Goal: Task Accomplishment & Management: Use online tool/utility

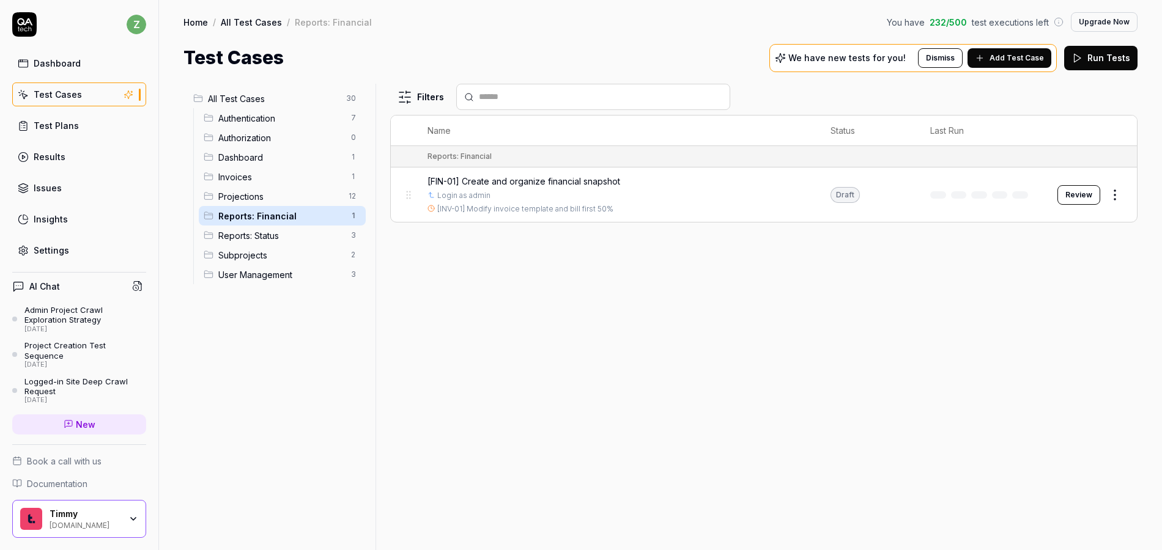
click at [1069, 196] on button "Review" at bounding box center [1078, 195] width 43 height 20
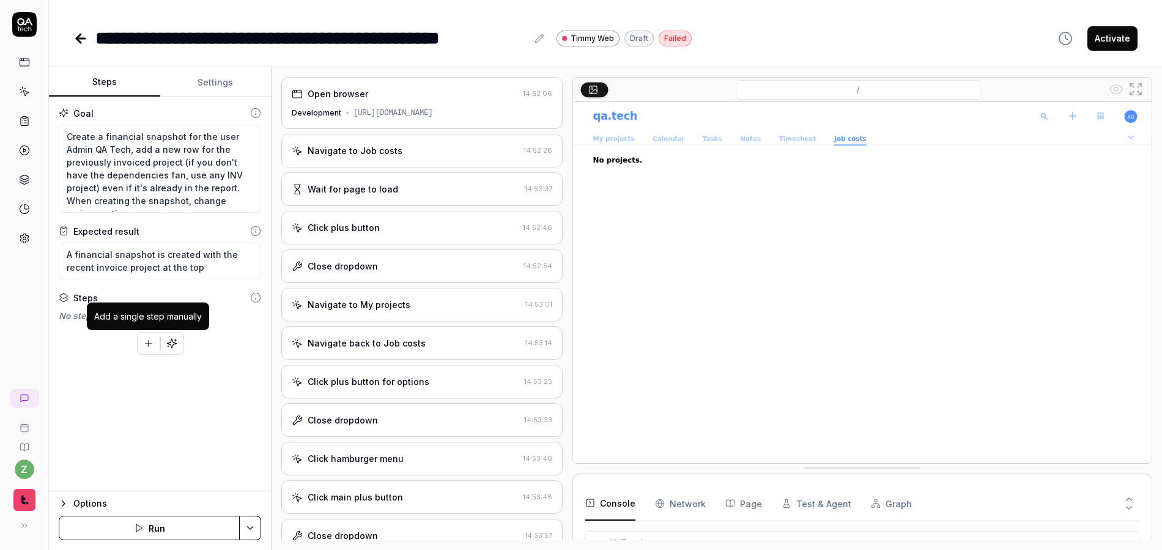
click at [141, 347] on button "button" at bounding box center [149, 344] width 22 height 22
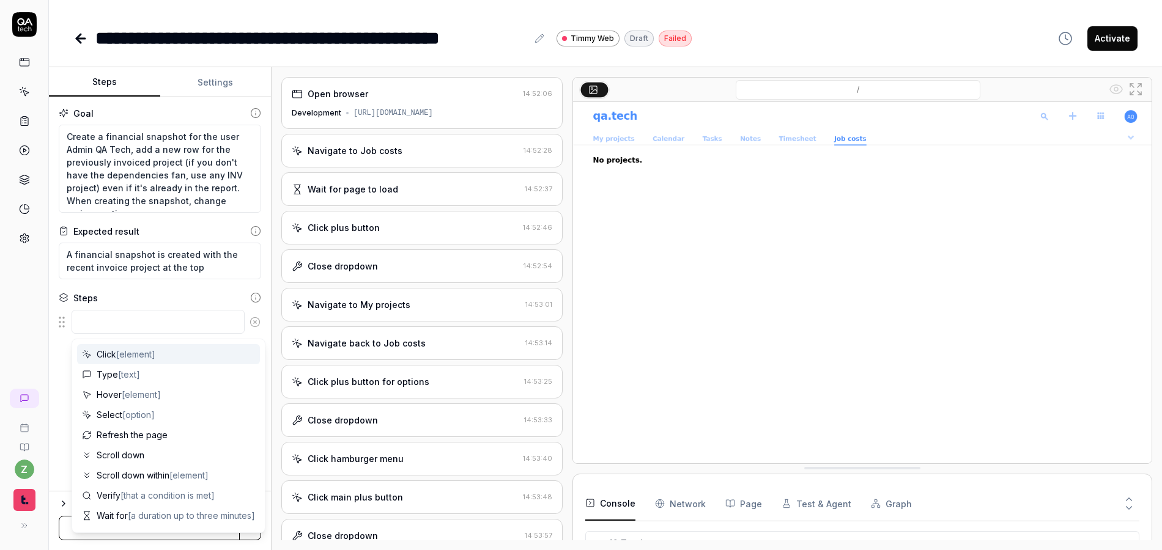
type textarea "*"
type textarea "H"
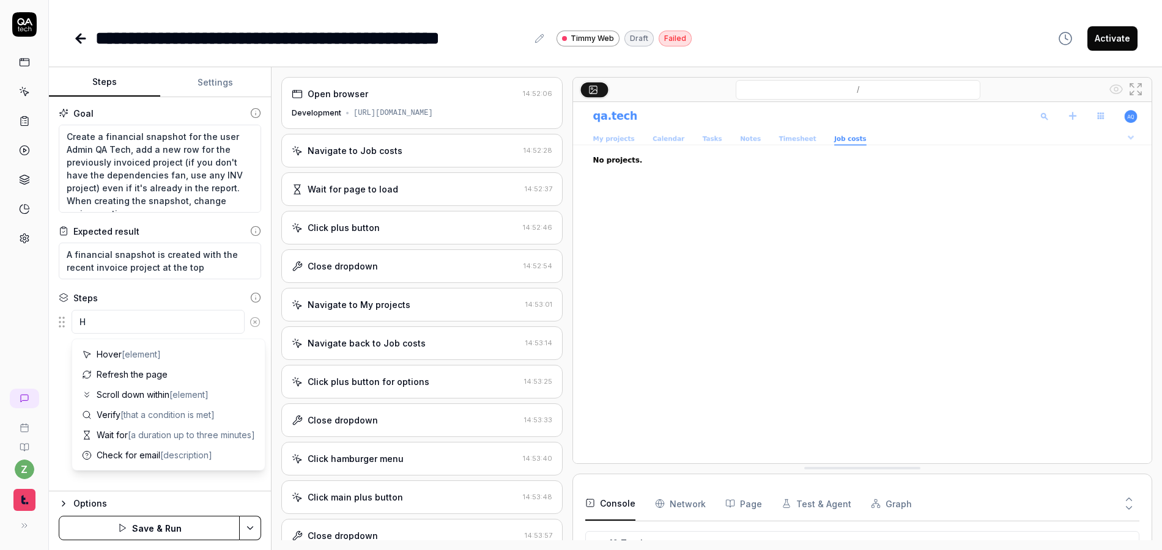
type textarea "*"
type textarea "Ho"
type textarea "*"
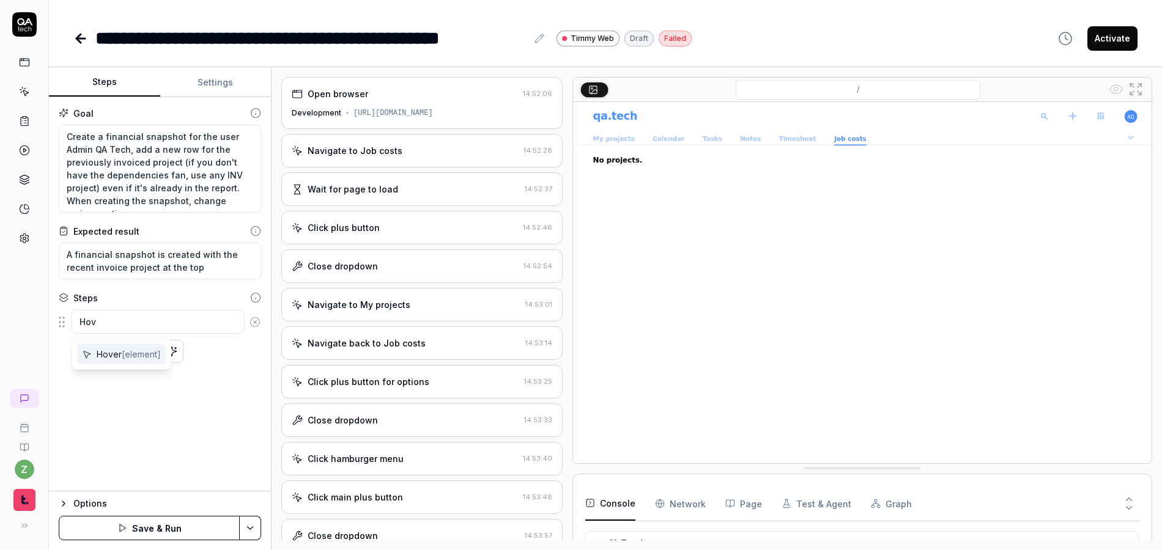
type textarea "Hov"
drag, startPoint x: 131, startPoint y: 333, endPoint x: 73, endPoint y: 331, distance: 57.5
click at [72, 331] on textarea "Hov" at bounding box center [158, 322] width 173 height 24
paste textarea "Left-click on the grid menu icon in the top right corner of the dashboard."
type textarea "*"
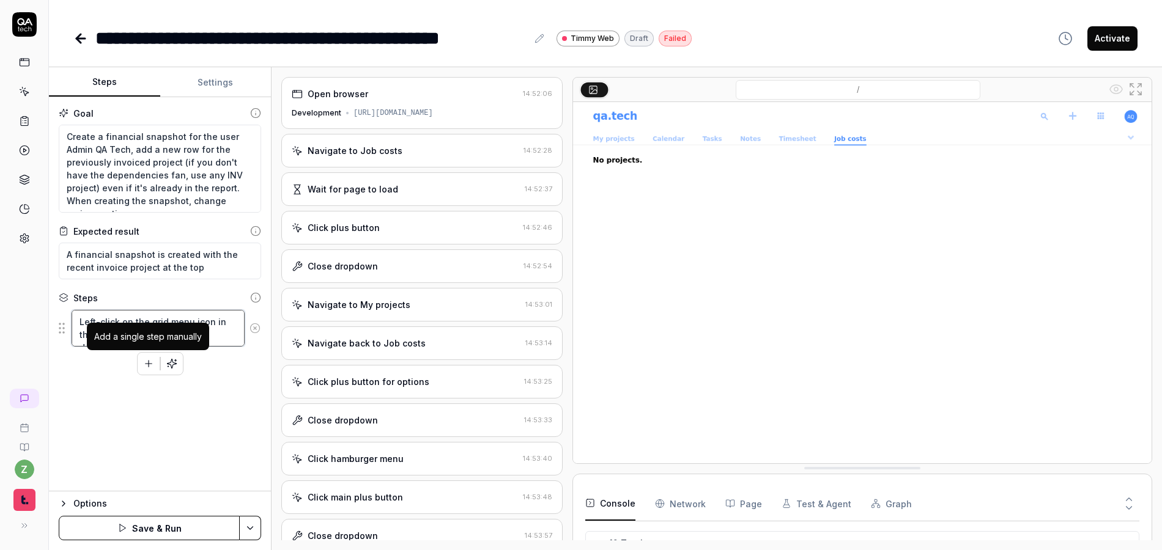
type textarea "Left-click on the grid menu icon in the top right corner of the dashboard."
click at [146, 365] on icon "button" at bounding box center [148, 363] width 11 height 11
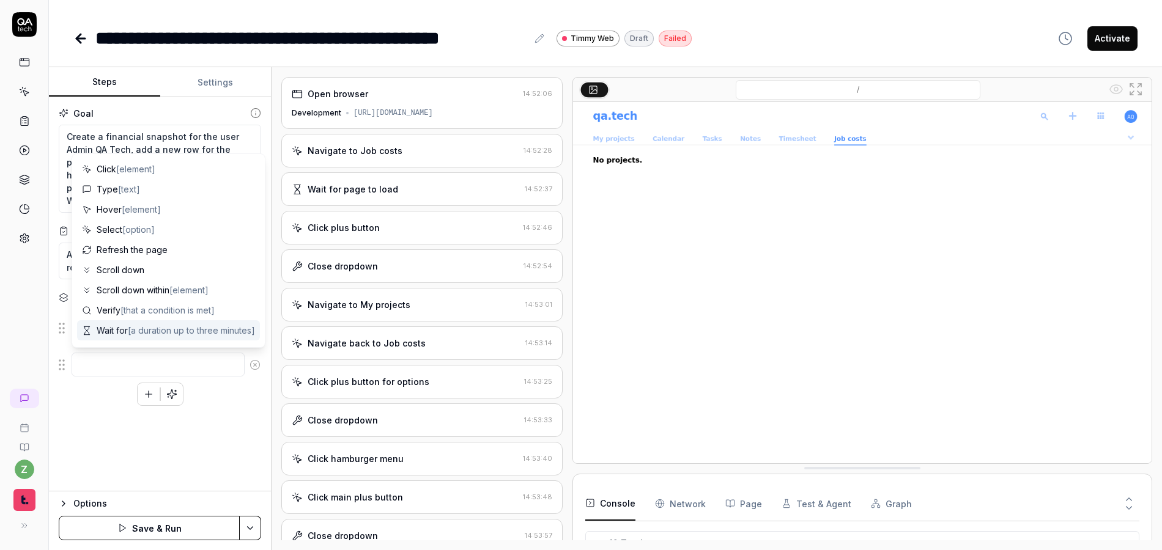
click at [97, 415] on div "Goal Create a financial snapshot for the user Admin QA Tech, add a new row for …" at bounding box center [160, 294] width 222 height 394
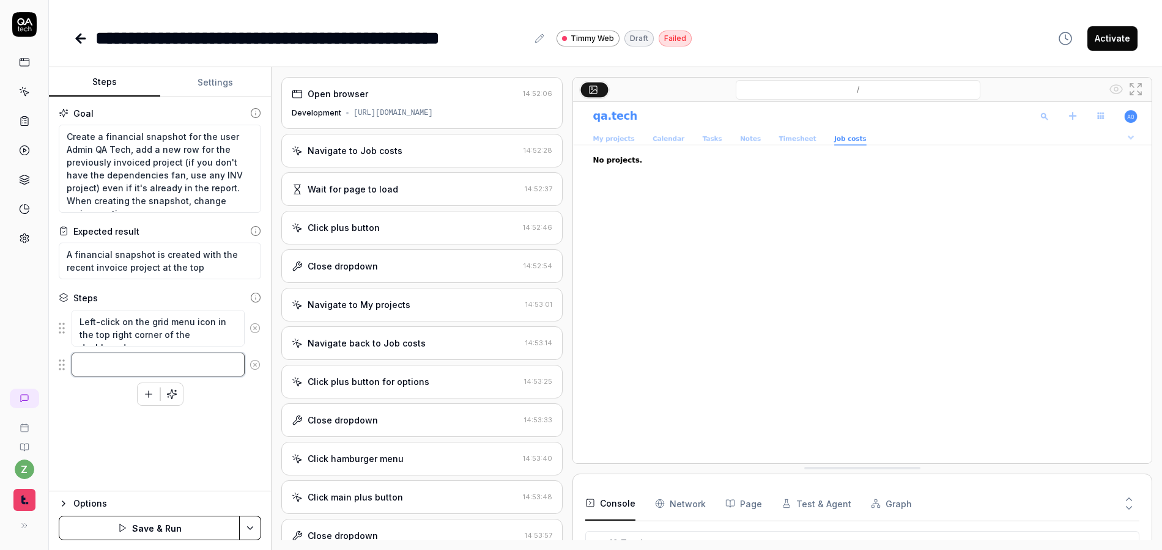
click at [110, 356] on textarea at bounding box center [158, 365] width 173 height 24
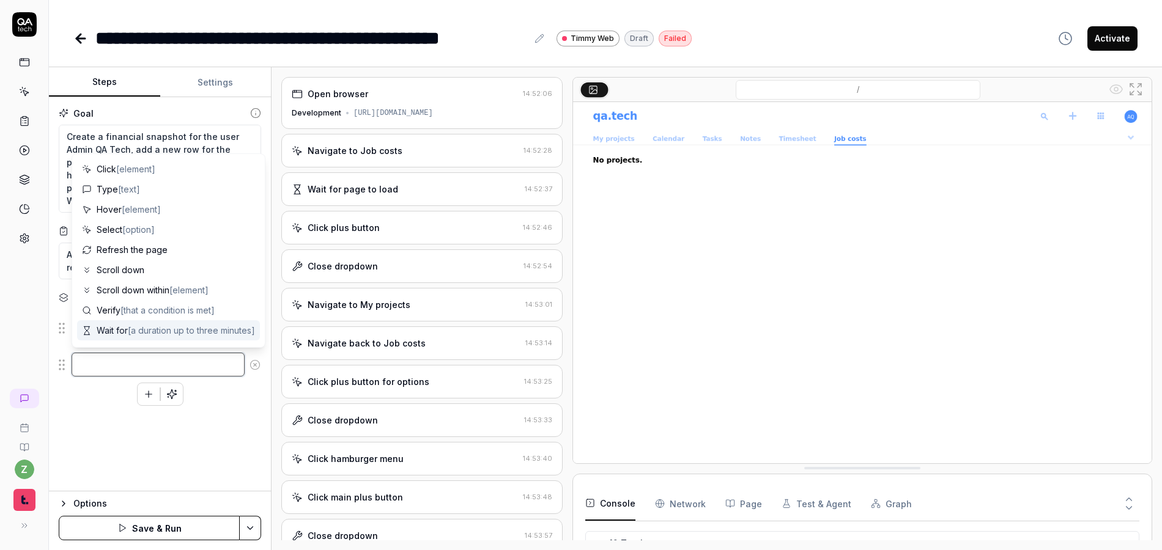
paste textarea "Hover over the 'Reports' option from the dropdown menu."
type textarea "*"
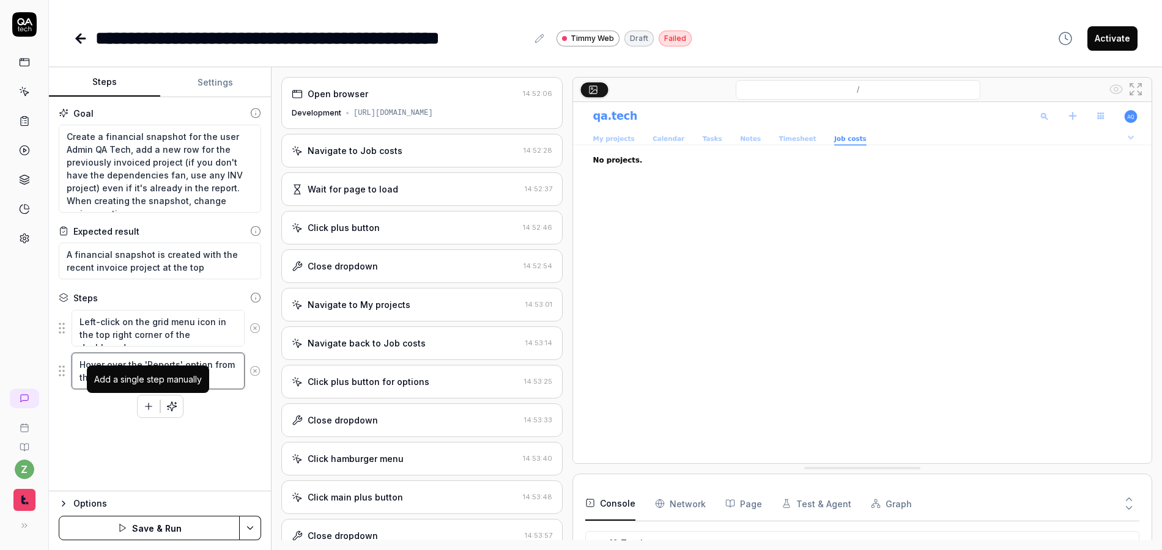
type textarea "Hover over the 'Reports' option from the dropdown menu."
click at [146, 403] on icon "button" at bounding box center [148, 406] width 11 height 11
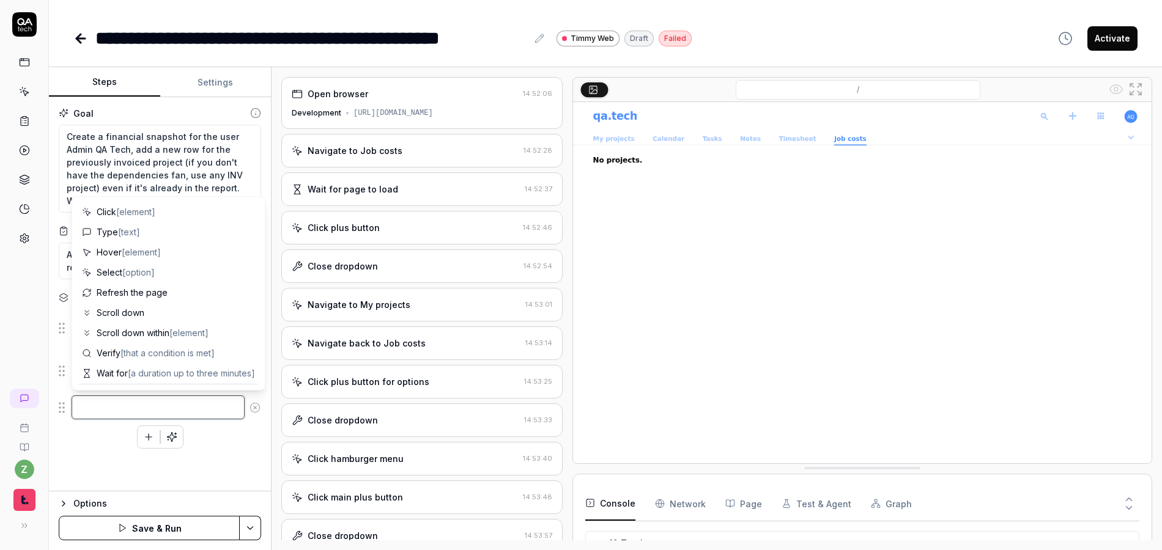
paste textarea "Click on 'Status' from the submenu to access the status reports page"
type textarea "*"
type textarea "Click on 'Status' from the submenu to access the status reports page"
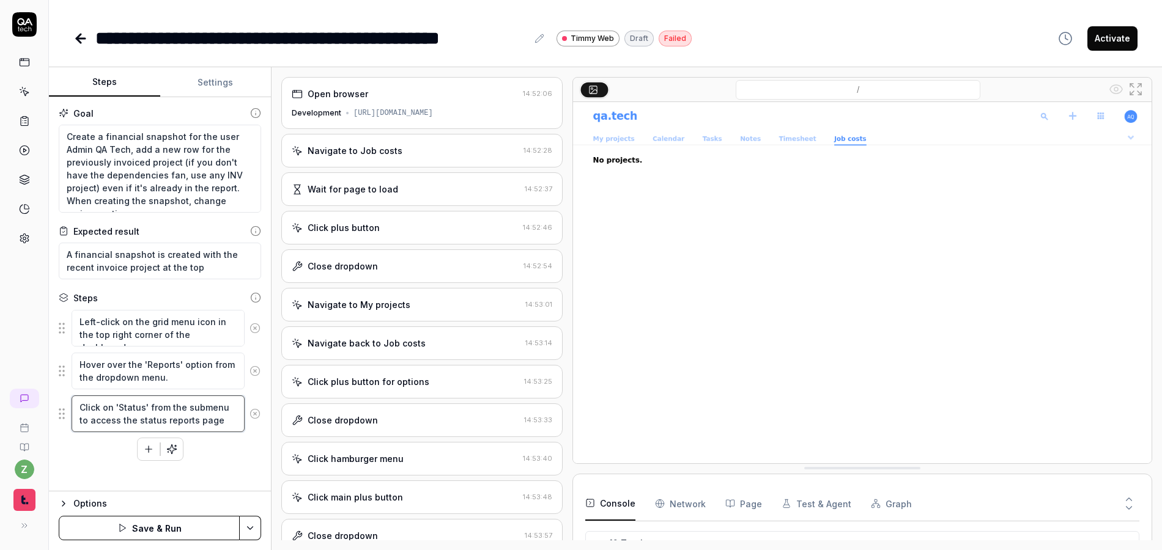
drag, startPoint x: 144, startPoint y: 407, endPoint x: 120, endPoint y: 408, distance: 24.5
click at [120, 408] on textarea "Click on 'Status' from the submenu to access the status reports page" at bounding box center [158, 414] width 173 height 37
type textarea "*"
type textarea "Click on 'F' from the submenu to access the status reports page"
type textarea "*"
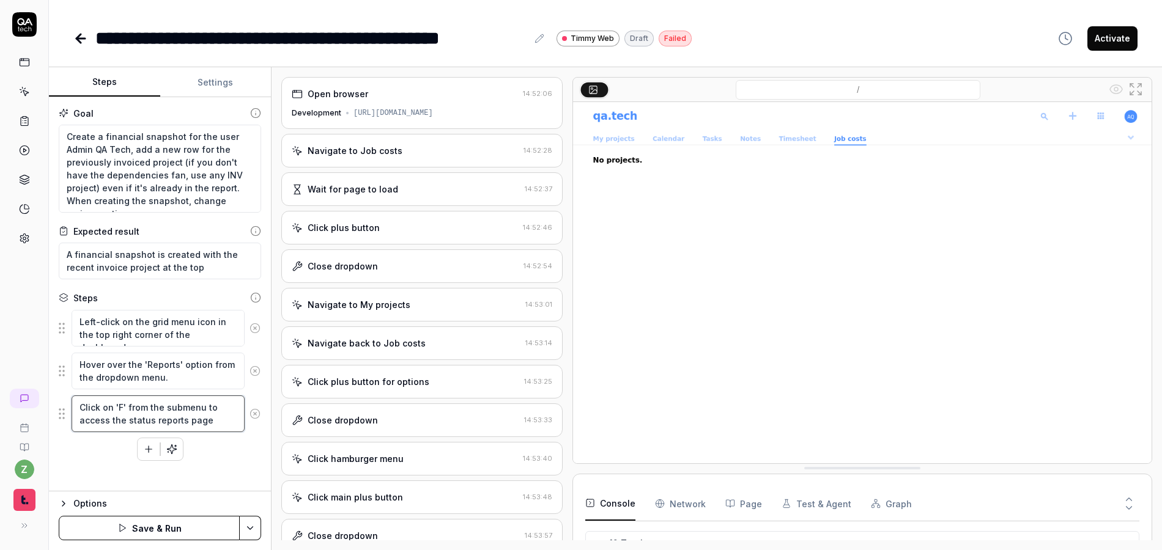
type textarea "Click on 'Fi' from the submenu to access the status reports page"
type textarea "*"
type textarea "Click on 'Fin' from the submenu to access the status reports page"
type textarea "*"
type textarea "Click on 'Fina' from the submenu to access the status reports page"
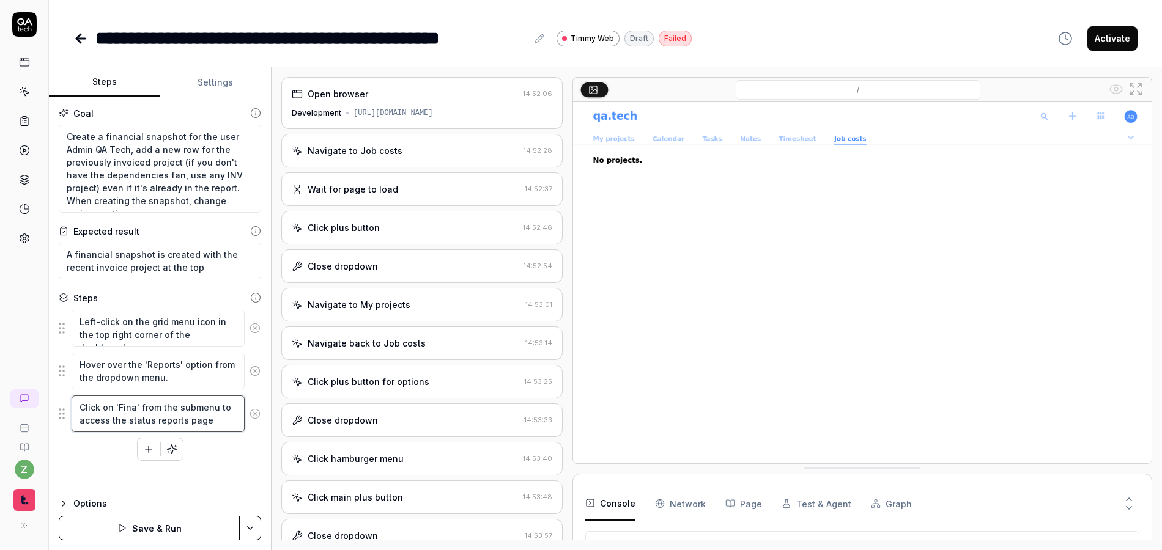
type textarea "*"
type textarea "Click on 'Finan' from the submenu to access the status reports page"
type textarea "*"
type textarea "Click on 'Financ' from the submenu to access the status reports page"
type textarea "*"
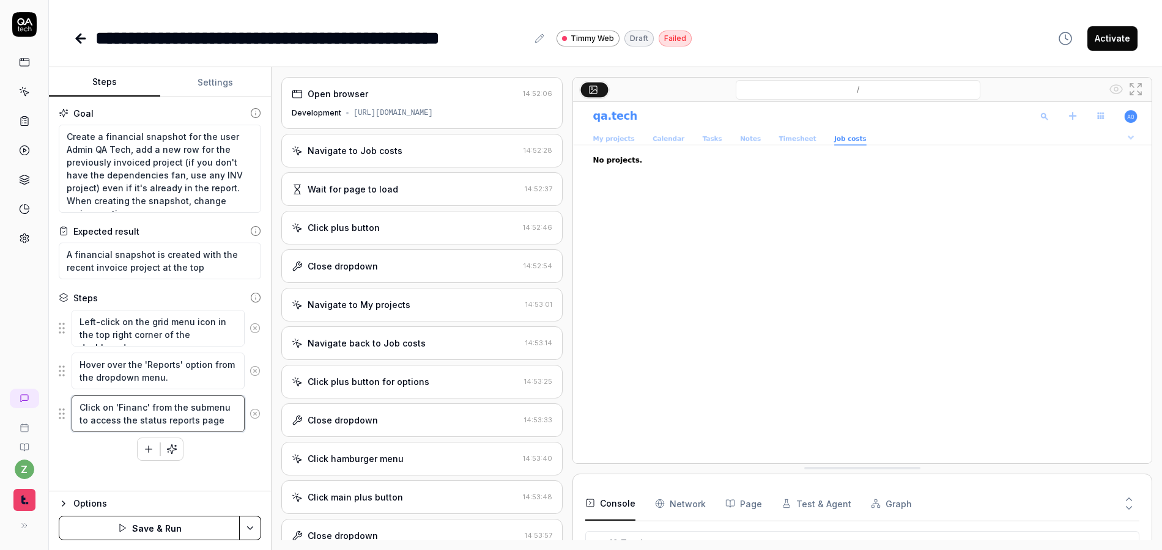
type textarea "Click on 'Financi' from the submenu to access the status reports page"
type textarea "*"
type textarea "Click on 'Financial' from the submenu to access the status reports page"
type textarea "*"
type textarea "Click on 'Financial ' from the submenu to access the status reports page"
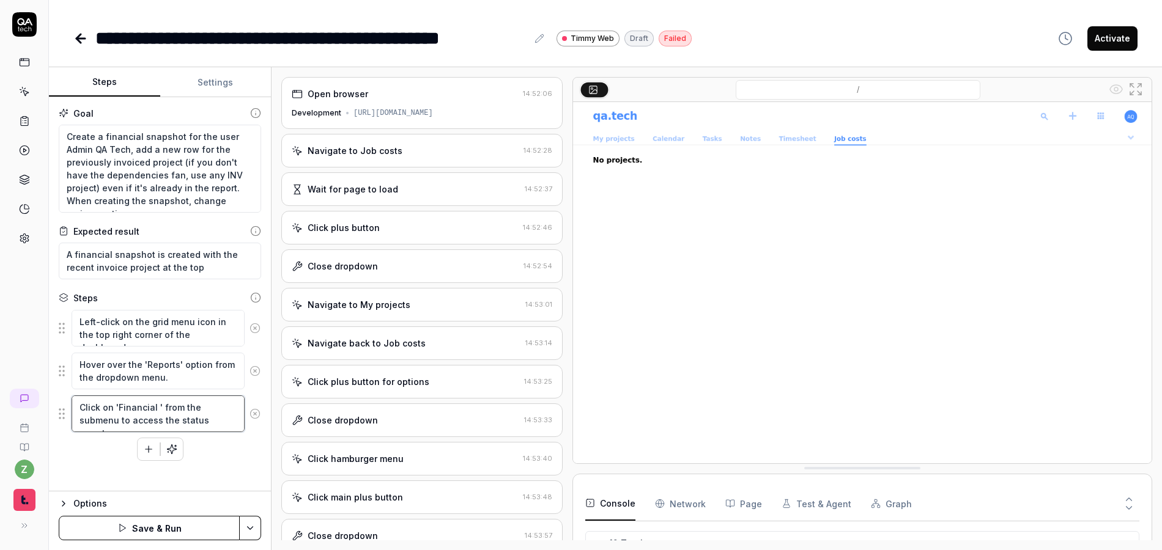
type textarea "*"
type textarea "Click on 'Financial S' from the submenu to access the status reports page"
type textarea "*"
type textarea "Click on 'Financial Sn' from the submenu to access the status reports page"
type textarea "*"
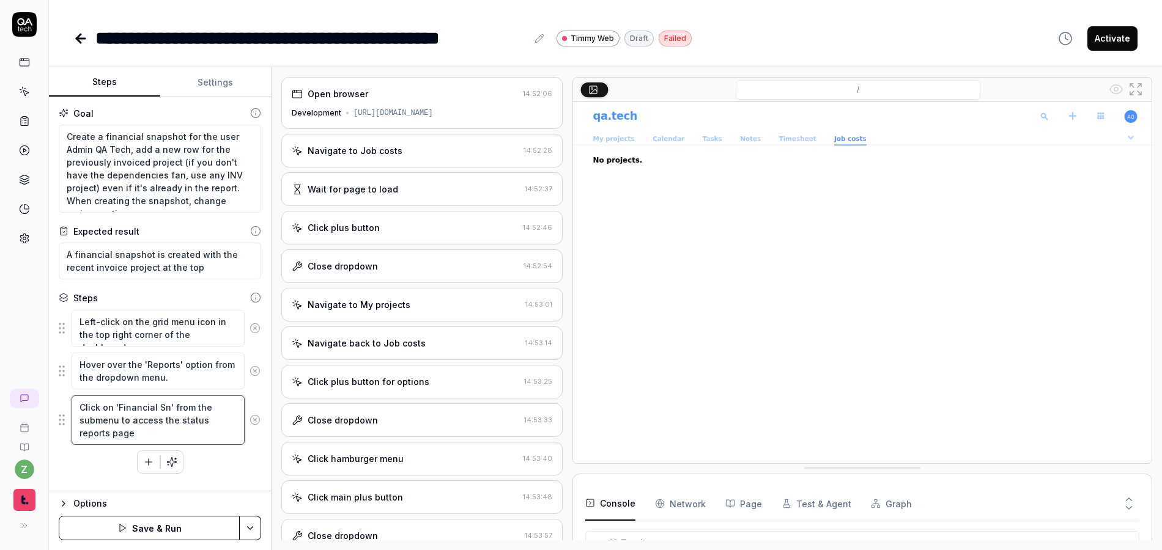
type textarea "Click on 'Financial Sna' from the submenu to access the status reports page"
type textarea "*"
type textarea "Click on 'Financial Snap' from the submenu to access the status reports page"
type textarea "*"
type textarea "Click on 'Financial Snaps' from the submenu to access the status reports page"
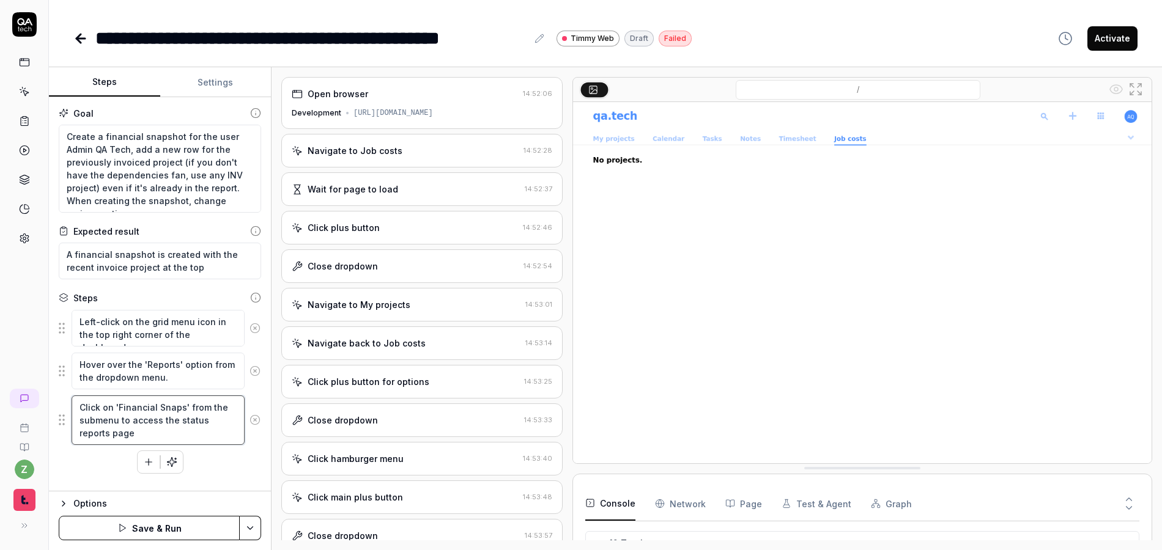
type textarea "*"
type textarea "Click on 'Financial Snapsh' from the submenu to access the status reports page"
type textarea "*"
type textarea "Click on 'Financial Snapsho' from the submenu to access the status reports page"
type textarea "*"
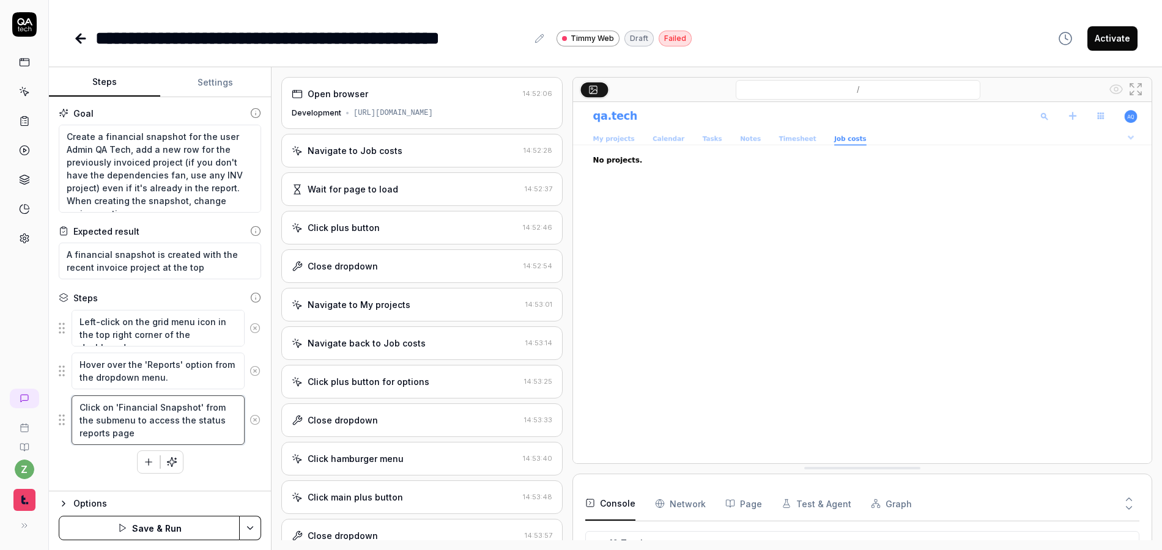
click at [202, 410] on textarea "Click on 'Financial Snapshot' from the submenu to access the status reports page" at bounding box center [158, 421] width 173 height 50
type textarea "Click on 'Financial Snapshot' from the submenu to access the status reports page"
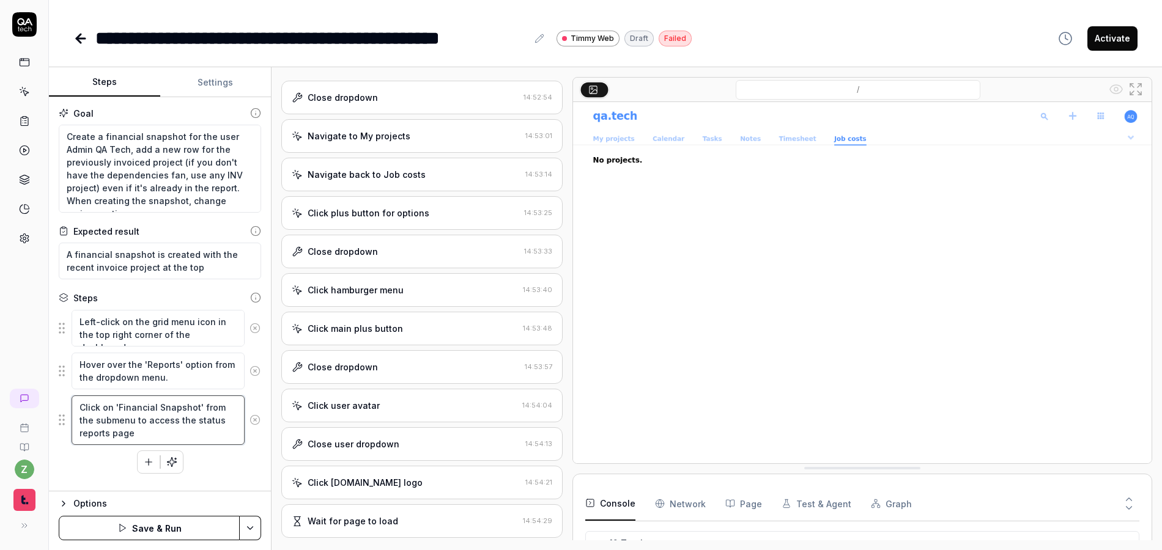
scroll to position [228, 0]
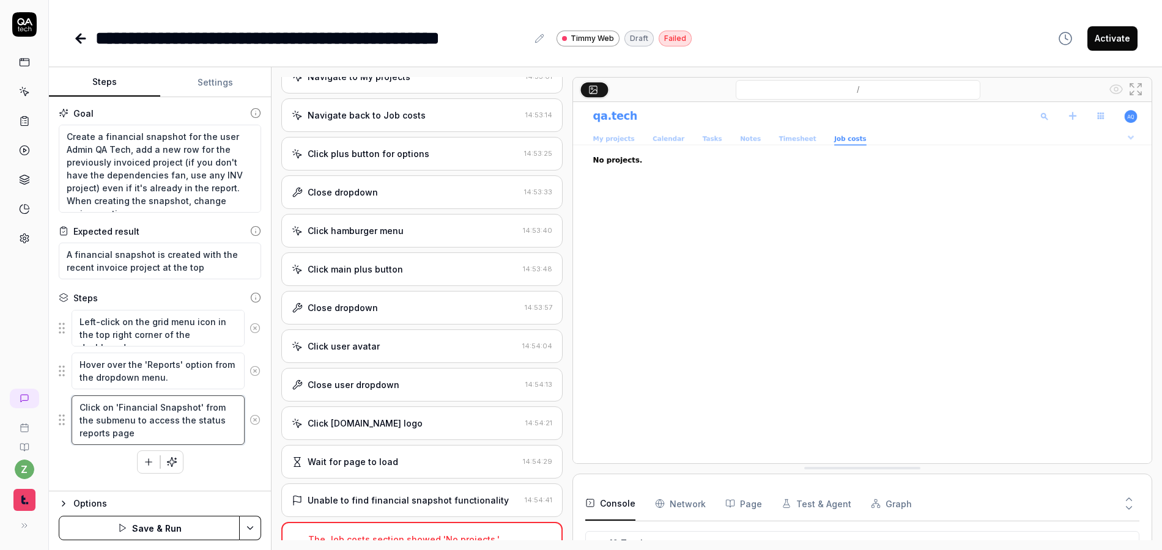
click at [151, 407] on textarea "Click on 'Financial Snapshot' from the submenu to access the status reports page" at bounding box center [158, 421] width 173 height 50
click at [153, 408] on textarea "Click on 'Financial Snapshot' from the submenu to access the status reports page" at bounding box center [158, 421] width 173 height 50
type textarea "*"
type textarea "Click on 'Financia Snapshot' from the submenu to access the status reports page"
type textarea "*"
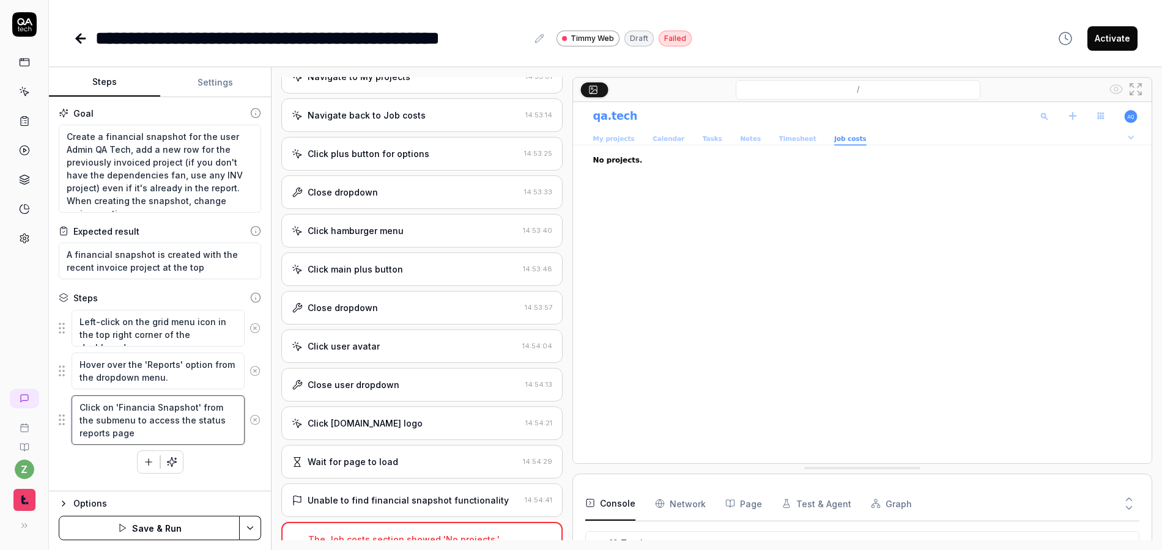
type textarea "Click on 'Financi Snapshot' from the submenu to access the status reports page"
type textarea "*"
type textarea "Click on 'Financ Snapshot' from the submenu to access the status reports page"
type textarea "*"
type textarea "Click on 'Finance Snapshot' from the submenu to access the status reports page"
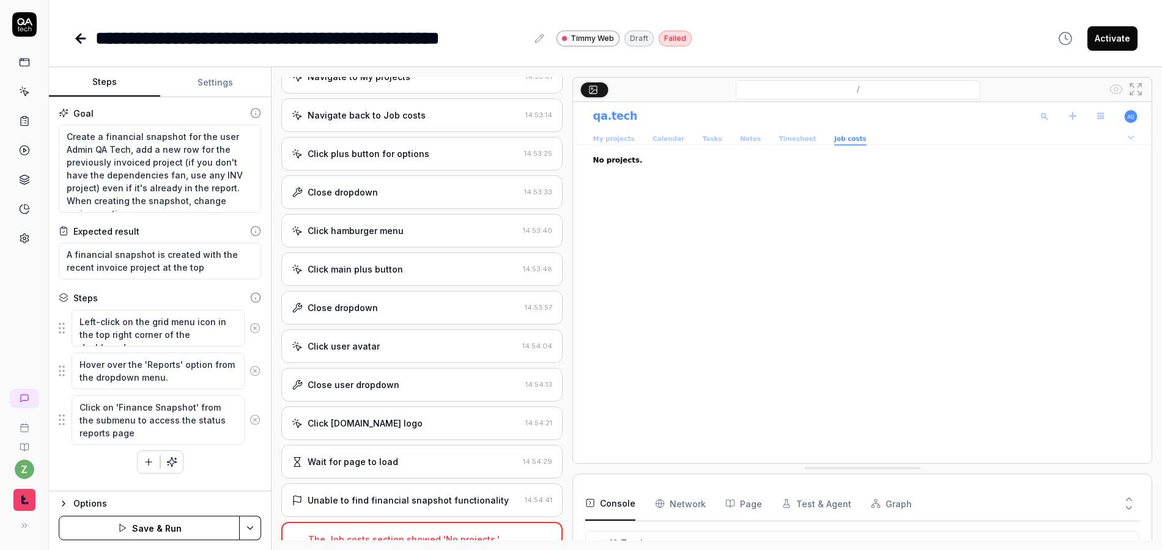
click at [237, 459] on div "Left-click on the grid menu icon in the top right corner of the dashboard. Hove…" at bounding box center [160, 391] width 202 height 164
drag, startPoint x: 139, startPoint y: 137, endPoint x: 128, endPoint y: 135, distance: 11.2
click at [128, 135] on textarea "Create a financial snapshot for the user Admin QA Tech, add a new row for the p…" at bounding box center [160, 169] width 202 height 88
type textarea "*"
click at [183, 164] on textarea "Create a finance snapshot for the user Admin QA Tech, add a new row for the pre…" at bounding box center [160, 169] width 202 height 88
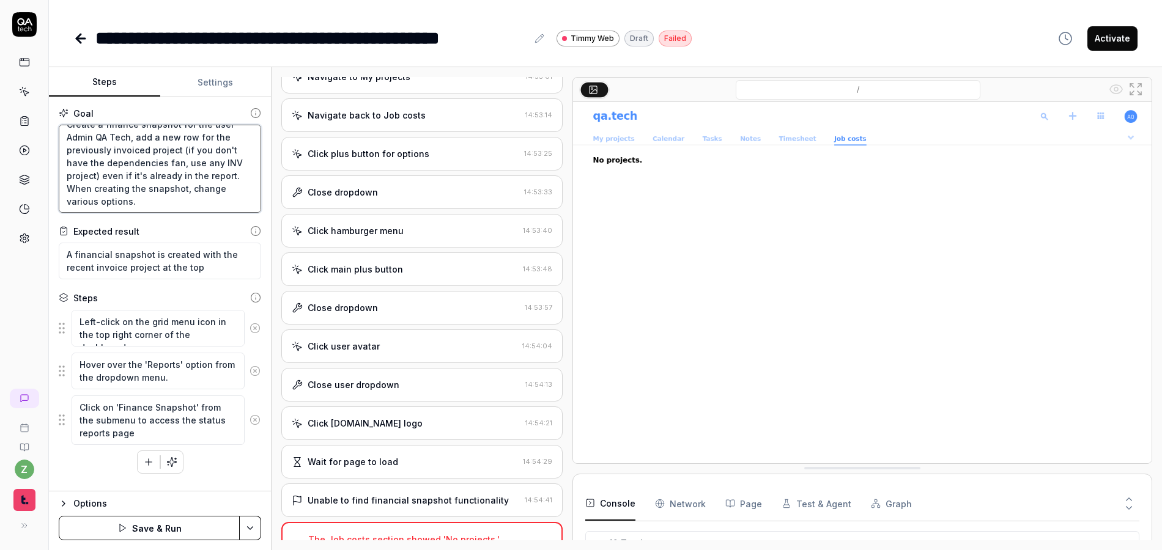
scroll to position [13, 0]
type textarea "Create a finance snapshot for the user Admin QA Tech, add a new row for the pre…"
drag, startPoint x: 111, startPoint y: 257, endPoint x: 102, endPoint y: 258, distance: 9.3
click at [102, 258] on textarea "A financial snapshot is created with the recent invoice project at the top" at bounding box center [160, 261] width 202 height 37
type textarea "*"
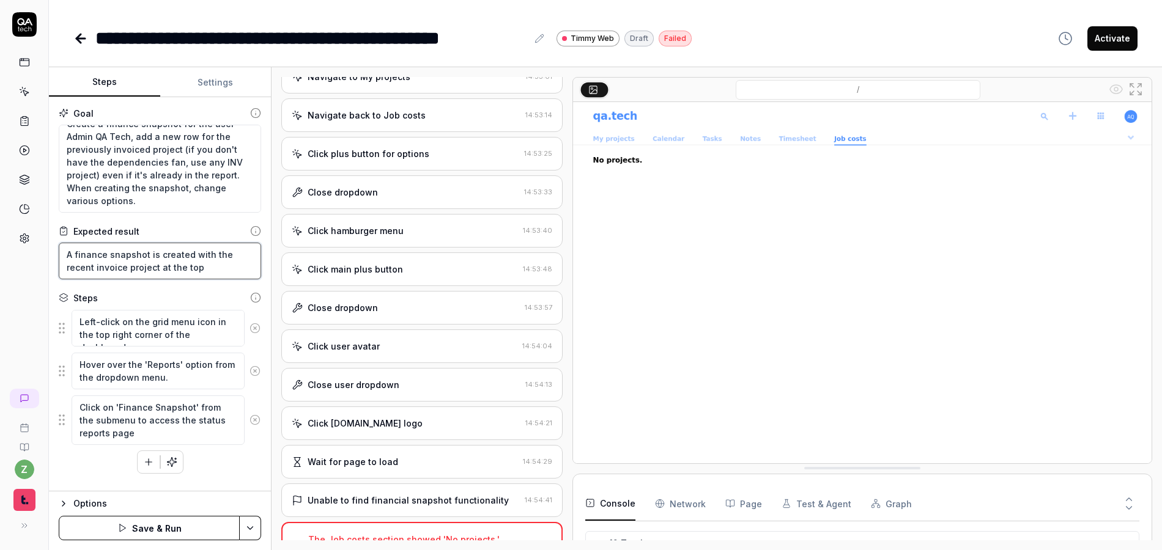
type textarea "A finance snapshot is created with the recent invoice project at the top"
click at [254, 526] on html "**********" at bounding box center [581, 275] width 1162 height 550
click at [169, 446] on div "Save" at bounding box center [189, 443] width 156 height 27
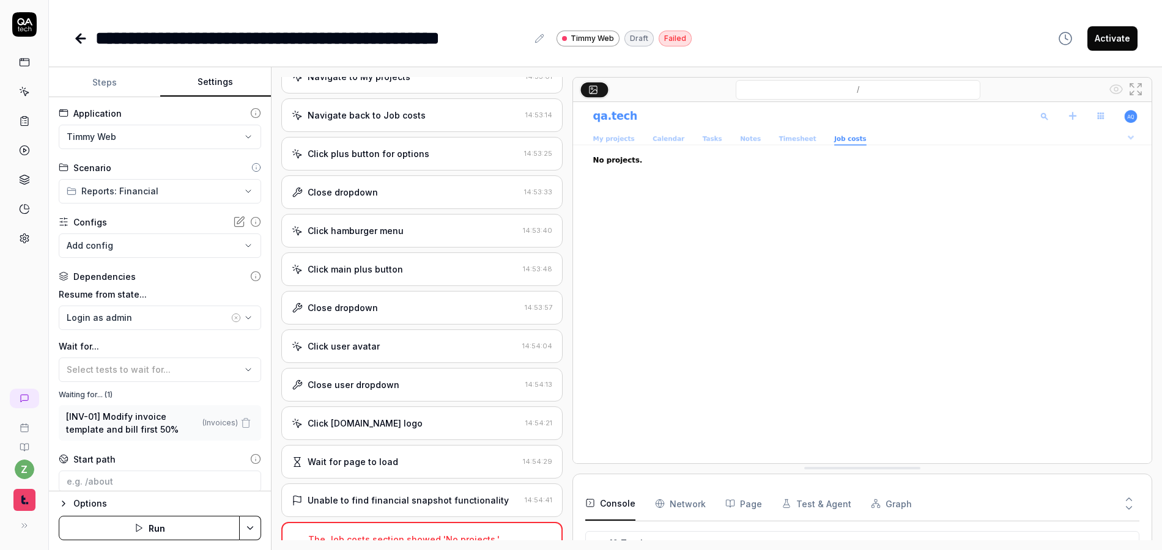
click at [216, 91] on button "Settings" at bounding box center [215, 82] width 111 height 29
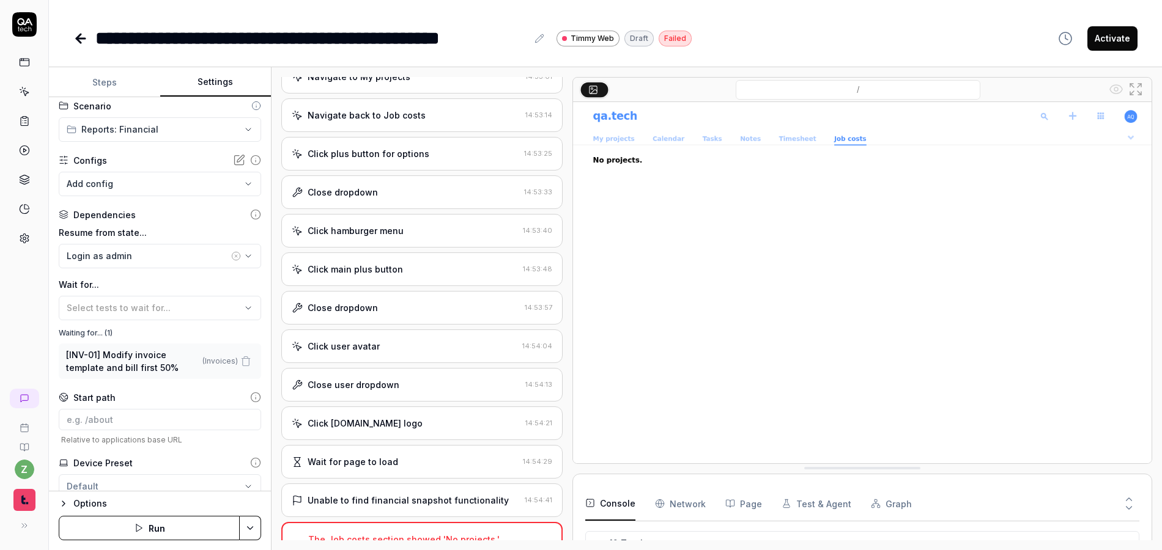
scroll to position [73, 0]
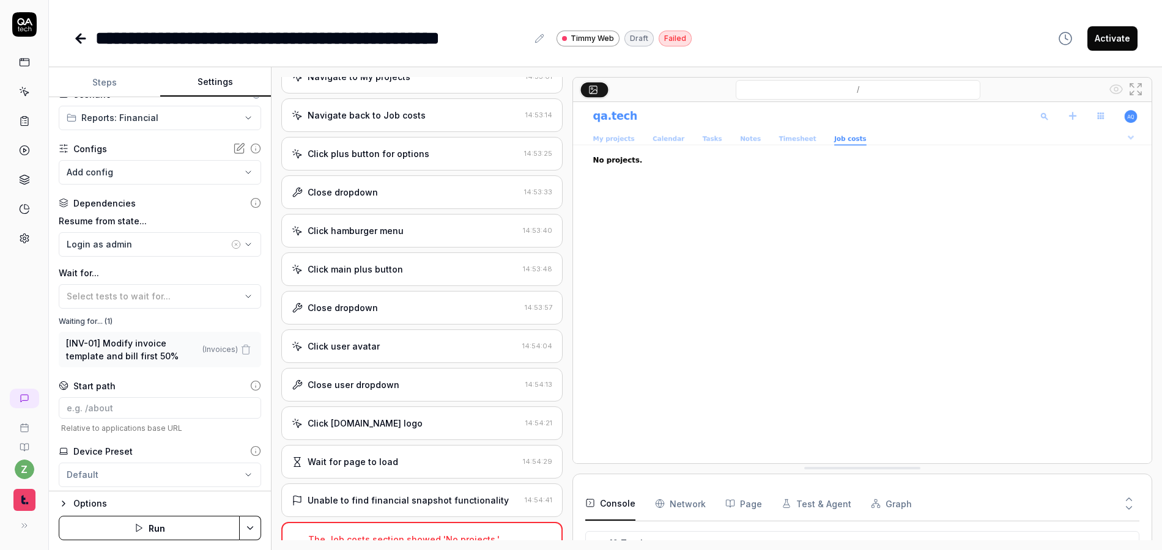
click at [112, 81] on button "Steps" at bounding box center [104, 82] width 111 height 29
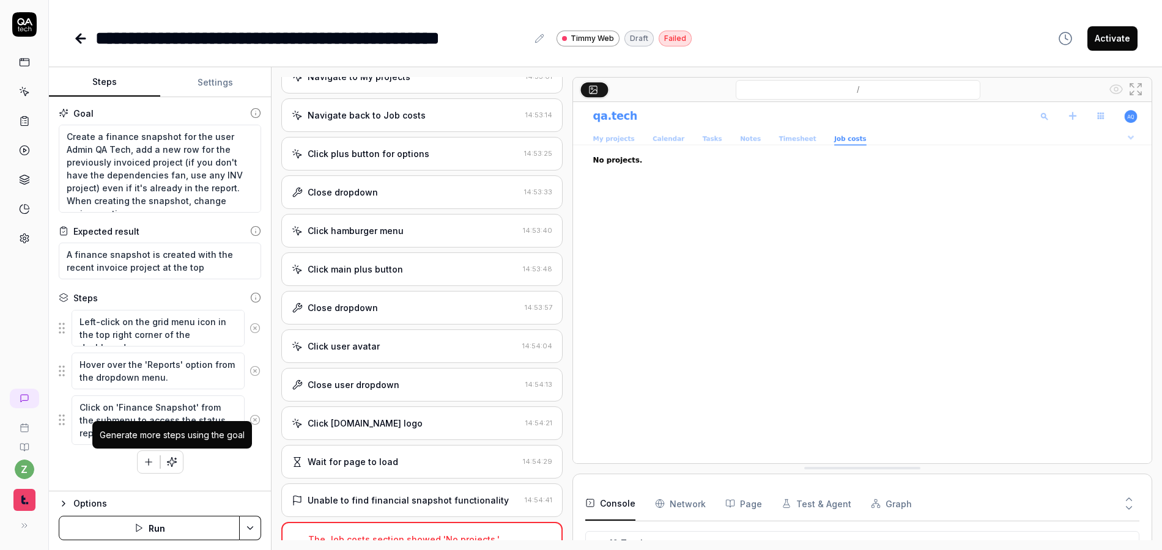
click at [172, 464] on icon "button" at bounding box center [171, 462] width 11 height 11
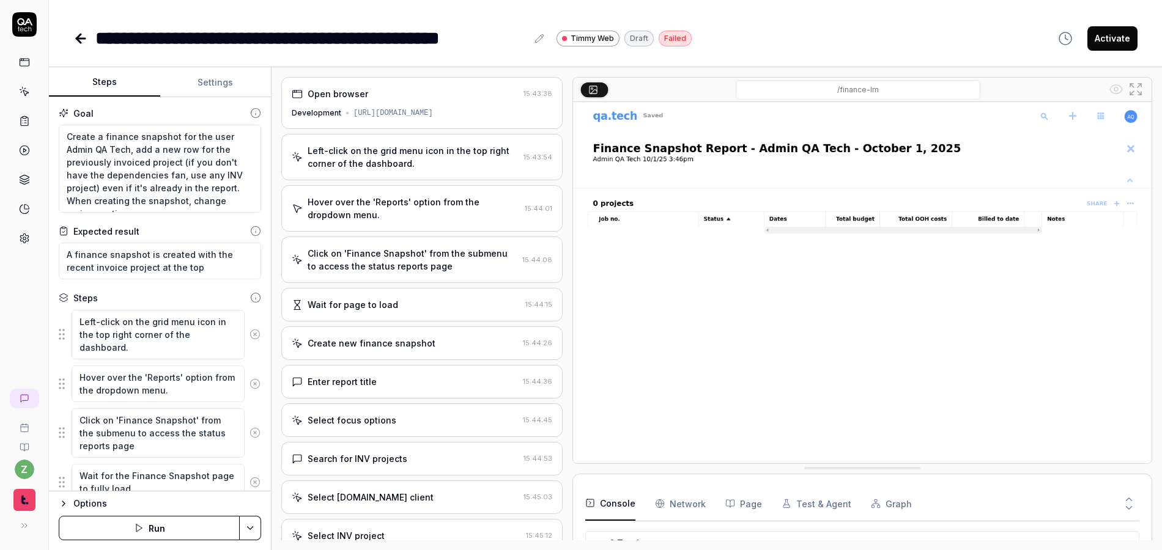
scroll to position [298, 0]
click at [394, 152] on div "Left-click on the grid menu icon in the top right corner of the dashboard." at bounding box center [413, 157] width 211 height 26
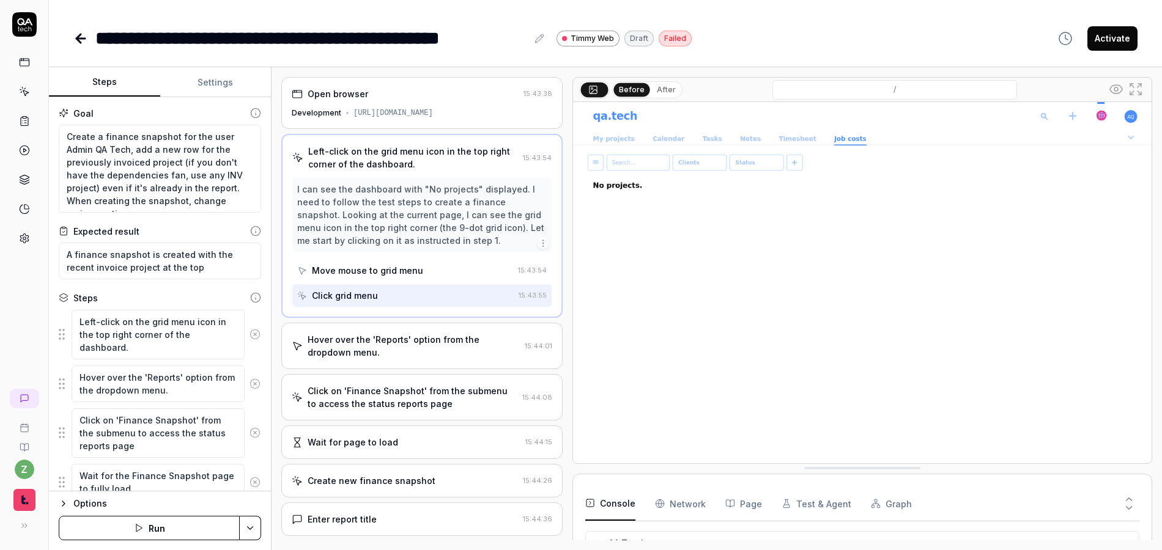
click at [404, 344] on div "Hover over the 'Reports' option from the dropdown menu." at bounding box center [414, 346] width 212 height 26
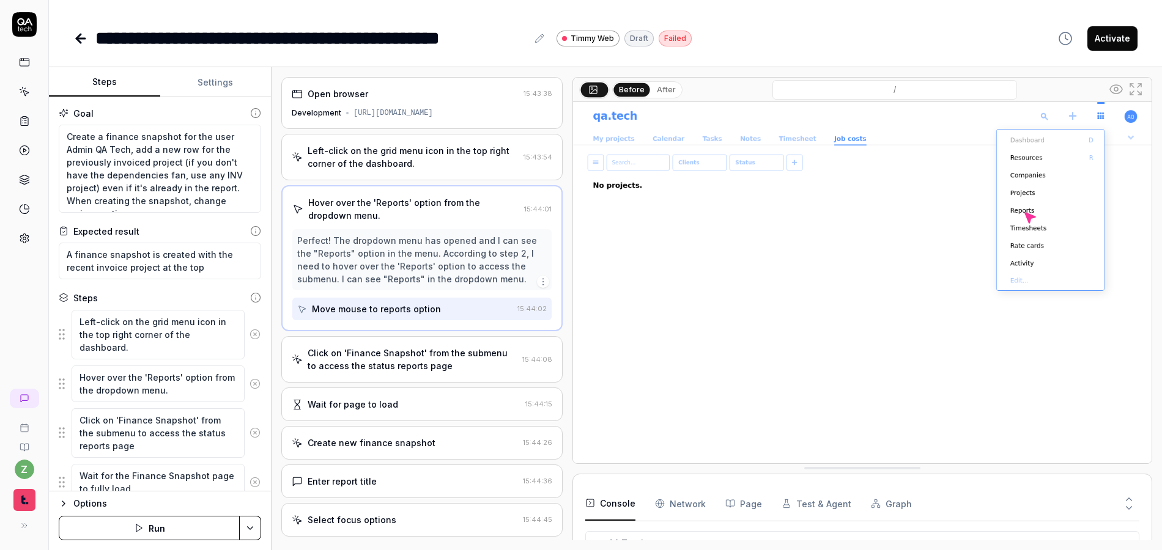
click at [405, 364] on div "Click on 'Finance Snapshot' from the submenu to access the status reports page" at bounding box center [413, 360] width 210 height 26
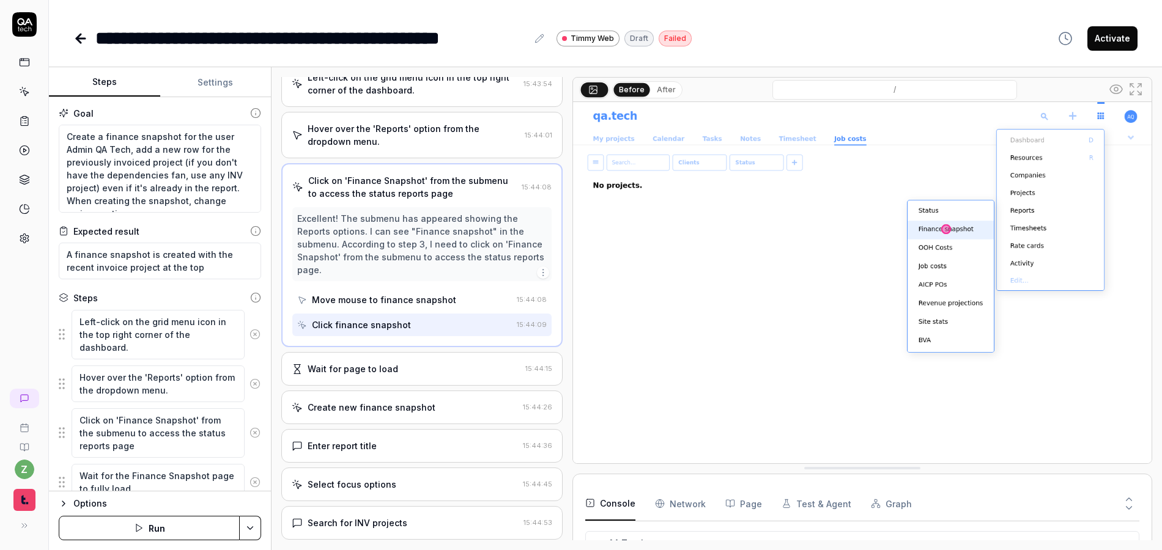
click at [402, 364] on div "Wait for page to load" at bounding box center [406, 369] width 229 height 13
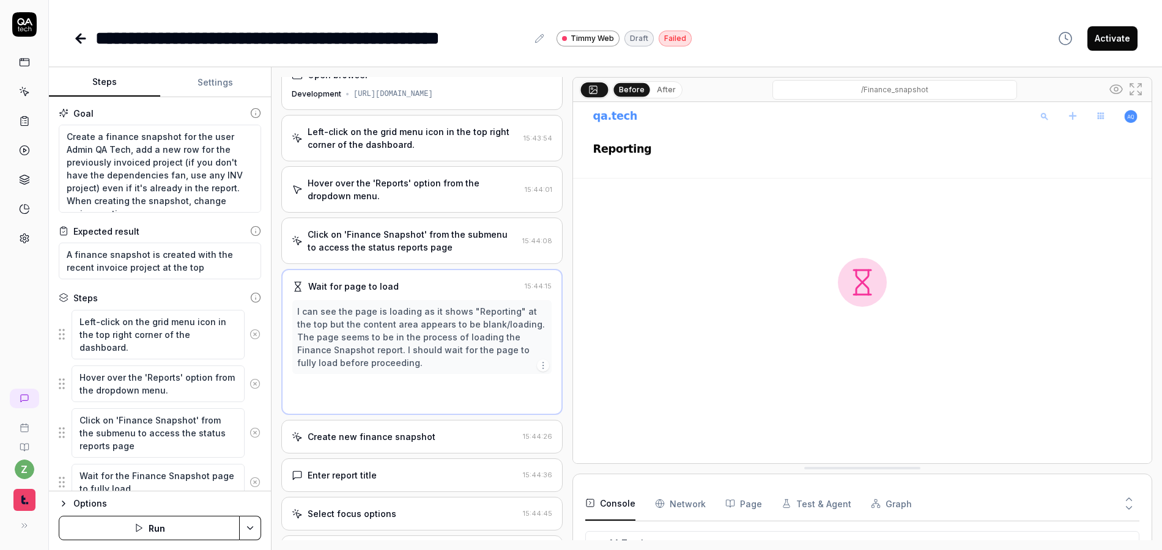
scroll to position [0, 0]
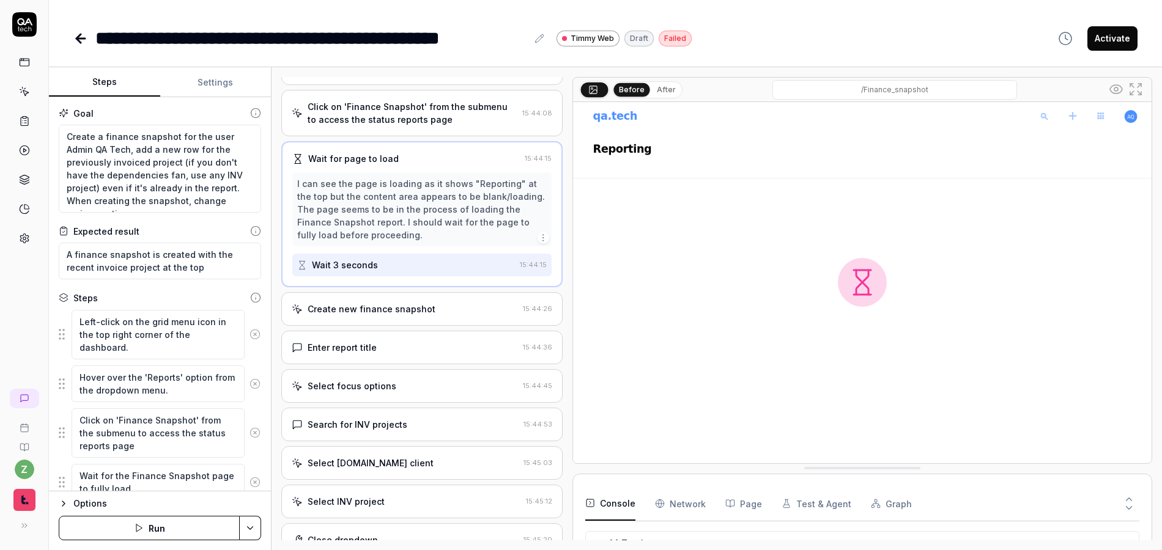
click at [385, 310] on div "Create new finance snapshot" at bounding box center [372, 309] width 128 height 13
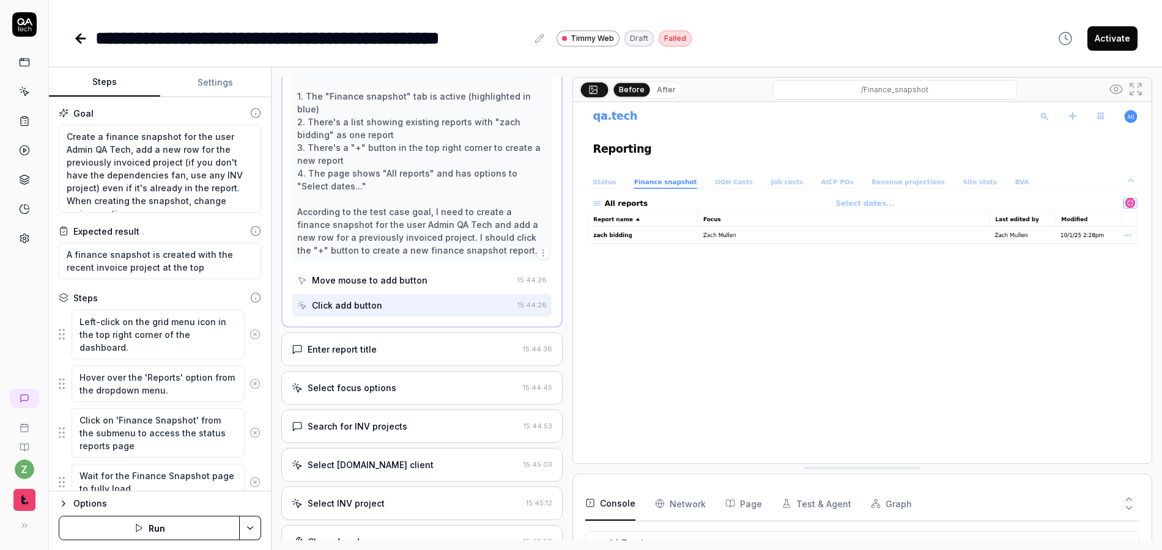
scroll to position [363, 0]
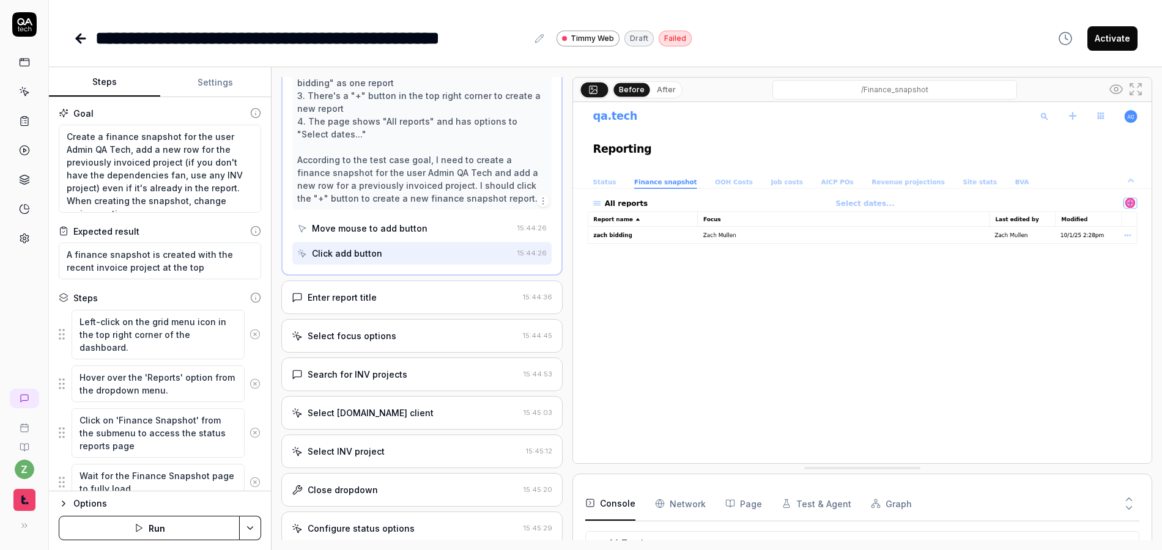
click at [365, 306] on div "Enter report title 15:44:36" at bounding box center [421, 298] width 281 height 34
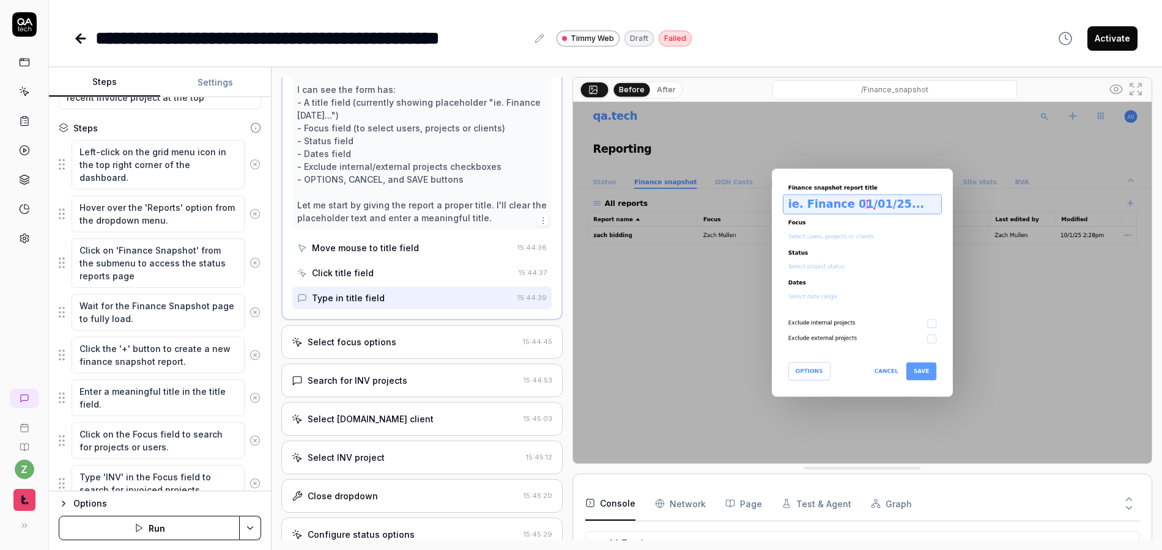
scroll to position [220, 0]
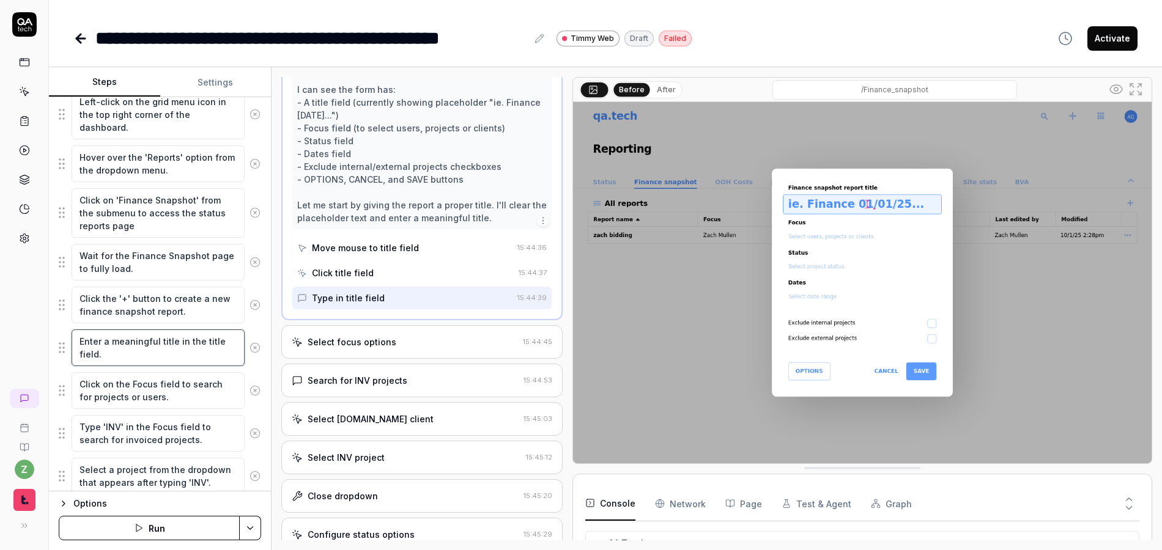
drag, startPoint x: 152, startPoint y: 342, endPoint x: 108, endPoint y: 345, distance: 44.1
click at [109, 344] on textarea "Enter a meaningful title in the title field." at bounding box center [158, 348] width 173 height 37
type textarea "*"
type textarea "Enter a title in the title field."
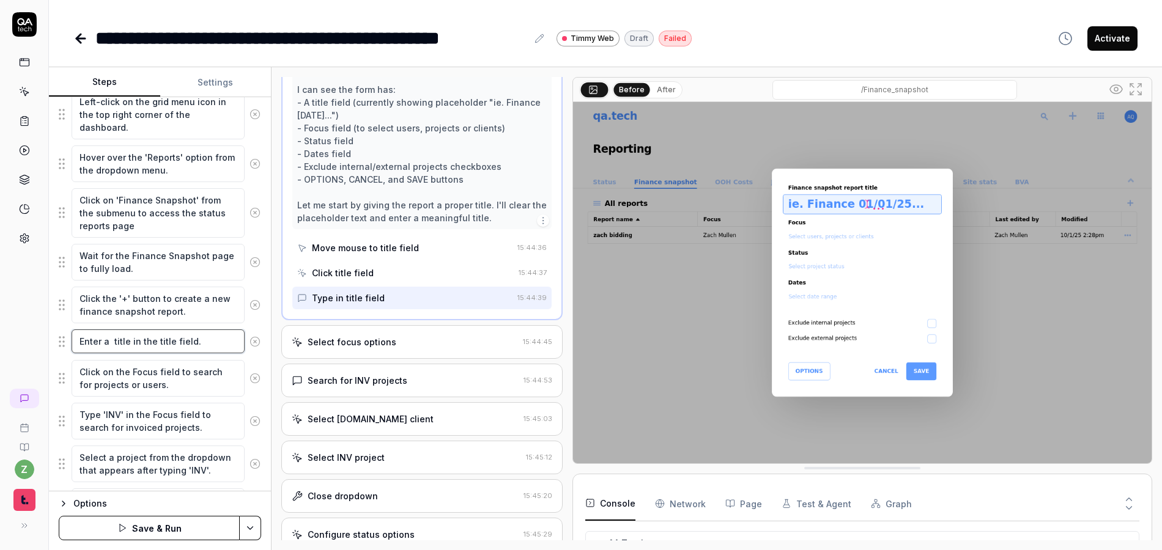
type textarea "*"
type textarea "Enter a i title in the title field."
type textarea "*"
type textarea "Enter a title in the title field."
type textarea "*"
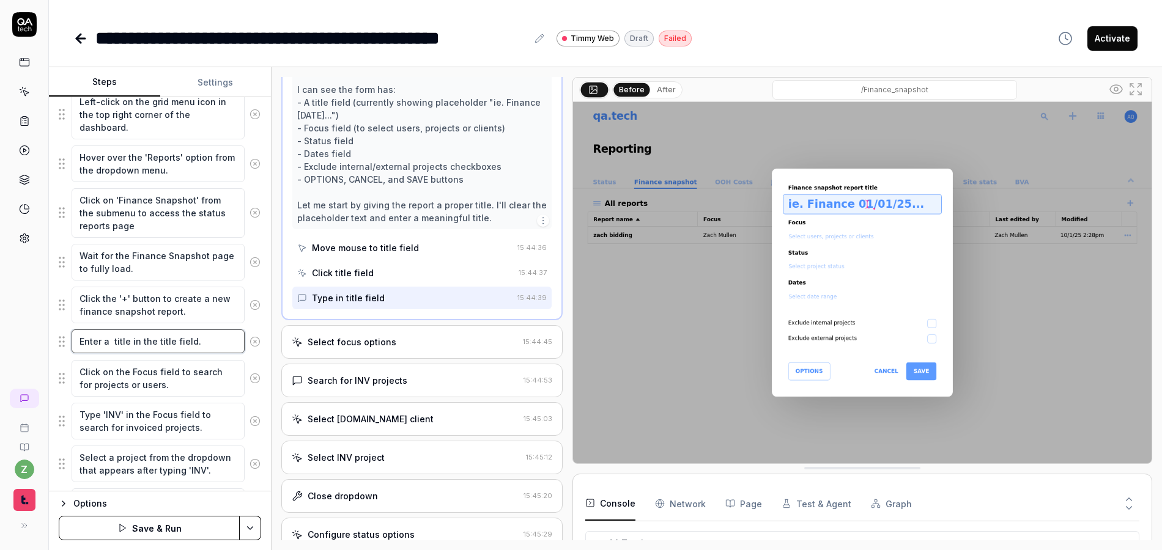
type textarea "Enter a u title in the title field."
type textarea "*"
type textarea "Enter a un title in the title field."
type textarea "*"
type textarea "Enter a uni title in the title field."
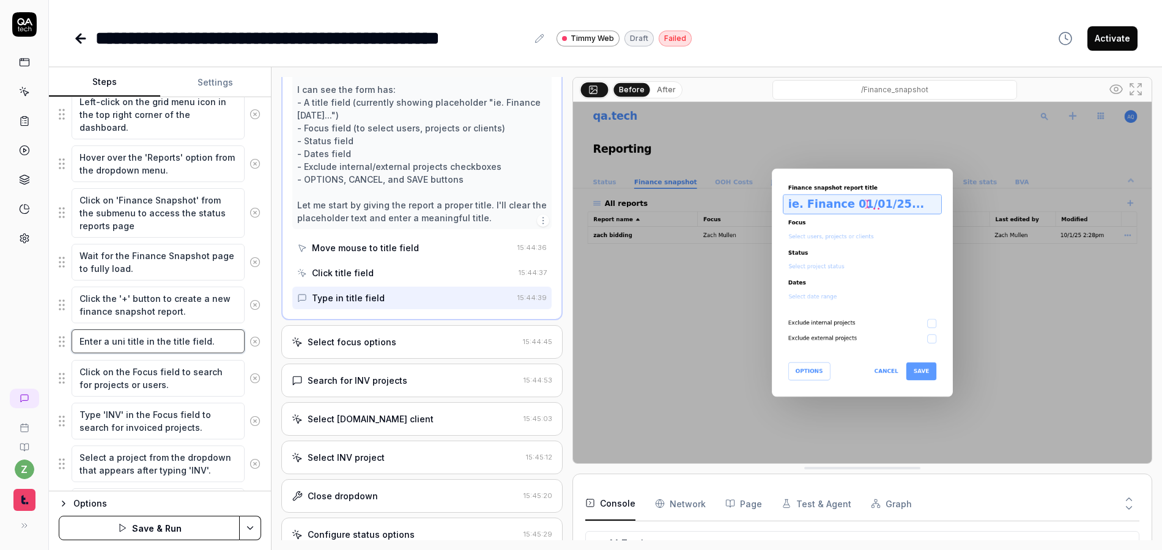
type textarea "*"
type textarea "Enter a uniq title in the title field."
type textarea "*"
type textarea "Enter a uniqu title in the title field."
type textarea "*"
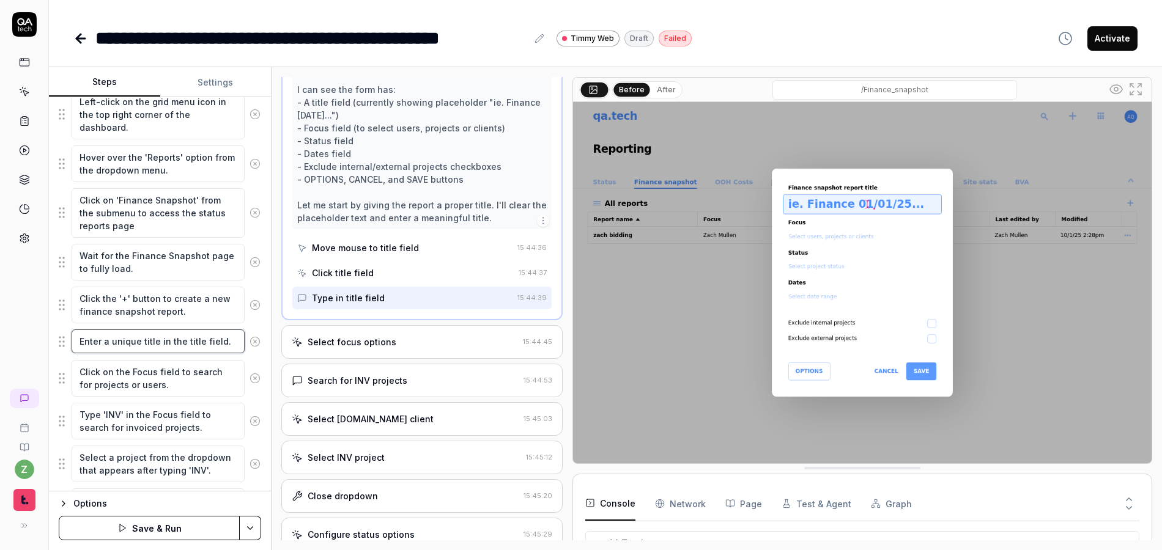
type textarea "Enter a unique title in the title field."
click at [209, 375] on textarea "Click on the Focus field to search for projects or users." at bounding box center [158, 378] width 173 height 37
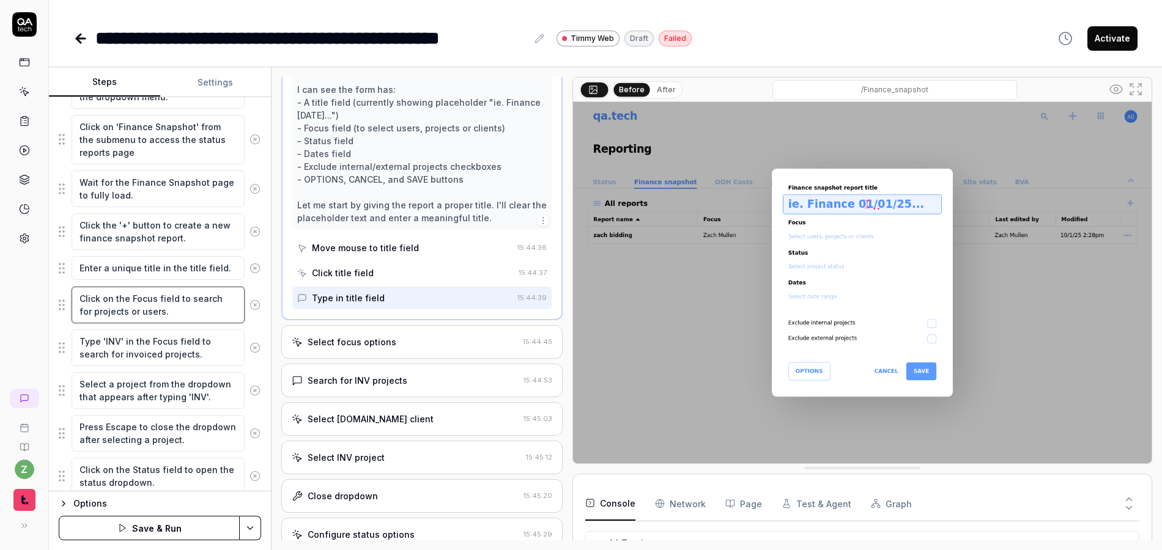
scroll to position [367, 0]
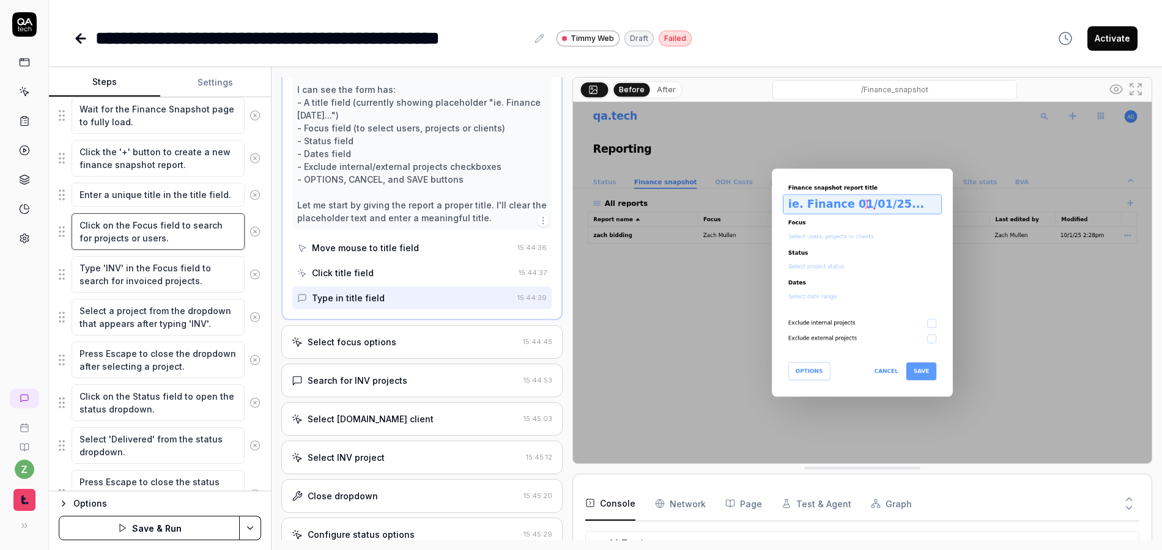
click at [189, 246] on textarea "Click on the Focus field to search for projects or users." at bounding box center [158, 231] width 173 height 37
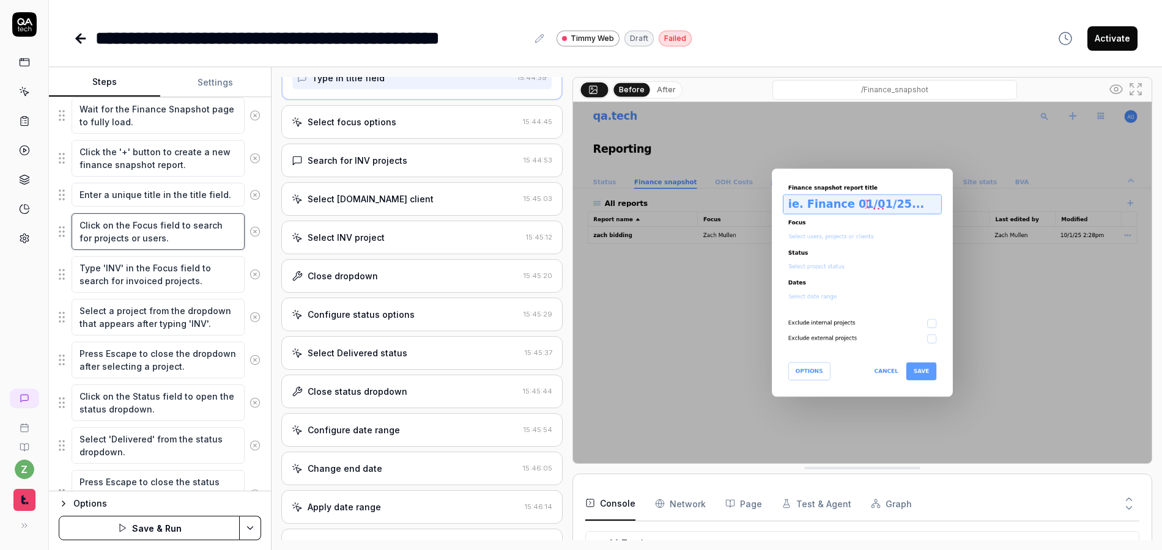
scroll to position [714, 0]
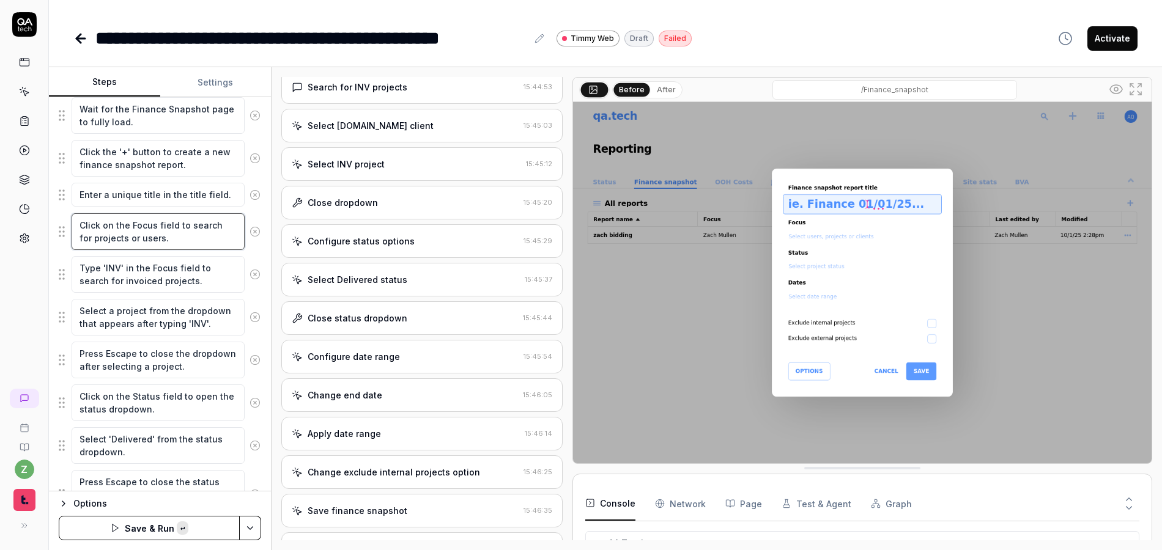
paste textarea "Enter "QA.tech" for the focus, selecting the client"
type textarea "*"
type textarea "Enter "[DOMAIN_NAME]" for the focus, selecting the client."
click at [249, 271] on icon at bounding box center [254, 274] width 11 height 11
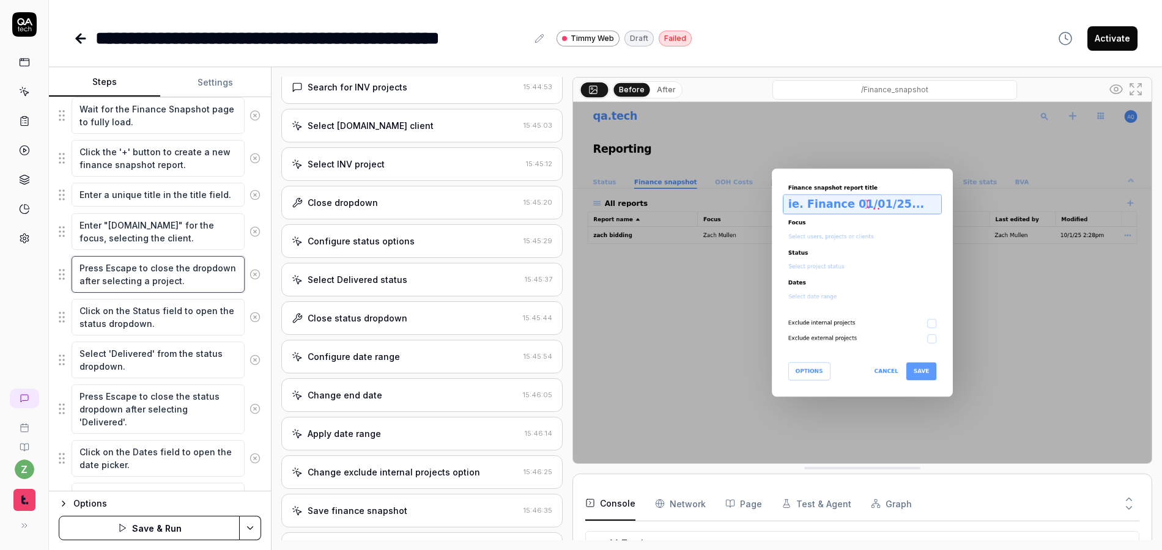
click at [168, 281] on textarea "Press Escape to close the dropdown after selecting a project." at bounding box center [158, 274] width 173 height 37
paste textarea "Click escape to close the dropdown"
type textarea "*"
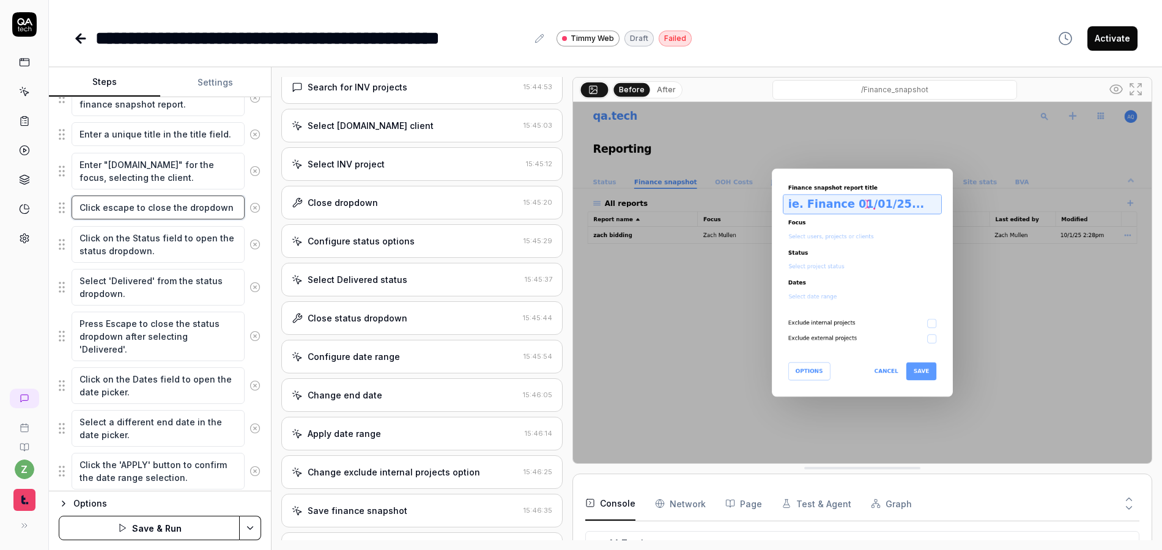
scroll to position [440, 0]
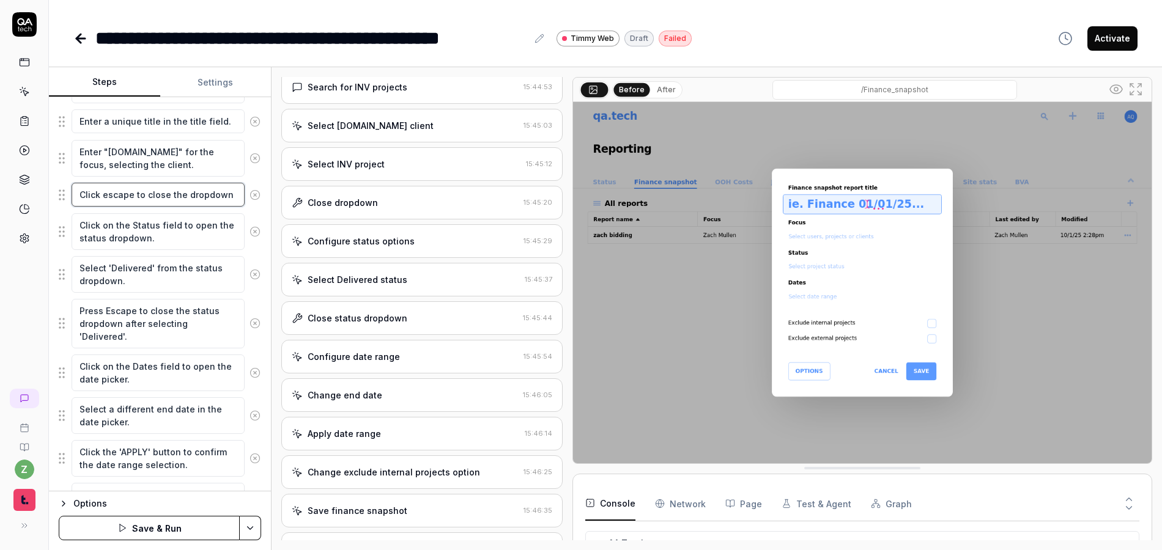
type textarea "Click escape to close the dropdown"
click at [246, 239] on button at bounding box center [255, 232] width 21 height 24
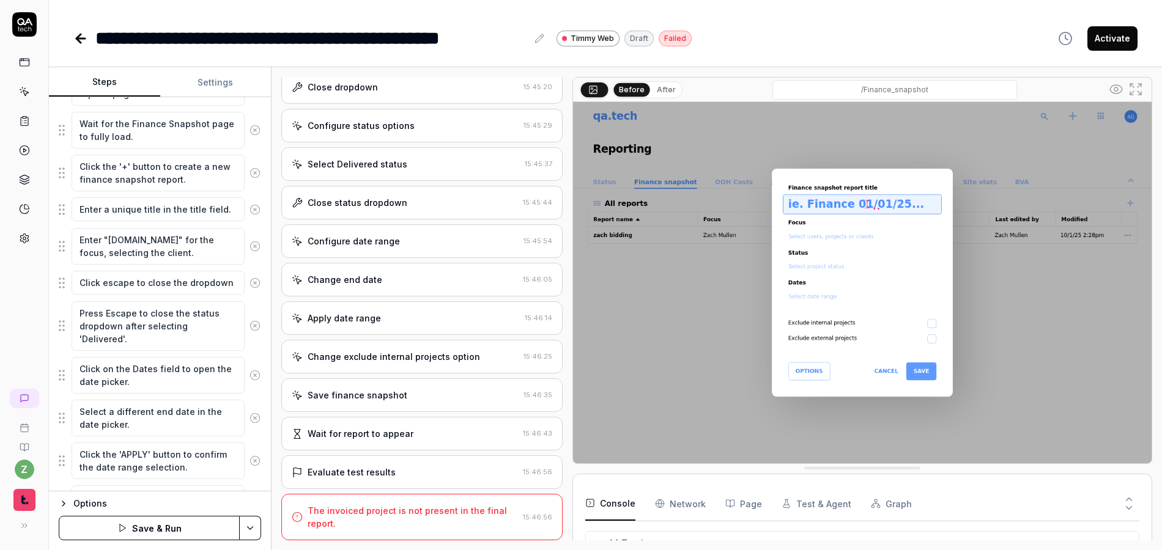
scroll to position [404, 0]
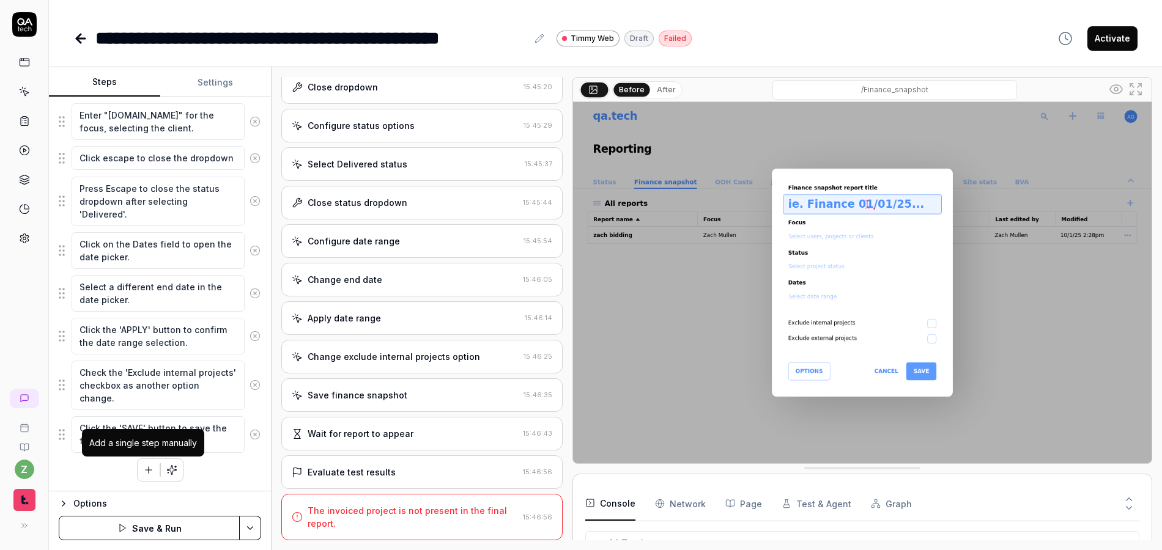
click at [143, 471] on icon "button" at bounding box center [148, 470] width 11 height 11
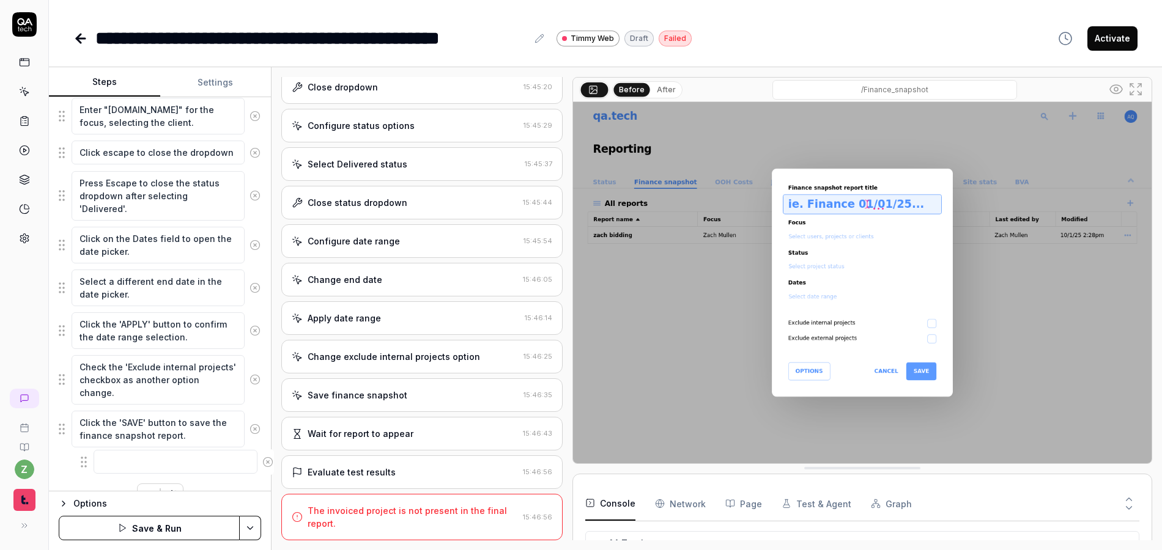
scroll to position [508, 0]
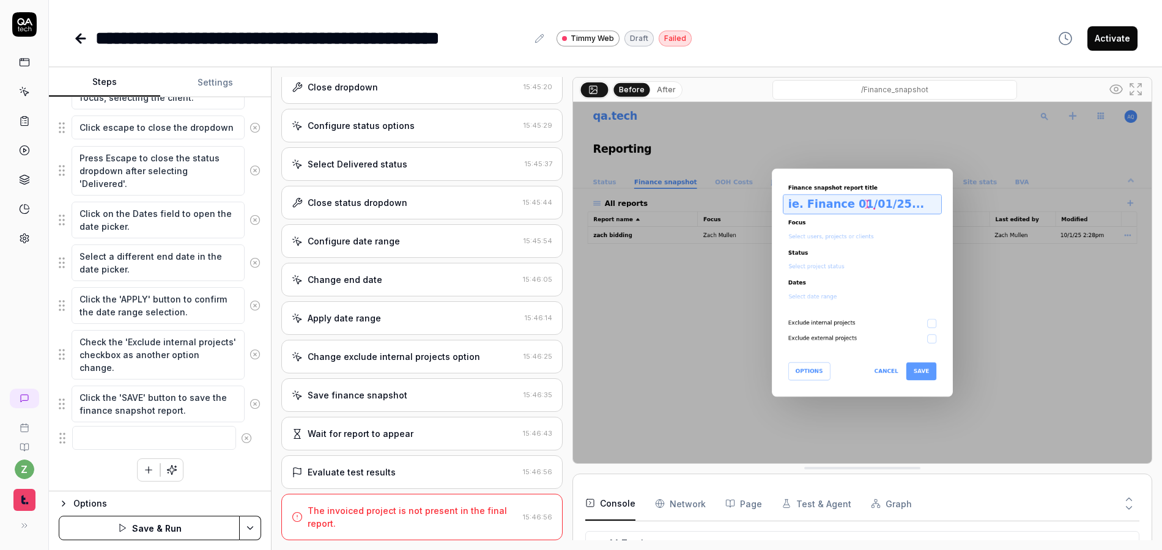
click at [68, 441] on fieldset "Left-click on the grid menu icon in the top right corner of the dashboard. Hove…" at bounding box center [160, 128] width 202 height 652
click at [249, 445] on icon at bounding box center [254, 440] width 11 height 11
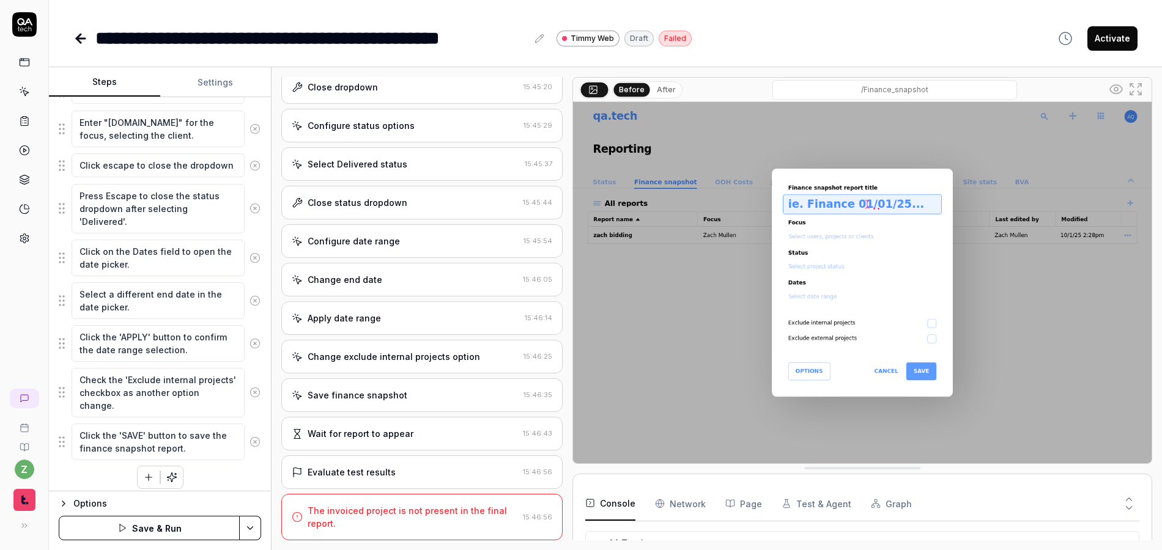
scroll to position [477, 0]
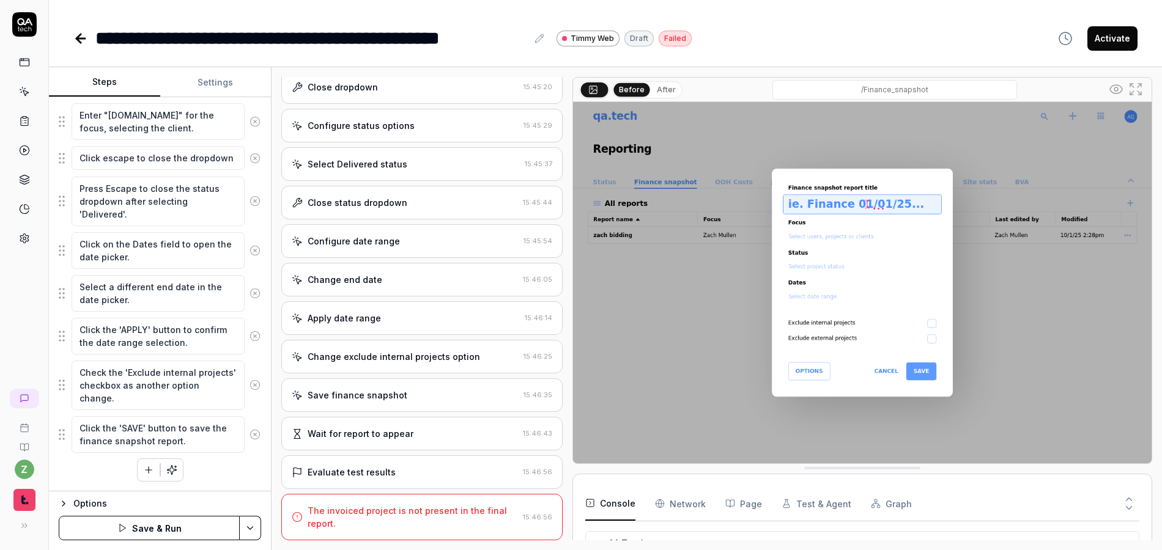
click at [249, 387] on icon at bounding box center [254, 385] width 11 height 11
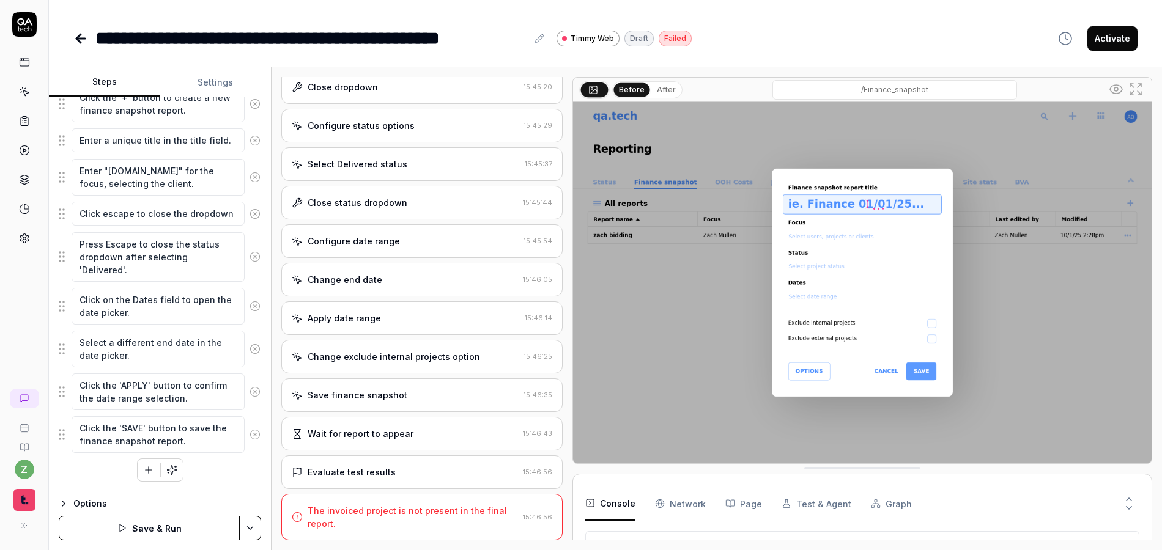
scroll to position [421, 0]
click at [145, 262] on textarea "Press Escape to close the status dropdown after selecting 'Delivered'." at bounding box center [158, 257] width 173 height 50
click at [149, 270] on textarea "Press Escape to close the status dropdown after selecting 'Delivered'." at bounding box center [158, 257] width 173 height 50
click at [249, 259] on icon at bounding box center [254, 256] width 11 height 11
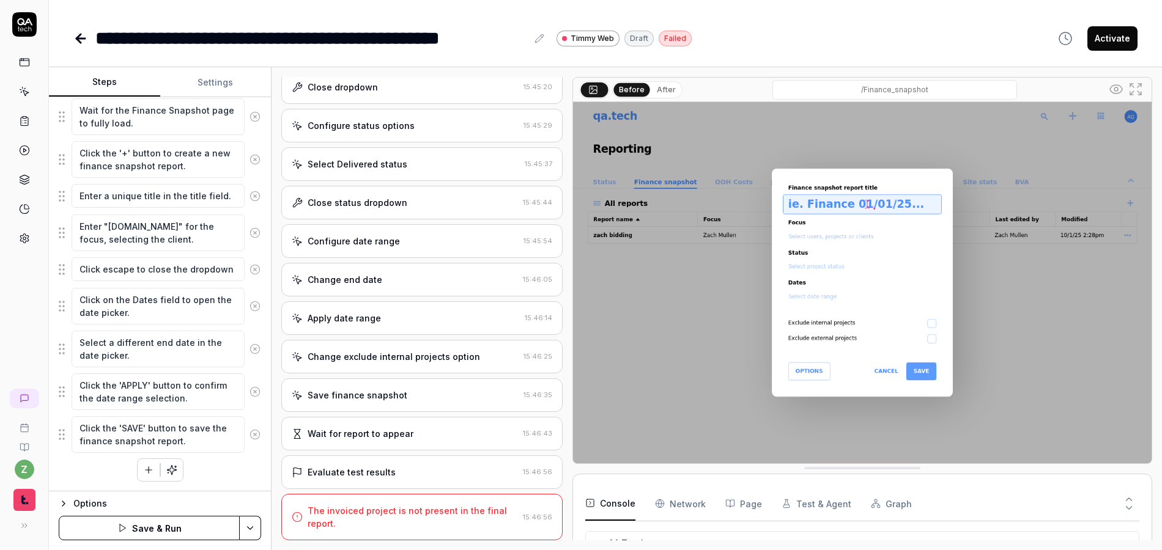
scroll to position [366, 0]
drag, startPoint x: 141, startPoint y: 316, endPoint x: 66, endPoint y: 301, distance: 76.6
click at [61, 301] on div "Click on the Dates field to open the date picker." at bounding box center [160, 306] width 202 height 38
click at [250, 350] on circle at bounding box center [254, 348] width 9 height 9
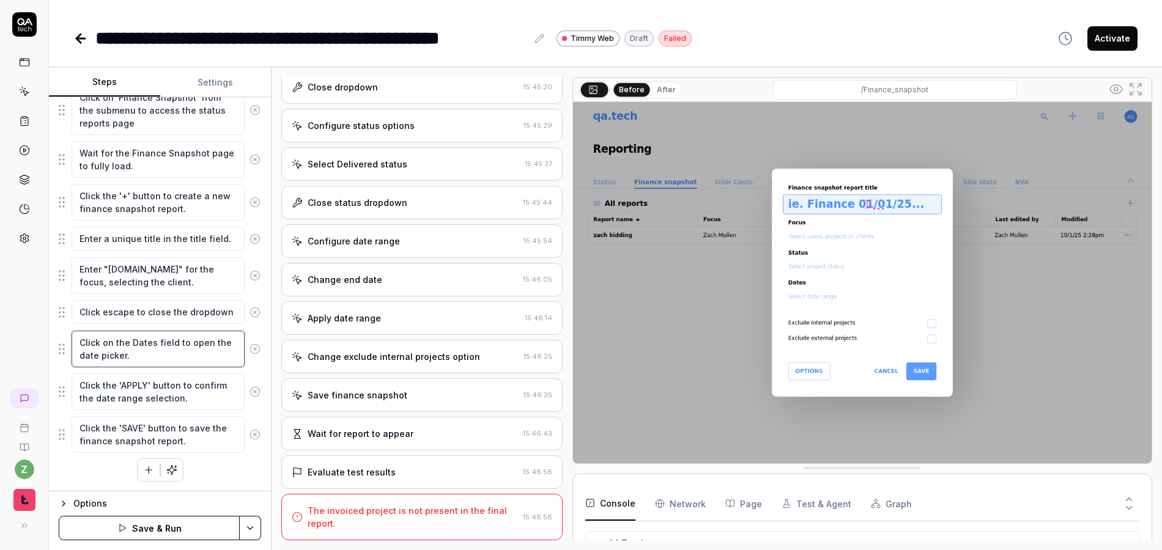
drag, startPoint x: 139, startPoint y: 359, endPoint x: 63, endPoint y: 340, distance: 78.7
click at [63, 340] on div "Click on the Dates field to open the date picker." at bounding box center [160, 349] width 202 height 38
paste textarea "'OPTIONS' to edit and sort the columns"
type textarea "*"
type textarea "Click on 'OPTIONS' to edit and sort the columns"
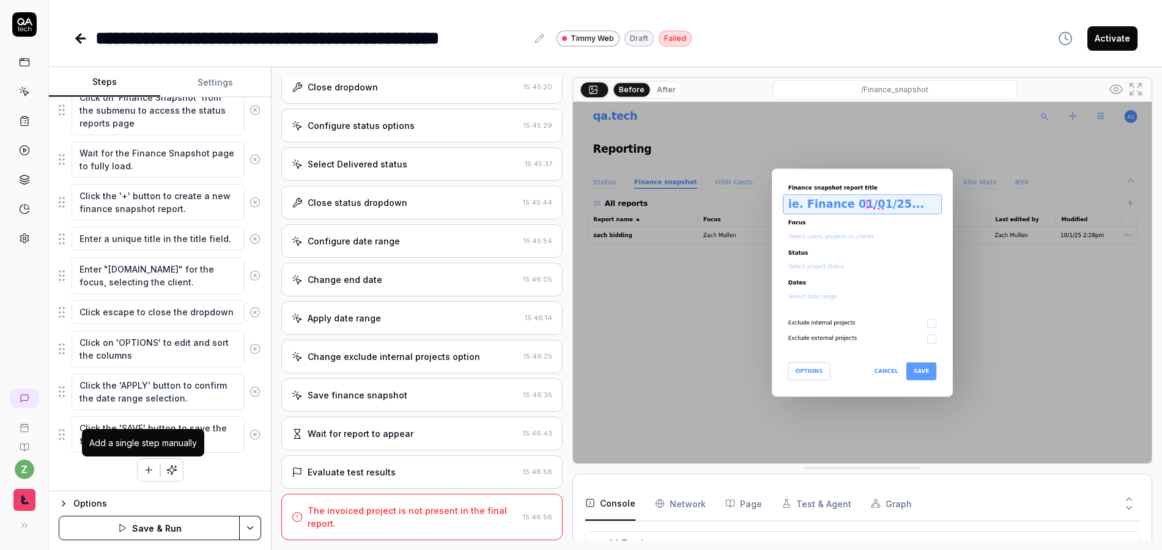
click at [143, 470] on icon "button" at bounding box center [148, 470] width 11 height 11
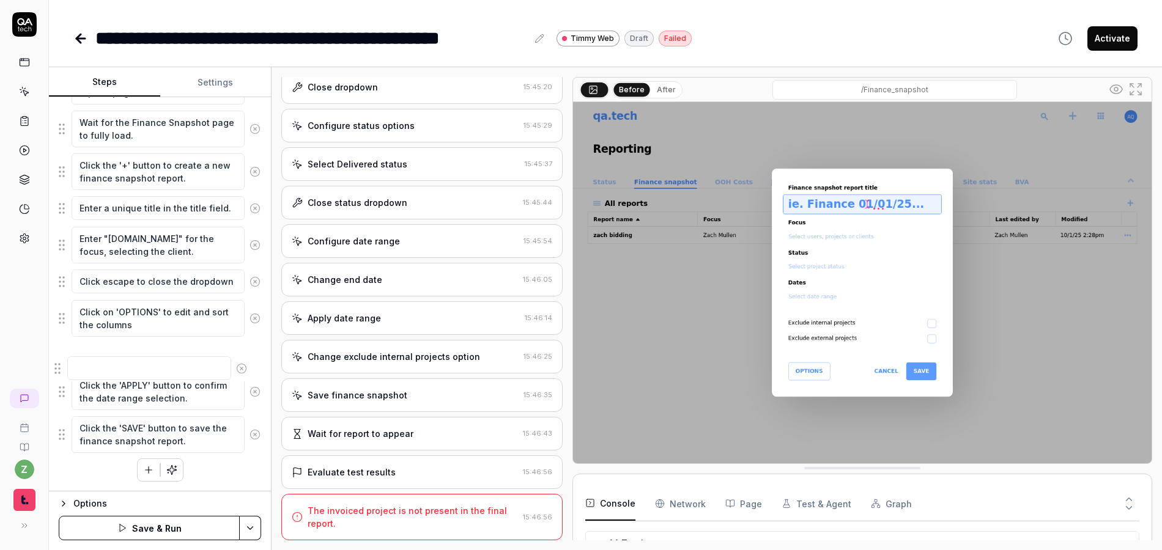
drag, startPoint x: 65, startPoint y: 445, endPoint x: 61, endPoint y: 364, distance: 80.8
click at [59, 364] on fieldset "Left-click on the grid menu icon in the top right corner of the dashboard. Hove…" at bounding box center [160, 205] width 202 height 498
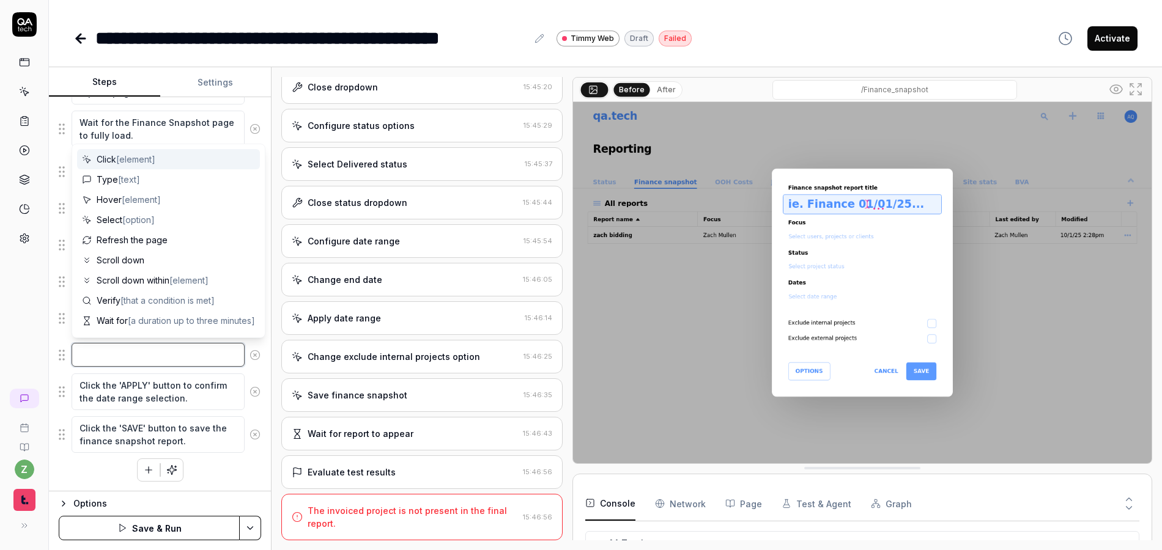
click at [164, 354] on textarea at bounding box center [158, 355] width 173 height 24
paste textarea "Click the top right checkbox twice to unselect all boxes"
type textarea "*"
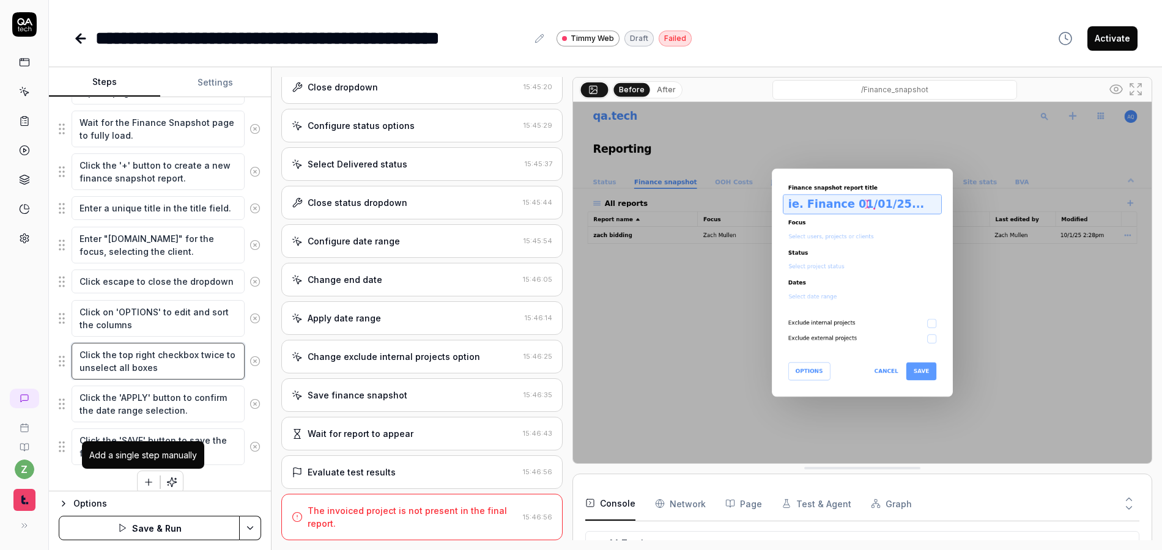
type textarea "Click the top right checkbox twice to unselect all boxes"
click at [143, 478] on icon "button" at bounding box center [148, 482] width 11 height 11
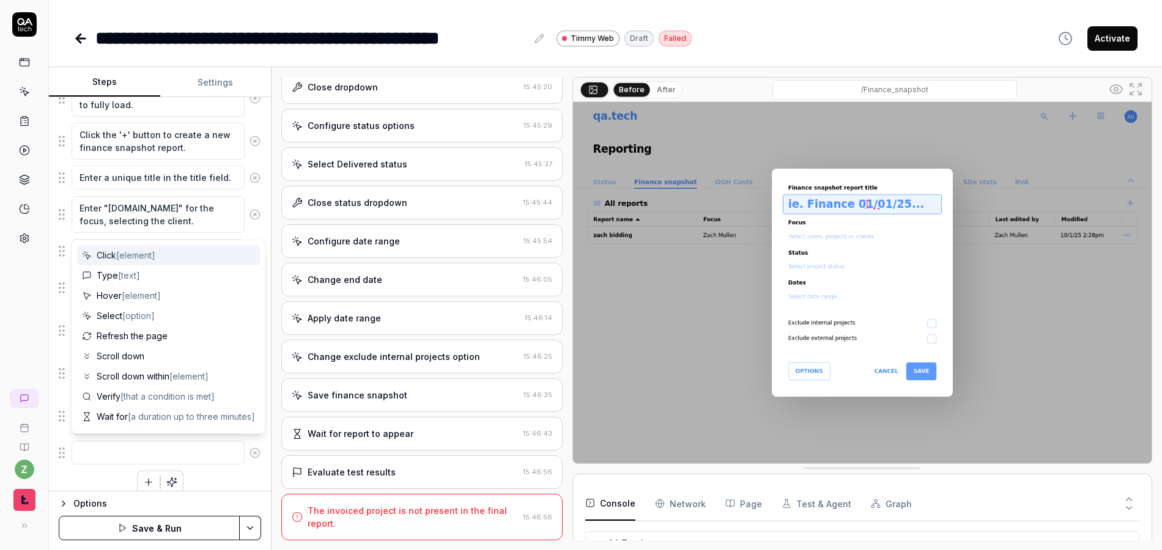
scroll to position [396, 0]
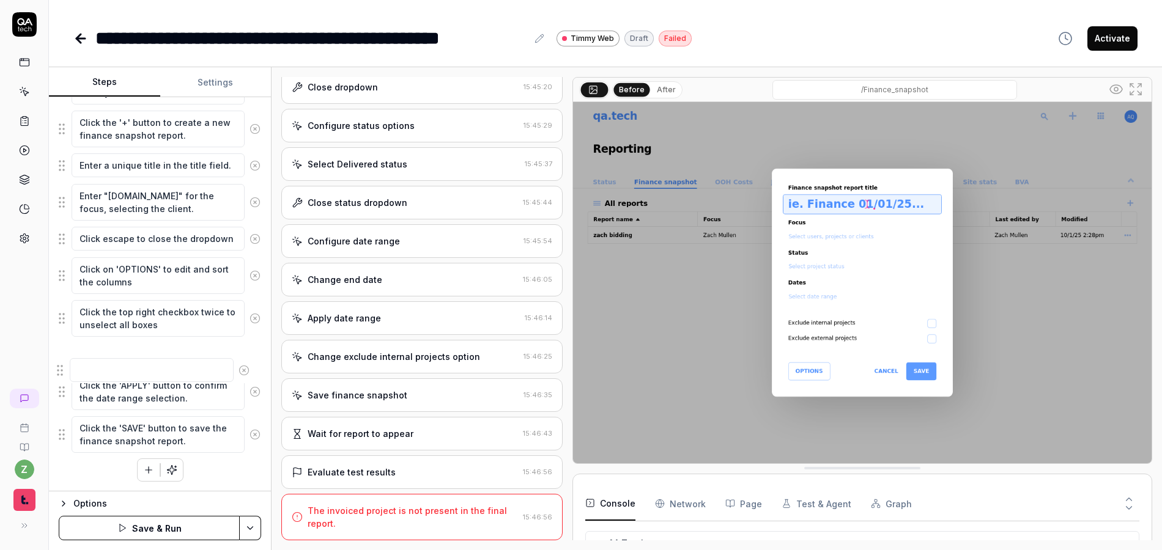
drag, startPoint x: 65, startPoint y: 441, endPoint x: 127, endPoint y: 359, distance: 102.6
click at [68, 354] on fieldset "Left-click on the grid menu icon in the top right corner of the dashboard. Hove…" at bounding box center [160, 183] width 202 height 541
click at [141, 356] on textarea at bounding box center [158, 355] width 173 height 24
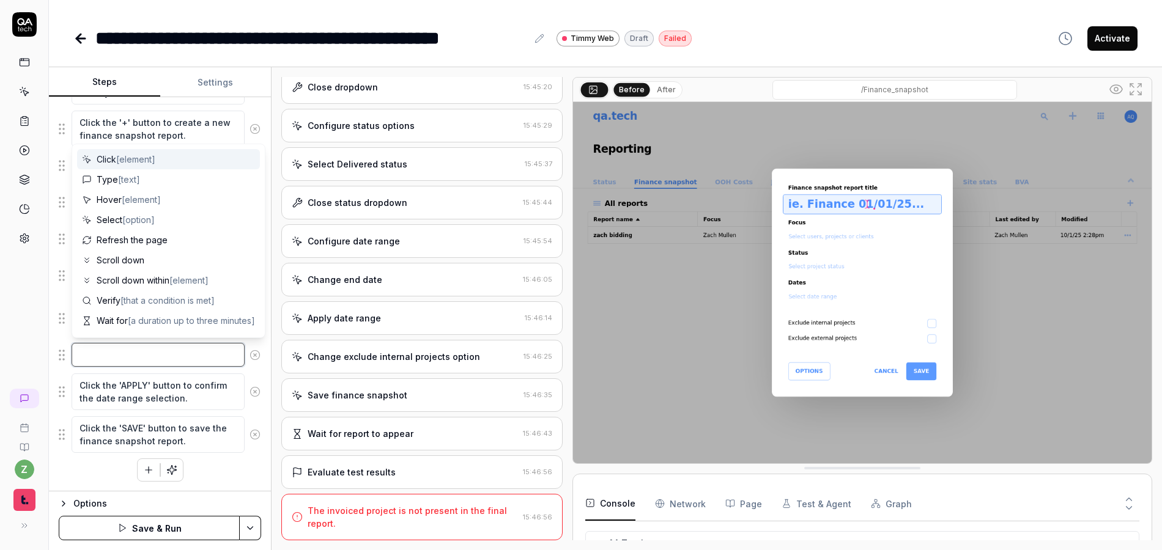
paste textarea "Check Progress"
type textarea "*"
type textarea "Check Progress"
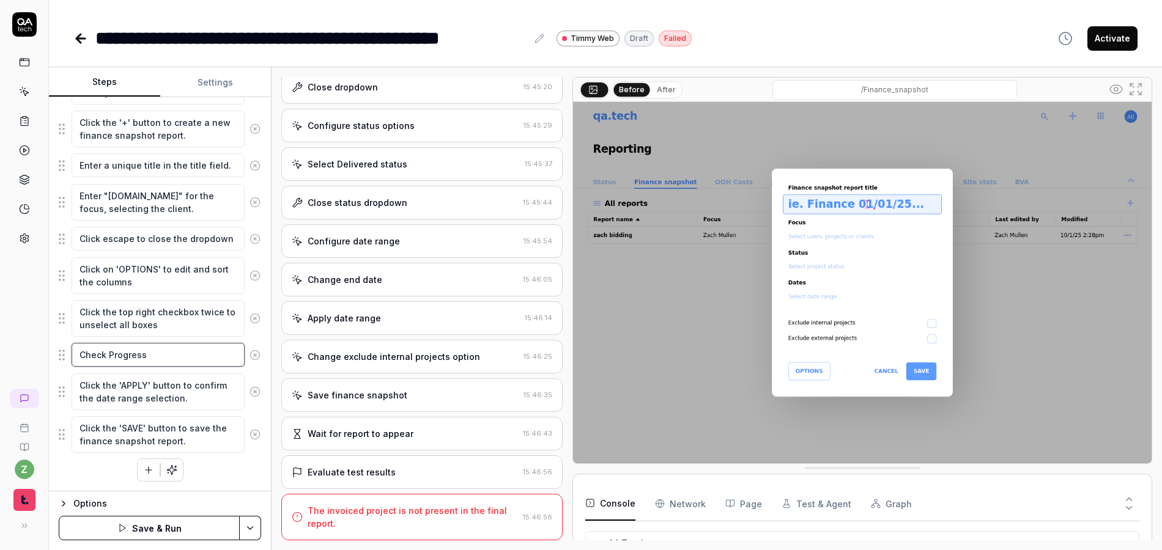
type textarea "*"
type textarea "Check Progress"
click at [249, 317] on icon at bounding box center [254, 318] width 11 height 11
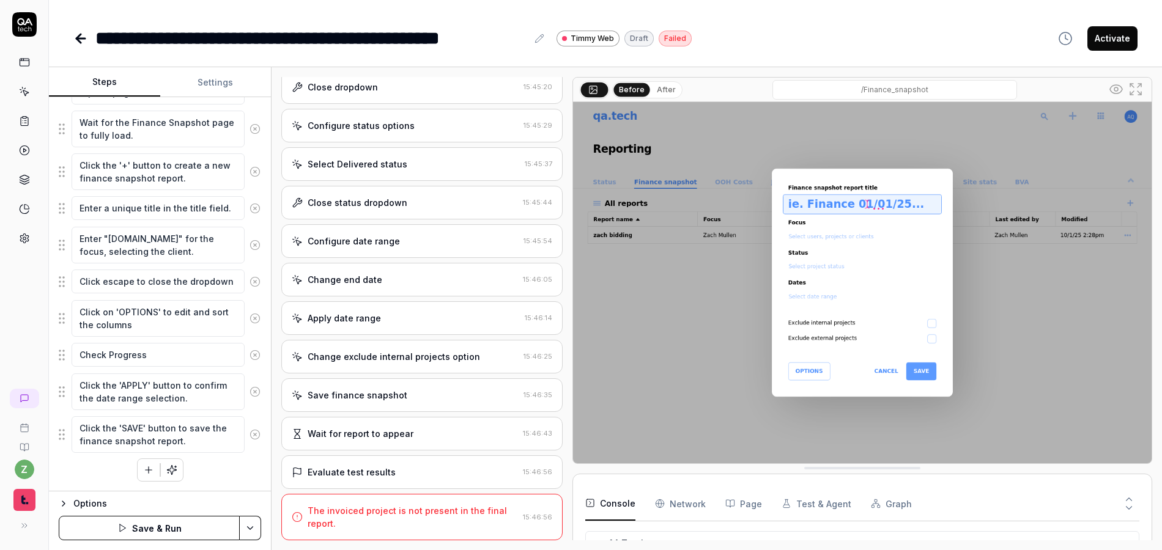
click at [251, 309] on button at bounding box center [255, 318] width 21 height 24
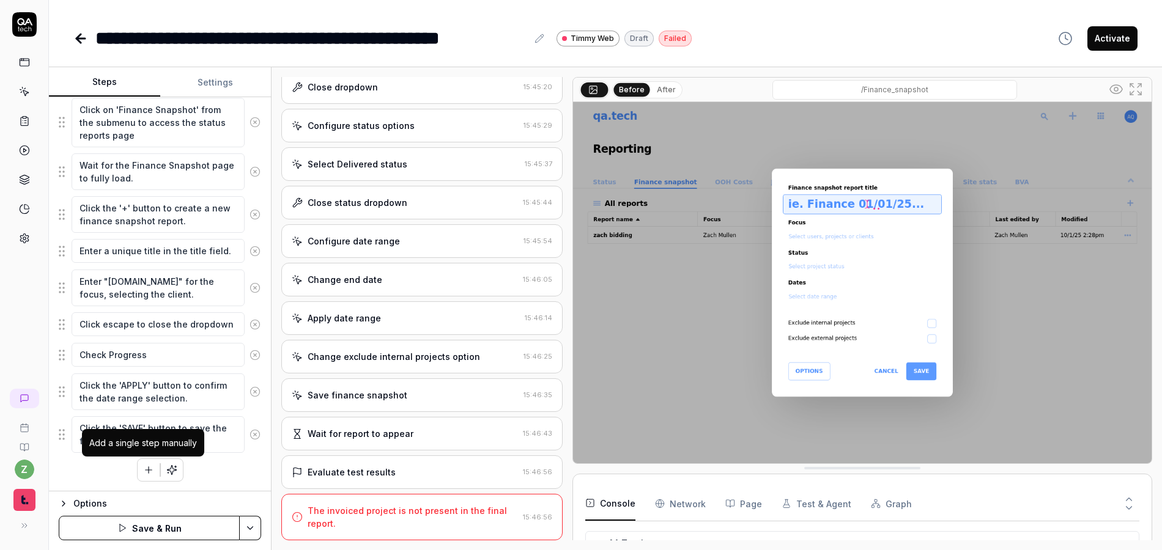
click at [143, 471] on icon "button" at bounding box center [148, 470] width 11 height 11
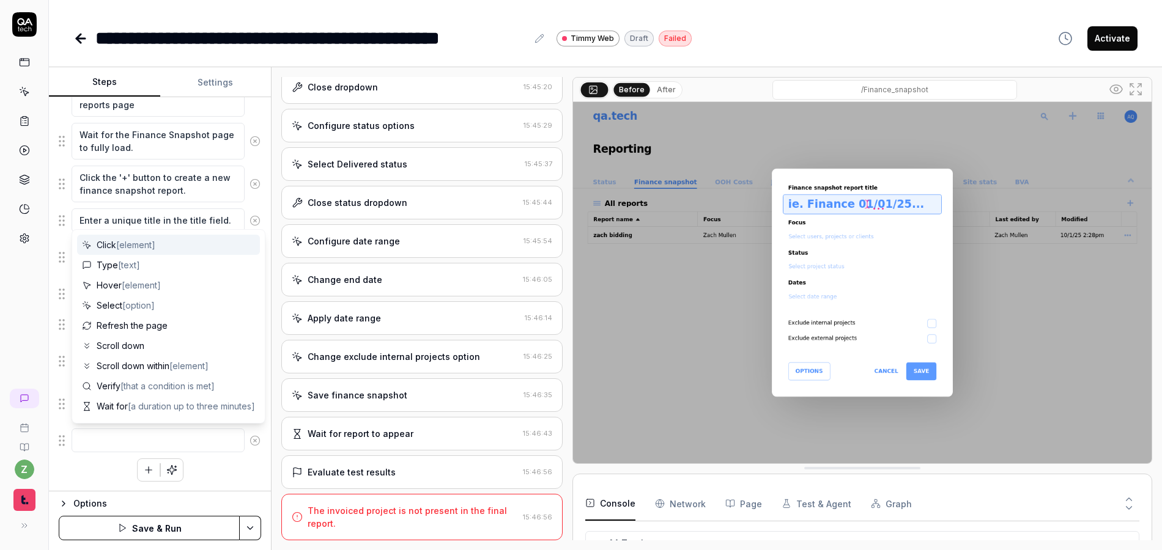
click at [72, 443] on textarea at bounding box center [158, 441] width 173 height 24
click at [250, 444] on icon at bounding box center [254, 440] width 11 height 11
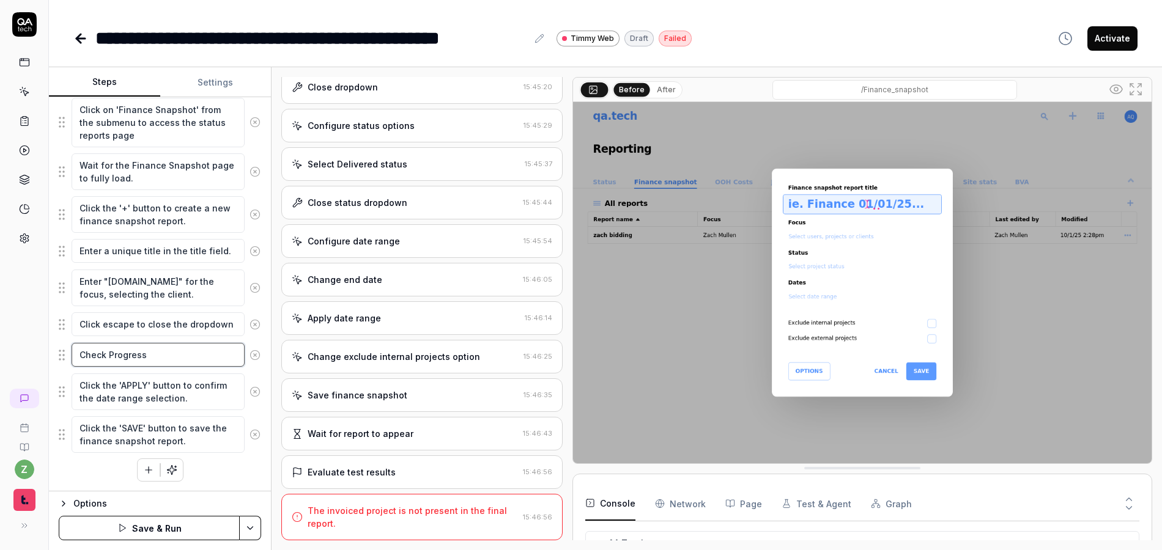
drag, startPoint x: 147, startPoint y: 355, endPoint x: 75, endPoint y: 355, distance: 72.2
click at [75, 355] on textarea "Check Progress" at bounding box center [158, 355] width 173 height 24
type textarea "*"
type textarea "U"
type textarea "*"
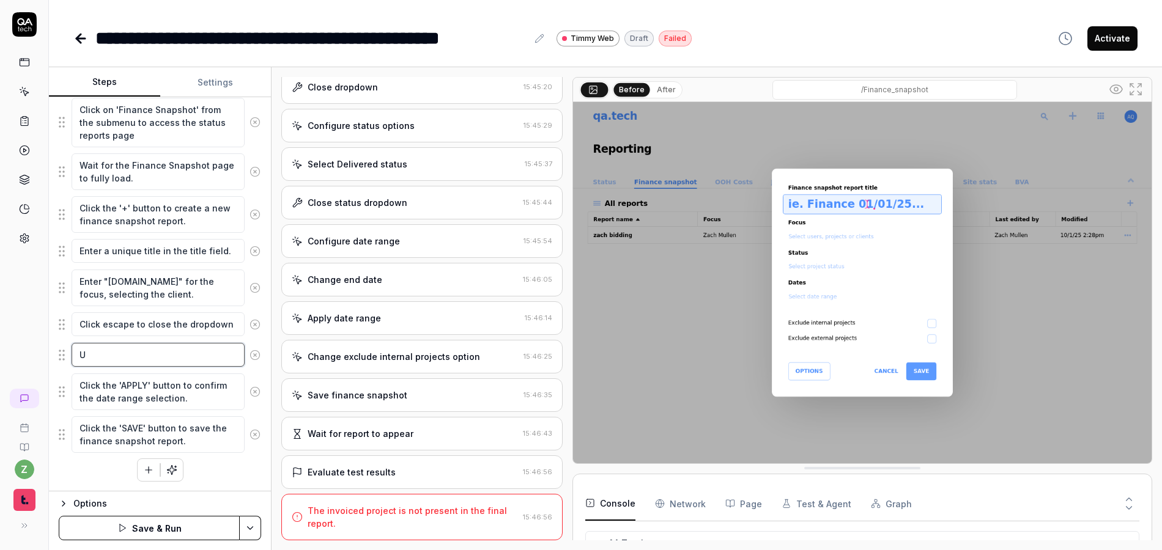
type textarea "Un"
type textarea "*"
type textarea "Unc"
type textarea "*"
type textarea "Unch"
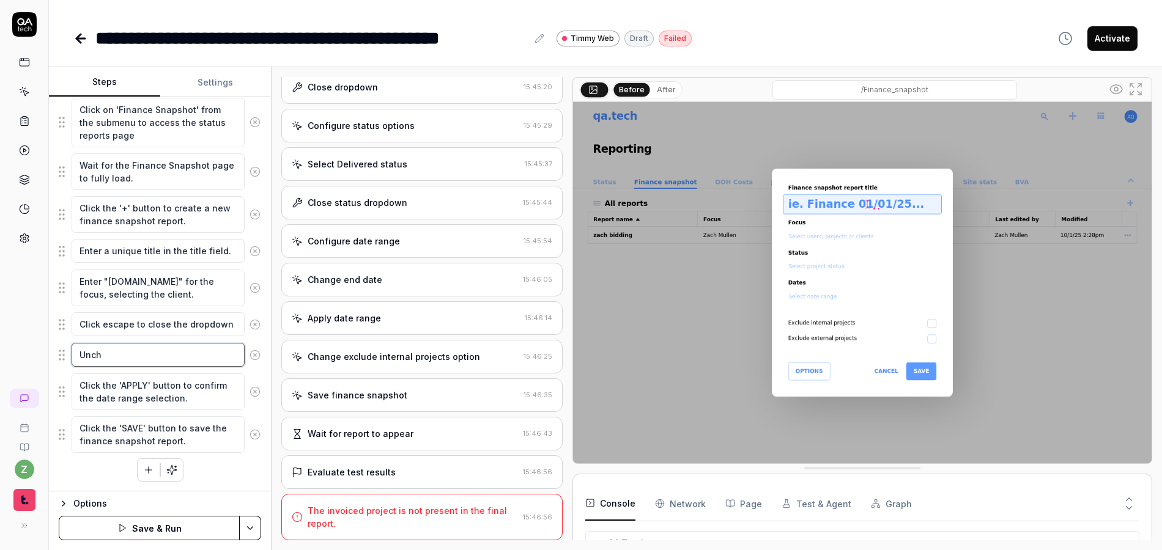
type textarea "*"
type textarea "Unche"
type textarea "*"
type textarea "Unchec"
type textarea "*"
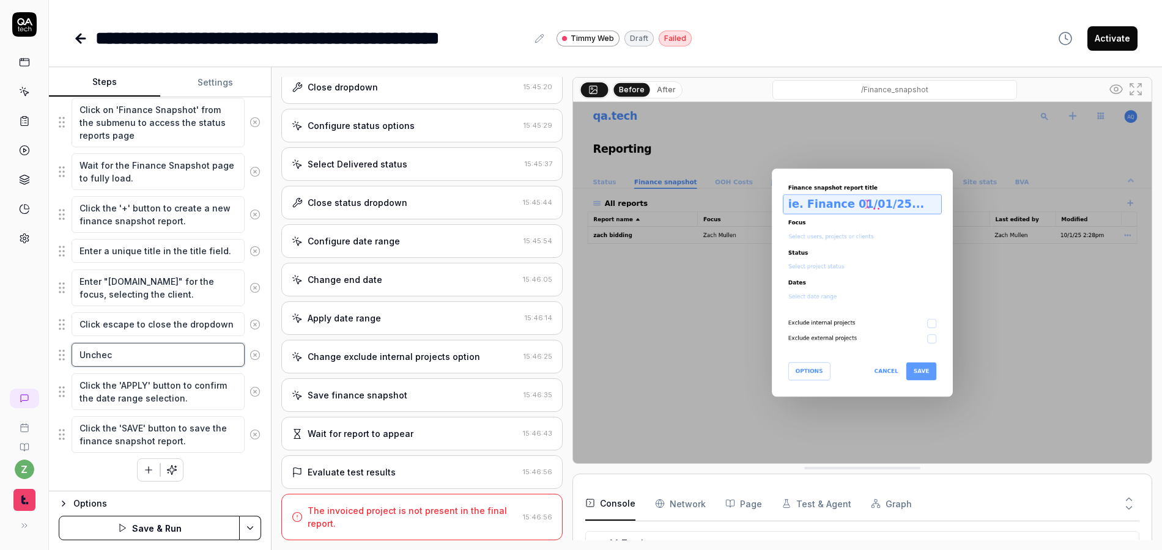
type textarea "Uncheck"
type textarea "*"
type textarea "Uncheck"
type textarea "*"
type textarea "Uncheck d"
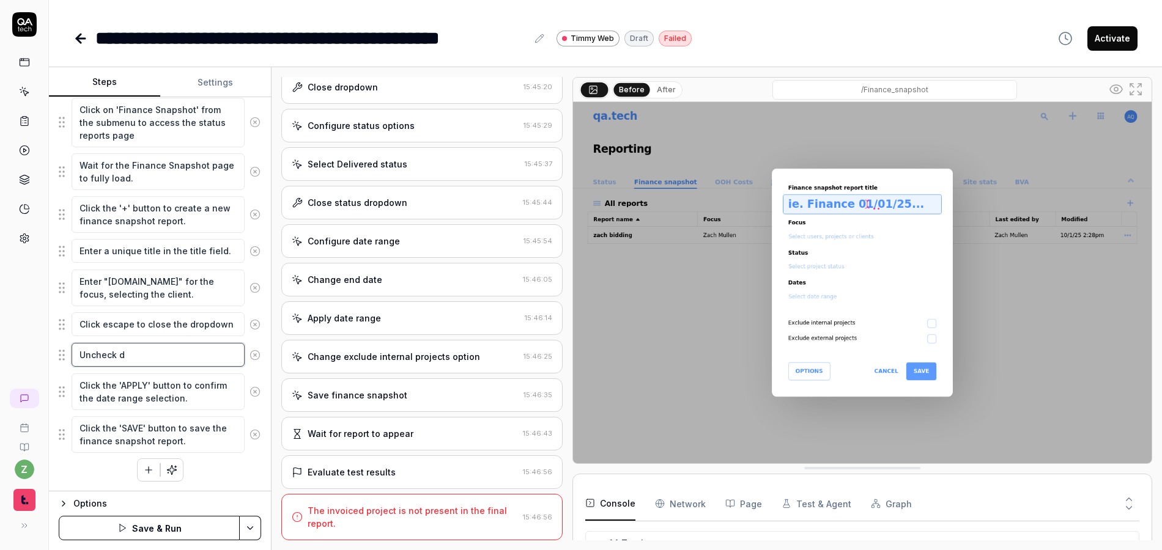
type textarea "*"
type textarea "Uncheck da"
type textarea "*"
type textarea "Uncheck dat"
type textarea "*"
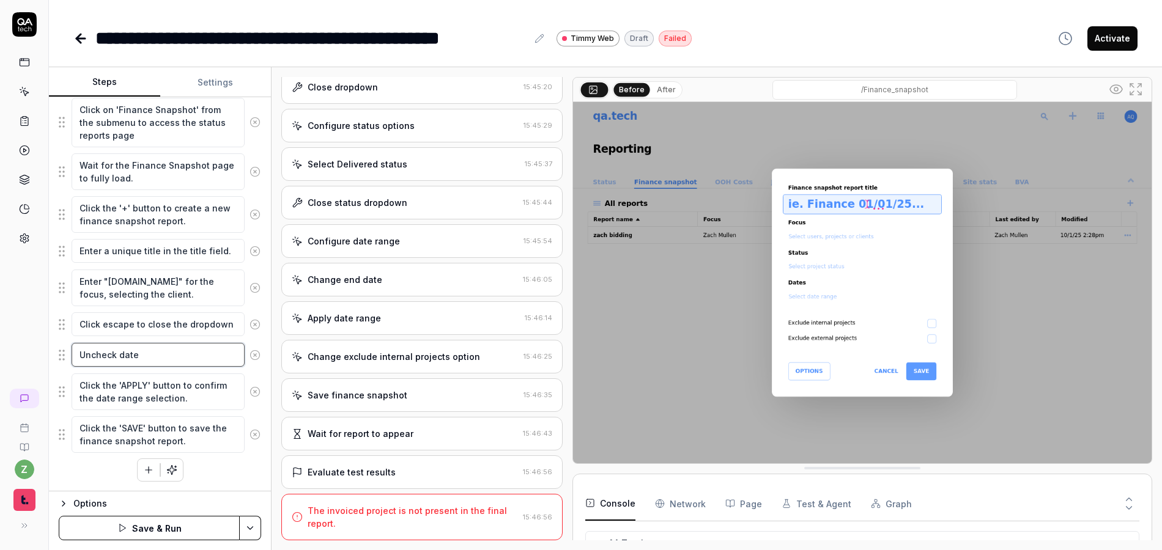
type textarea "Uncheck dates"
type textarea "*"
type textarea "Uncheck dates"
click at [110, 452] on textarea "Click the 'SAVE' button to save the finance snapshot report." at bounding box center [158, 434] width 173 height 37
click at [139, 477] on button "button" at bounding box center [149, 470] width 22 height 22
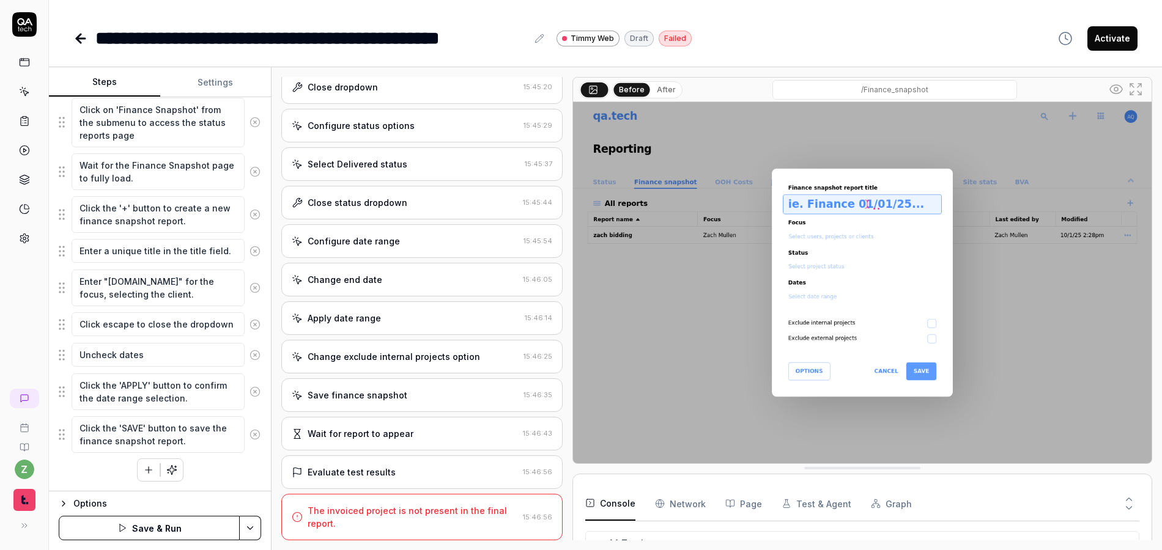
scroll to position [341, 0]
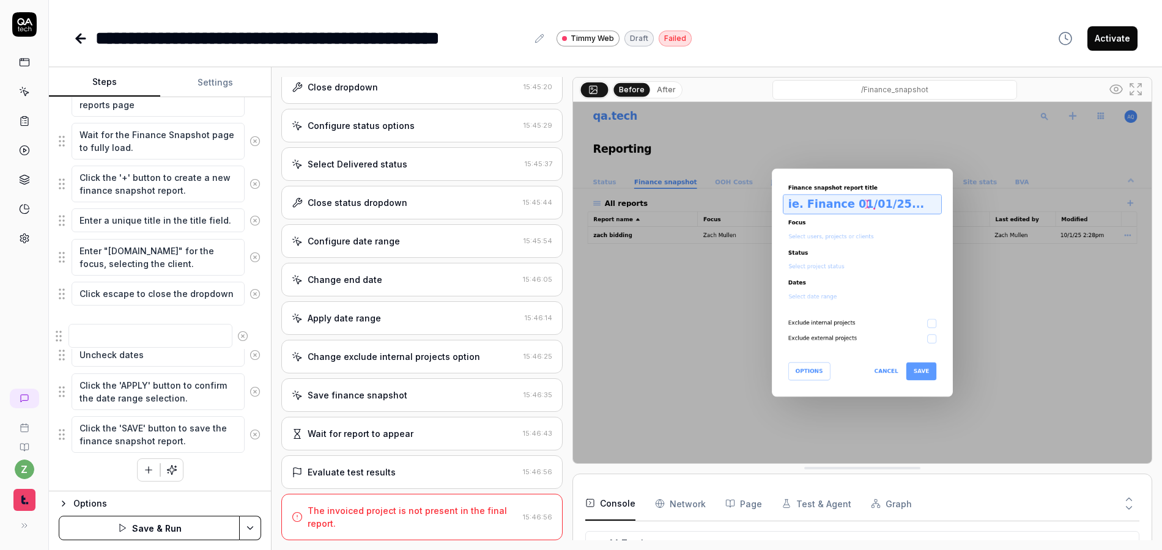
drag, startPoint x: 60, startPoint y: 443, endPoint x: 84, endPoint y: 341, distance: 104.4
click at [59, 336] on fieldset "Left-click on the grid menu icon in the top right corner of the dashboard. Hove…" at bounding box center [160, 211] width 202 height 486
click at [177, 322] on textarea at bounding box center [158, 324] width 173 height 24
paste textarea "Click on 'OPTIONS' to edit and sort the columns"
type textarea "*"
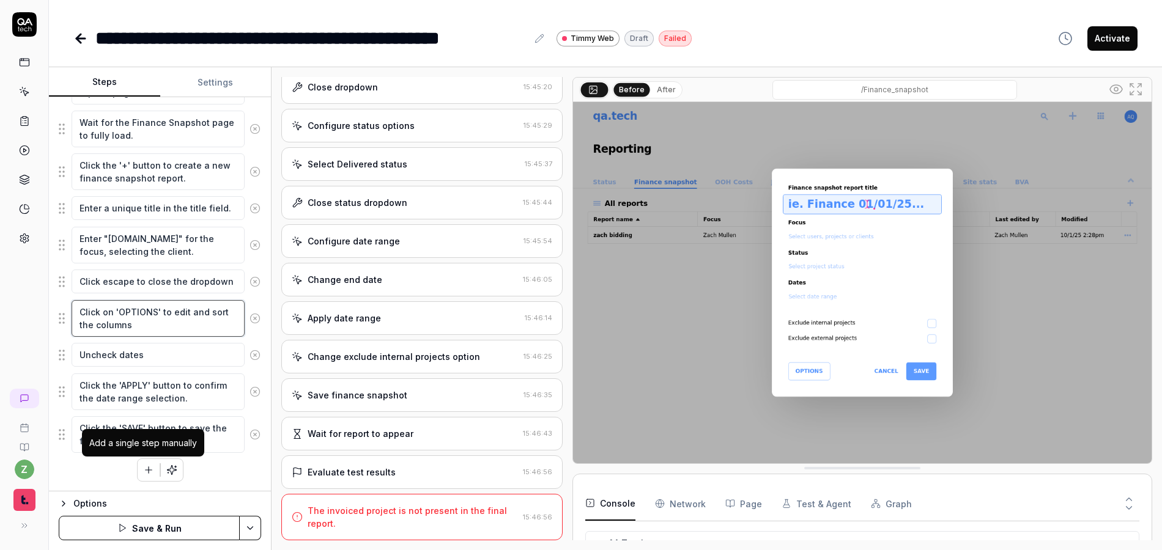
type textarea "Click on 'OPTIONS' to edit and sort the columns"
drag, startPoint x: 143, startPoint y: 463, endPoint x: 113, endPoint y: 472, distance: 31.3
click at [143, 463] on button "button" at bounding box center [149, 470] width 22 height 22
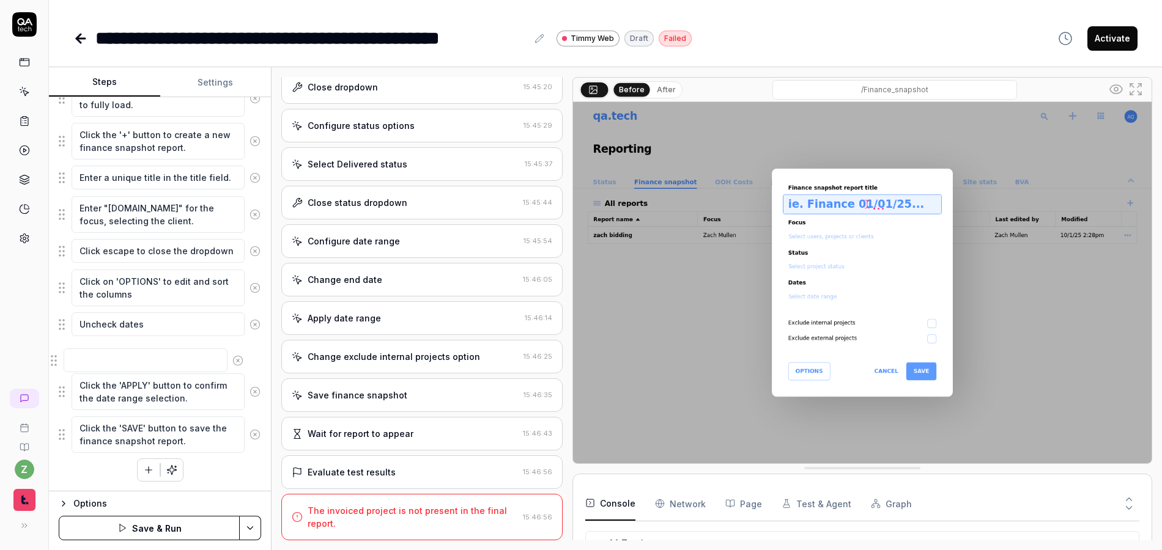
drag, startPoint x: 62, startPoint y: 445, endPoint x: 54, endPoint y: 364, distance: 81.1
click at [59, 364] on fieldset "Left-click on the grid menu icon in the top right corner of the dashboard. Hove…" at bounding box center [160, 189] width 202 height 528
click at [153, 353] on textarea at bounding box center [158, 355] width 173 height 24
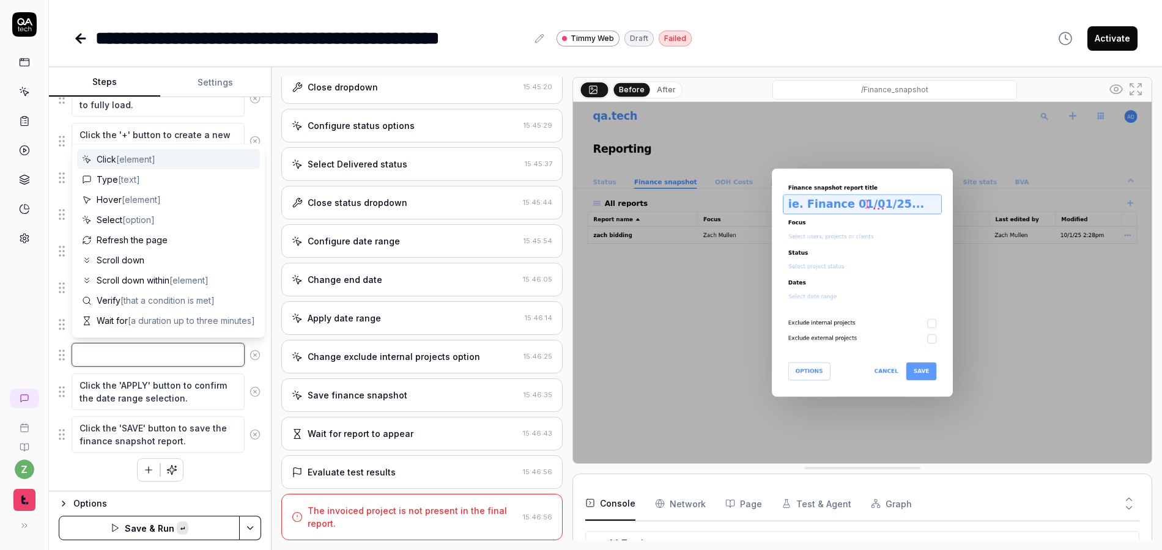
paste textarea "Click 'SAVE' to save the column configuration."
type textarea "*"
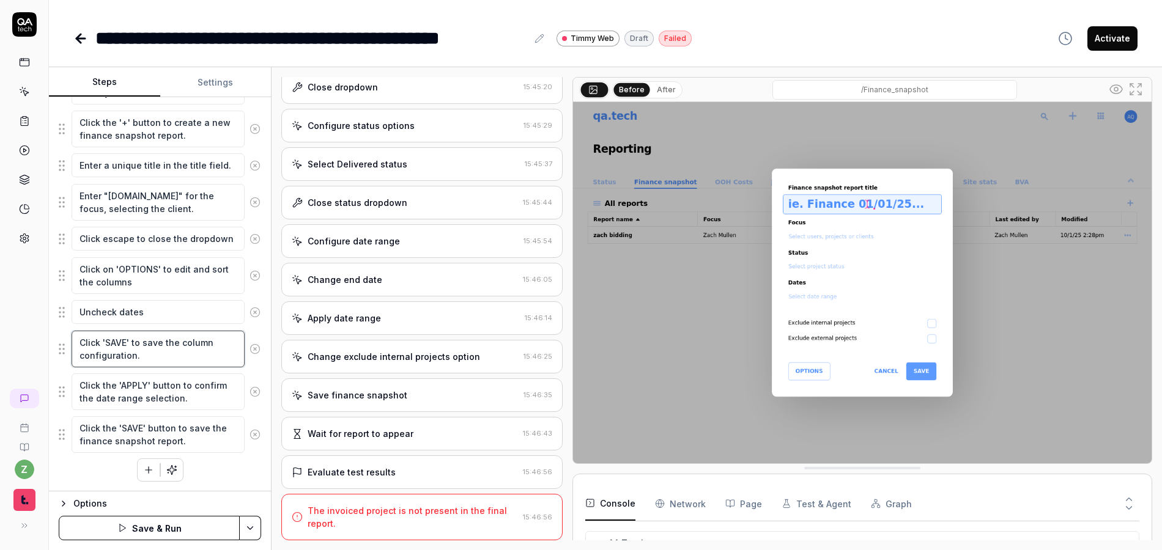
type textarea "Click 'SAVE' to save the column configuration."
click at [98, 479] on div "Left-click on the grid menu icon in the top right corner of the dashboard. Hove…" at bounding box center [160, 197] width 202 height 569
click at [143, 471] on icon "button" at bounding box center [148, 470] width 11 height 11
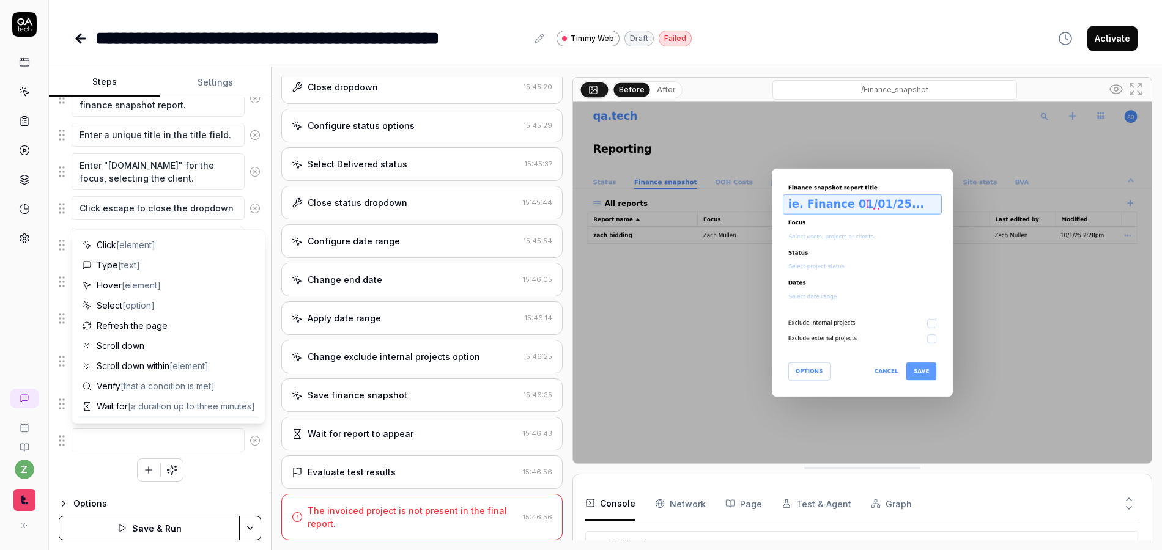
click at [97, 467] on div "Left-click on the grid menu icon in the top right corner of the dashboard. Hove…" at bounding box center [160, 182] width 202 height 599
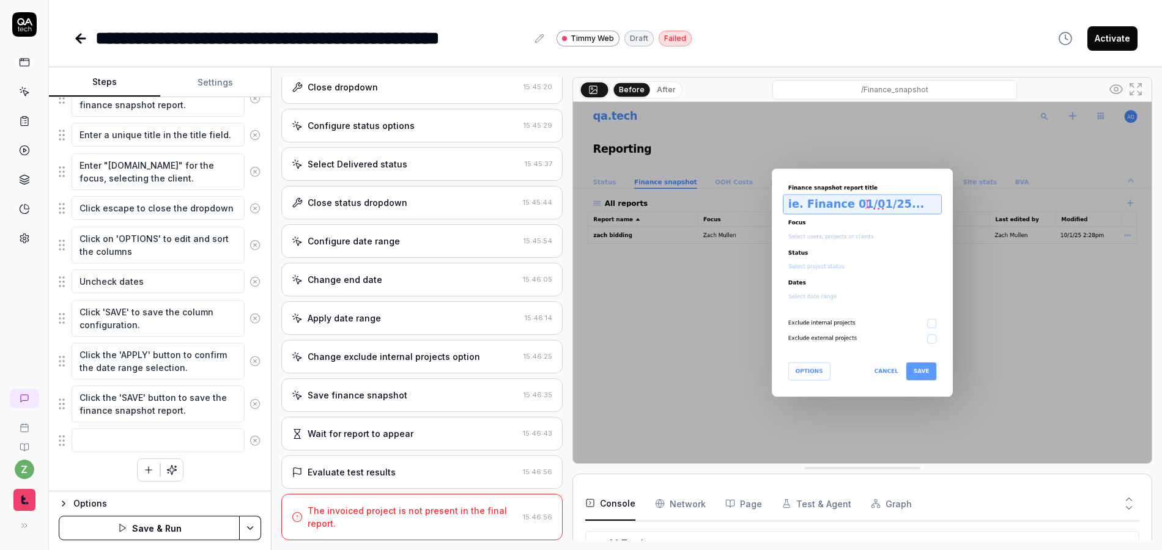
click at [249, 362] on icon at bounding box center [254, 361] width 11 height 11
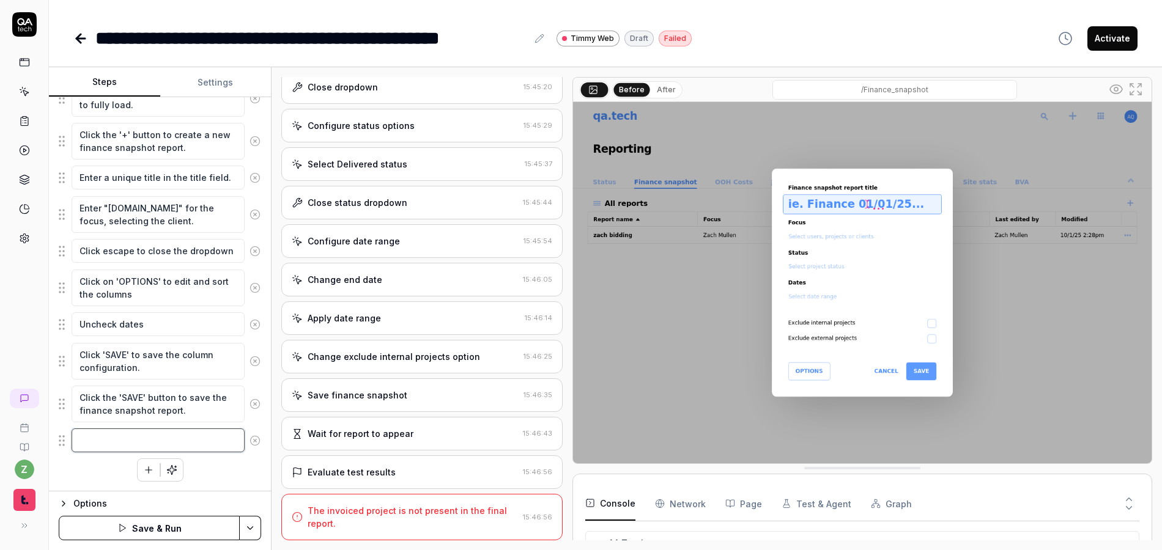
click at [135, 443] on textarea at bounding box center [158, 441] width 173 height 24
click at [95, 473] on div "Left-click on the grid menu icon in the top right corner of the dashboard. Hove…" at bounding box center [160, 203] width 202 height 556
click at [250, 445] on circle at bounding box center [254, 440] width 9 height 9
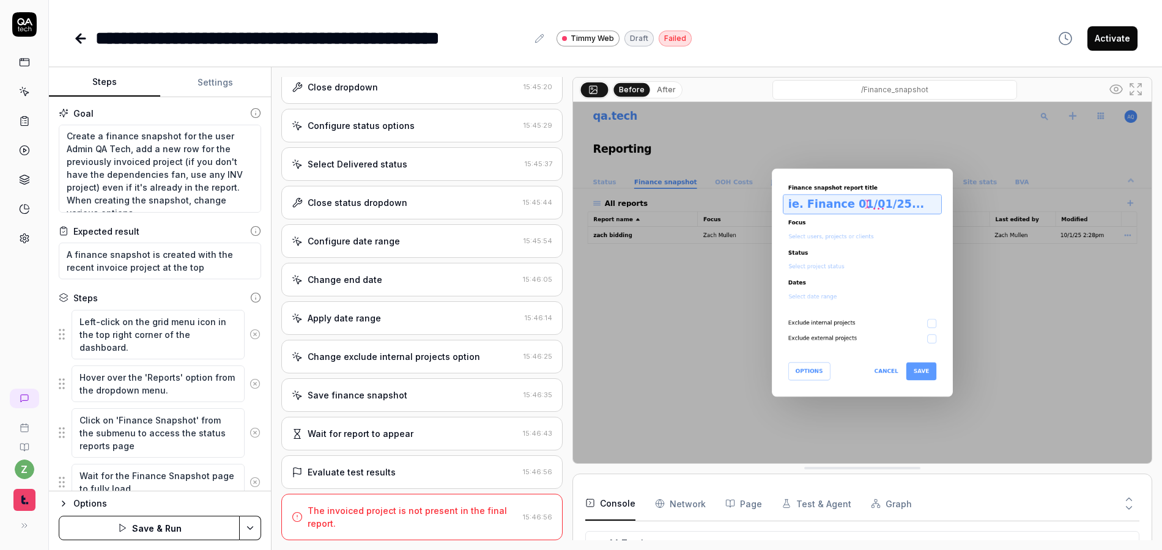
scroll to position [0, 0]
drag, startPoint x: 100, startPoint y: 189, endPoint x: 177, endPoint y: 157, distance: 82.8
click at [177, 157] on textarea "Create a finance snapshot for the user Admin QA Tech, add a new row for the pre…" at bounding box center [160, 169] width 202 height 88
type textarea "*"
type textarea "Create a finance snapshot for the user Admin QA Tech, add a new row for the pre…"
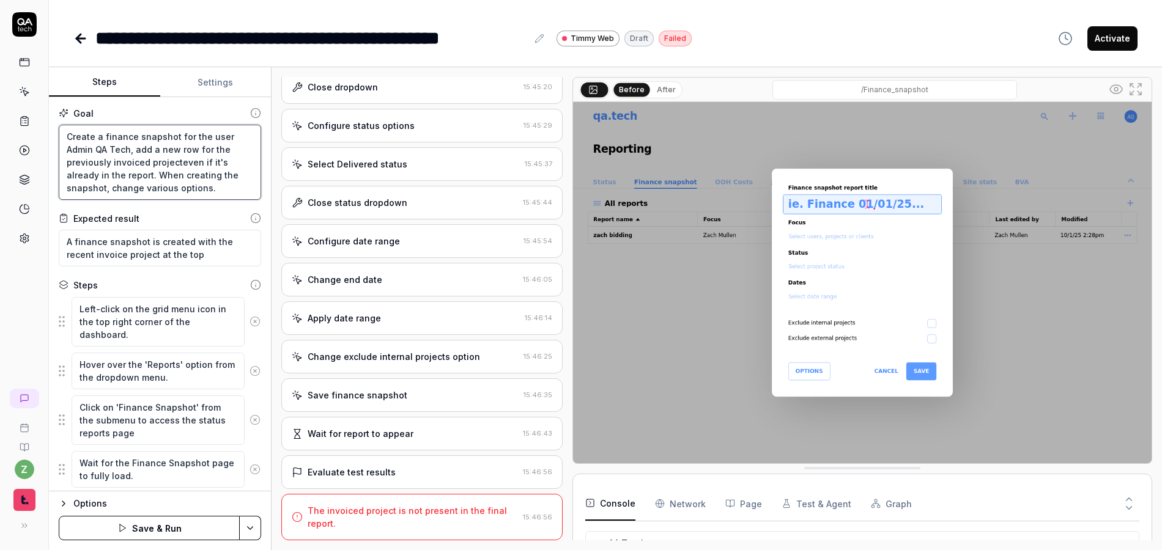
type textarea "*"
type textarea "Create a finance snapshot for the user Admin QA Tech, add a new row for the pre…"
drag, startPoint x: 209, startPoint y: 191, endPoint x: 159, endPoint y: 179, distance: 51.6
click at [159, 179] on textarea "Create a finance snapshot for the user Admin QA Tech, add a new row for the pre…" at bounding box center [160, 162] width 202 height 75
type textarea "*"
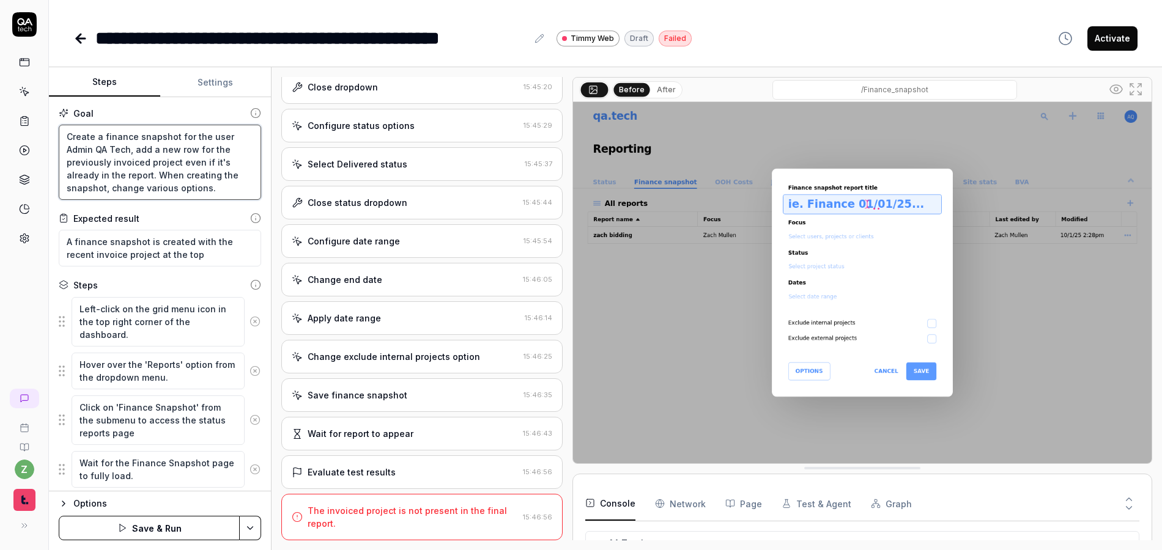
type textarea "Create a finance snapshot for the user Admin QA Tech, add a new row for the pre…"
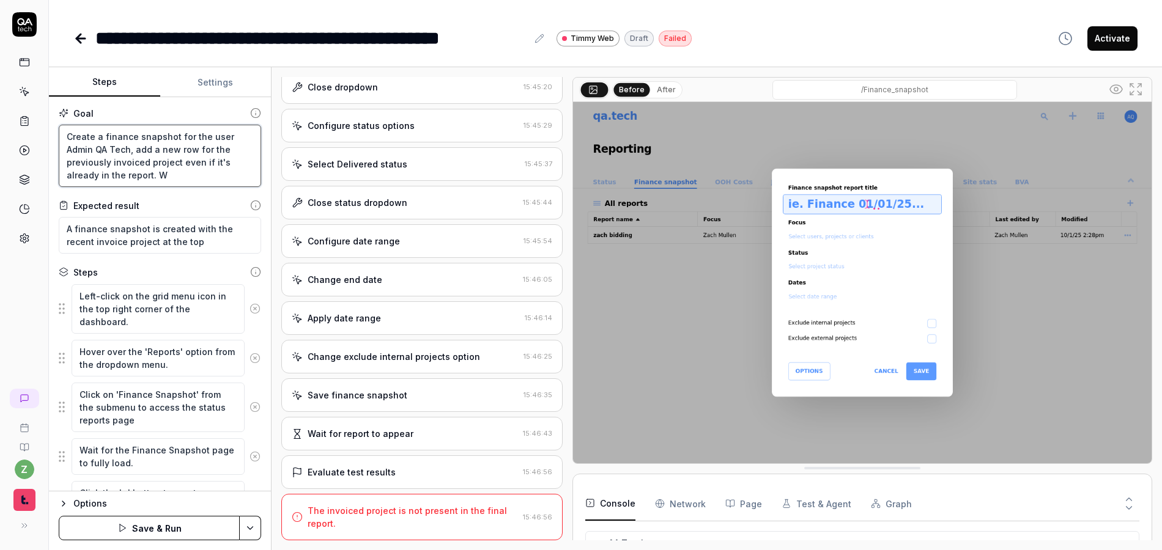
type textarea "*"
type textarea "Create a finance snapshot for the user Admin QA Tech, add a new row for the pre…"
type textarea "*"
type textarea "Create a finance snapshot for the user Admin QA Tech, add a new row for the pre…"
click at [135, 147] on textarea "Create a finance snapshot for the user Admin QA Tech, add a new row for the pre…" at bounding box center [160, 156] width 202 height 62
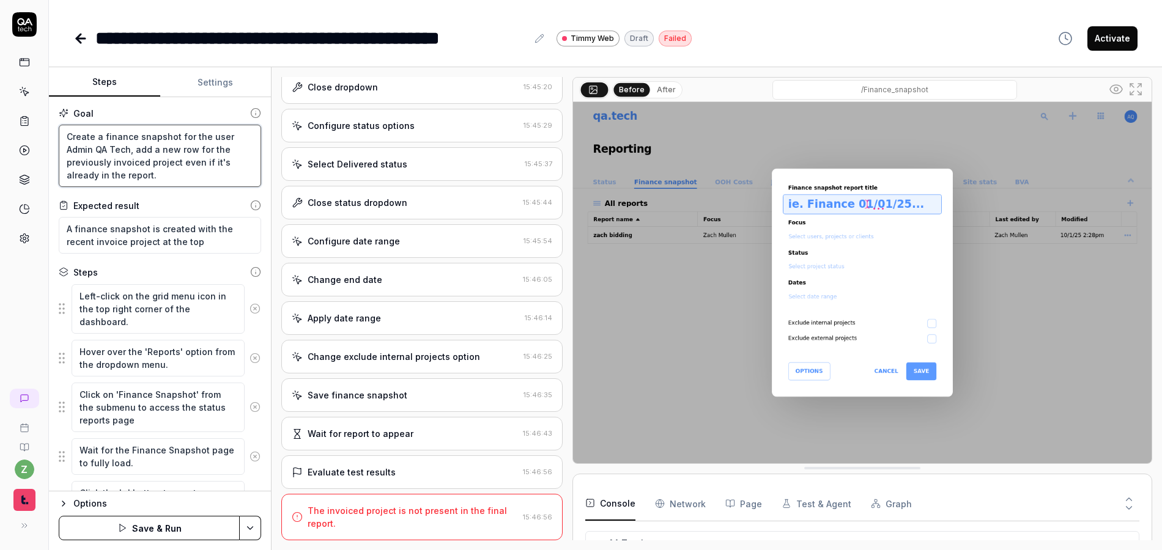
type textarea "*"
type textarea "Create a finance snapshot for the user Admin QA Tech, iadd a new row for the pr…"
type textarea "*"
type textarea "Create a finance snapshot for the user Admin QA Tech, inadd a new row for the p…"
type textarea "*"
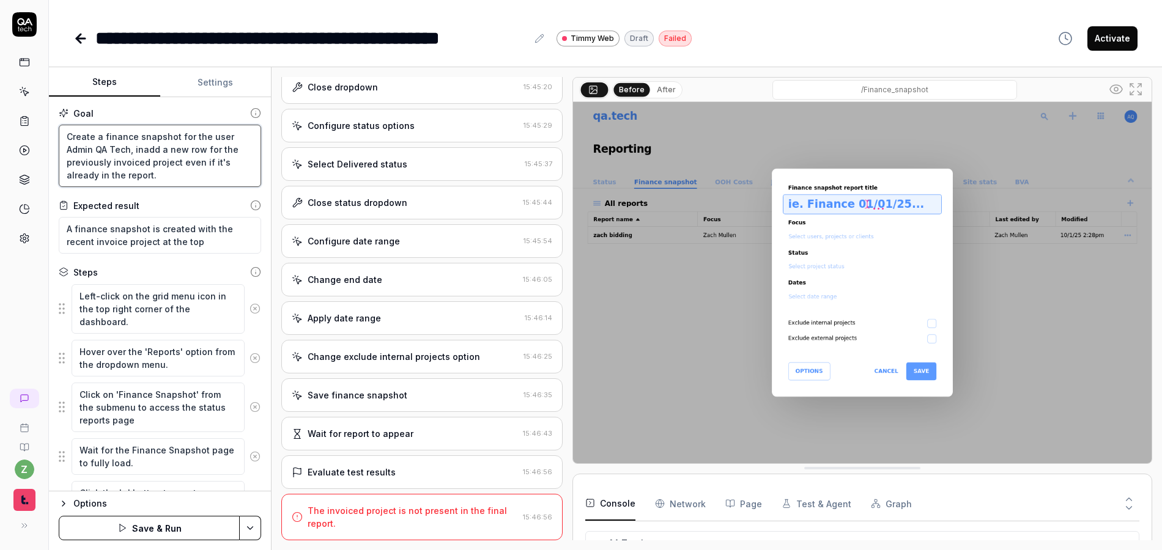
type textarea "Create a finance snapshot for the user Admin QA Tech, incadd a new row for the …"
type textarea "*"
type textarea "Create a finance snapshot for the user Admin QA Tech, incladd a new row for the…"
type textarea "*"
type textarea "Create a finance snapshot for the user Admin QA Tech, incluadd a new row for th…"
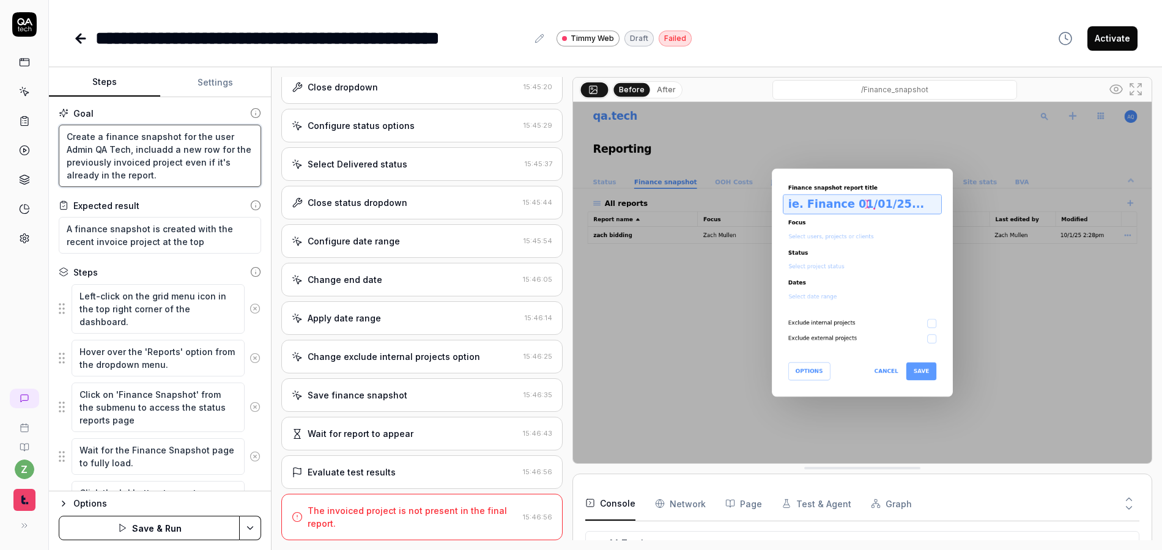
type textarea "*"
type textarea "Create a finance snapshot for the user Admin QA Tech, includadd a new row for t…"
type textarea "*"
type textarea "Create a finance snapshot for the user Admin QA Tech, includiadd a new row for …"
type textarea "*"
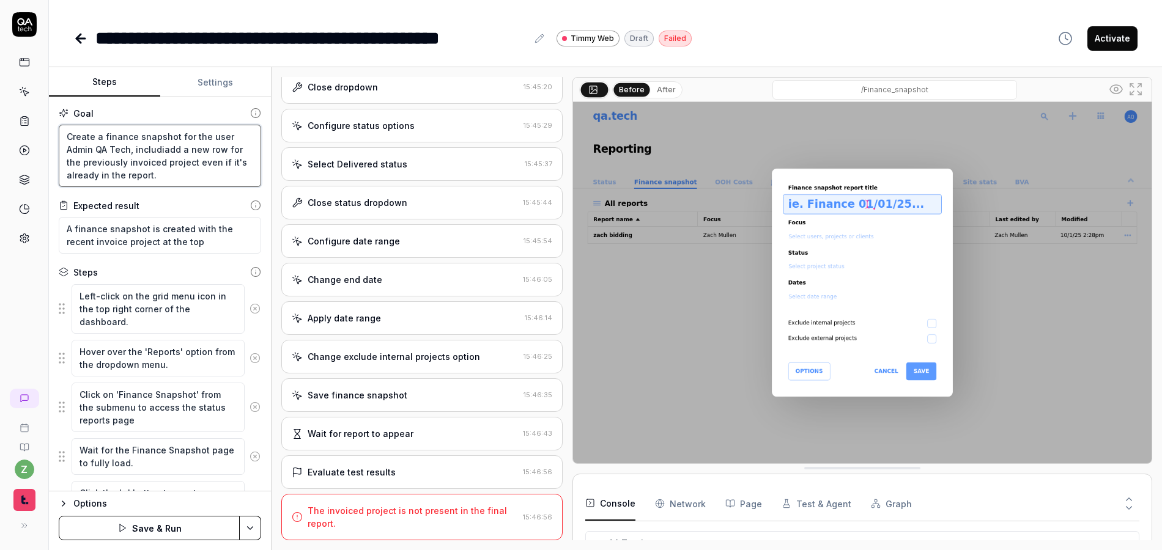
type textarea "Create a finance snapshot for the user Admin QA Tech, includinadd a new row for…"
type textarea "*"
type textarea "Create a finance snapshot for the user Admin QA Tech, includingadd a new row fo…"
type textarea "*"
type textarea "Create a finance snapshot for the user Admin QA Tech, including add a new row f…"
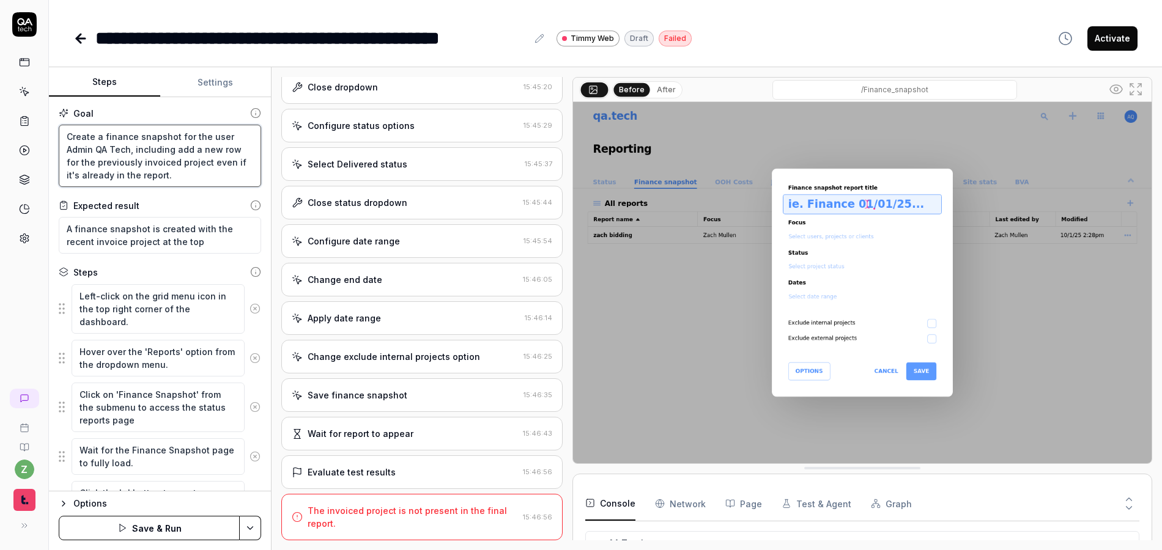
type textarea "*"
type textarea "Create a finance snapshot for the user Admin QA Tech, including tadd a new row …"
type textarea "*"
type textarea "Create a finance snapshot for the user Admin QA Tech, including thadd a new row…"
type textarea "*"
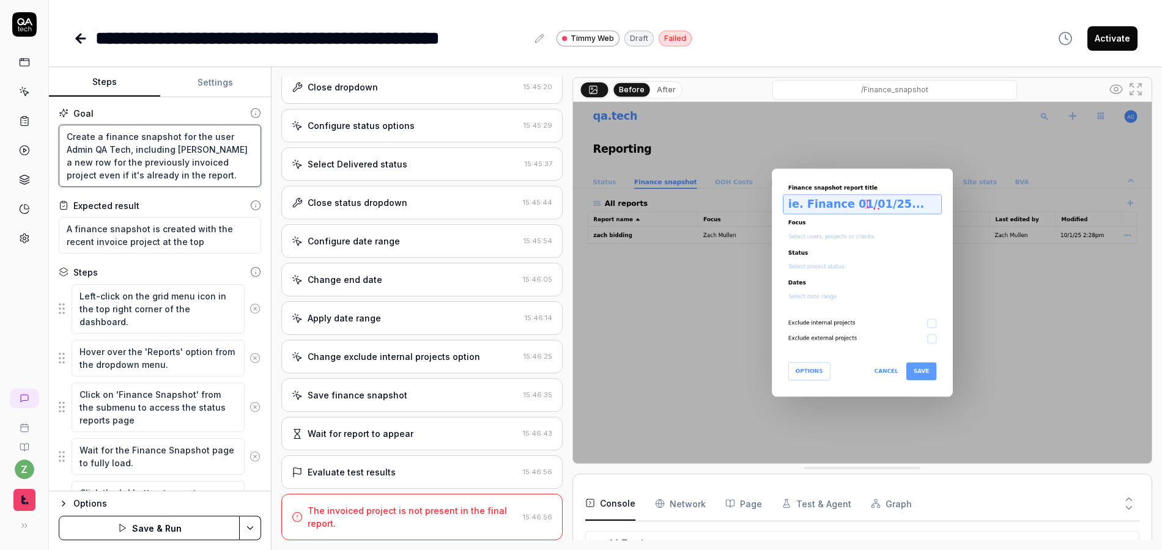
type textarea "Create a finance snapshot for the user Admin QA Tech, including theadd a new ro…"
type textarea "*"
type textarea "Create a finance snapshot for the user Admin QA Tech, including the add a new r…"
type textarea "*"
type textarea "Create a finance snapshot for the user Admin QA Tech, including the aadd a new …"
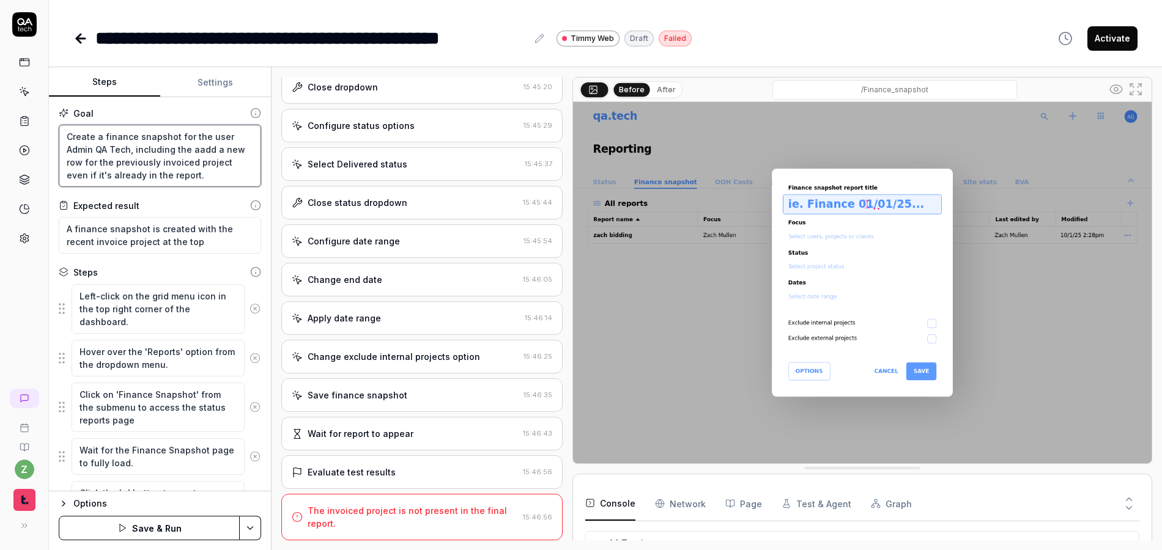
type textarea "*"
type textarea "Create a finance snapshot for the user Admin QA Tech, including the adadd a new…"
type textarea "*"
type textarea "Create a finance snapshot for the user Admin QA Tech, including the addadd a ne…"
type textarea "*"
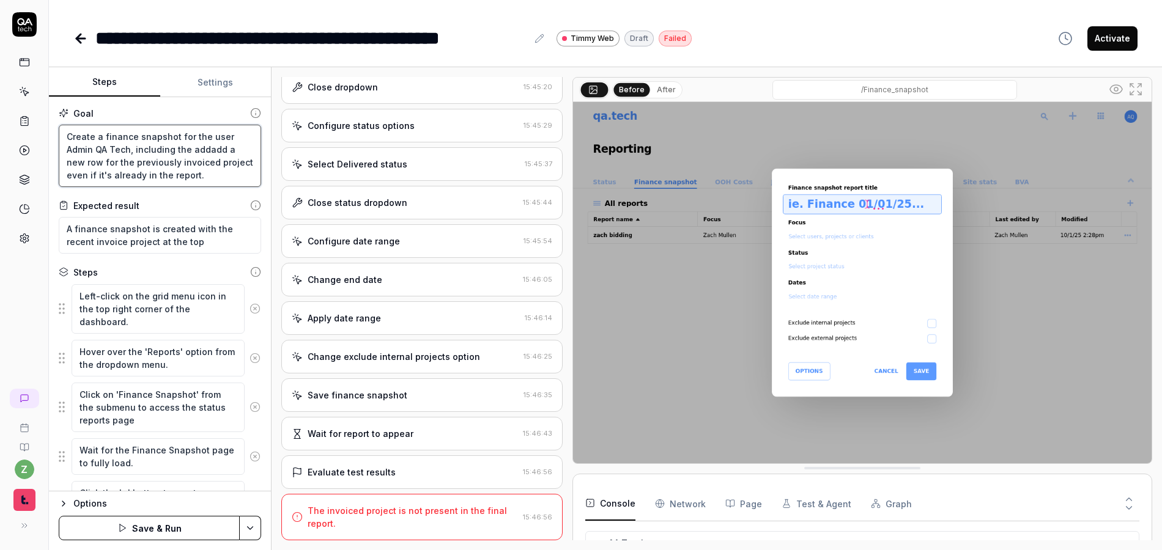
type textarea "Create a finance snapshot for the user Admin QA Tech, including the addiadd a n…"
type textarea "*"
type textarea "Create a finance snapshot for the user Admin QA Tech, including the additadd a …"
type textarea "*"
type textarea "Create a finance snapshot for the user Admin QA Tech, including the additiadd a…"
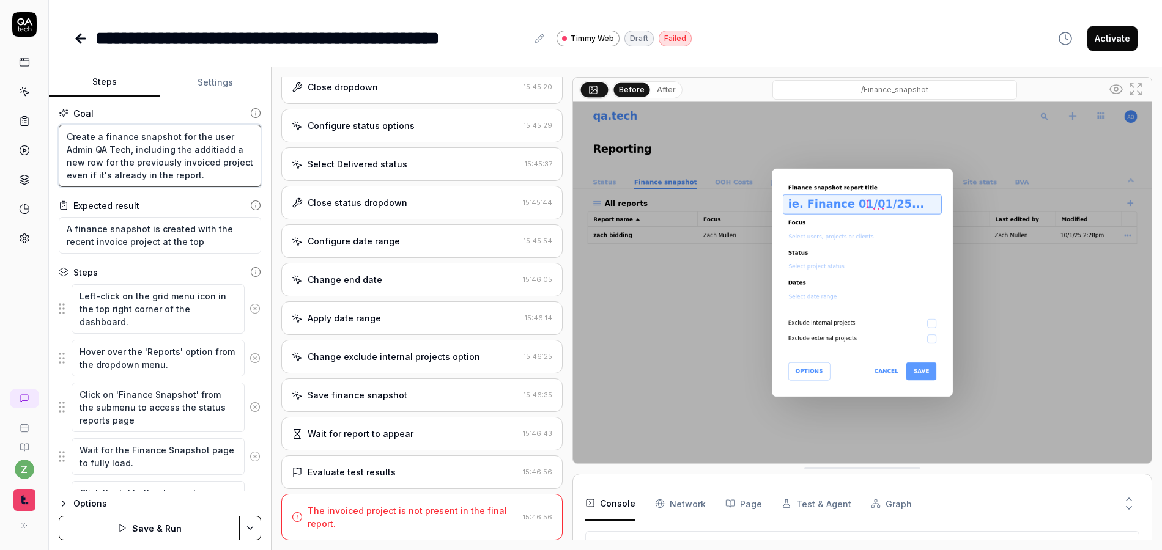
type textarea "*"
type textarea "Create a finance snapshot for the user Admin QA Tech, including the additioadd …"
type textarea "*"
type textarea "Create a finance snapshot for the user Admin QA Tech, including the additionadd…"
type textarea "*"
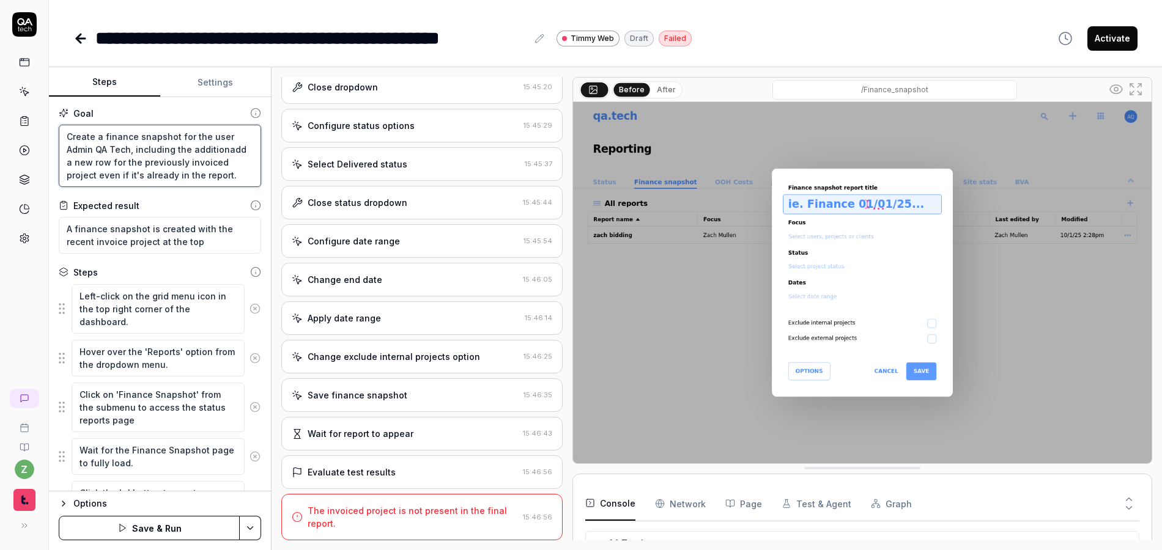
type textarea "Create a finance snapshot for the user Admin QA Tech, including the addition ad…"
type textarea "*"
type textarea "Create a finance snapshot for the user Admin QA Tech, including the addition oa…"
type textarea "*"
type textarea "Create a finance snapshot for the user Admin QA Tech, including the addition of…"
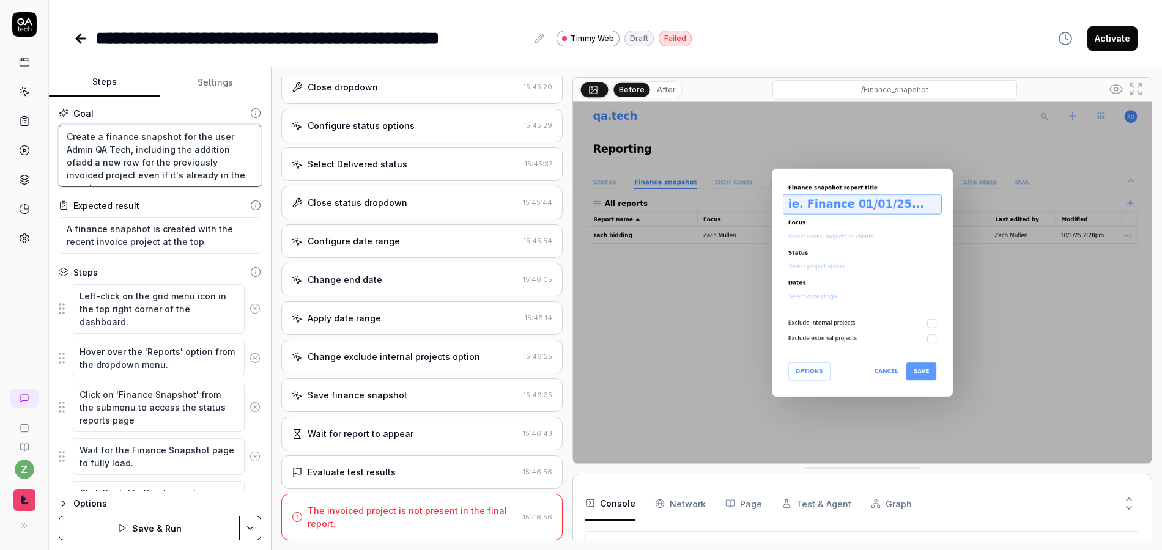
type textarea "*"
type textarea "Create a finance snapshot for the user Admin QA Tech, including the addition of…"
type textarea "*"
type textarea "Create a finance snapshot for the user Admin QA Tech, including the addition of…"
type textarea "*"
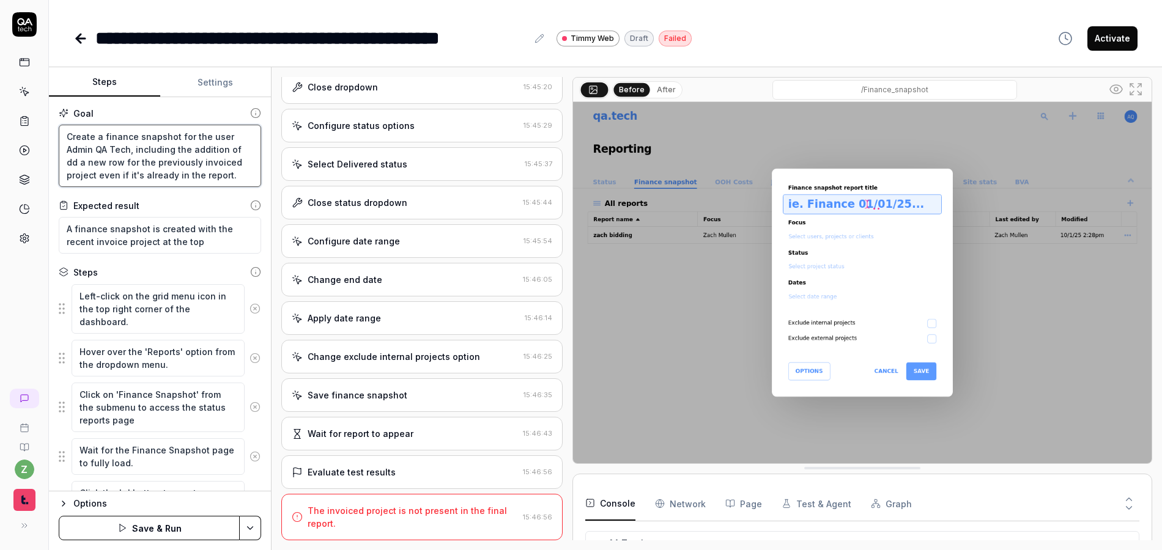
type textarea "Create a finance snapshot for the user Admin QA Tech, including the addition of…"
type textarea "*"
type textarea "Create a finance snapshot for the user Admin QA Tech, including the addition of…"
type textarea "*"
type textarea "Create a finance snapshot for the user Admin QA Tech, including the addition of…"
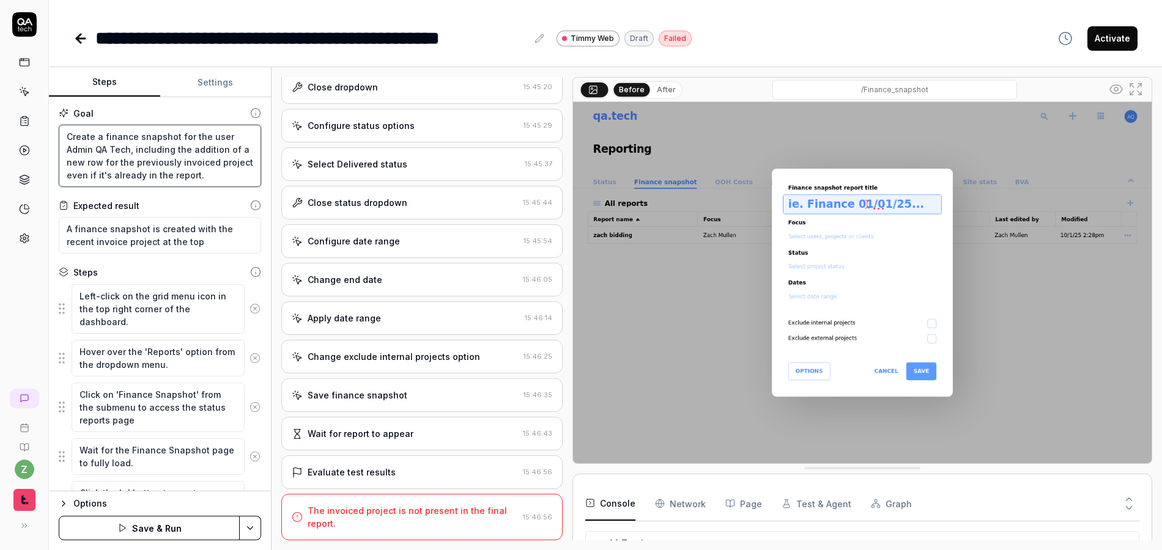
type textarea "*"
type textarea "Create a finance snapshot for the user Admin QA Tech, including the addition of…"
type textarea "*"
type textarea "Create a finance snapshot for the user Admin QA Tech, including the addition of…"
type textarea "*"
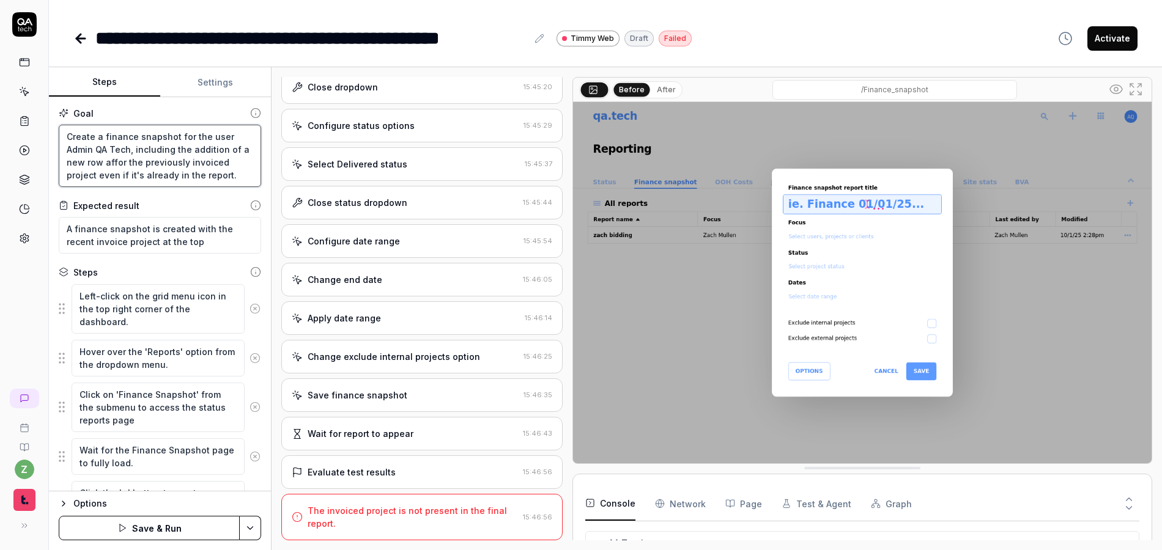
type textarea "Create a finance snapshot for the user Admin QA Tech, including the addition of…"
type textarea "*"
type textarea "Create a finance snapshot for the user Admin QA Tech, including the addition of…"
type textarea "*"
type textarea "Create a finance snapshot for the user Admin QA Tech, including the addition of…"
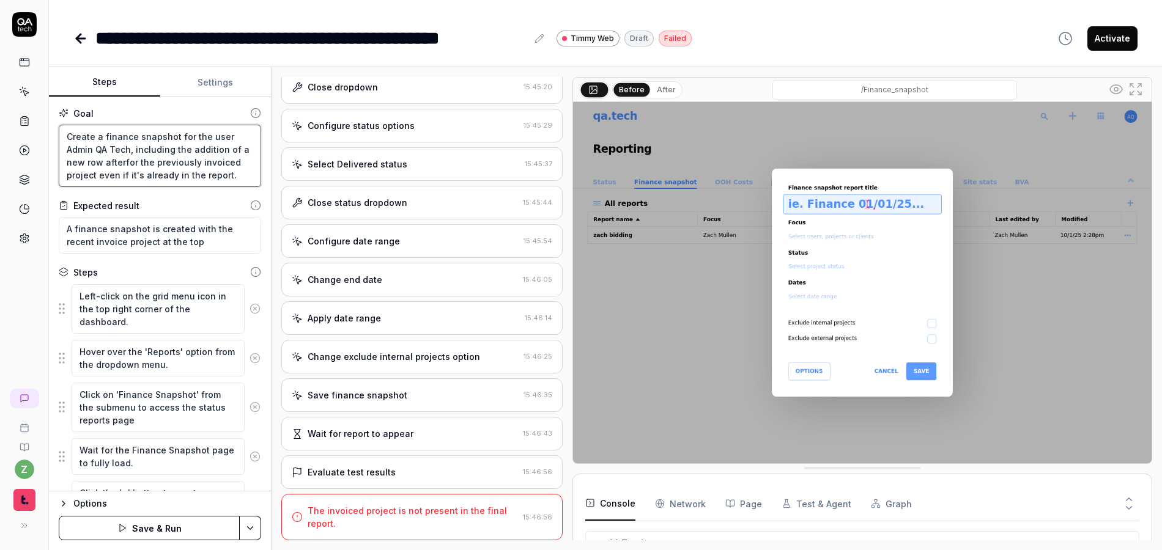
type textarea "*"
type textarea "Create a finance snapshot for the user Admin QA Tech, including the addition of…"
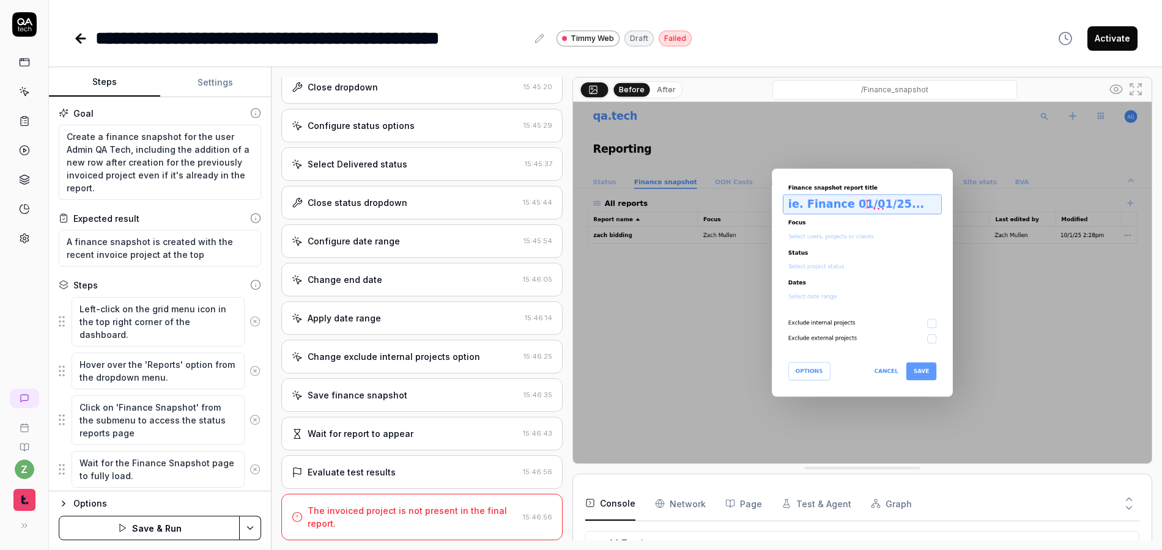
click at [181, 206] on div "Goal Create a finance snapshot for the user Admin QA Tech, including the additi…" at bounding box center [160, 294] width 222 height 394
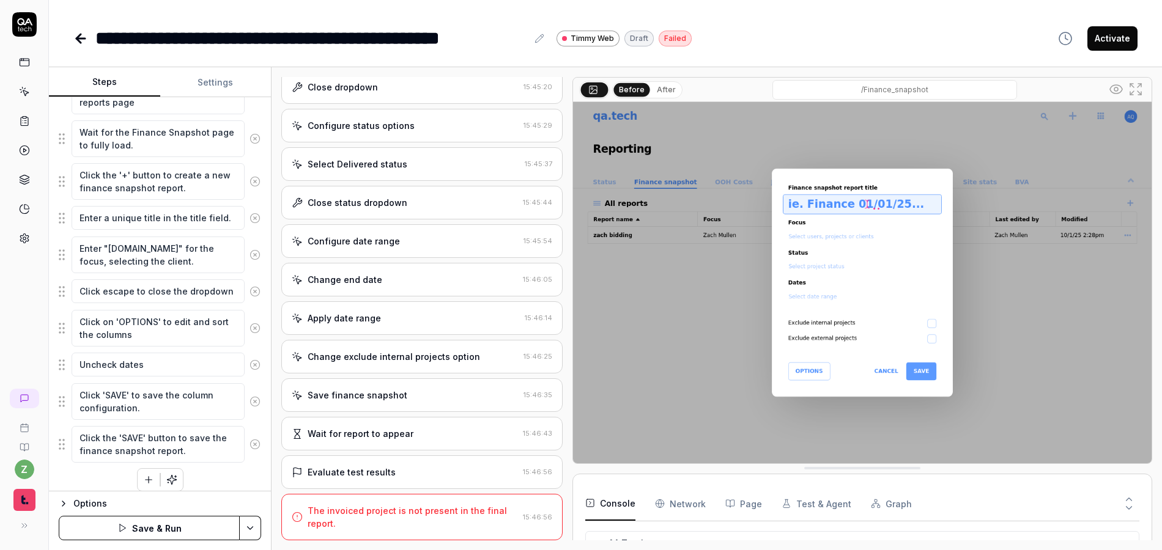
scroll to position [341, 0]
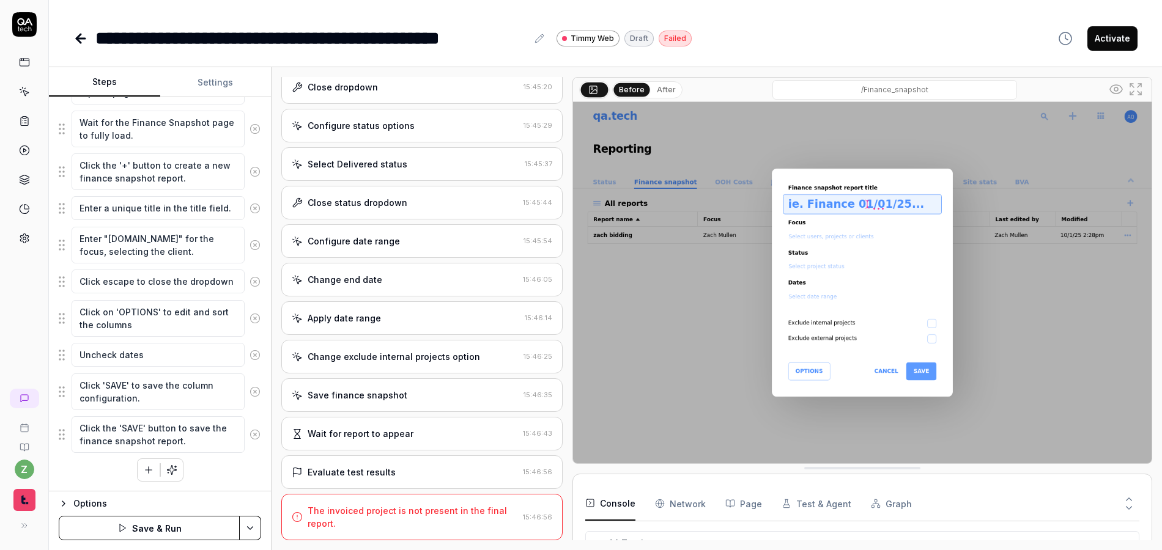
click at [249, 529] on html "**********" at bounding box center [581, 275] width 1162 height 550
drag, startPoint x: 192, startPoint y: 539, endPoint x: 177, endPoint y: 541, distance: 14.7
click at [191, 539] on html "**********" at bounding box center [581, 275] width 1162 height 550
click at [249, 527] on html "**********" at bounding box center [581, 275] width 1162 height 550
drag, startPoint x: 186, startPoint y: 443, endPoint x: 175, endPoint y: 450, distance: 13.2
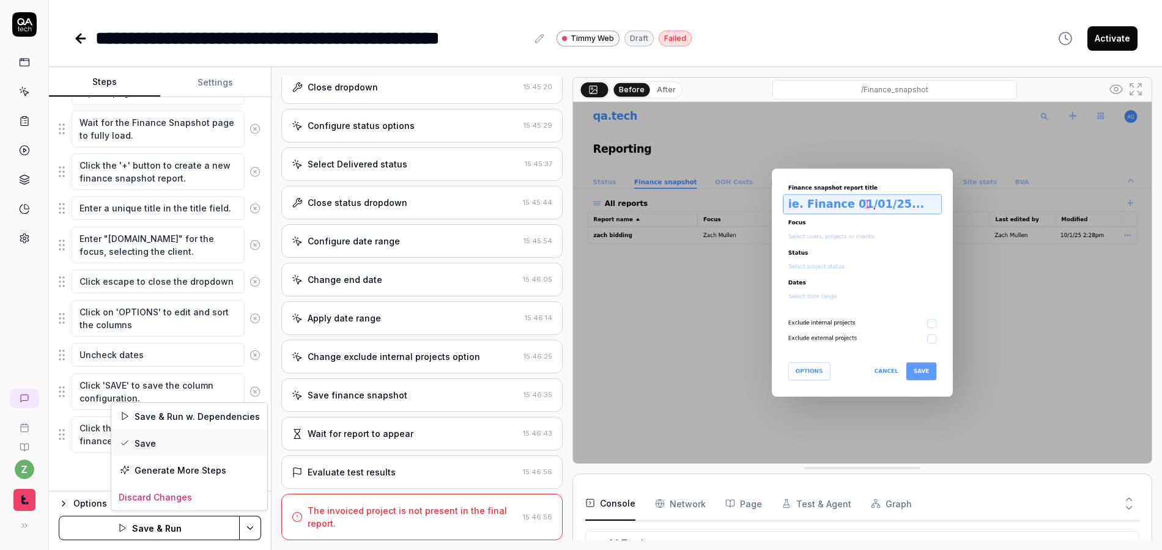
click at [186, 443] on div "Save" at bounding box center [189, 443] width 156 height 27
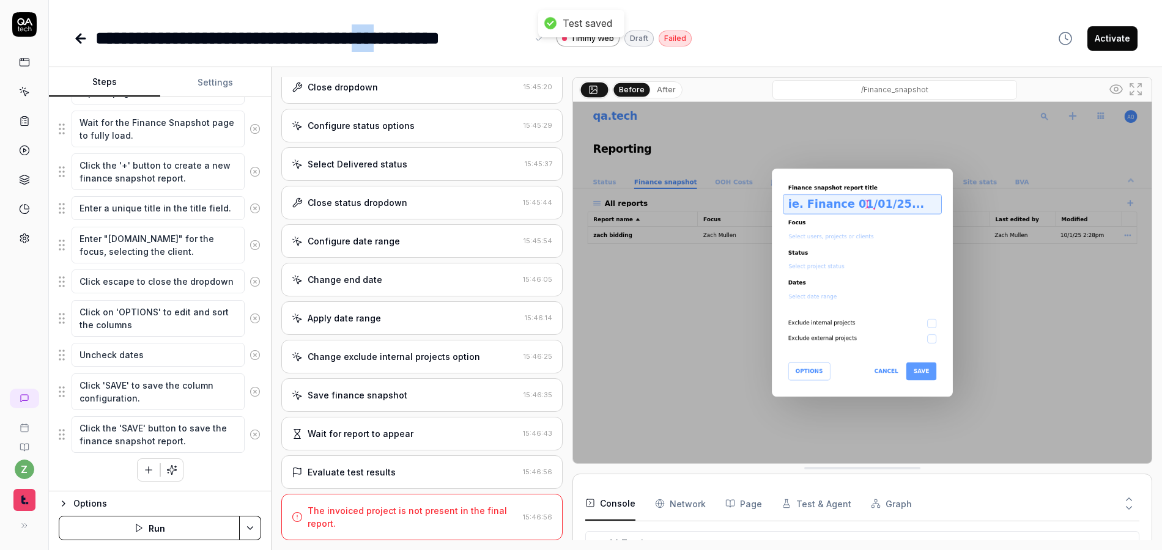
drag, startPoint x: 437, startPoint y: 43, endPoint x: 418, endPoint y: 28, distance: 24.4
click at [416, 39] on div "**********" at bounding box center [311, 38] width 432 height 28
click at [416, 16] on div "**********" at bounding box center [605, 26] width 1113 height 52
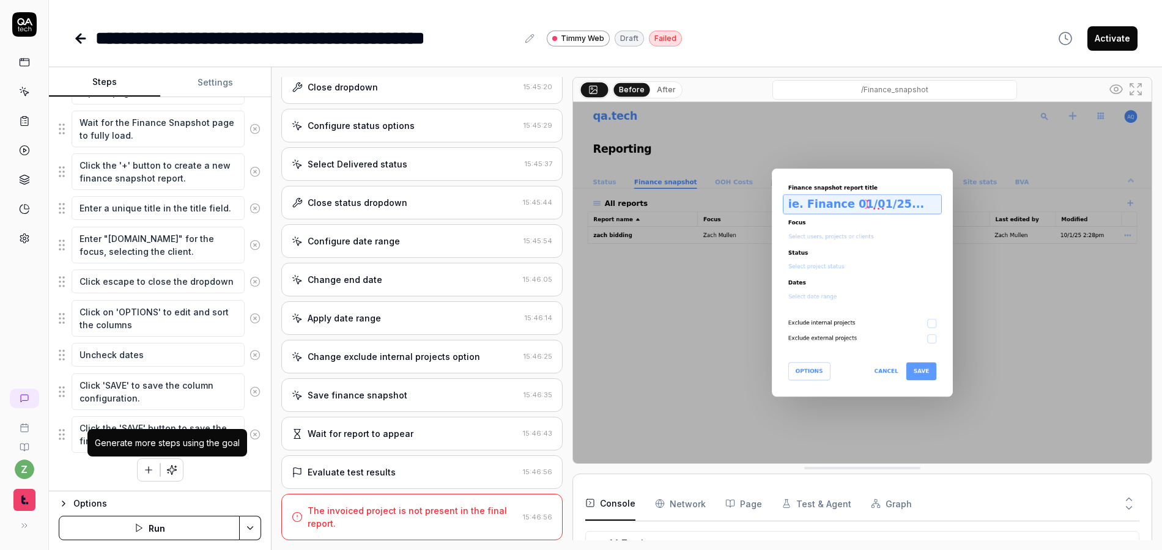
click at [175, 467] on button "button" at bounding box center [172, 470] width 22 height 22
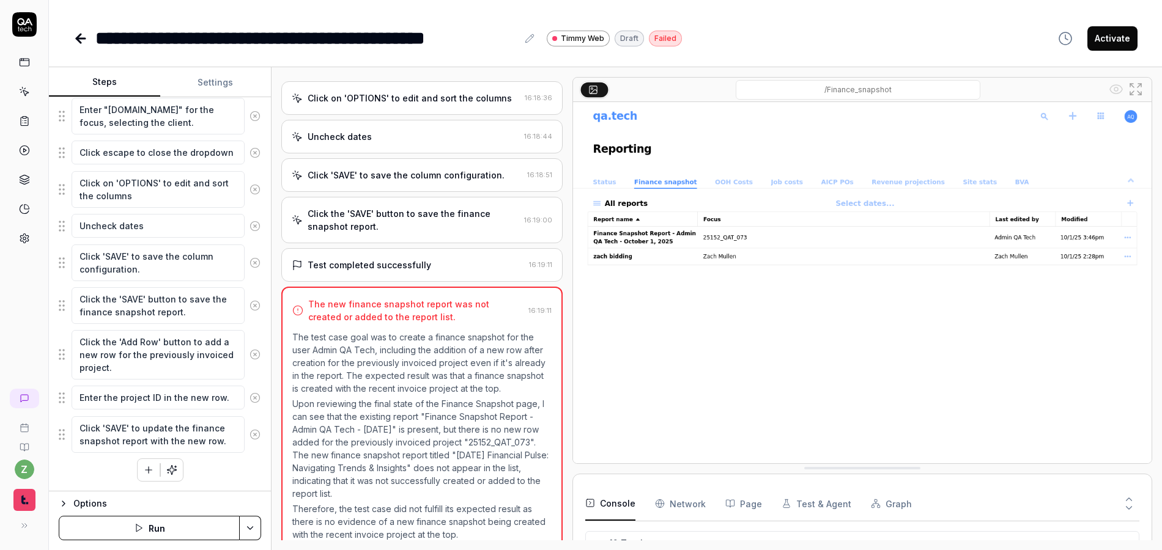
scroll to position [426, 0]
click at [364, 257] on div "Test completed successfully" at bounding box center [370, 263] width 124 height 13
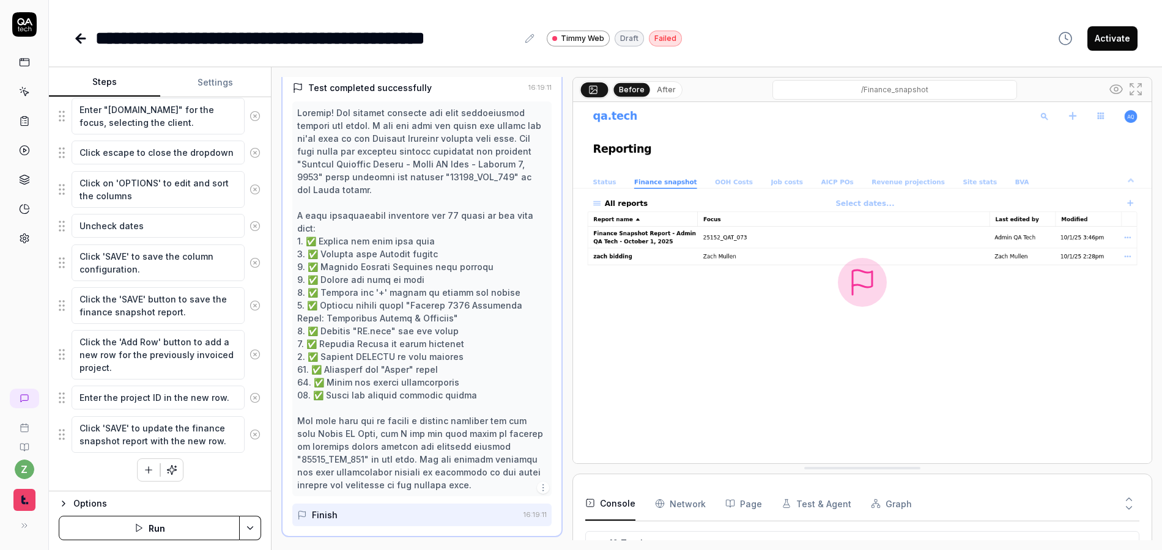
scroll to position [626, 0]
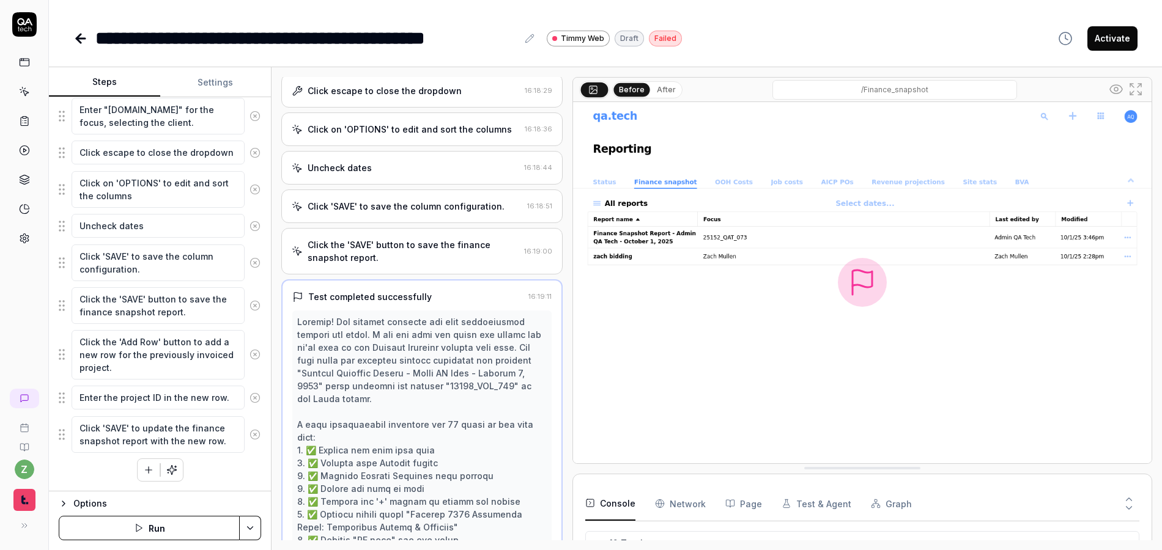
click at [371, 242] on div "Click the 'SAVE' button to save the finance snapshot report." at bounding box center [414, 251] width 212 height 26
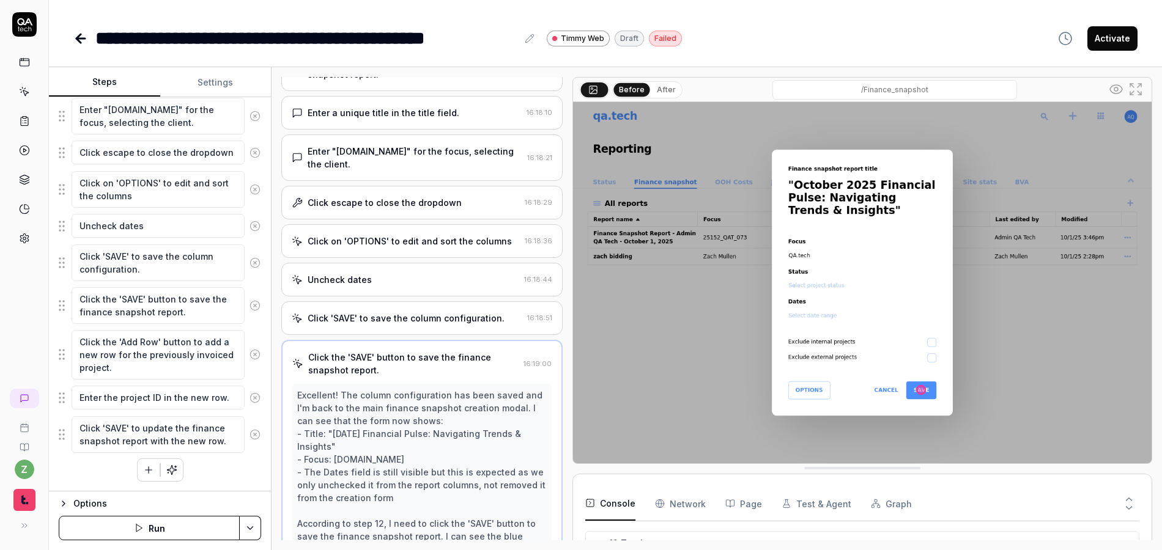
click at [386, 312] on div "Click 'SAVE' to save the column configuration." at bounding box center [406, 318] width 197 height 13
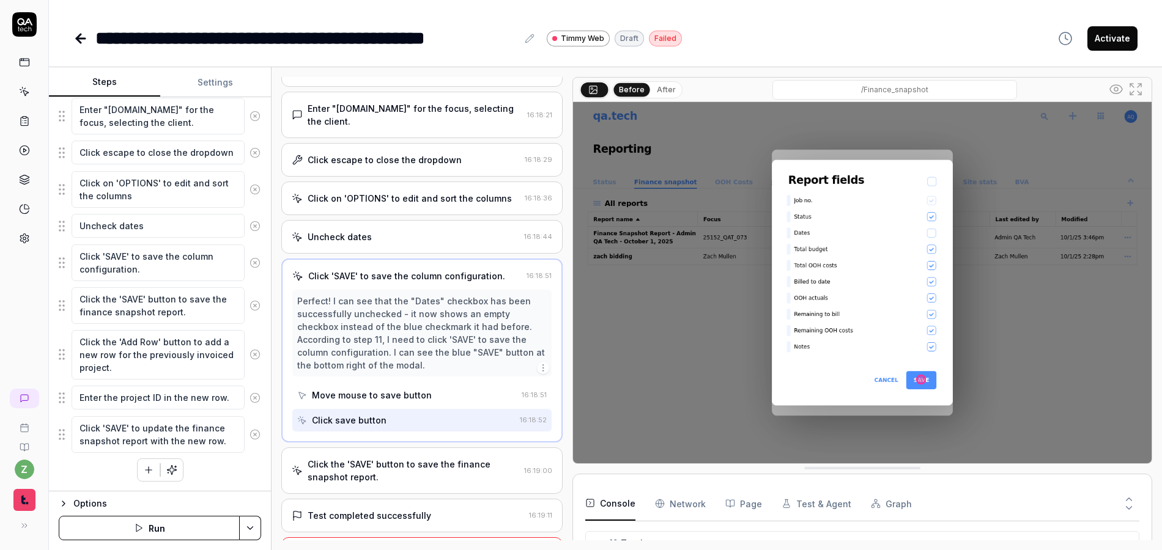
scroll to position [355, 0]
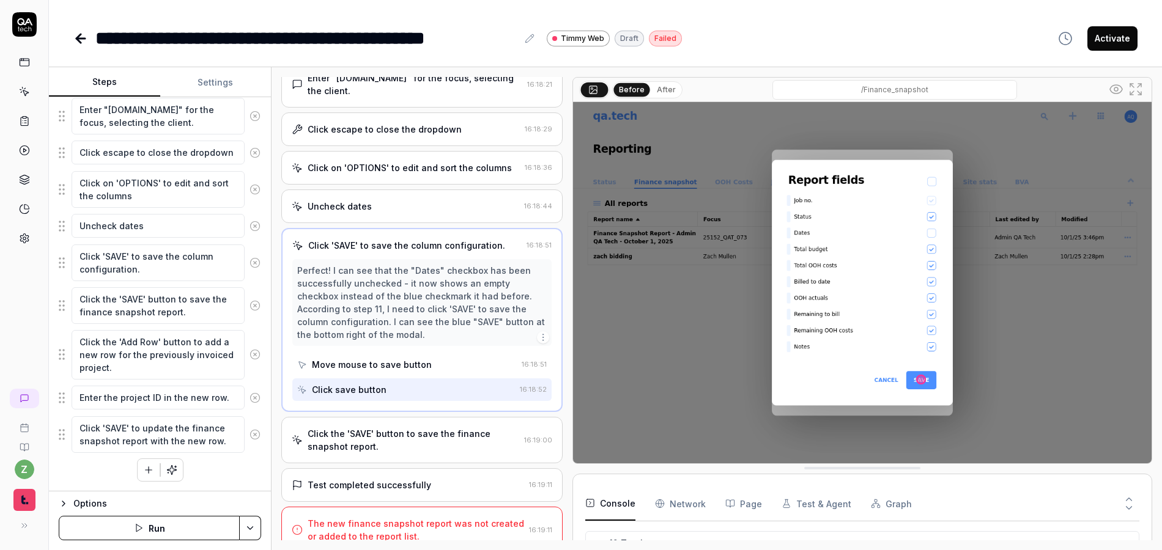
click at [383, 427] on div "Click the 'SAVE' button to save the finance snapshot report." at bounding box center [414, 440] width 212 height 26
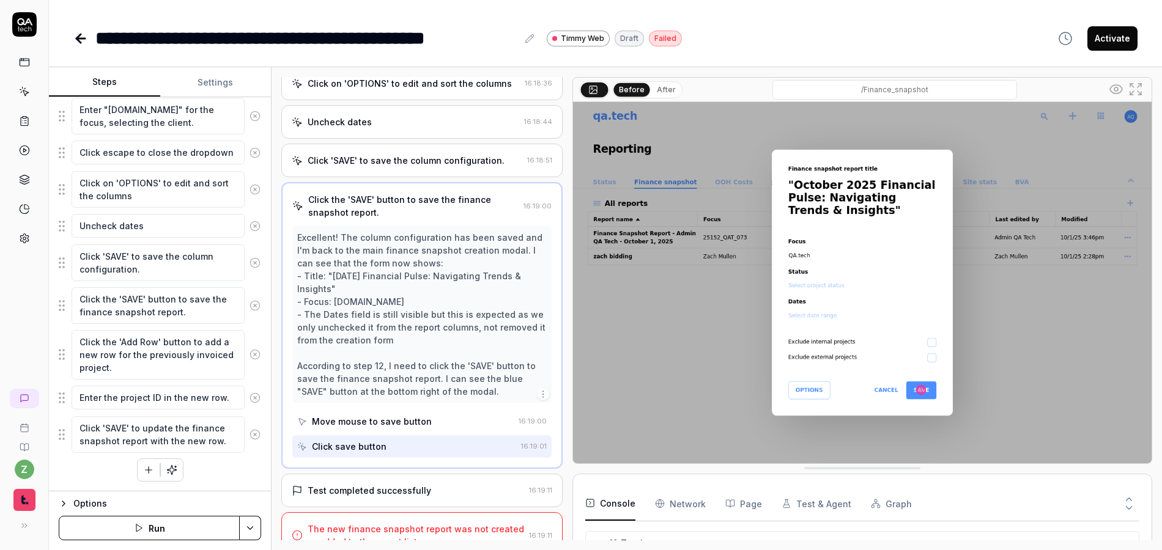
scroll to position [445, 0]
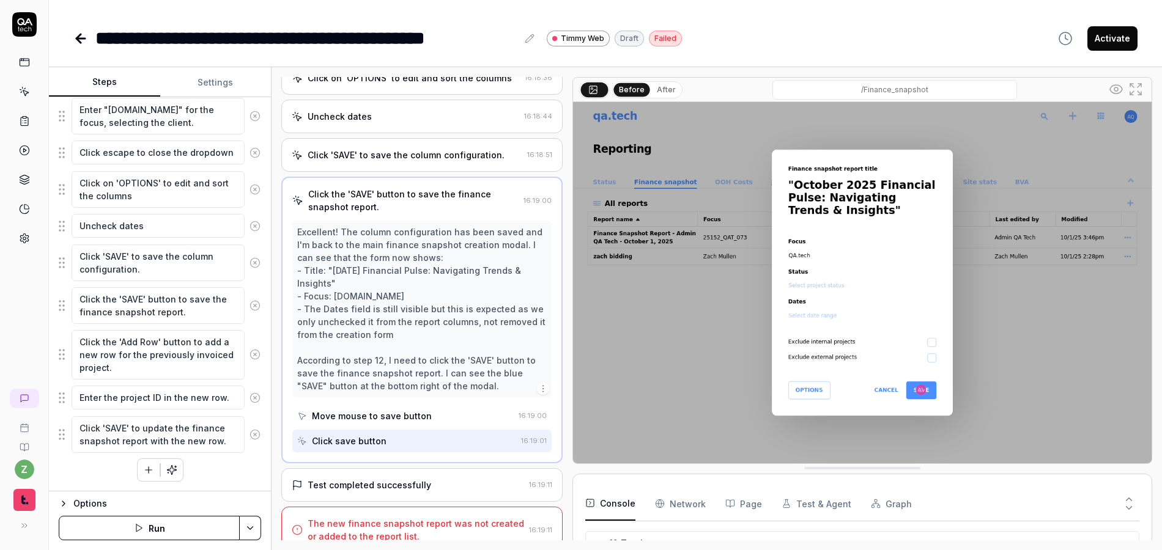
click at [396, 479] on div "Test completed successfully" at bounding box center [370, 485] width 124 height 13
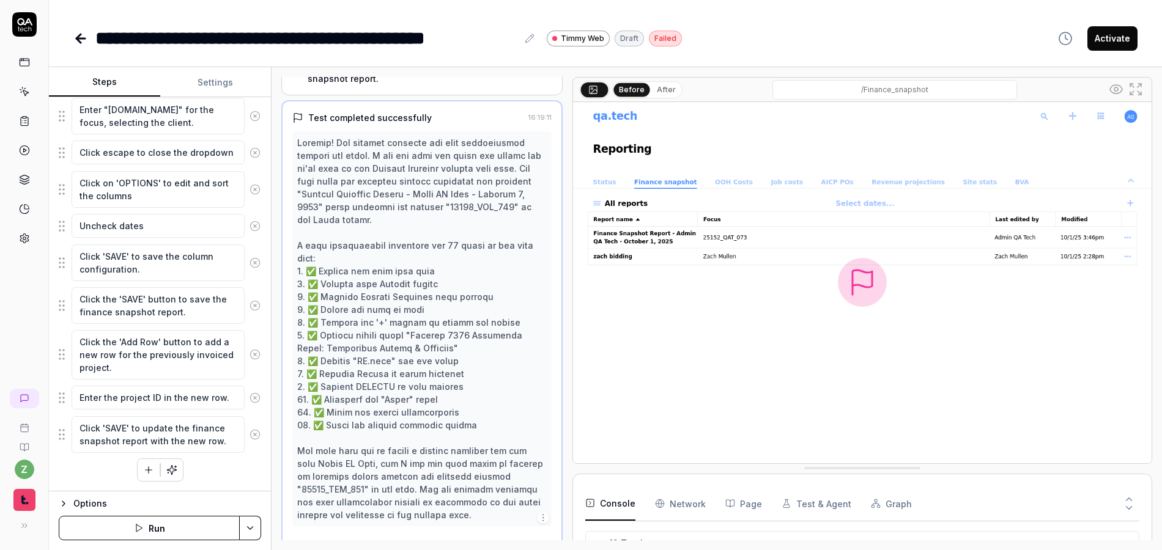
scroll to position [574, 0]
click at [742, 411] on img at bounding box center [862, 282] width 578 height 361
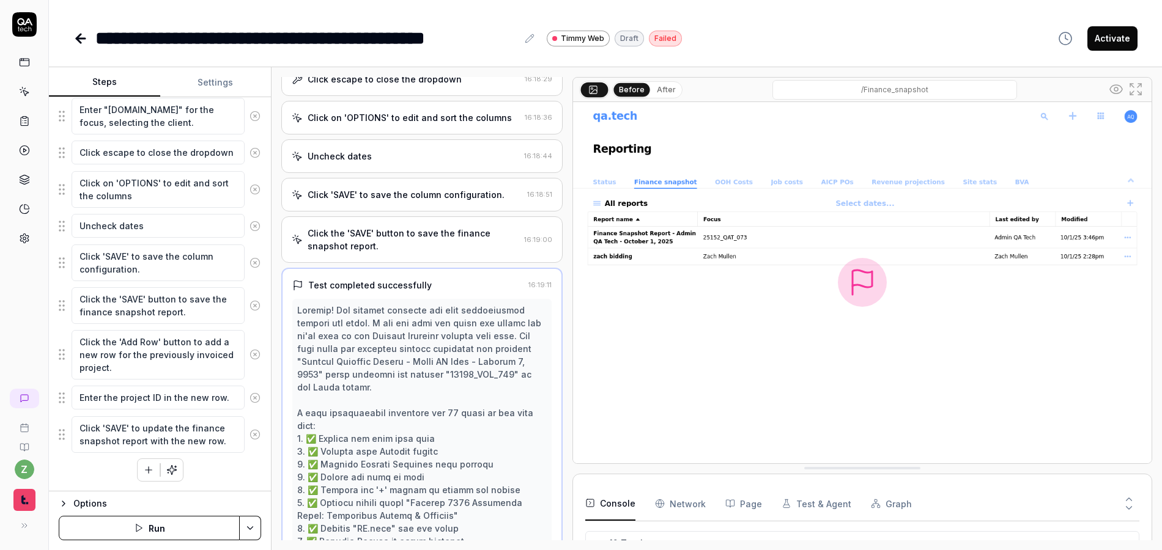
click at [383, 227] on div "Click the 'SAVE' button to save the finance snapshot report." at bounding box center [414, 240] width 212 height 26
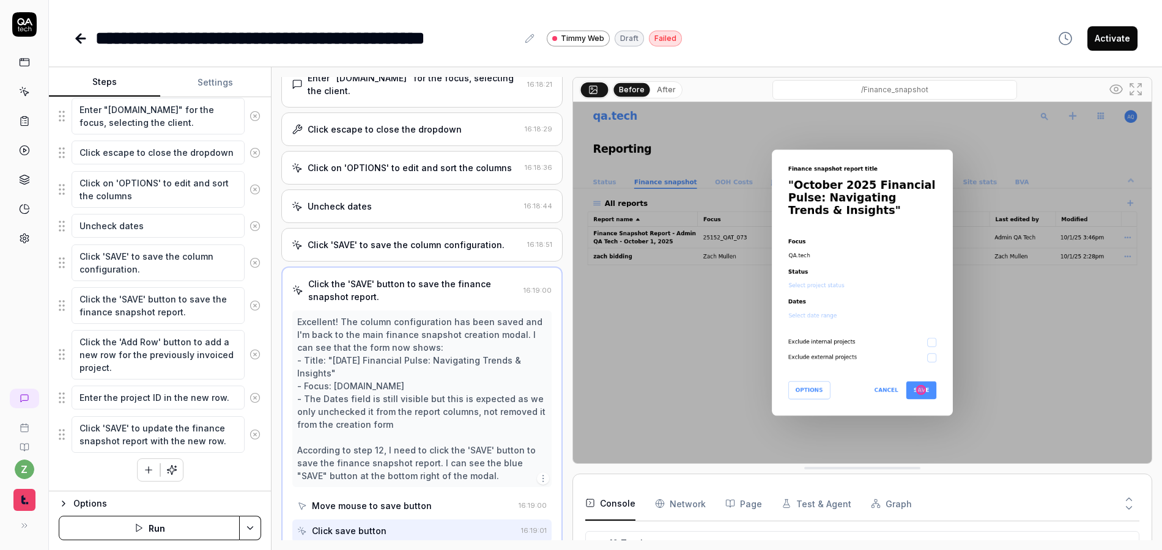
click at [378, 378] on div "Excellent! The column configuration has been saved and I'm back to the main fin…" at bounding box center [421, 399] width 249 height 167
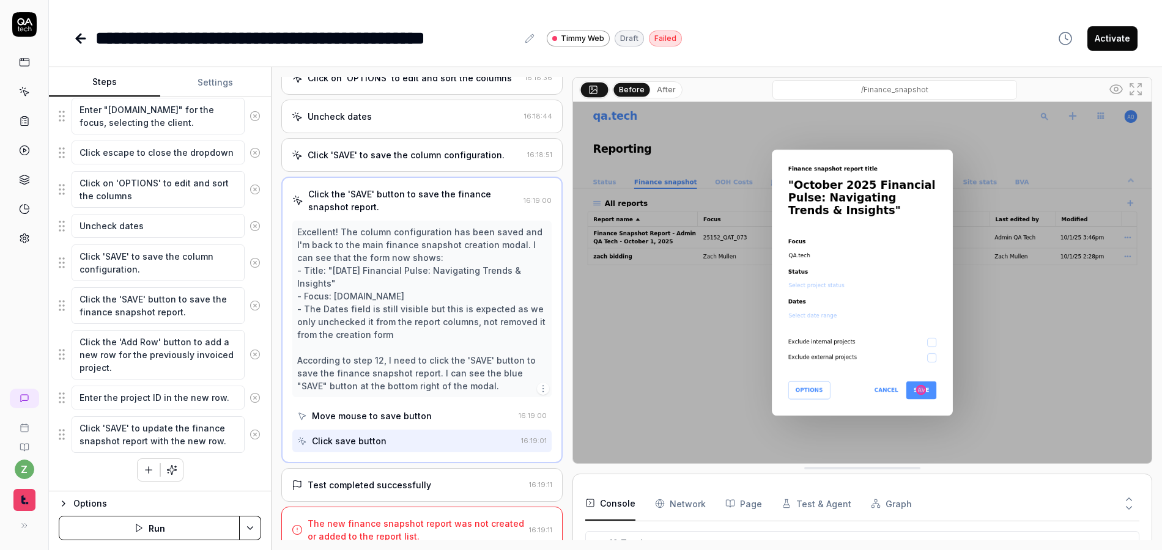
click at [416, 479] on div "Test completed successfully" at bounding box center [370, 485] width 124 height 13
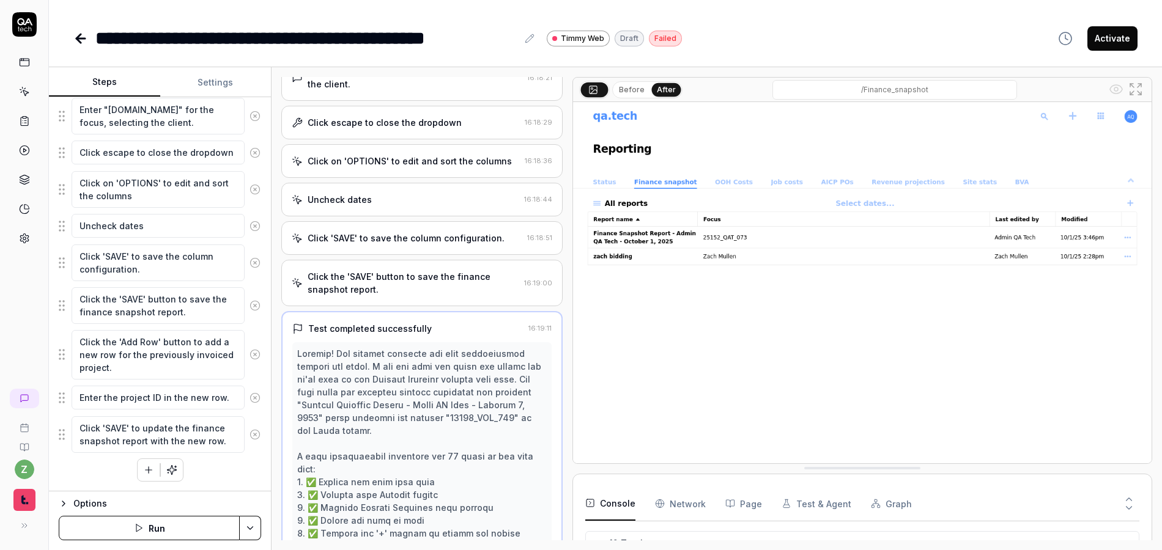
click at [408, 270] on div "Click the 'SAVE' button to save the finance snapshot report." at bounding box center [414, 283] width 212 height 26
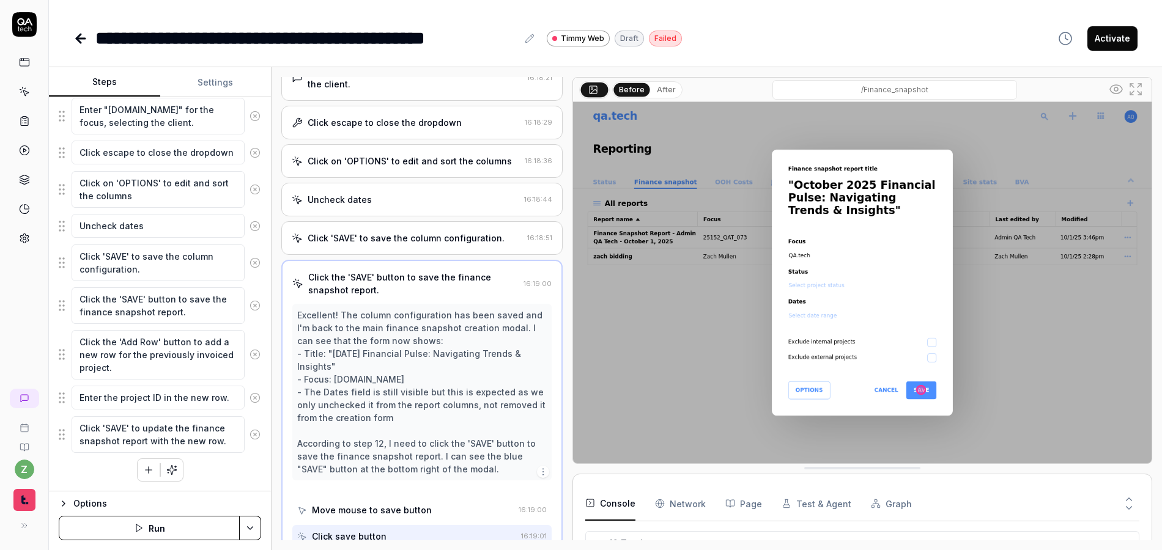
scroll to position [355, 0]
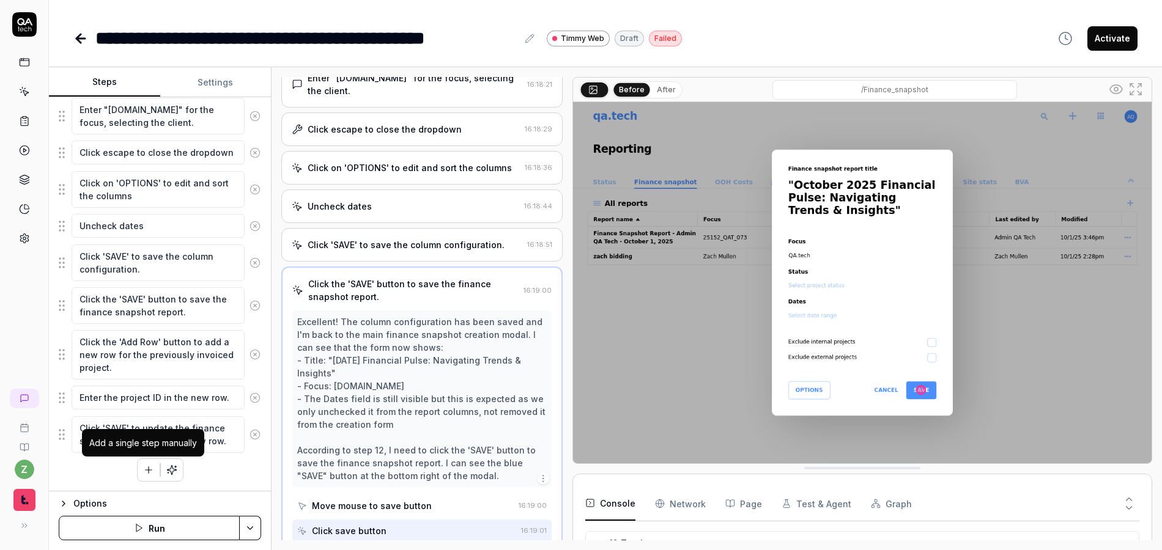
click at [143, 471] on icon "button" at bounding box center [148, 470] width 11 height 11
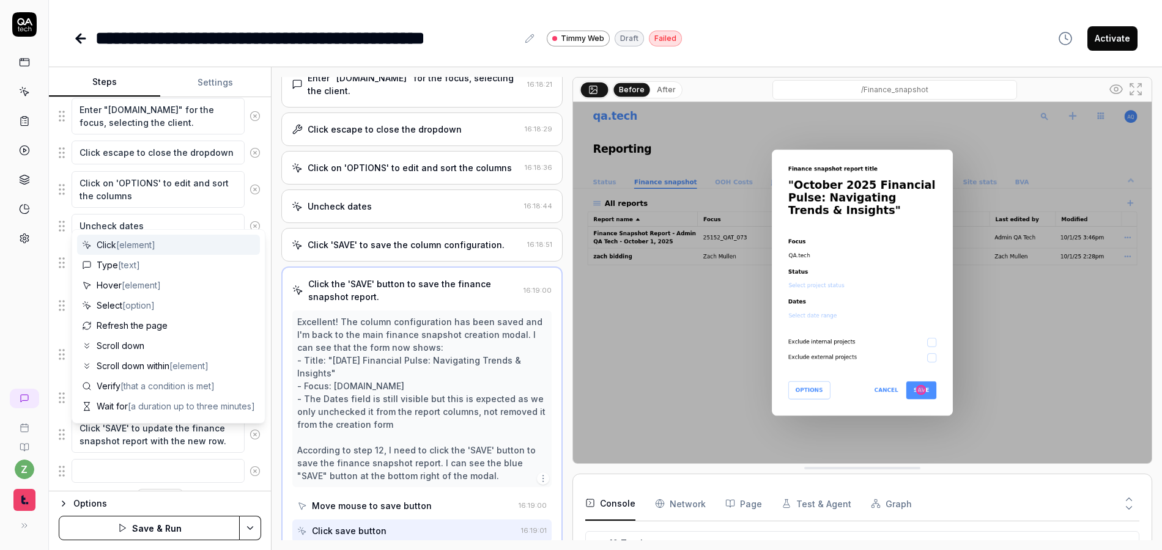
scroll to position [500, 0]
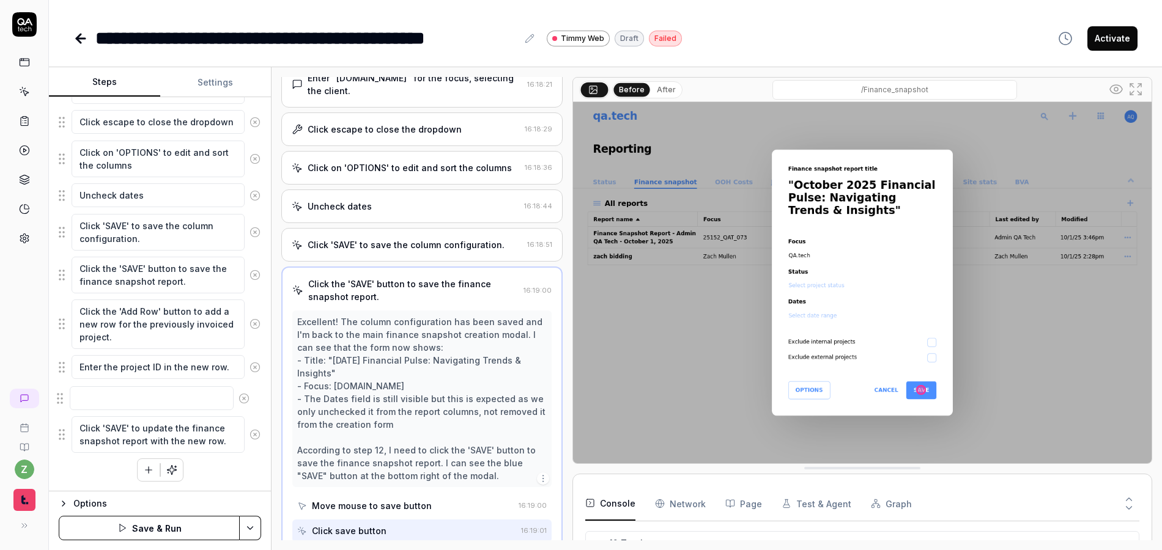
drag, startPoint x: 62, startPoint y: 440, endPoint x: 60, endPoint y: 398, distance: 42.3
click at [60, 398] on fieldset "Left-click on the grid menu icon in the top right corner of the dashboard. Hove…" at bounding box center [160, 124] width 202 height 657
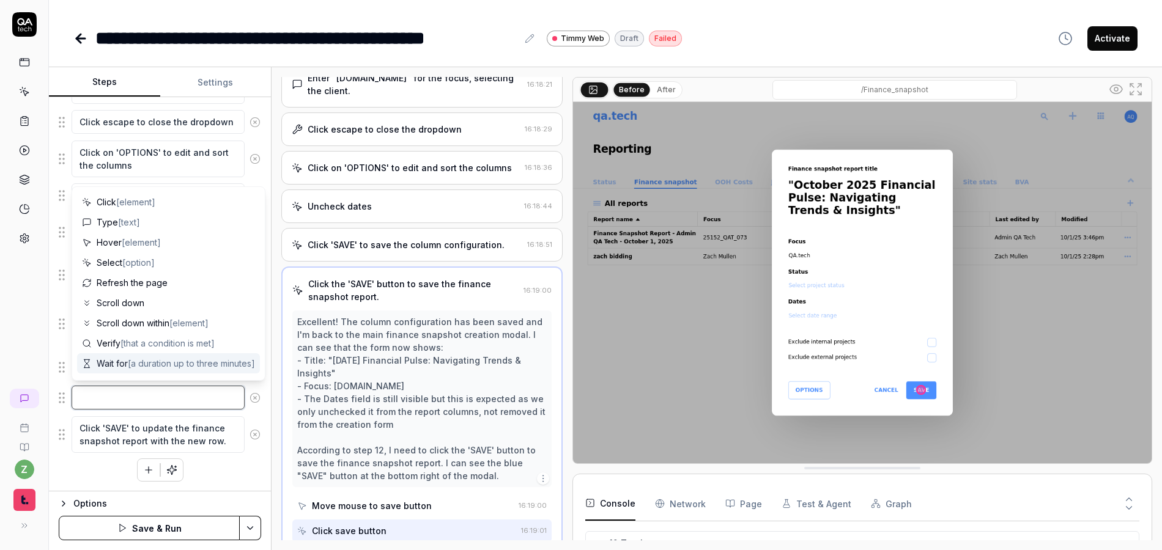
click at [132, 405] on textarea at bounding box center [158, 398] width 173 height 24
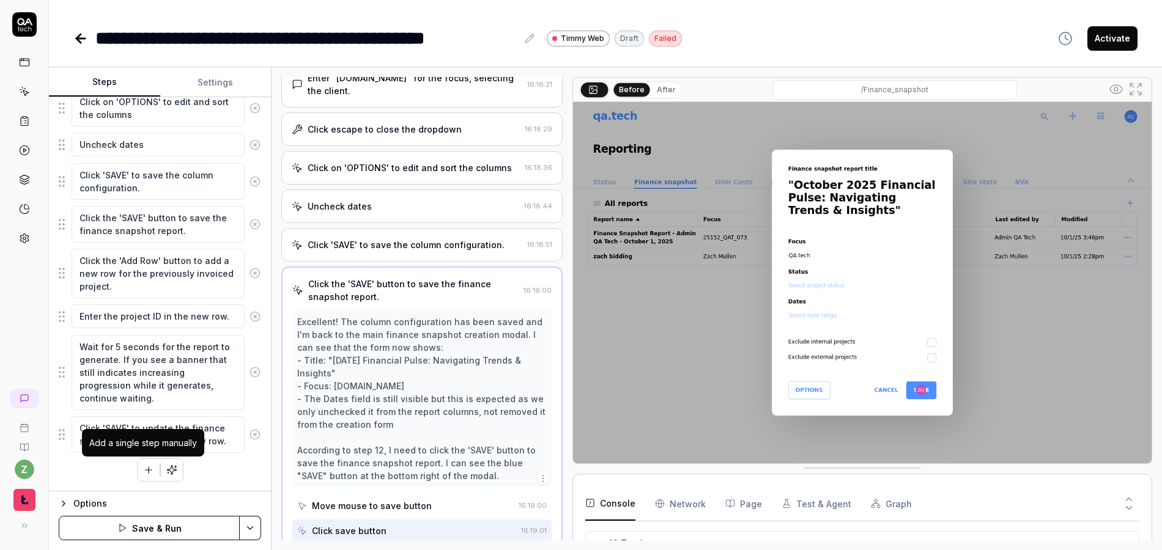
click at [138, 479] on button "button" at bounding box center [149, 470] width 22 height 22
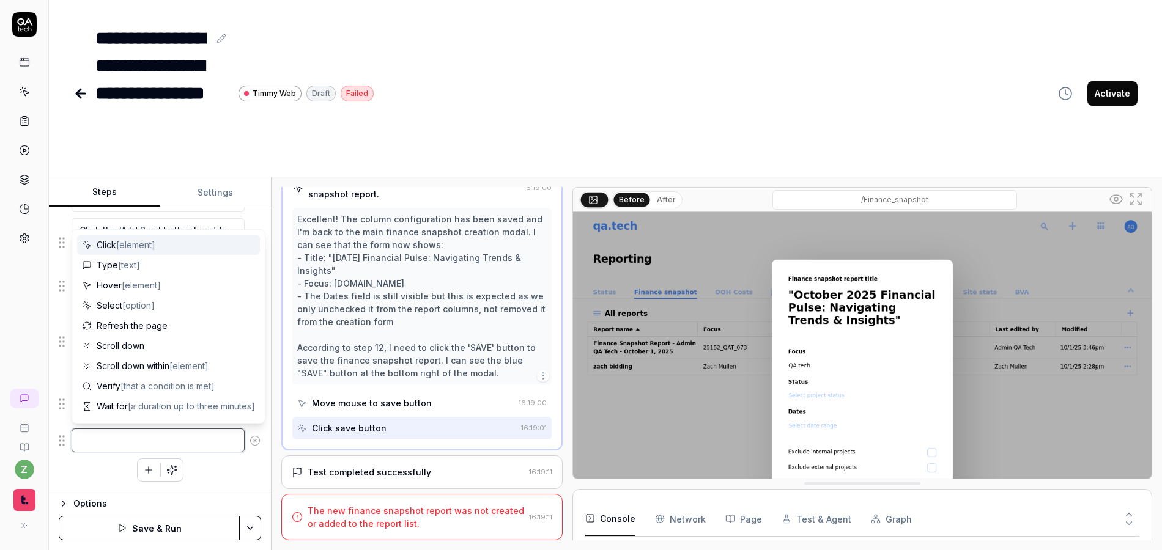
scroll to position [582, 0]
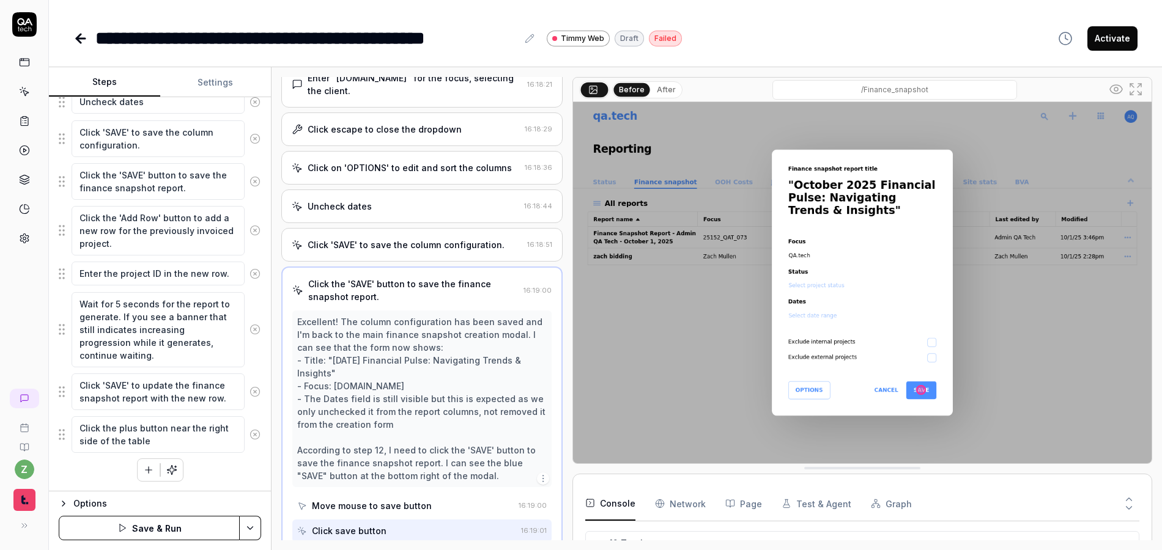
click at [143, 465] on icon "button" at bounding box center [148, 470] width 11 height 11
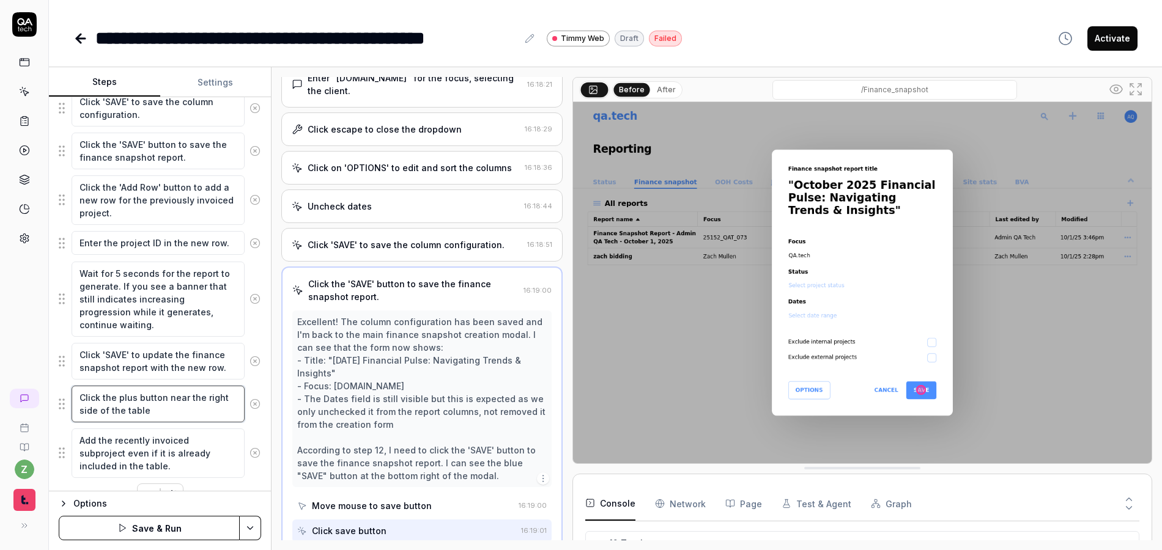
click at [180, 413] on textarea "Click the plus button near the right side of the table" at bounding box center [158, 404] width 173 height 37
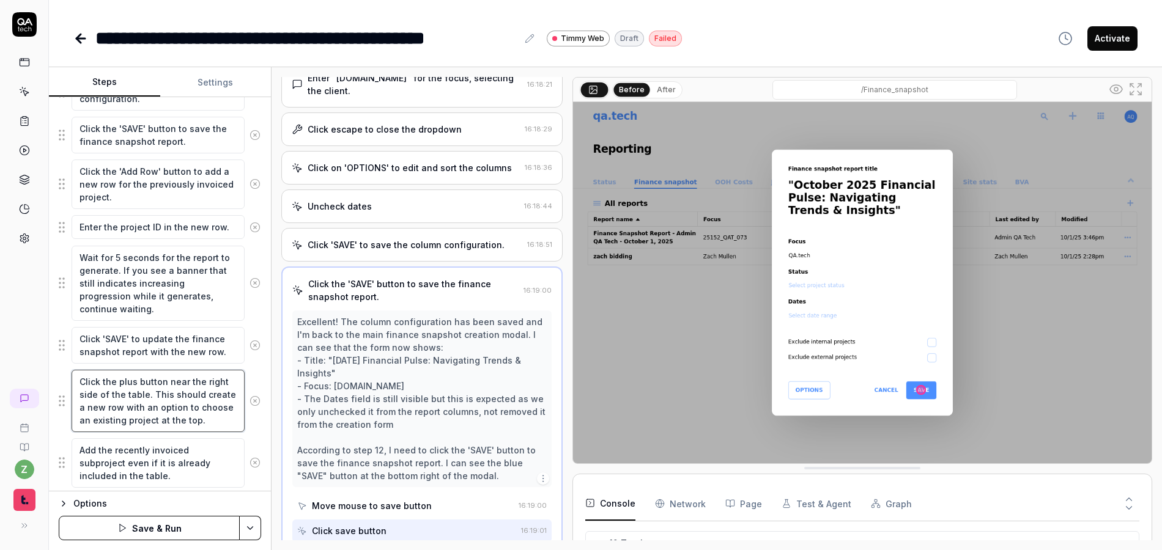
scroll to position [675, 0]
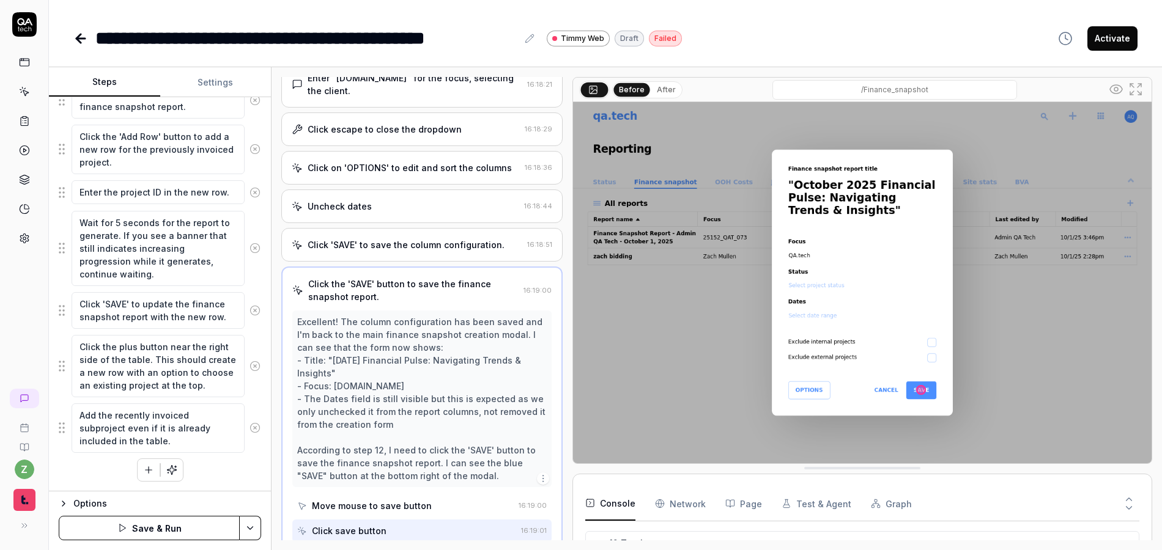
click at [231, 471] on div "Left-click on the grid menu icon in the top right corner of the dashboard. Hove…" at bounding box center [160, 52] width 202 height 860
click at [183, 446] on textarea "Add the recently invoiced subproject even if it is already included in the tabl…" at bounding box center [158, 429] width 173 height 50
click at [202, 477] on div "Left-click on the grid menu icon in the top right corner of the dashboard. Hove…" at bounding box center [160, 52] width 202 height 860
click at [247, 530] on html "**********" at bounding box center [581, 275] width 1162 height 550
click at [174, 447] on div "Save" at bounding box center [189, 443] width 156 height 27
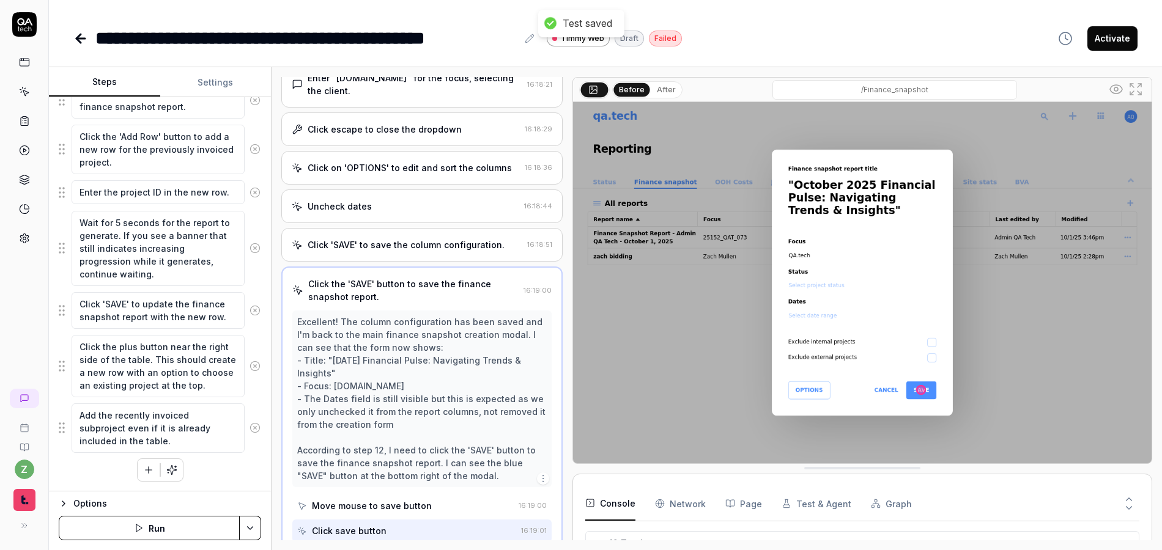
click at [258, 533] on html "**********" at bounding box center [581, 275] width 1162 height 550
click at [212, 470] on div "Run w. Dependencies" at bounding box center [204, 470] width 124 height 27
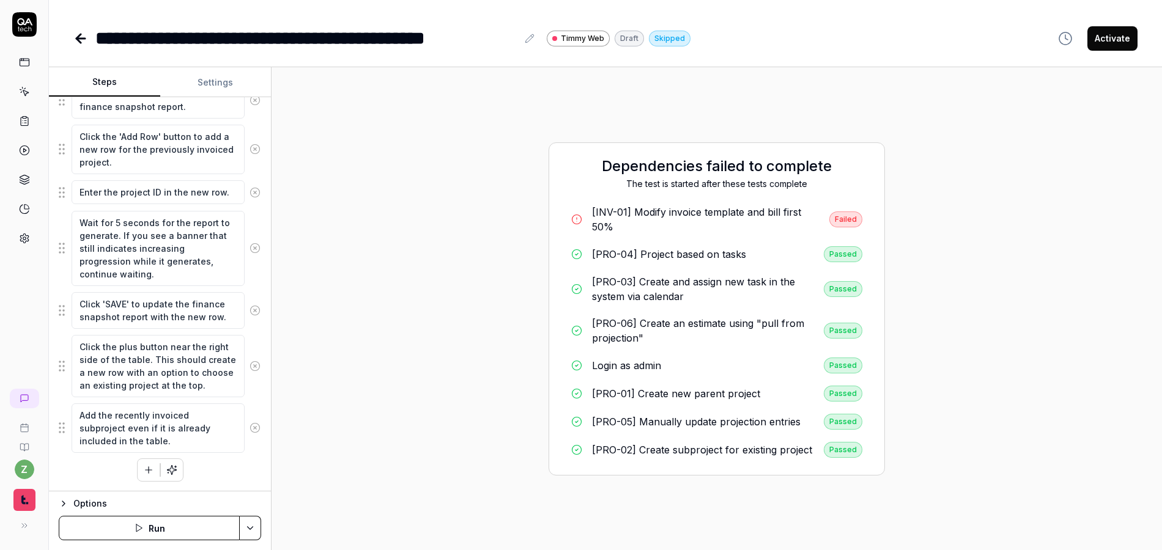
click at [643, 196] on div "Dependencies failed to complete The test is started after these tests complete …" at bounding box center [716, 308] width 336 height 333
click at [648, 200] on link "[INV-01] Modify invoice template and bill first 50% Failed" at bounding box center [716, 219] width 311 height 39
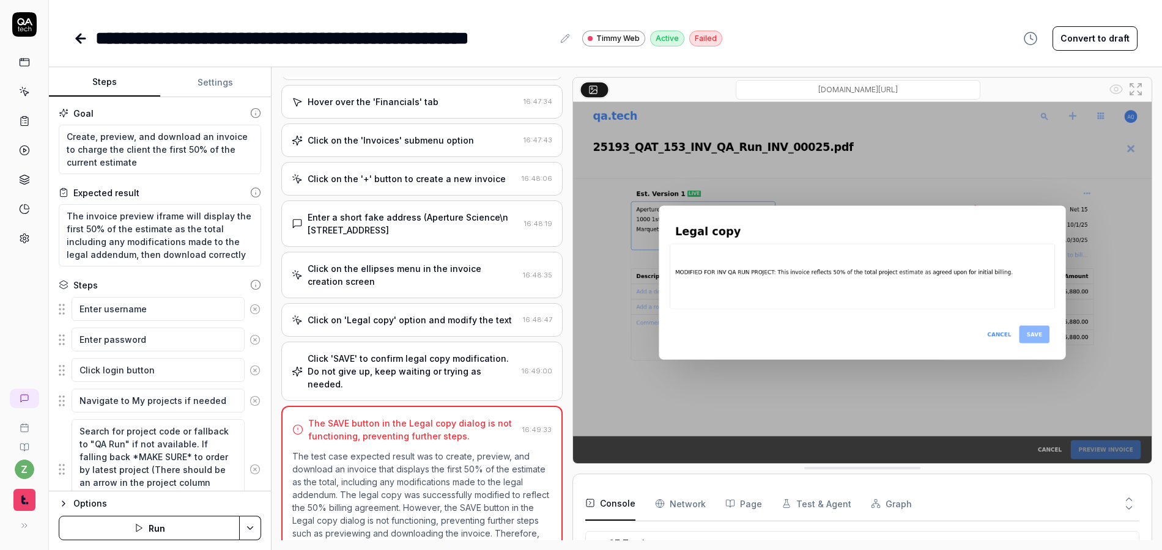
scroll to position [878, 0]
click at [401, 352] on div "Click 'SAVE' to confirm legal copy modification. Do not give up, keep waiting o…" at bounding box center [412, 371] width 209 height 39
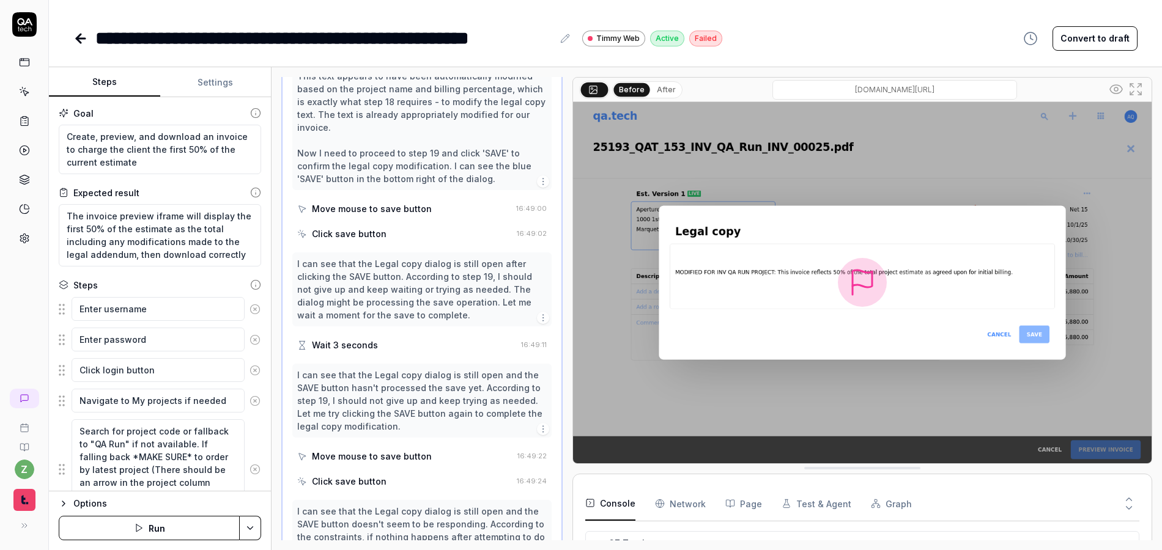
scroll to position [1334, 0]
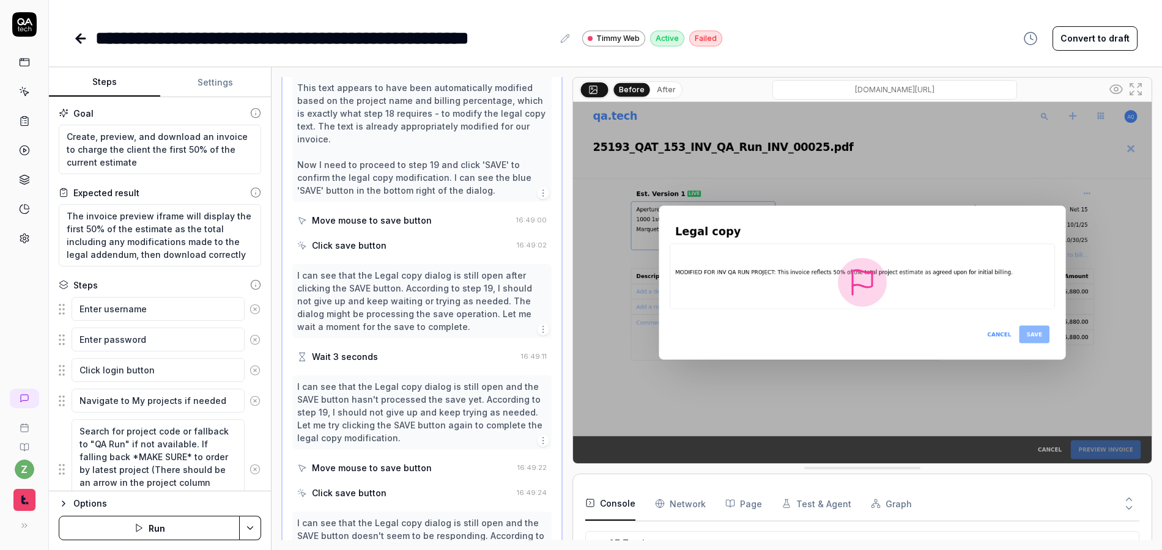
click at [373, 462] on div "Move mouse to save button" at bounding box center [372, 468] width 120 height 13
click at [372, 487] on div "Click save button" at bounding box center [349, 493] width 75 height 13
click at [391, 345] on div "Wait 3 seconds" at bounding box center [406, 356] width 219 height 23
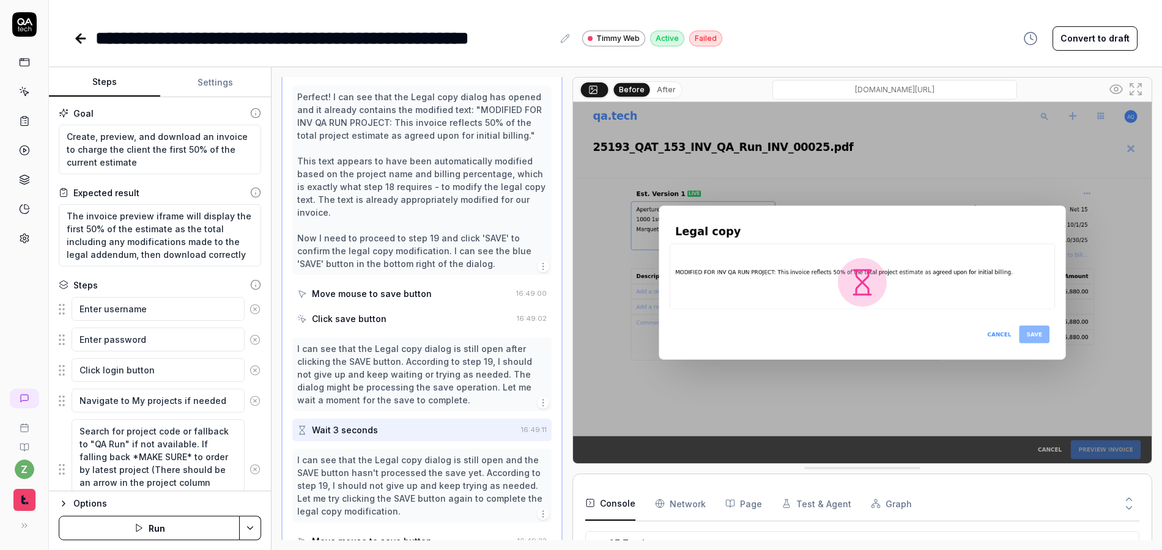
click at [376, 312] on div "Click save button" at bounding box center [349, 318] width 75 height 13
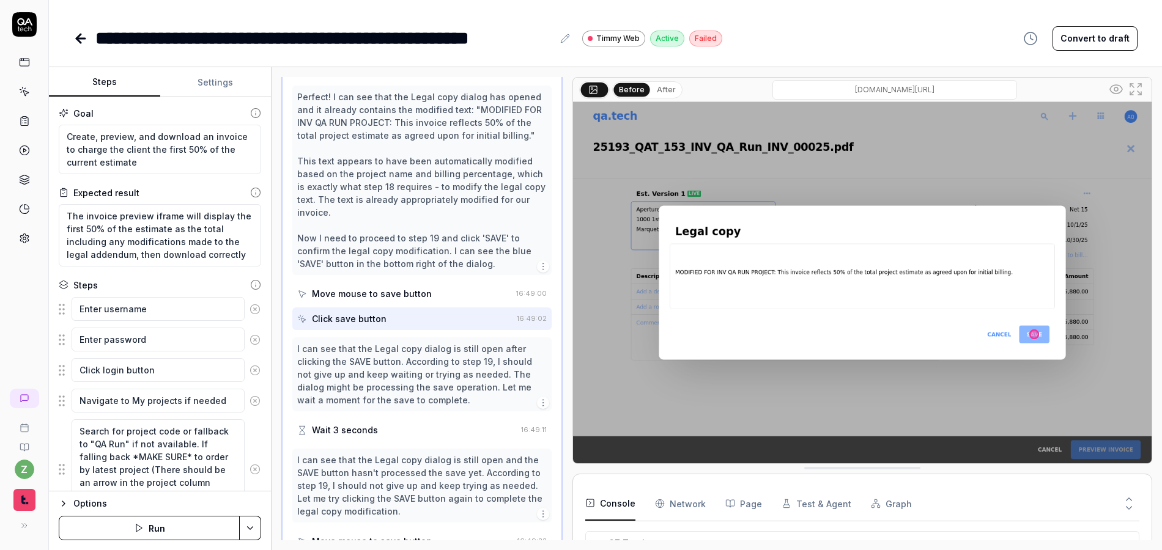
click at [379, 287] on div "Move mouse to save button" at bounding box center [372, 293] width 120 height 13
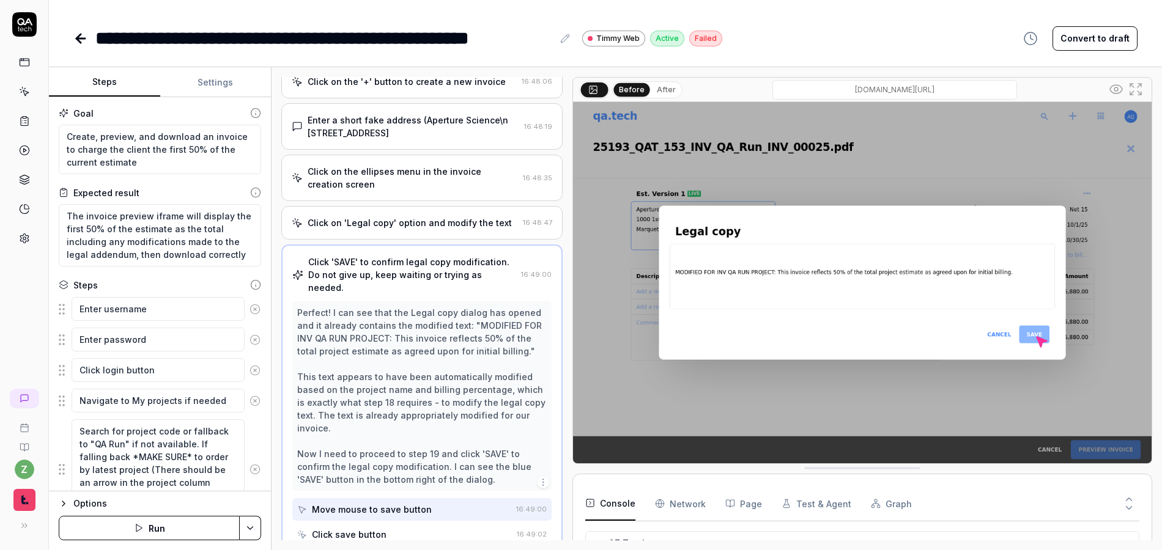
scroll to position [1041, 0]
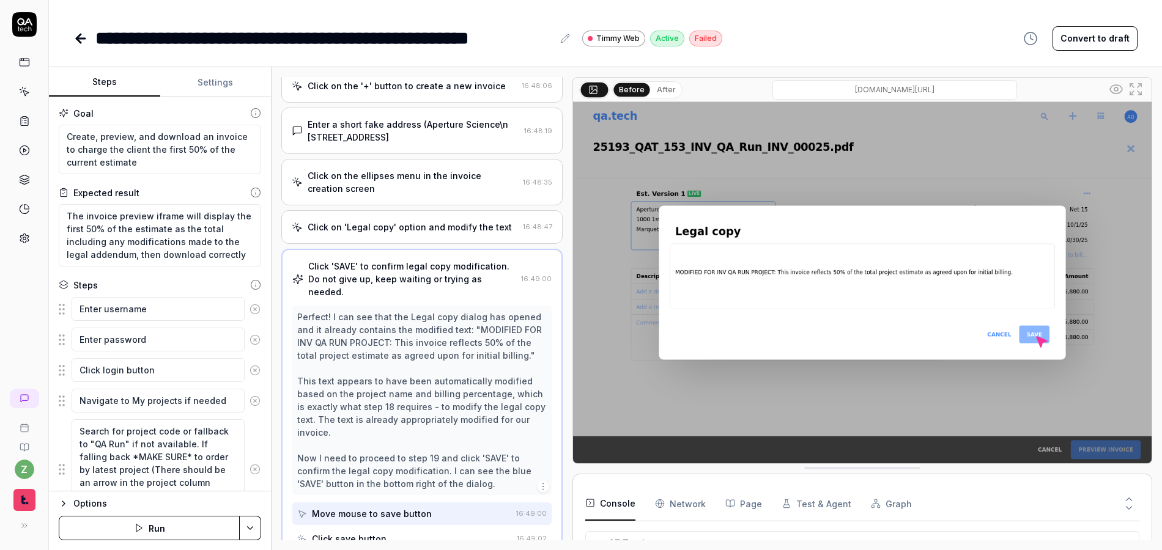
click at [388, 221] on div "Click on 'Legal copy' option and modify the text" at bounding box center [410, 227] width 204 height 13
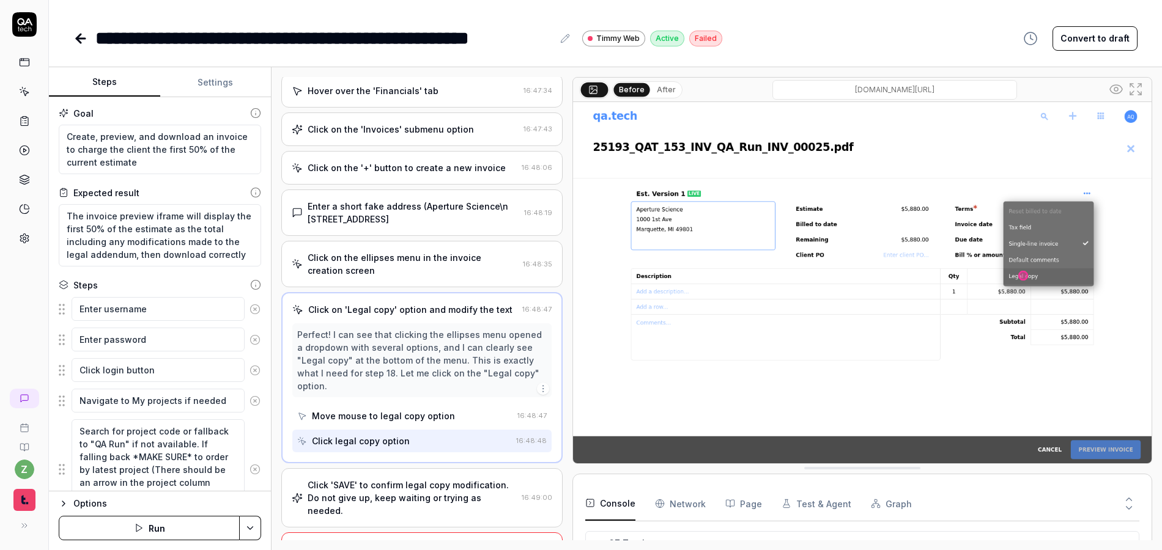
click at [403, 468] on div "Click 'SAVE' to confirm legal copy modification. Do not give up, keep waiting o…" at bounding box center [421, 497] width 281 height 59
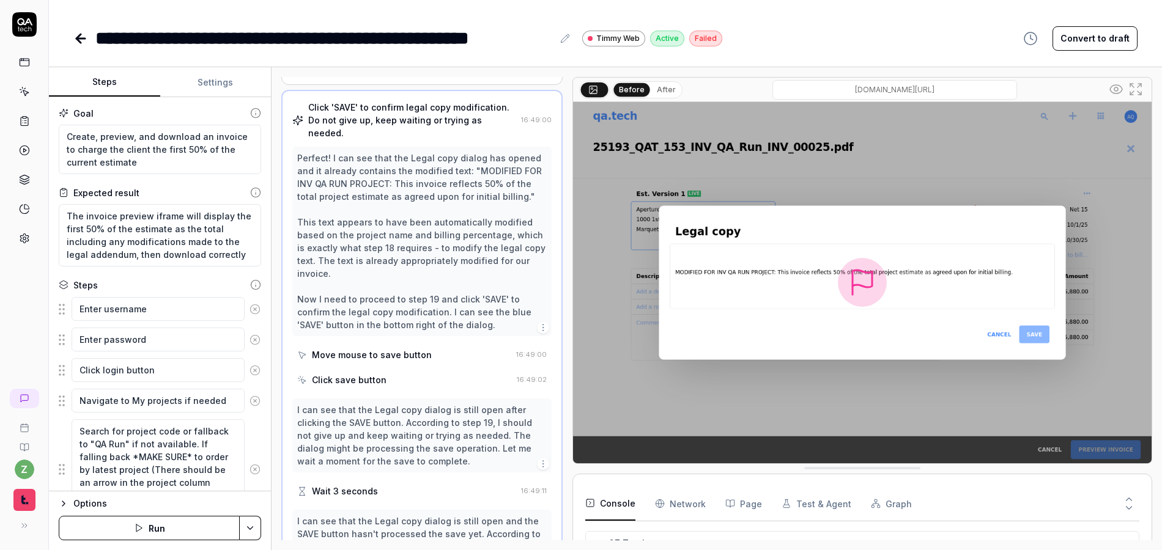
scroll to position [1187, 0]
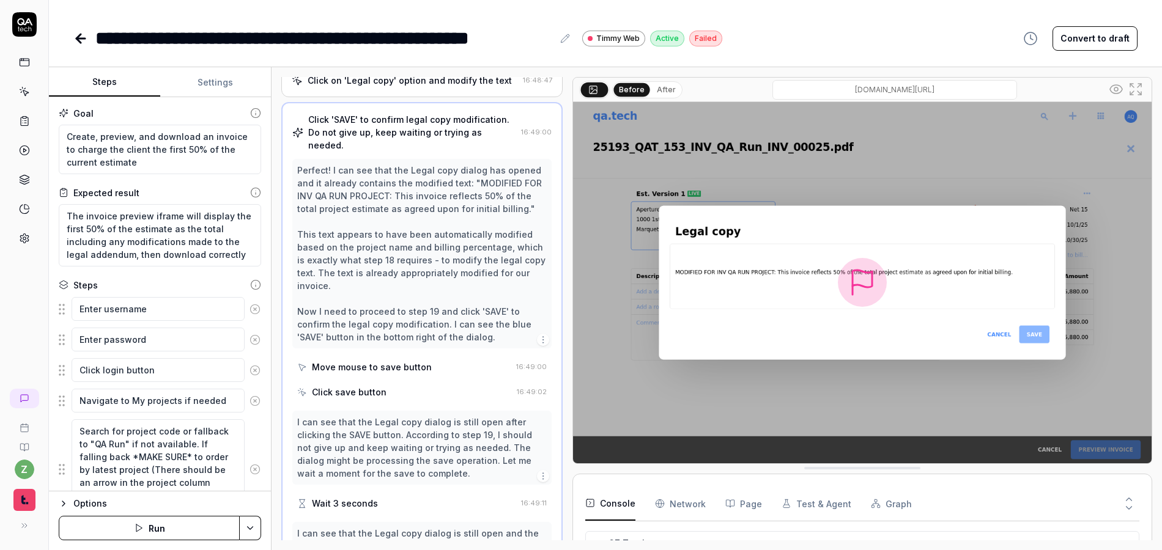
click at [411, 361] on div "Move mouse to save button" at bounding box center [372, 367] width 120 height 13
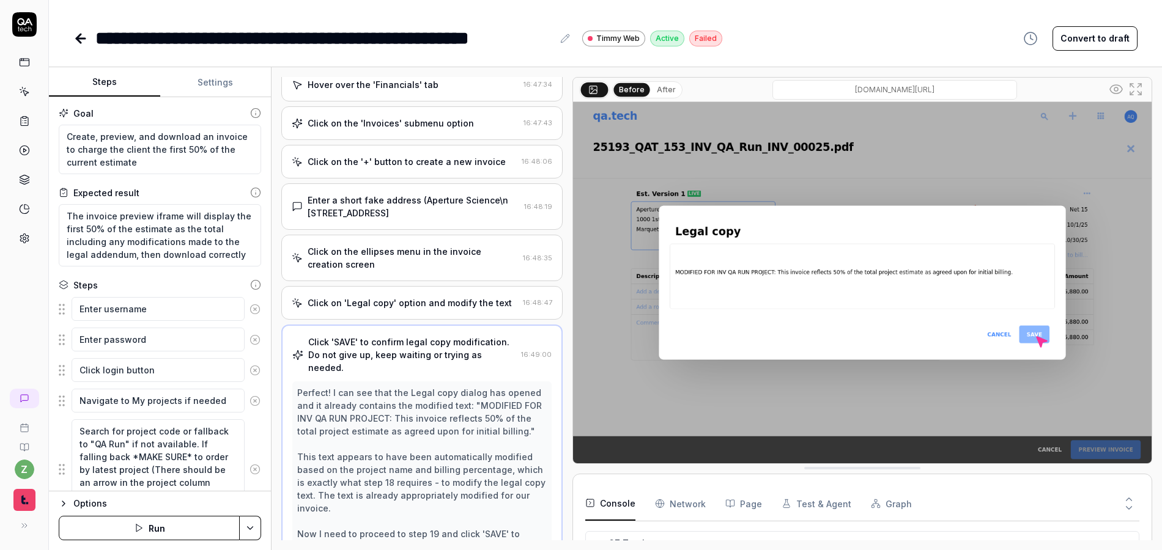
click at [388, 245] on div "Click on the ellipses menu in the invoice creation screen" at bounding box center [413, 258] width 210 height 26
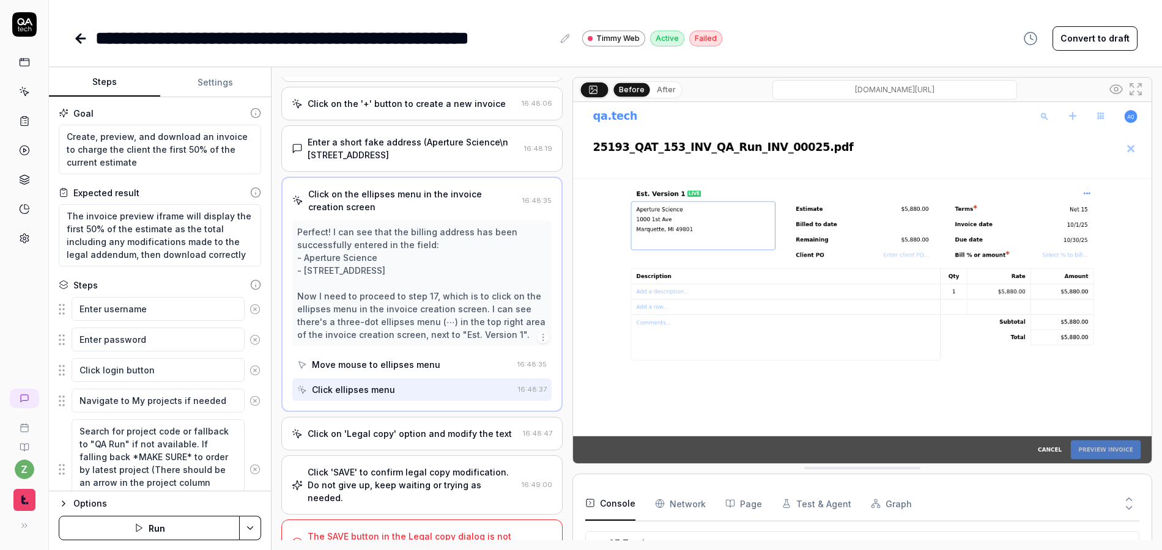
click at [401, 427] on div "Click on 'Legal copy' option and modify the text" at bounding box center [410, 433] width 204 height 13
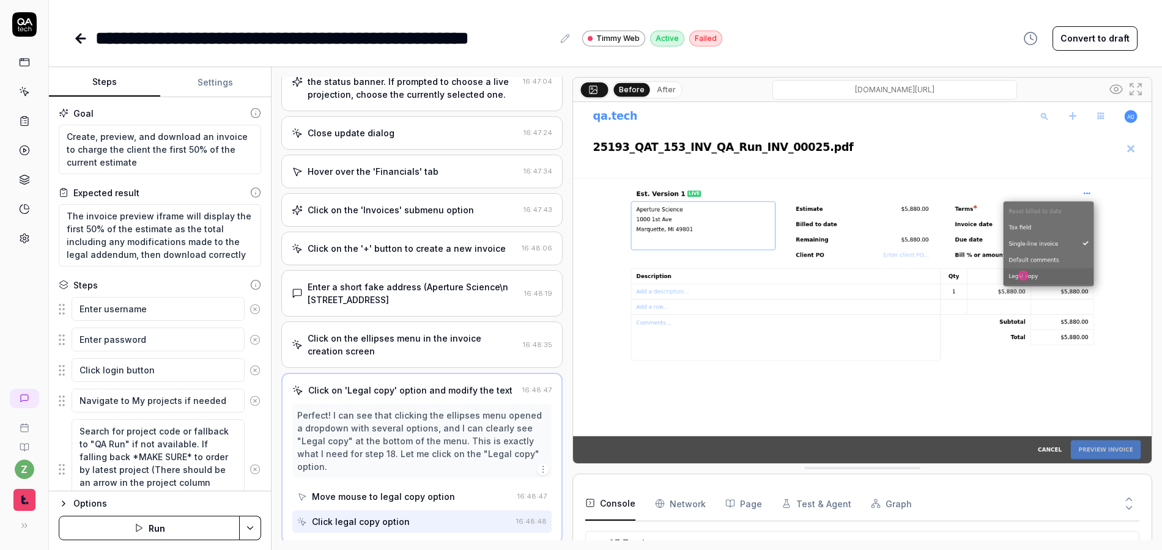
scroll to position [929, 0]
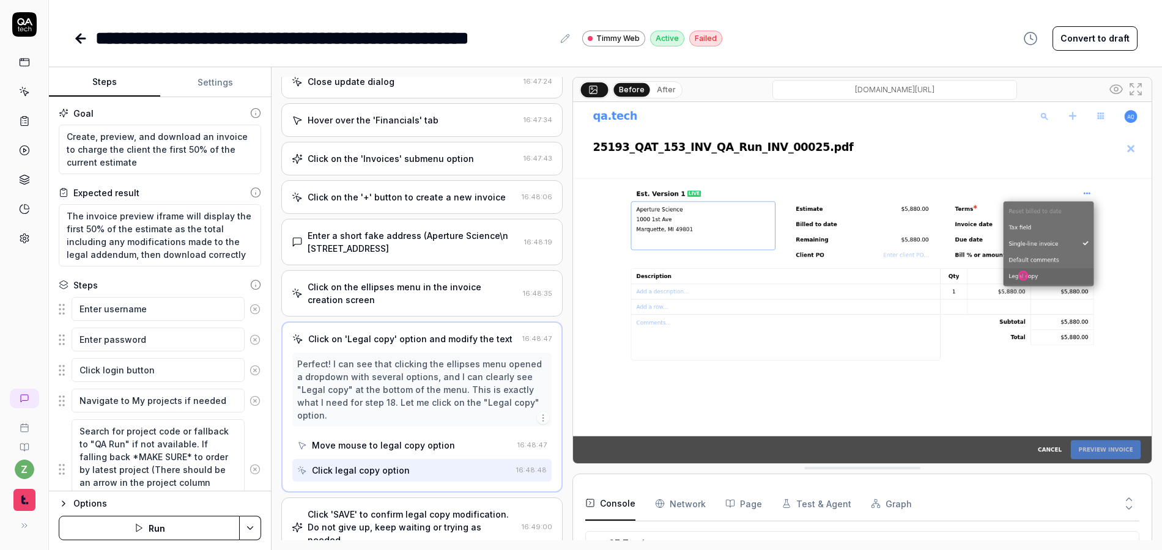
click at [659, 90] on button "After" at bounding box center [666, 89] width 29 height 13
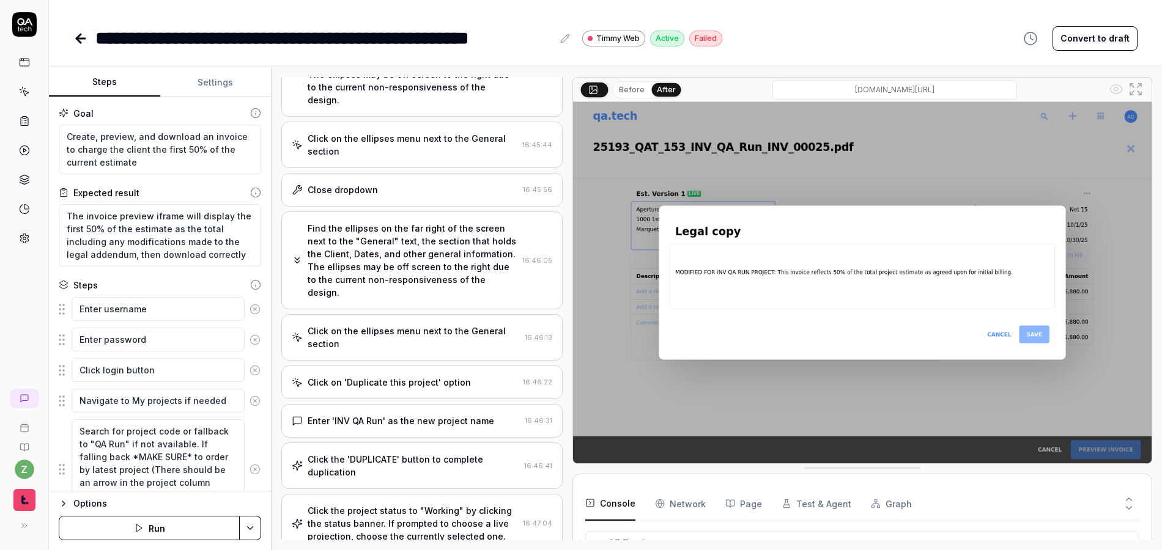
scroll to position [435, 0]
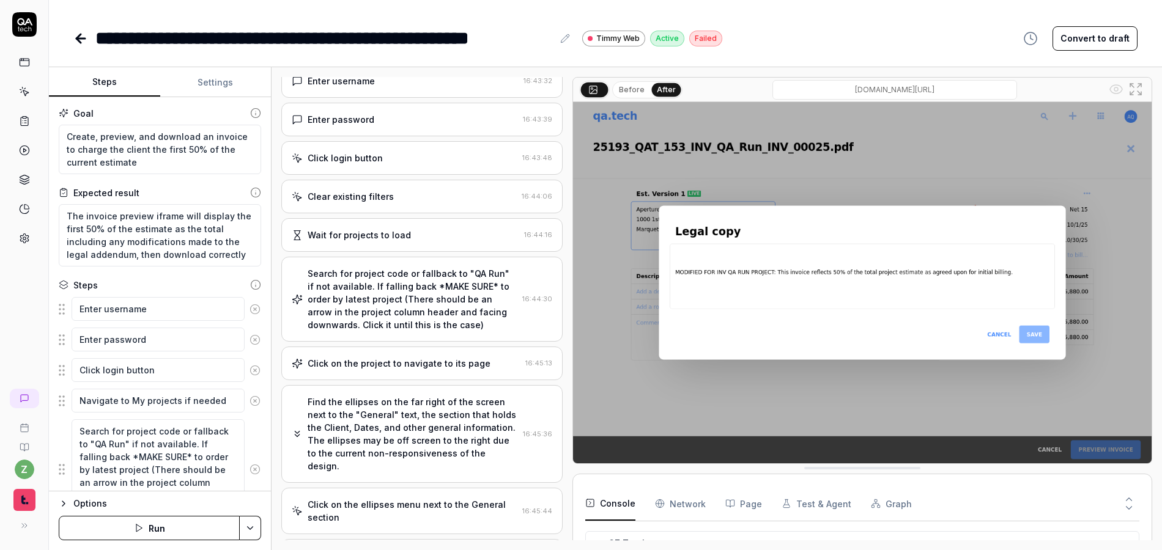
click at [410, 301] on div "Search for project code or fallback to "QA Run" if not available. If falling ba…" at bounding box center [413, 299] width 210 height 64
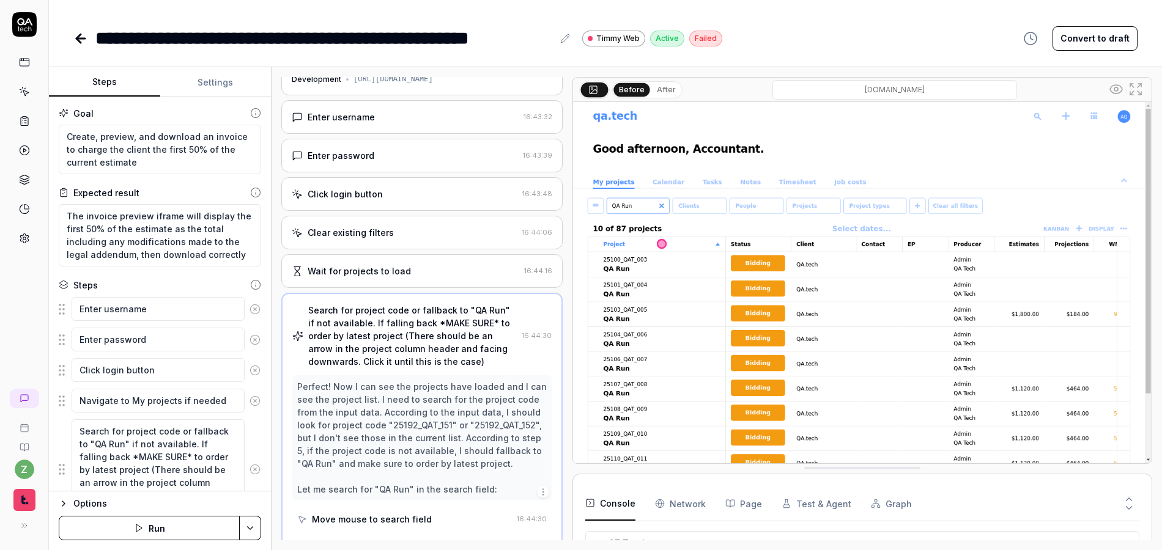
scroll to position [0, 0]
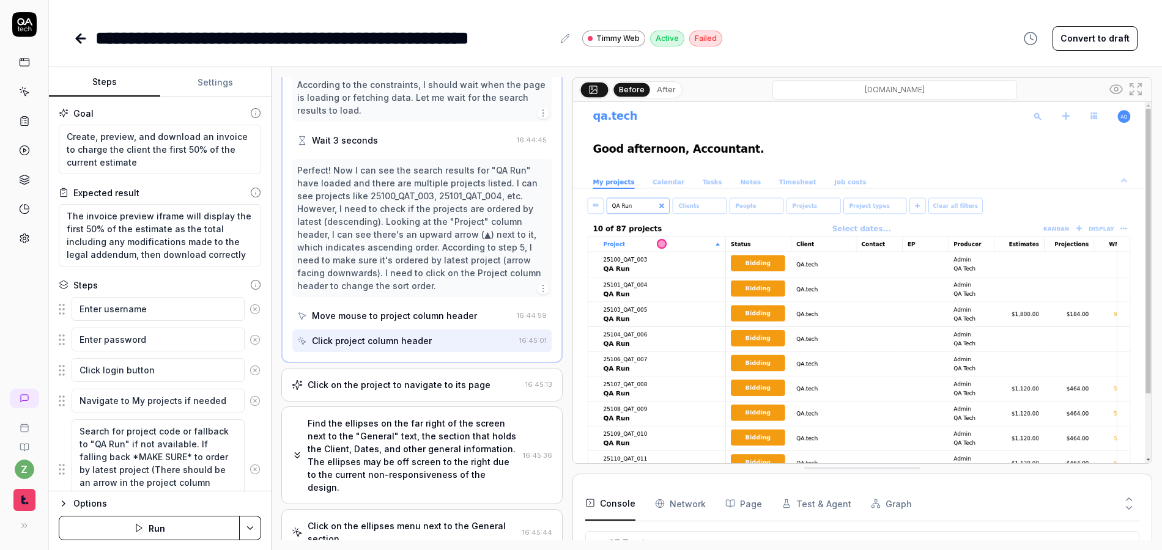
click at [408, 391] on div "Click on the project to navigate to its page" at bounding box center [399, 384] width 183 height 13
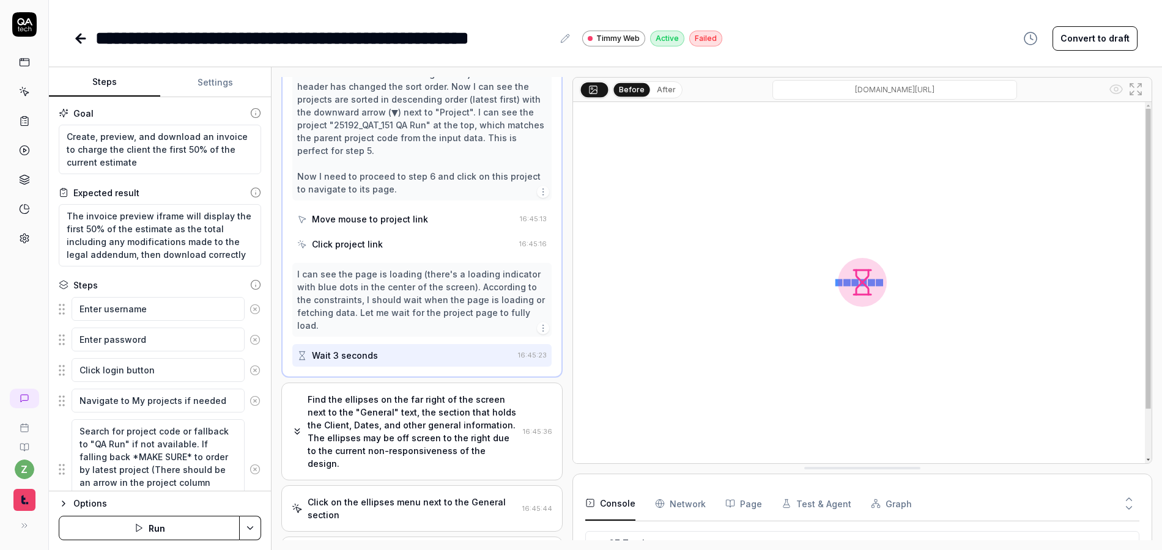
scroll to position [202, 0]
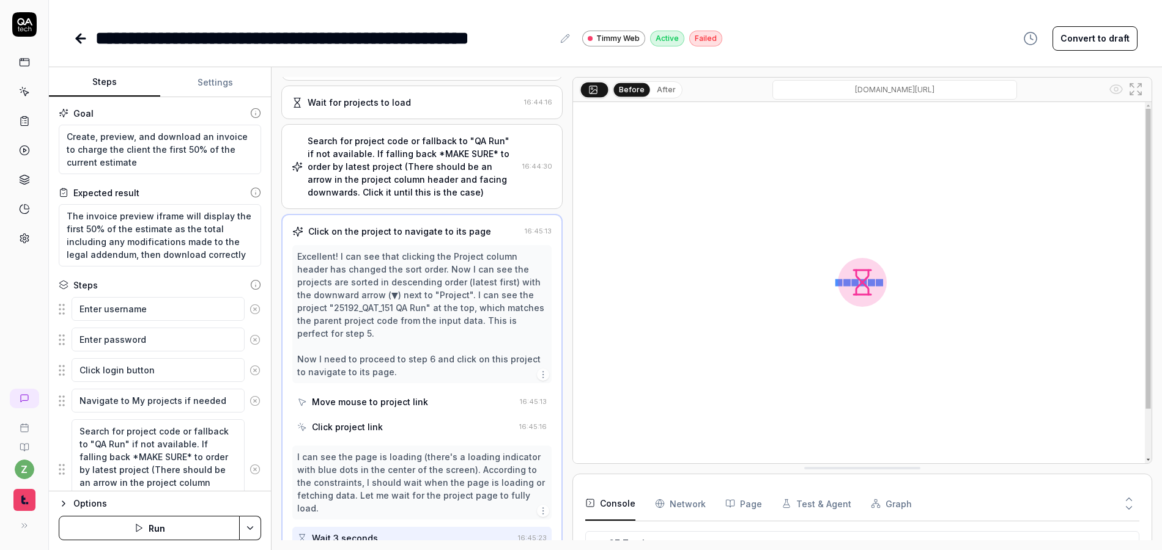
click at [393, 400] on div "Move mouse to project link" at bounding box center [370, 402] width 116 height 13
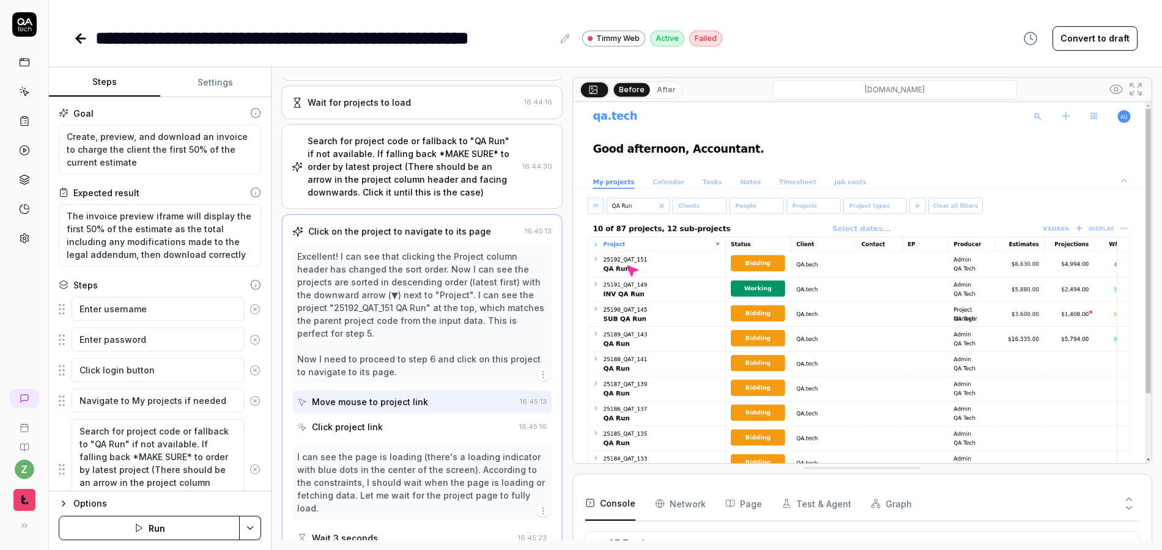
click at [366, 431] on div "Click project link" at bounding box center [347, 427] width 71 height 13
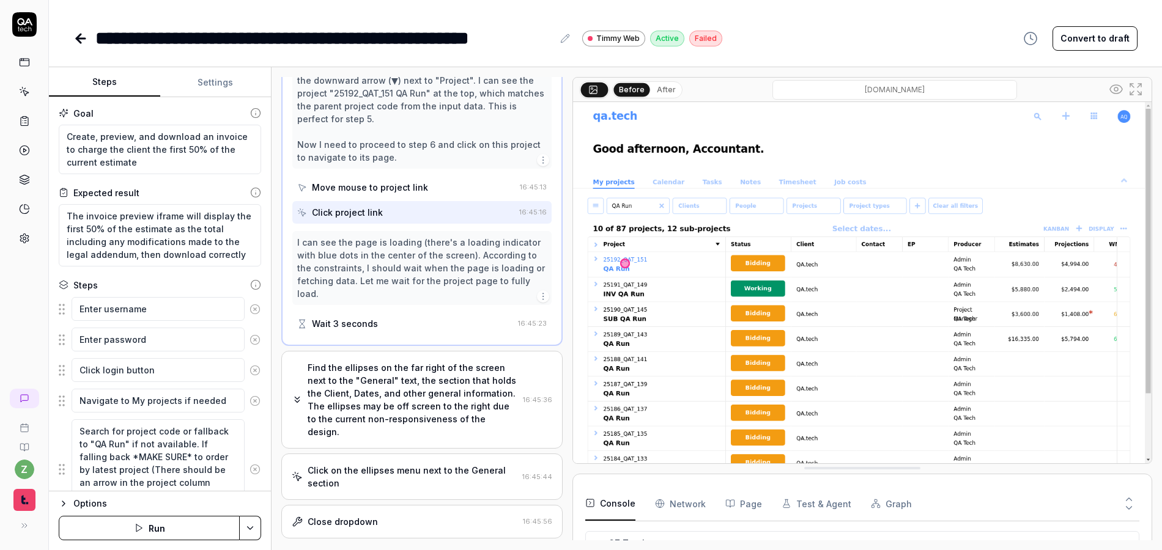
scroll to position [423, 0]
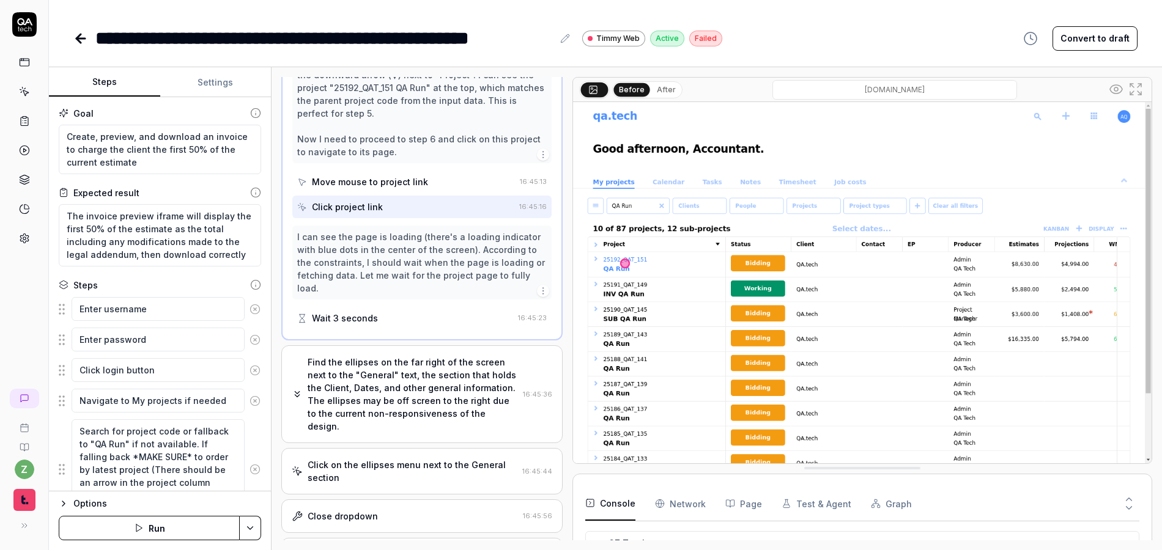
click at [372, 324] on div "Wait 3 seconds" at bounding box center [345, 318] width 66 height 13
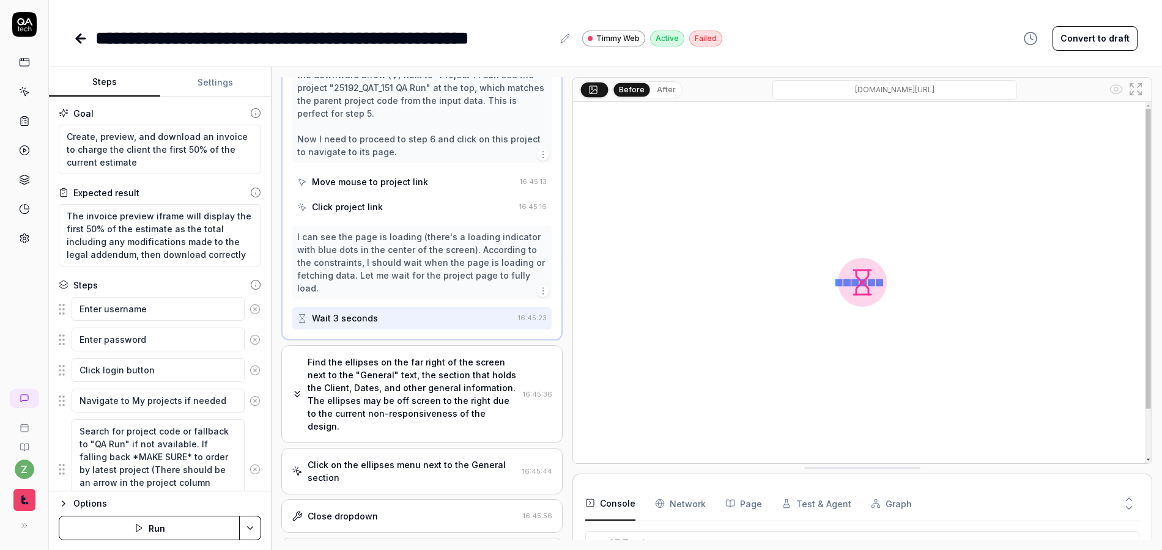
click at [369, 383] on div "Find the ellipses on the far right of the screen next to the "General" text, th…" at bounding box center [413, 394] width 210 height 77
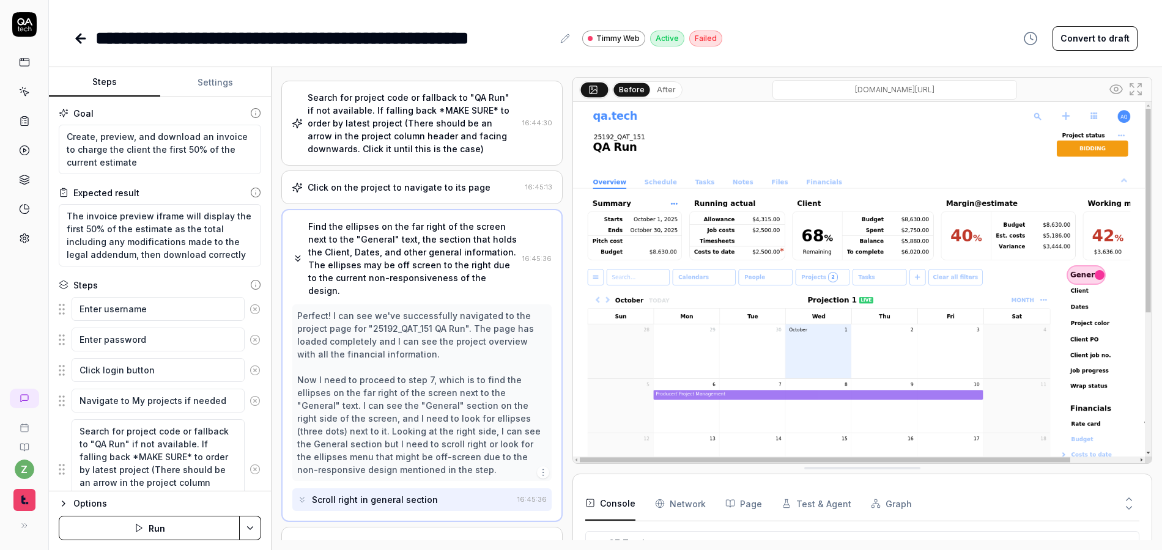
scroll to position [361, 0]
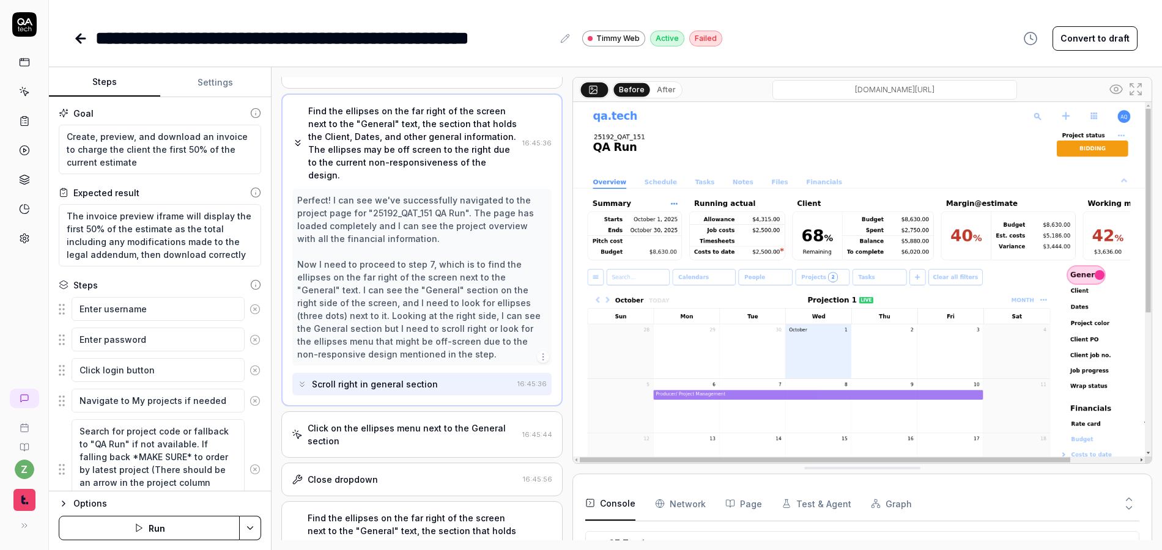
click at [380, 378] on div "Scroll right in general section" at bounding box center [375, 384] width 126 height 13
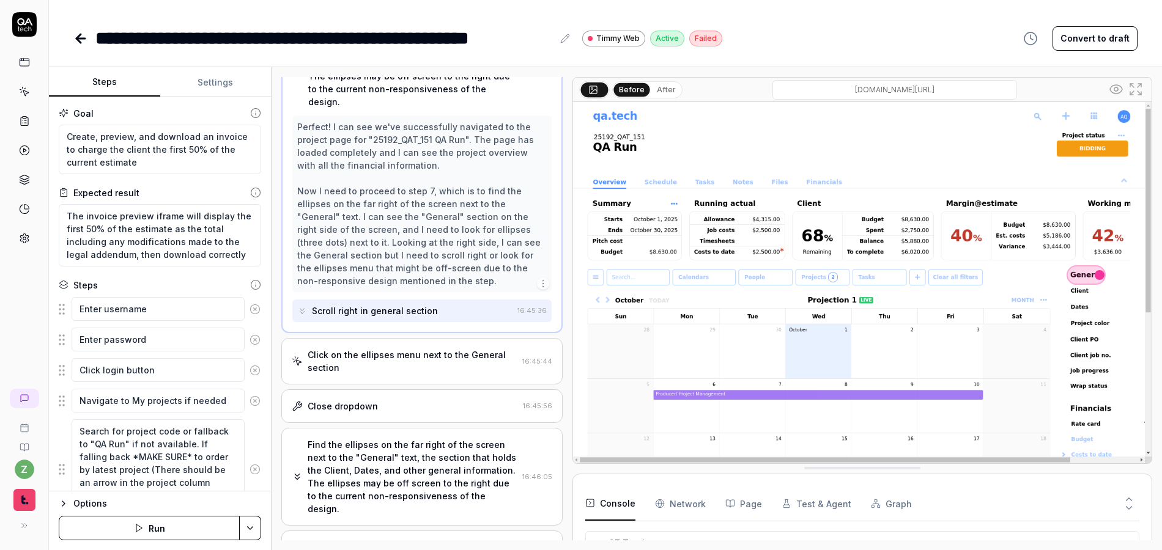
click at [386, 349] on div "Click on the ellipses menu next to the General section" at bounding box center [413, 362] width 210 height 26
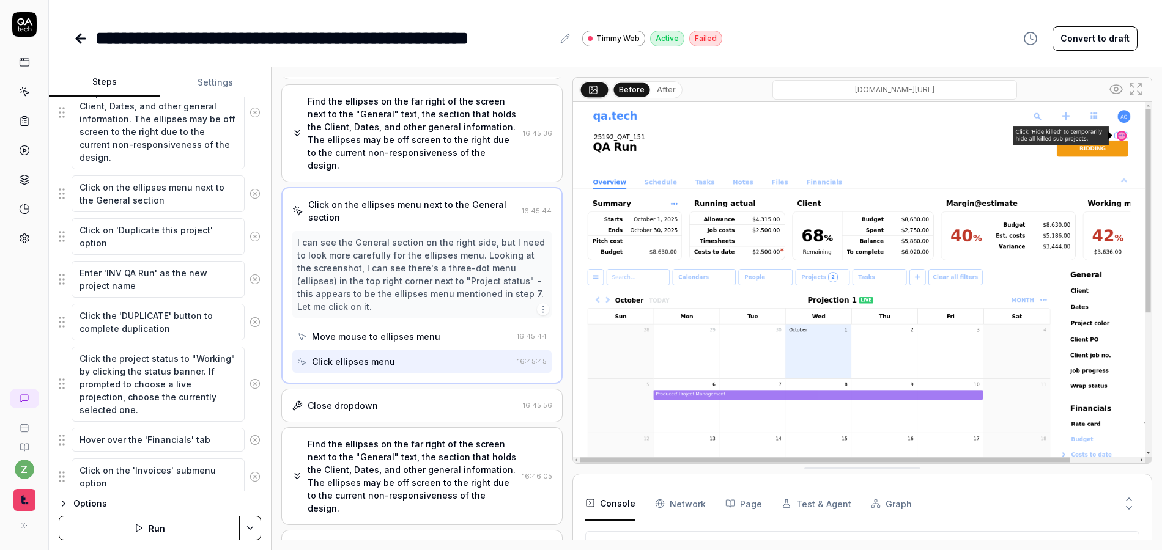
scroll to position [421, 0]
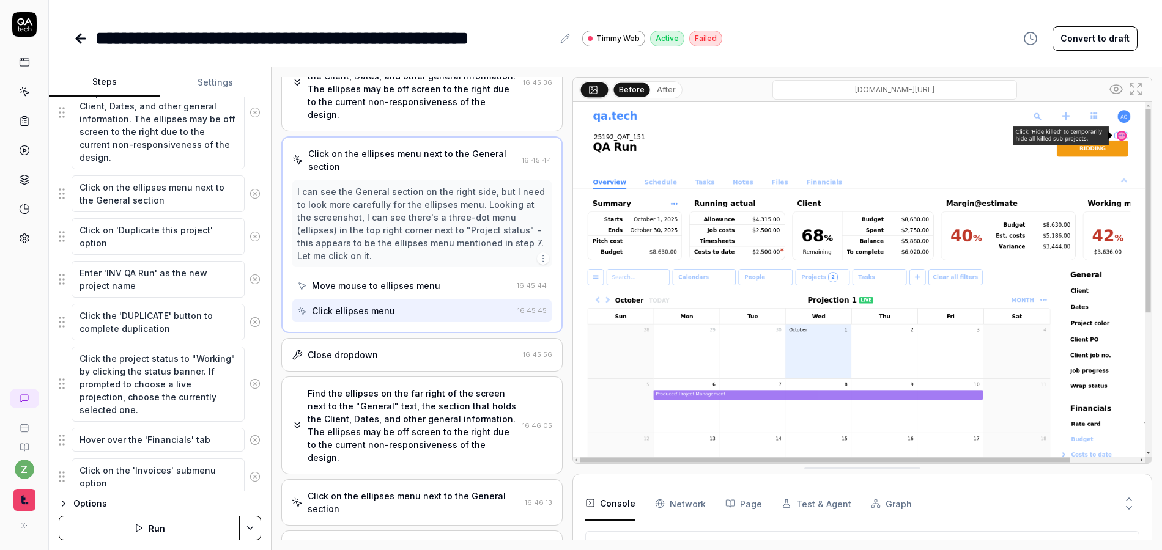
click at [387, 387] on div "Find the ellipses on the far right of the screen next to the "General" text, th…" at bounding box center [413, 425] width 210 height 77
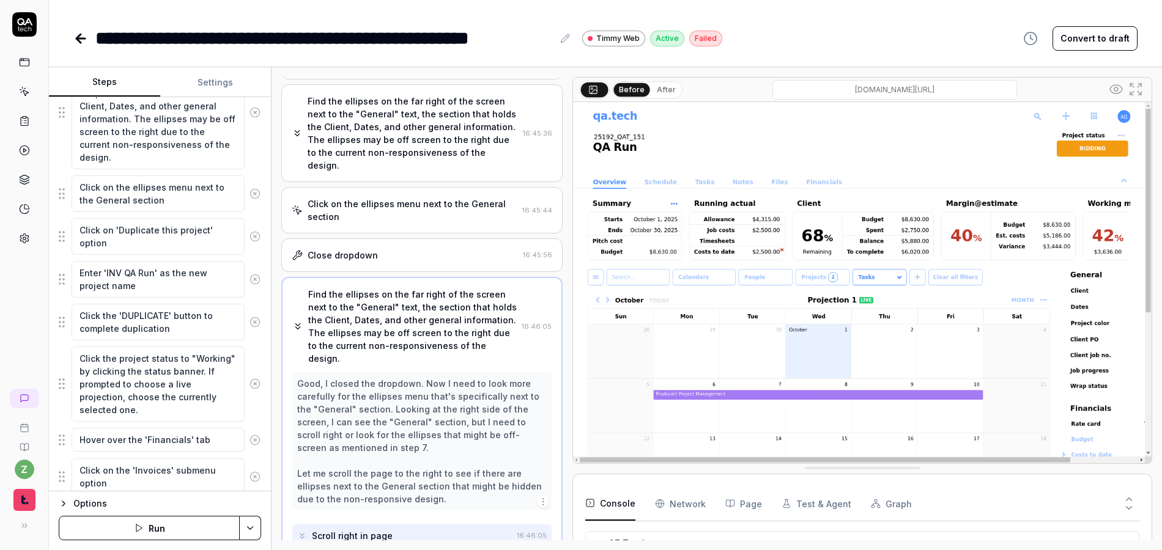
scroll to position [356, 0]
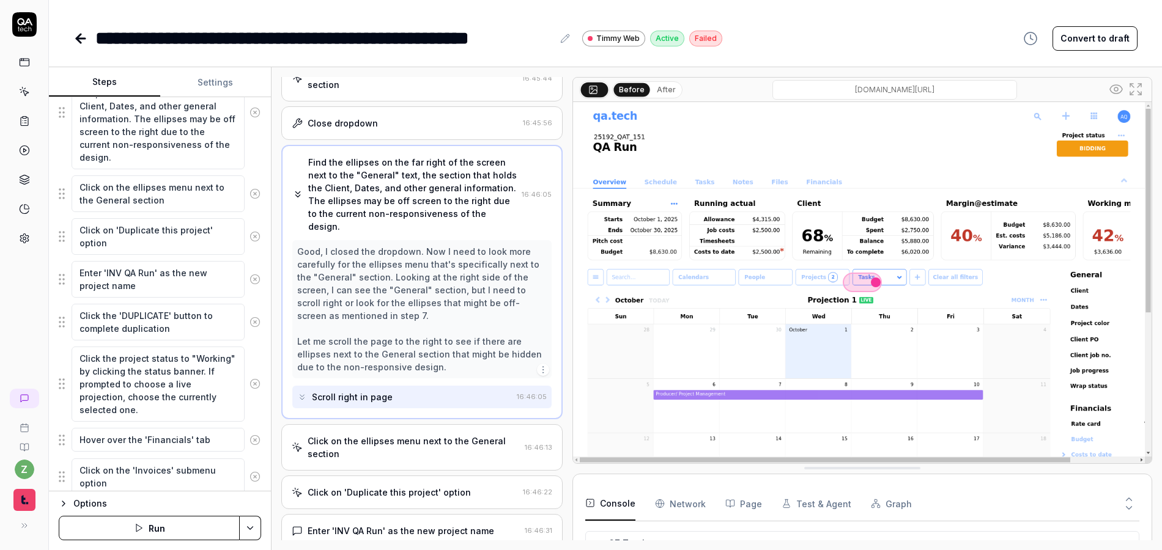
click at [390, 435] on div "Click on the ellipses menu next to the General section" at bounding box center [414, 448] width 212 height 26
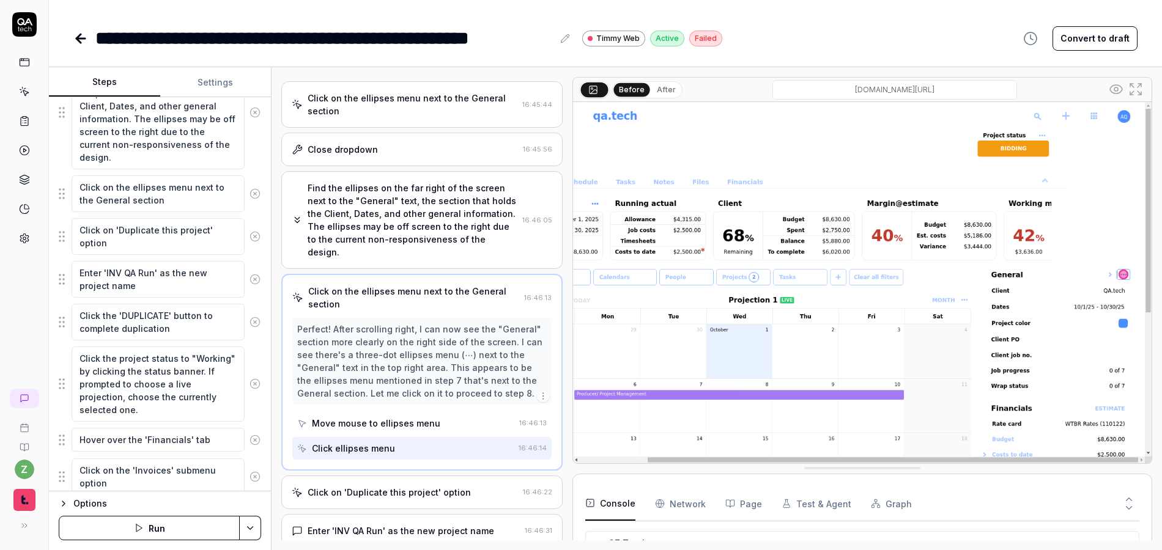
scroll to position [528, 0]
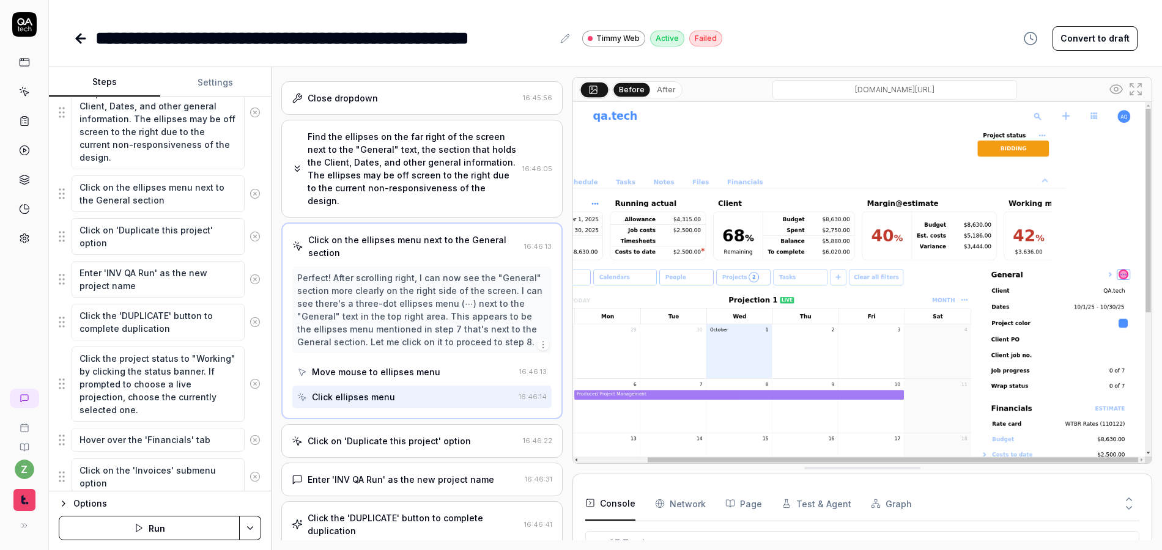
click at [387, 435] on div "Click on 'Duplicate this project' option" at bounding box center [389, 441] width 163 height 13
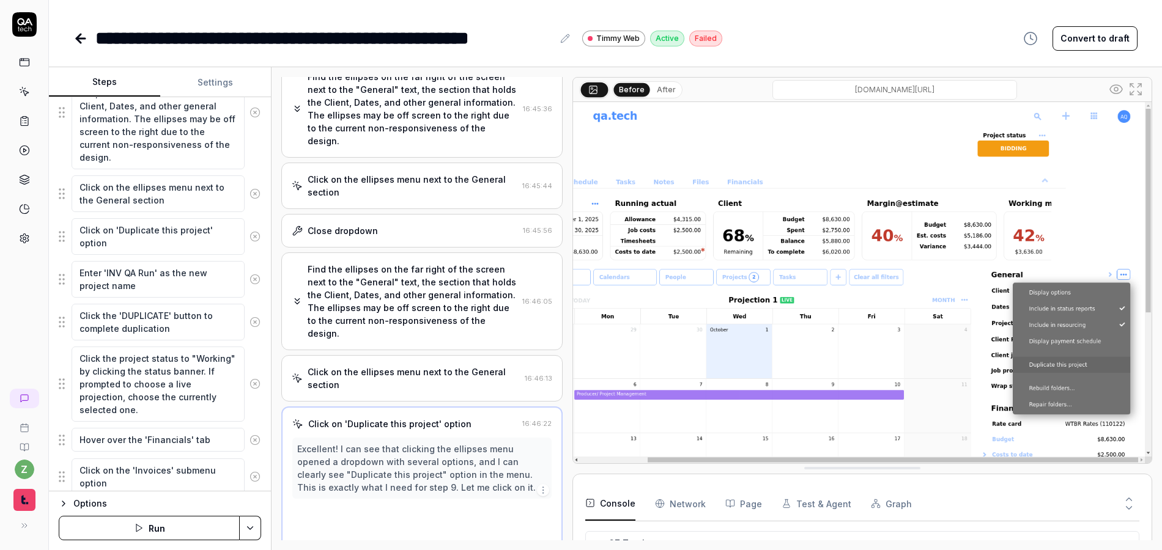
scroll to position [394, 0]
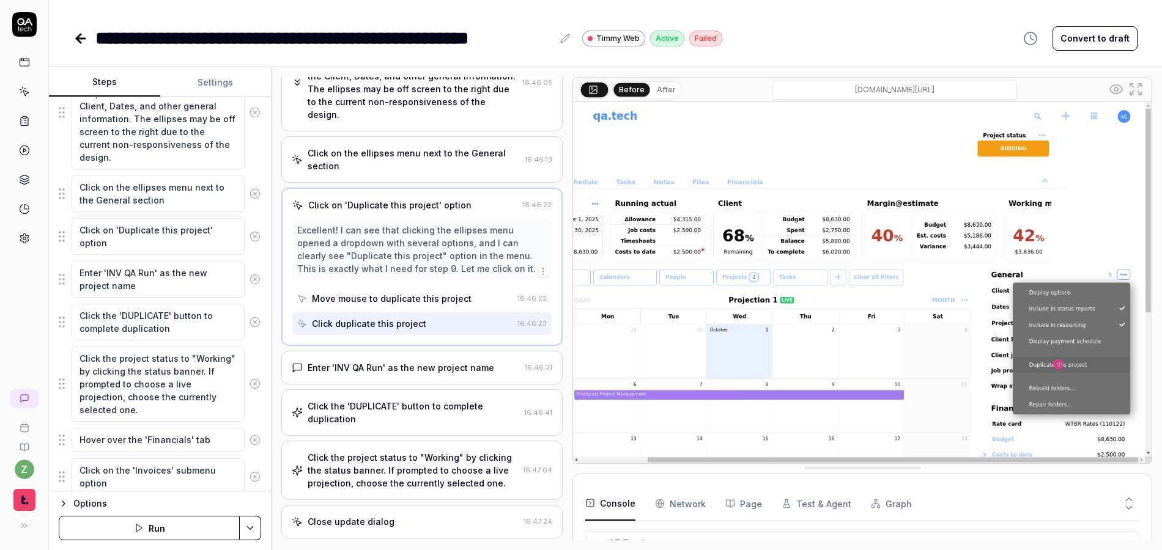
click at [404, 361] on div "Enter 'INV QA Run' as the new project name" at bounding box center [401, 367] width 186 height 13
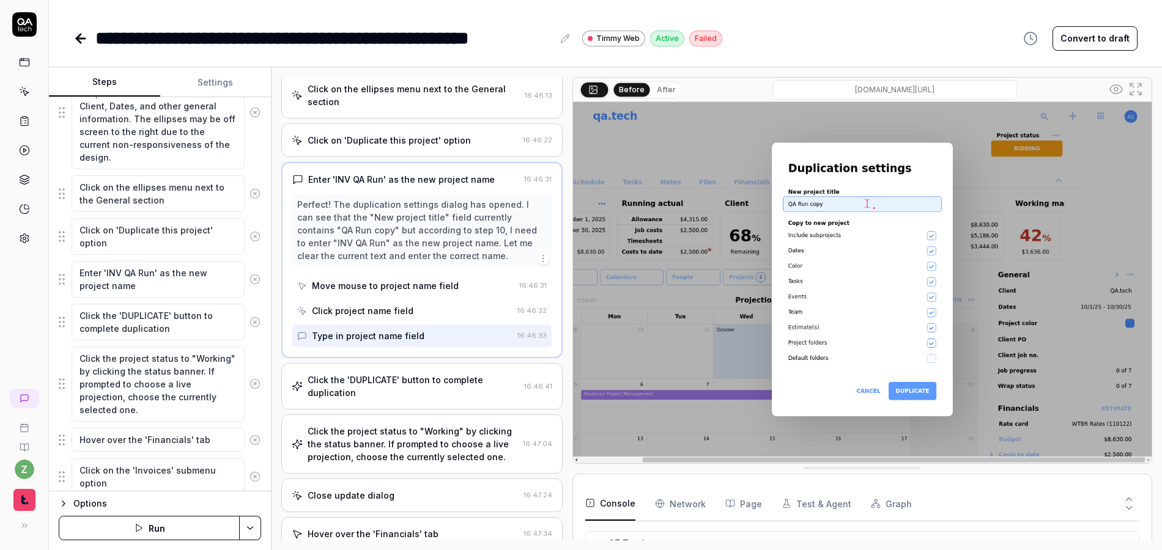
scroll to position [690, 0]
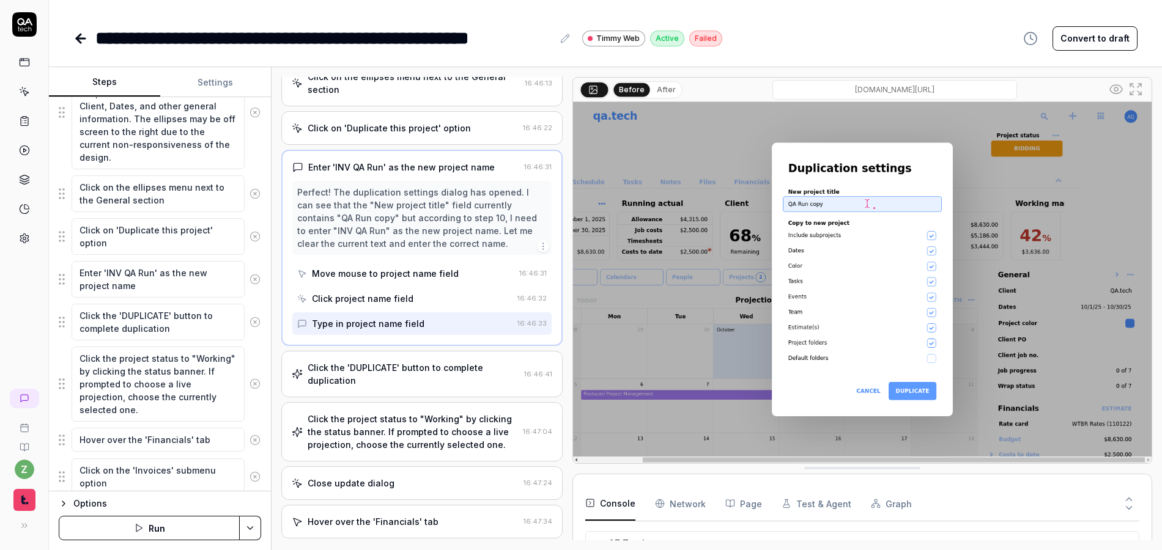
click at [389, 361] on div "Click the 'DUPLICATE' button to complete duplication" at bounding box center [414, 374] width 212 height 26
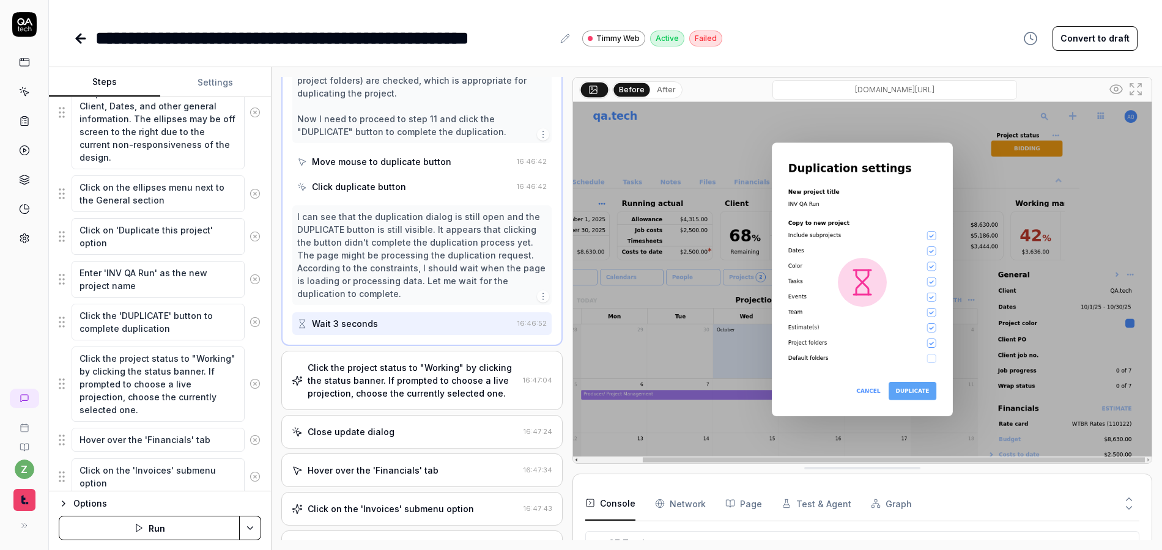
click at [393, 361] on div "Click the project status to "Working" by clicking the status banner. If prompte…" at bounding box center [413, 380] width 210 height 39
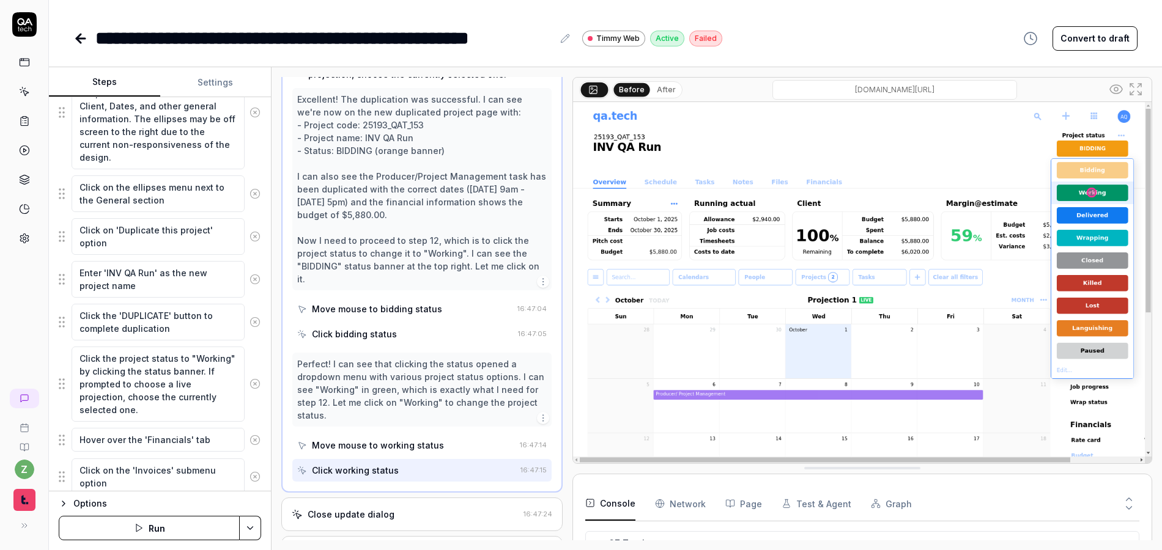
scroll to position [972, 0]
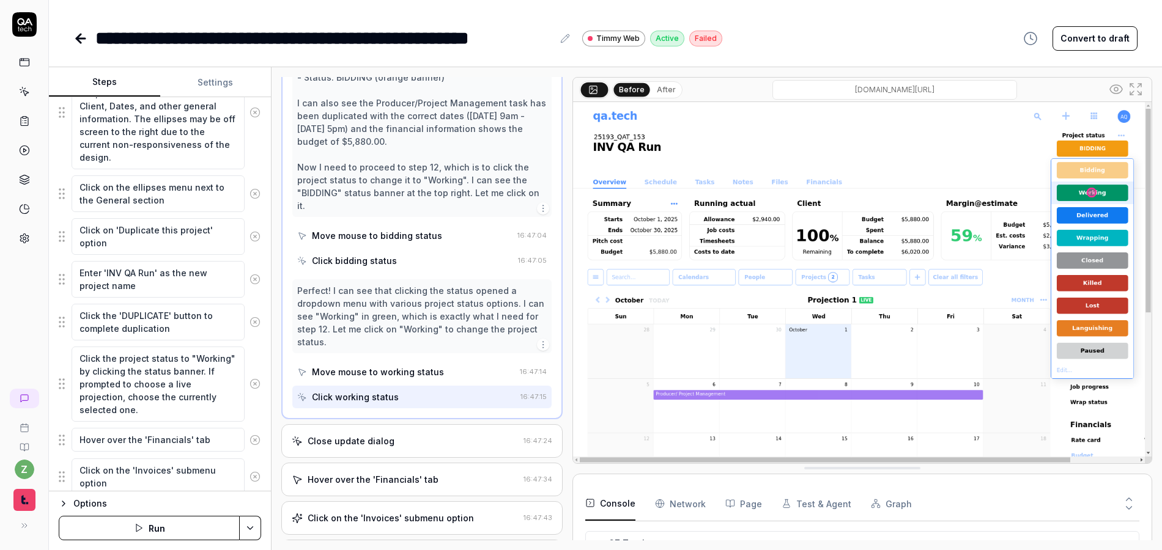
click at [378, 435] on div "Close update dialog" at bounding box center [351, 441] width 87 height 13
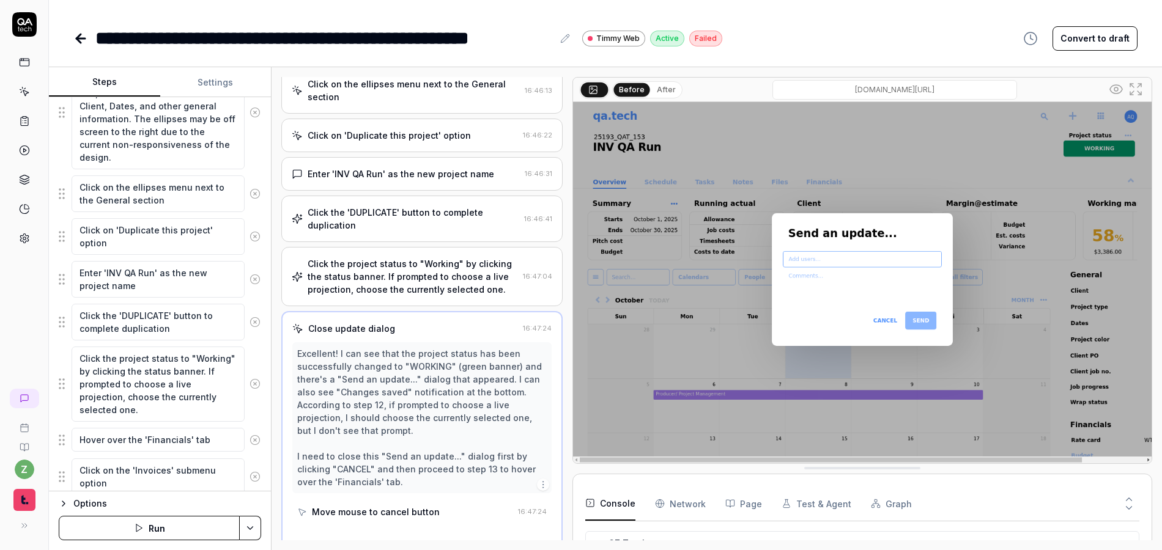
scroll to position [676, 0]
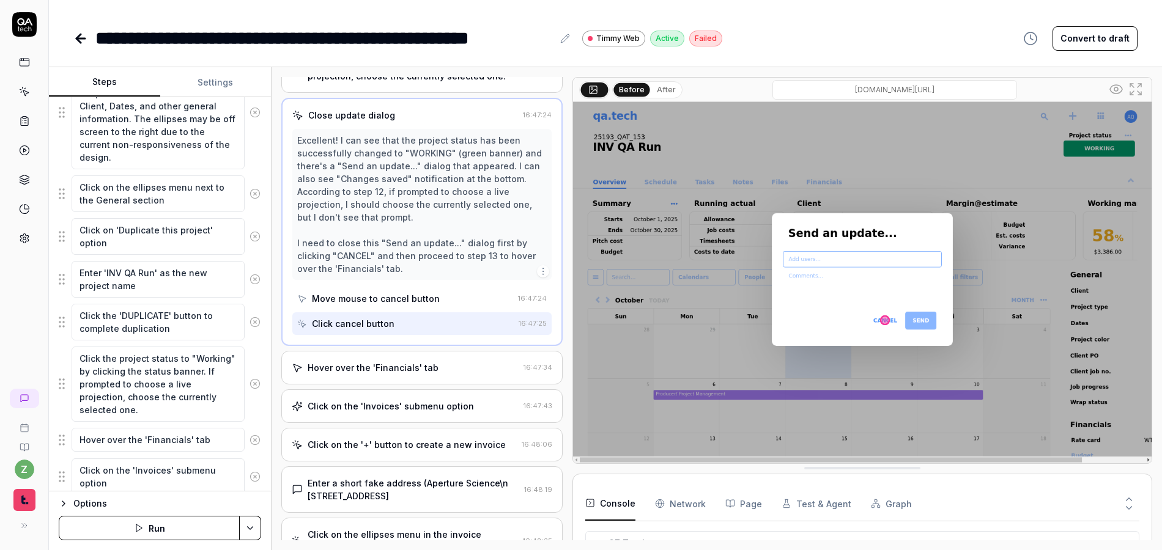
click at [404, 351] on div "Hover over the 'Financials' tab 16:47:34" at bounding box center [421, 368] width 281 height 34
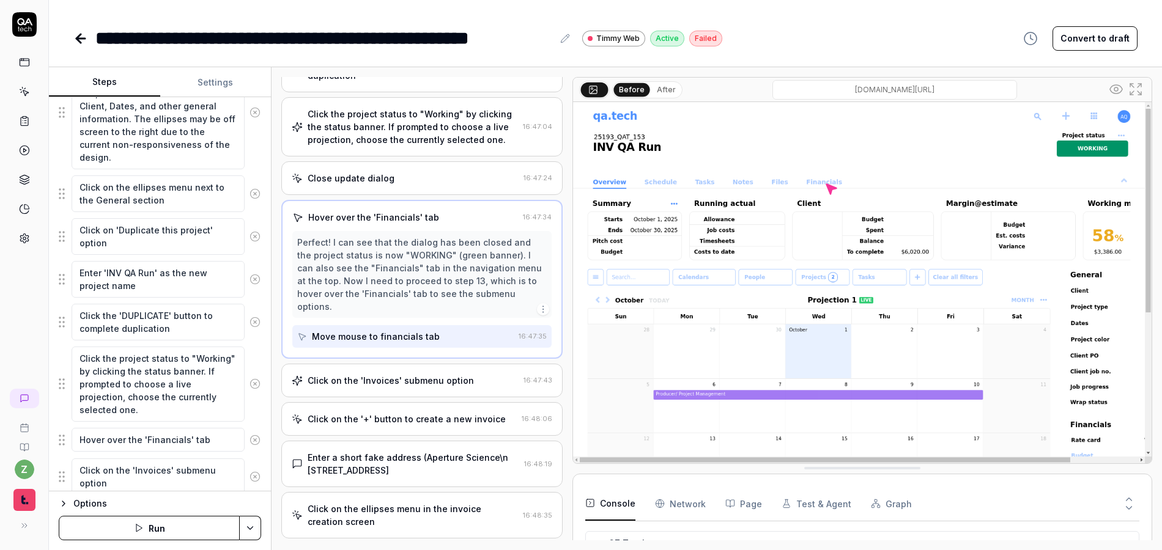
click at [397, 374] on div "Click on the 'Invoices' submenu option" at bounding box center [391, 380] width 166 height 13
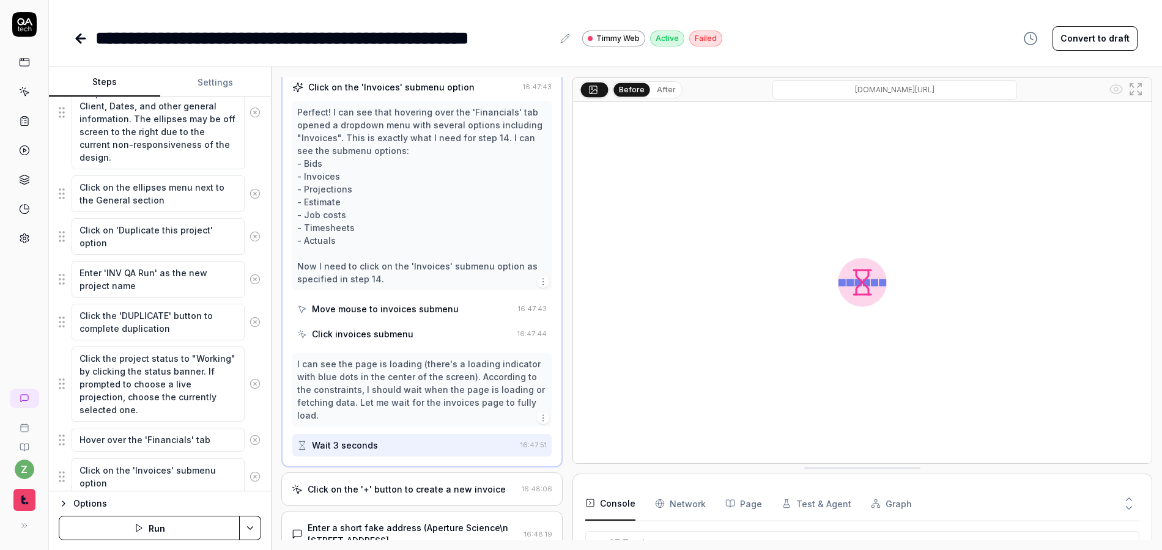
scroll to position [1050, 0]
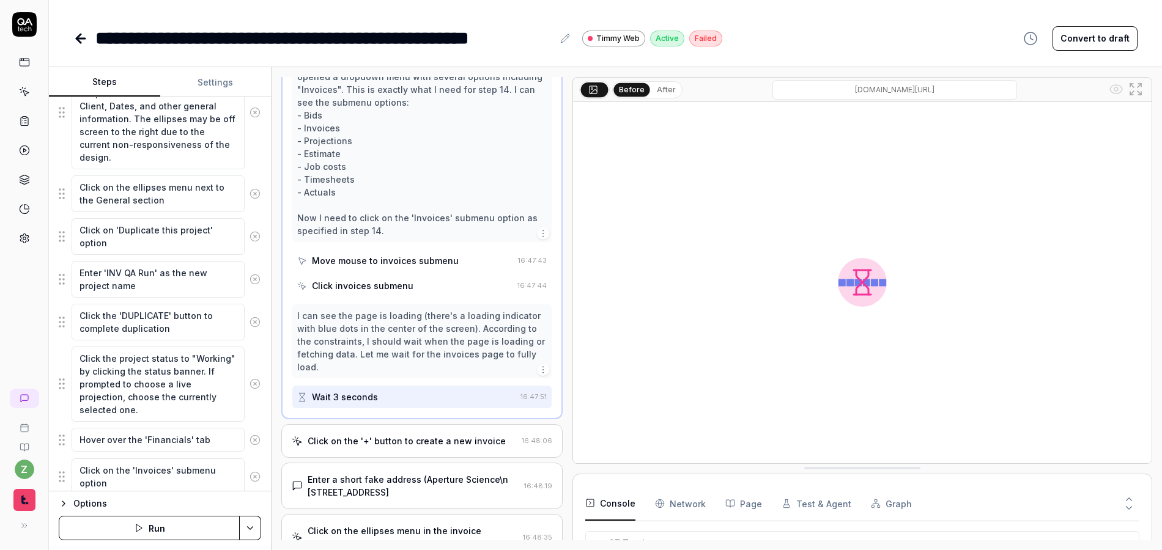
click at [384, 275] on div "Click invoices submenu" at bounding box center [404, 286] width 215 height 23
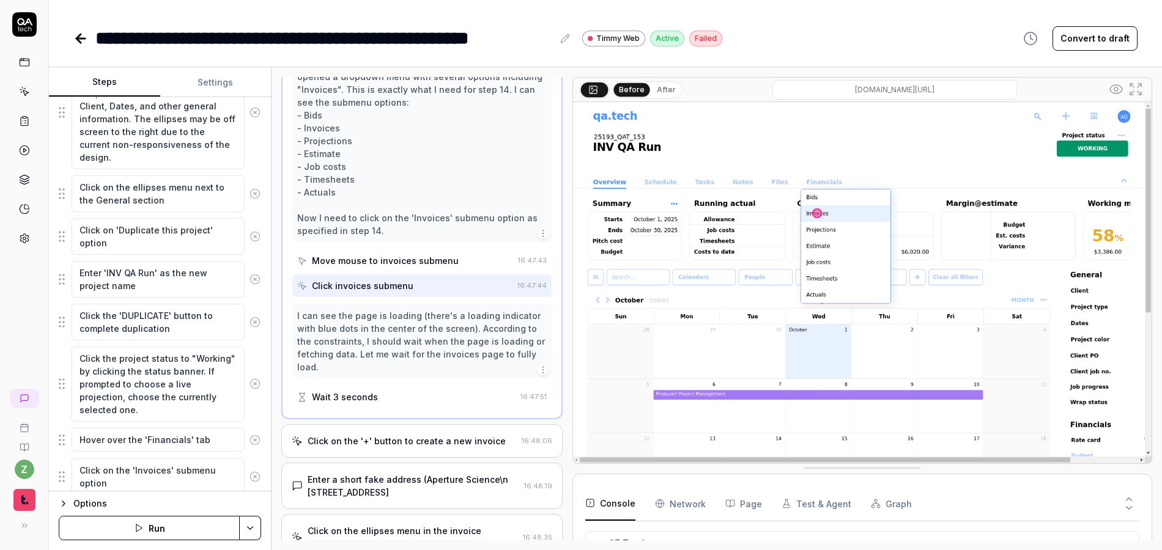
click at [393, 435] on div "Click on the '+' button to create a new invoice" at bounding box center [407, 441] width 198 height 13
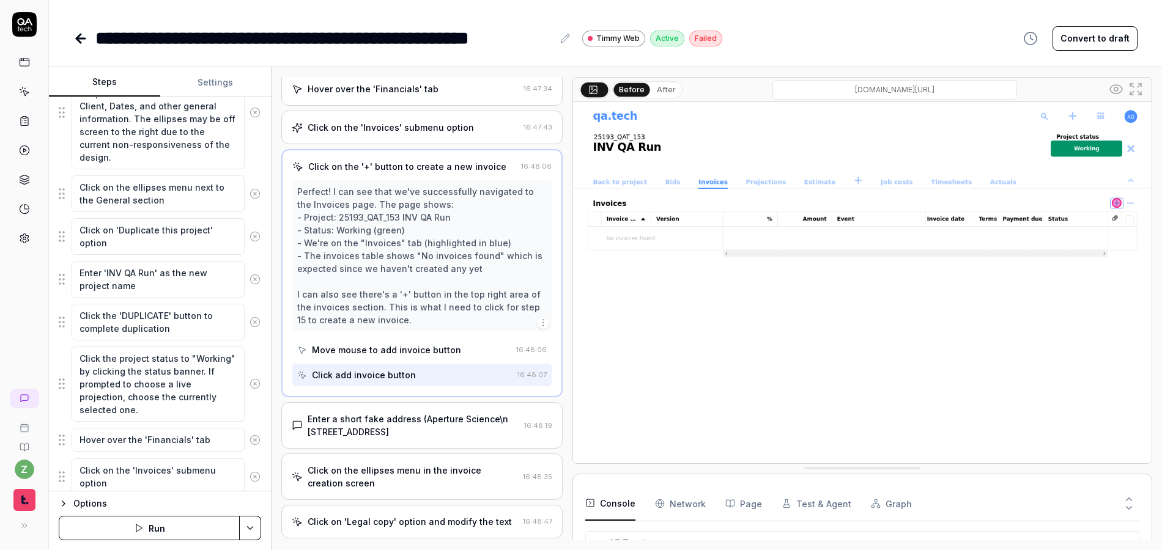
scroll to position [1012, 0]
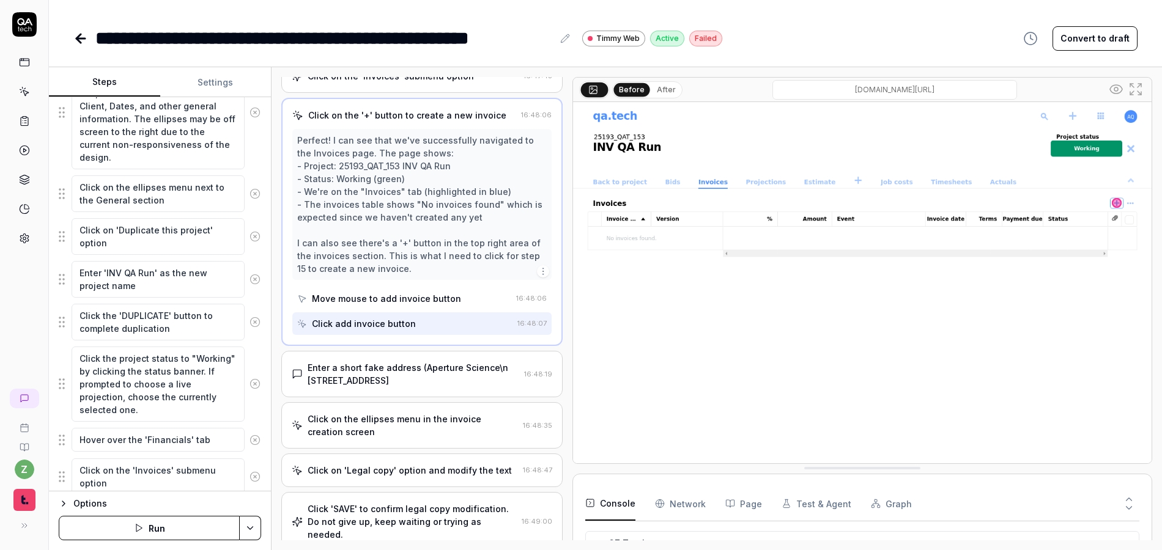
click at [403, 361] on div "Enter a short fake address (Aperture Science\n 1000 1st Ave\nMarquette, MI 49801" at bounding box center [414, 374] width 212 height 26
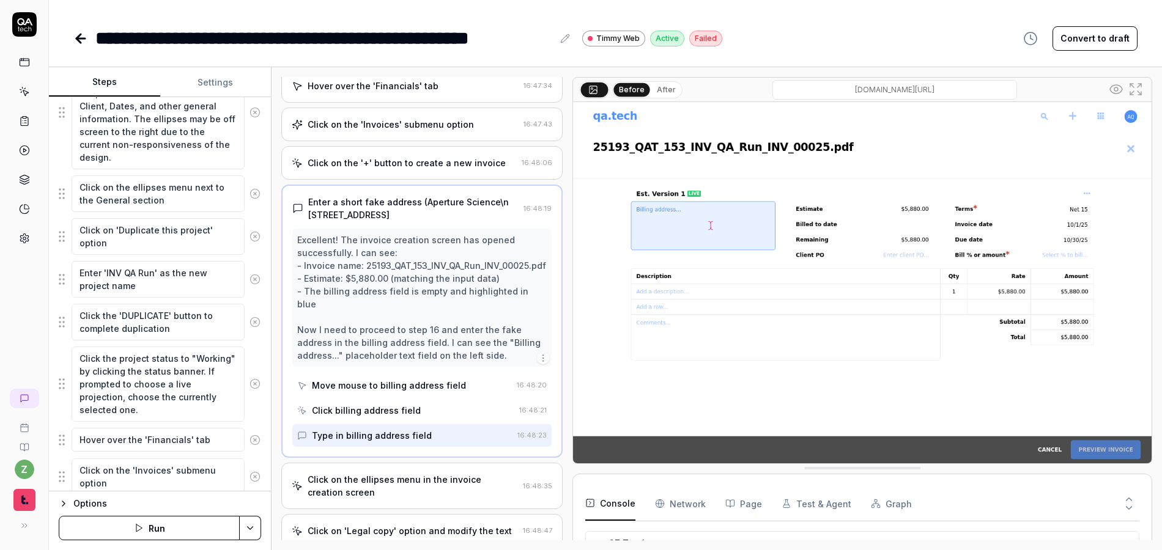
scroll to position [1048, 0]
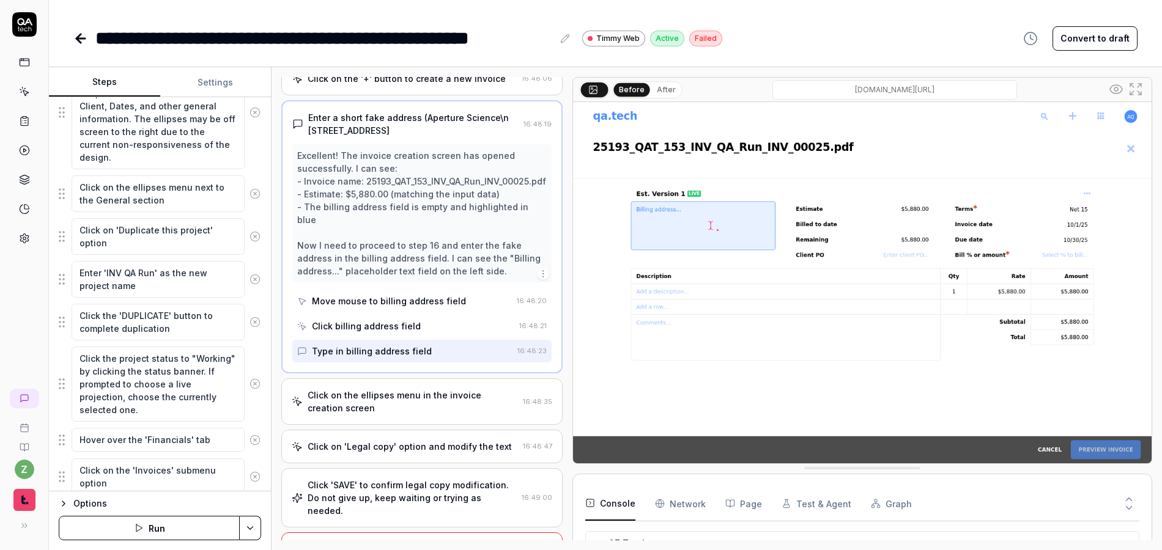
click at [416, 295] on div "Move mouse to billing address field" at bounding box center [389, 301] width 154 height 13
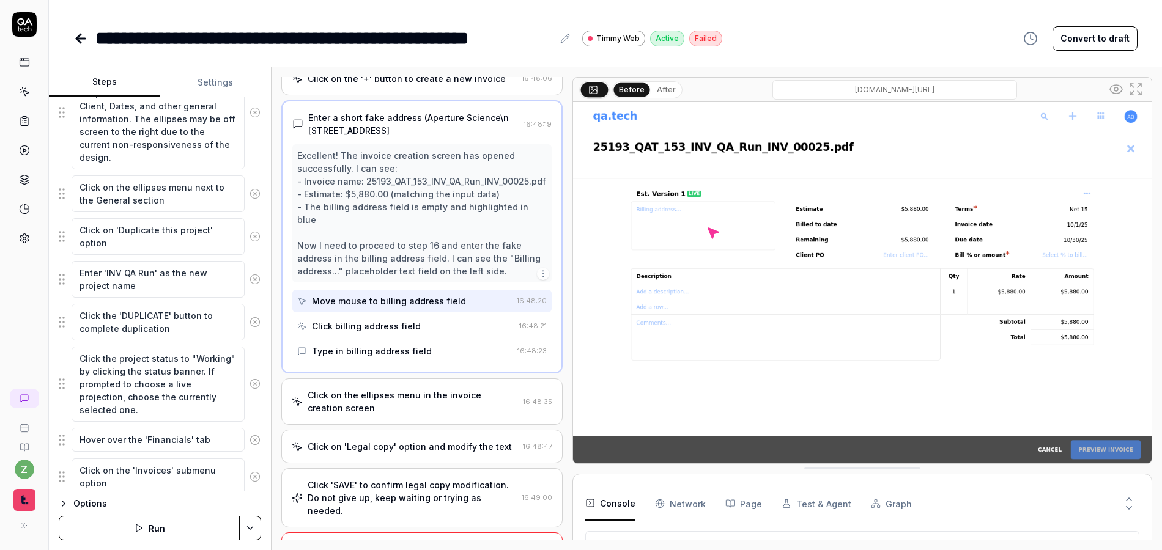
click at [413, 315] on div "Click billing address field" at bounding box center [405, 326] width 217 height 23
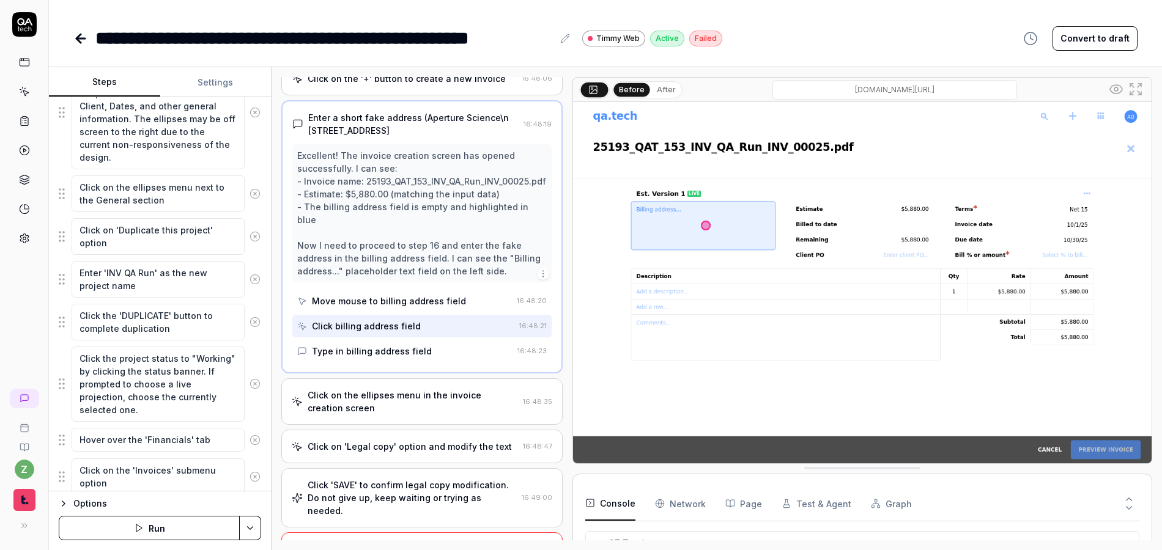
click at [410, 345] on div "Type in billing address field" at bounding box center [372, 351] width 120 height 13
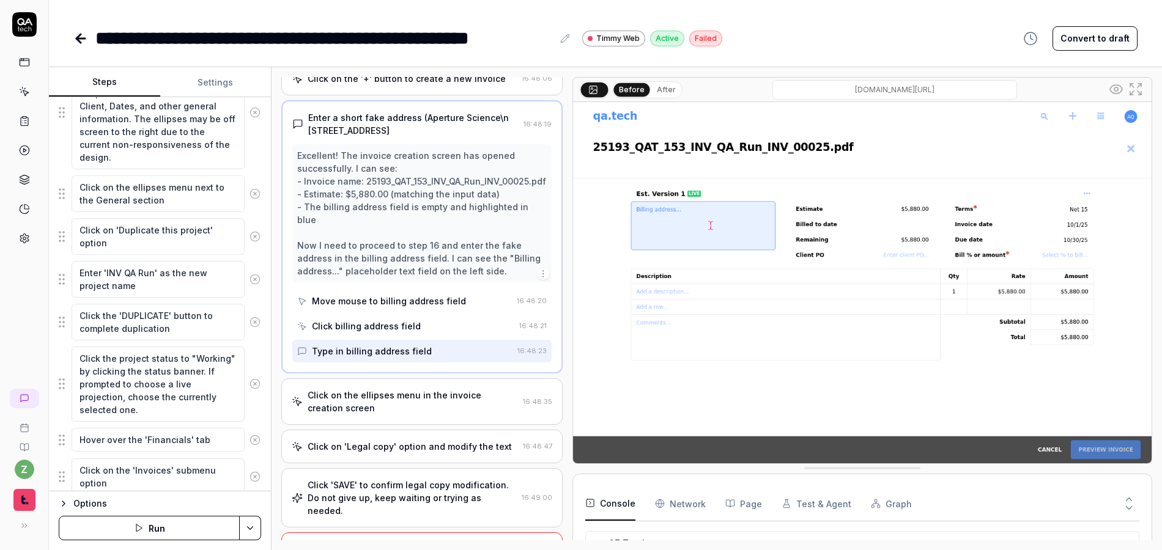
click at [411, 389] on div "Click on the ellipses menu in the invoice creation screen" at bounding box center [413, 402] width 210 height 26
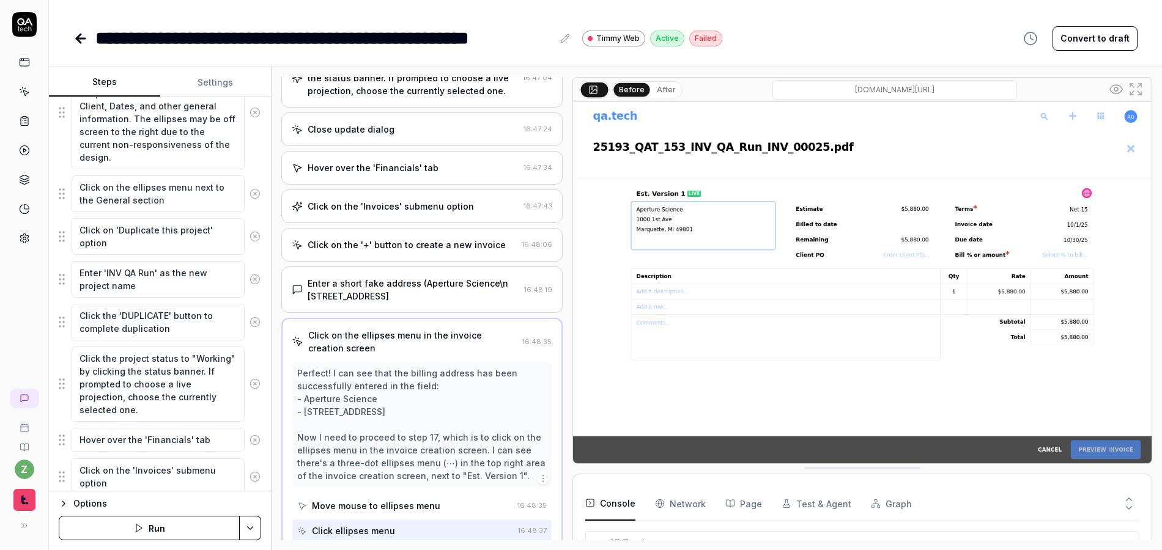
scroll to position [955, 0]
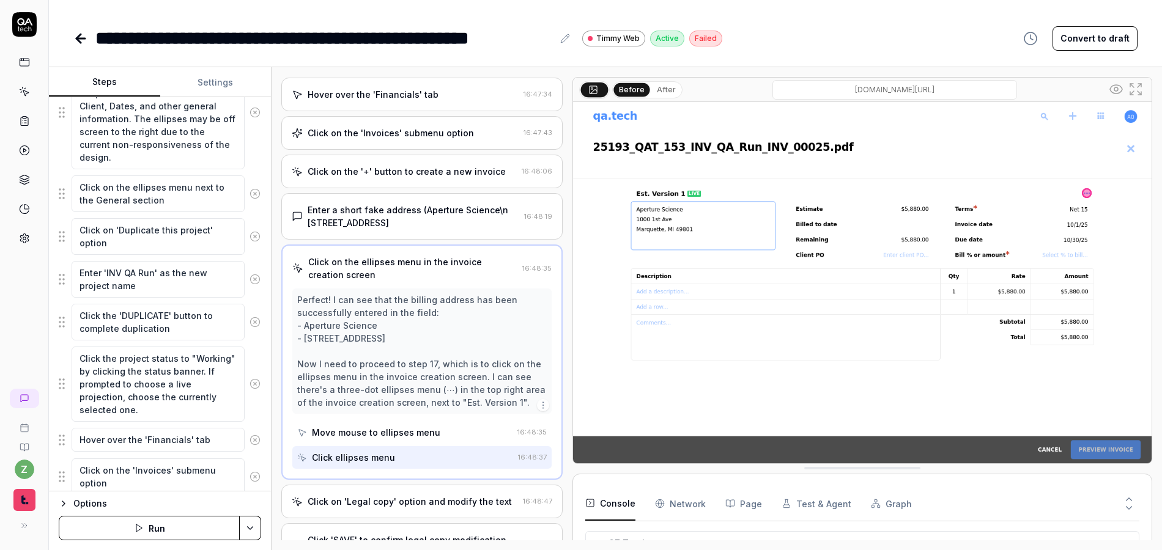
click at [395, 426] on div "Move mouse to ellipses menu" at bounding box center [376, 432] width 128 height 13
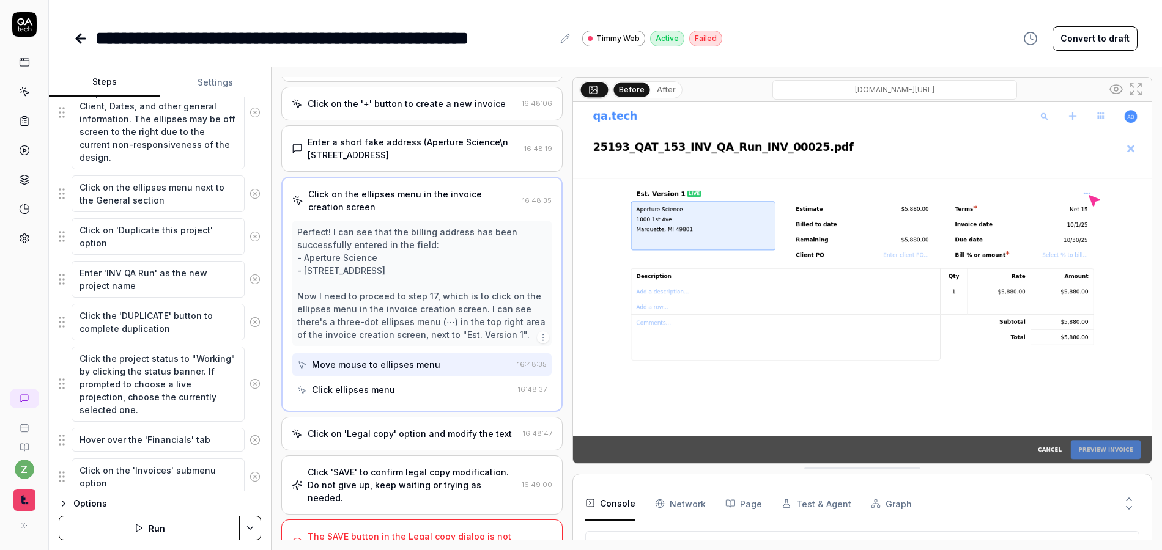
click at [407, 427] on div "Click on 'Legal copy' option and modify the text" at bounding box center [410, 433] width 204 height 13
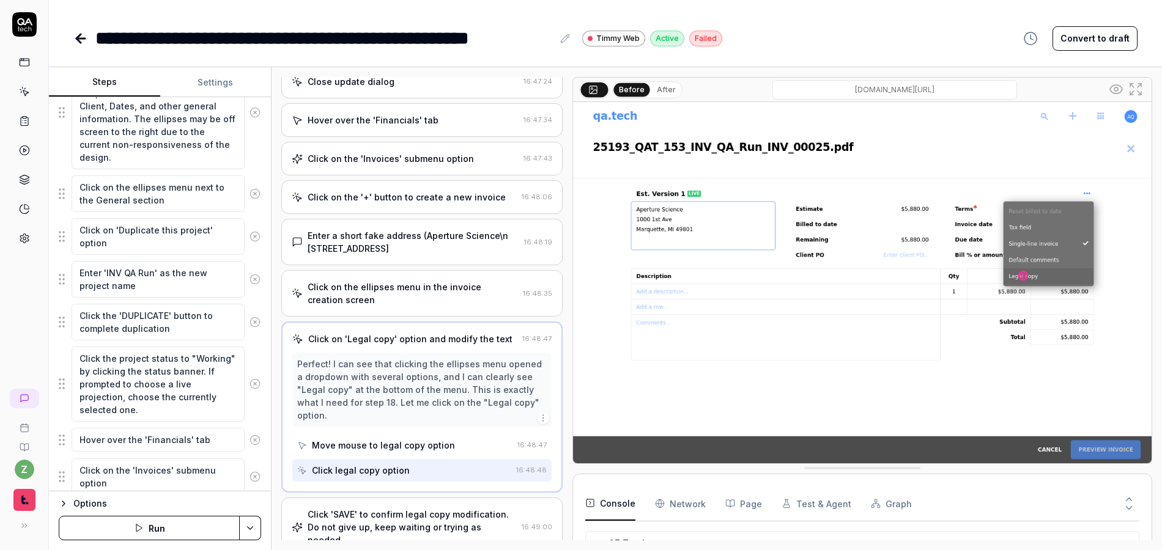
scroll to position [959, 0]
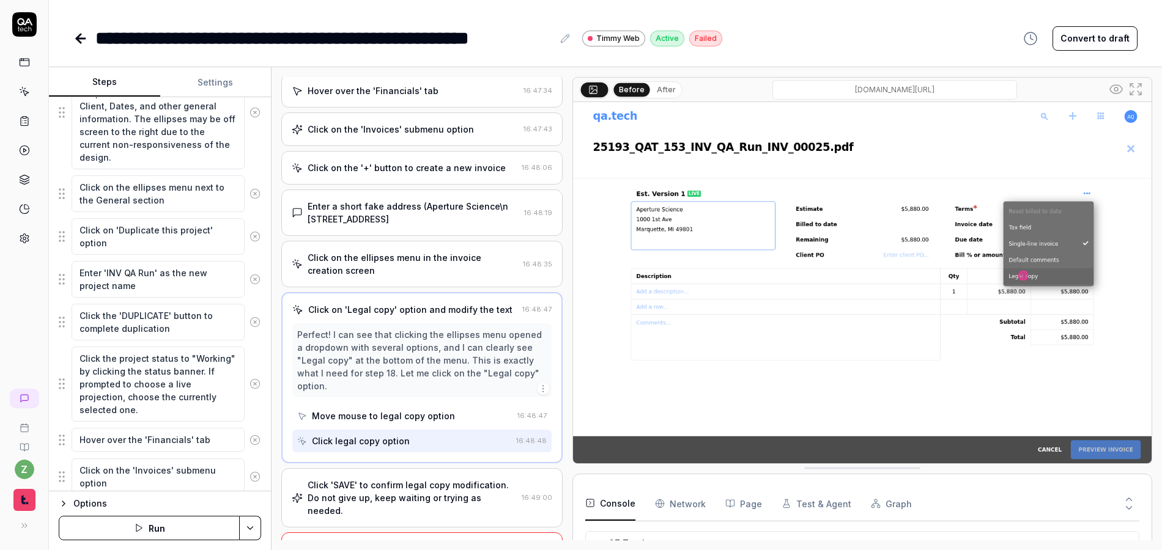
click at [393, 435] on div "Click legal copy option" at bounding box center [361, 441] width 98 height 13
click at [661, 89] on button "After" at bounding box center [666, 89] width 29 height 13
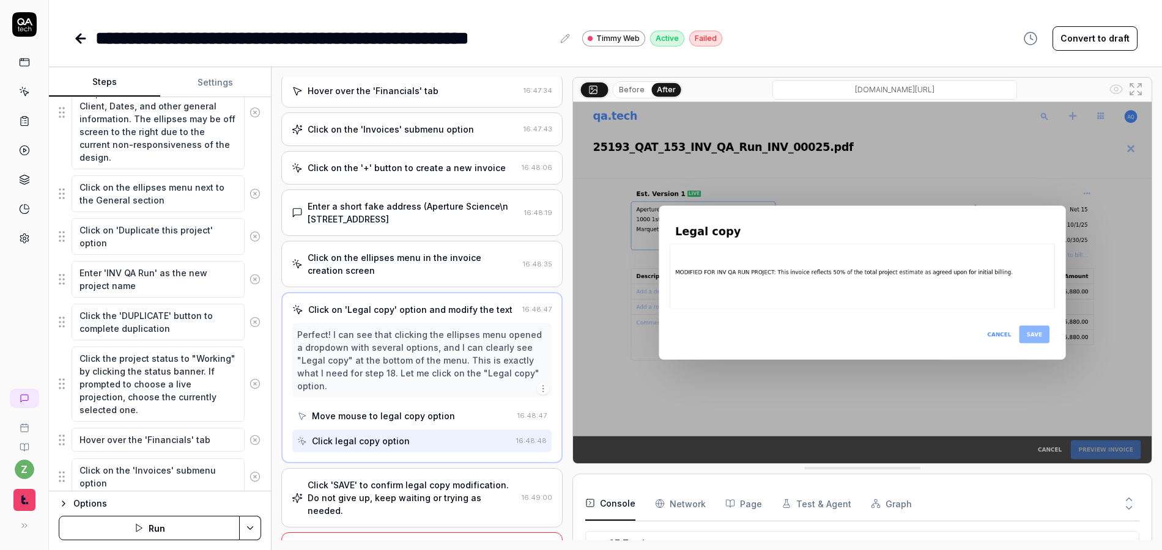
click at [427, 479] on div "Click 'SAVE' to confirm legal copy modification. Do not give up, keep waiting o…" at bounding box center [412, 498] width 209 height 39
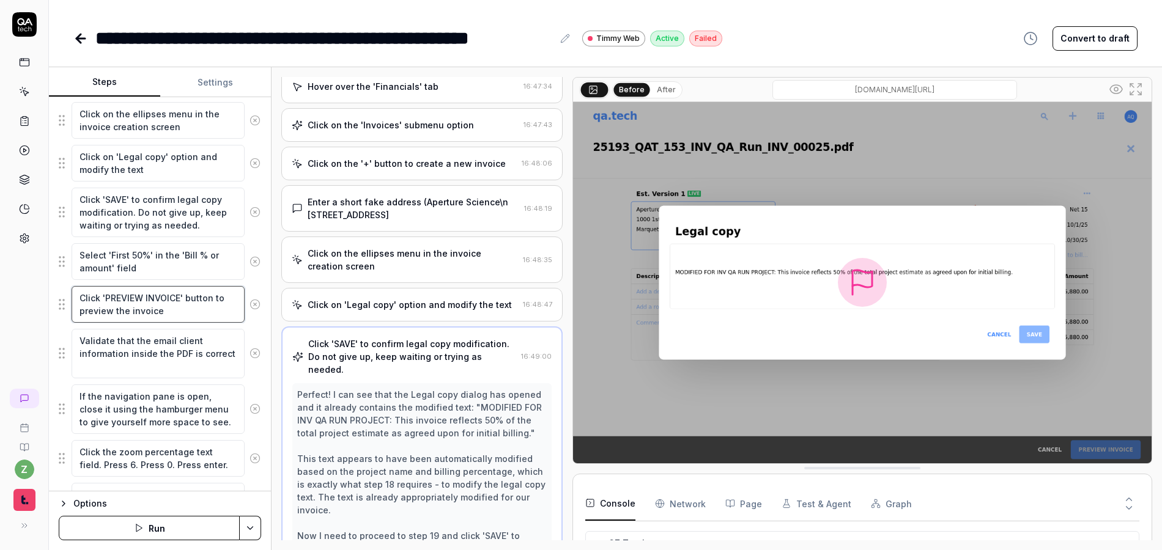
scroll to position [1012, 0]
drag, startPoint x: 198, startPoint y: 317, endPoint x: 174, endPoint y: 305, distance: 26.8
click at [163, 307] on textarea "Click 'PREVIEW INVOICE' button to preview the invoice" at bounding box center [158, 304] width 173 height 37
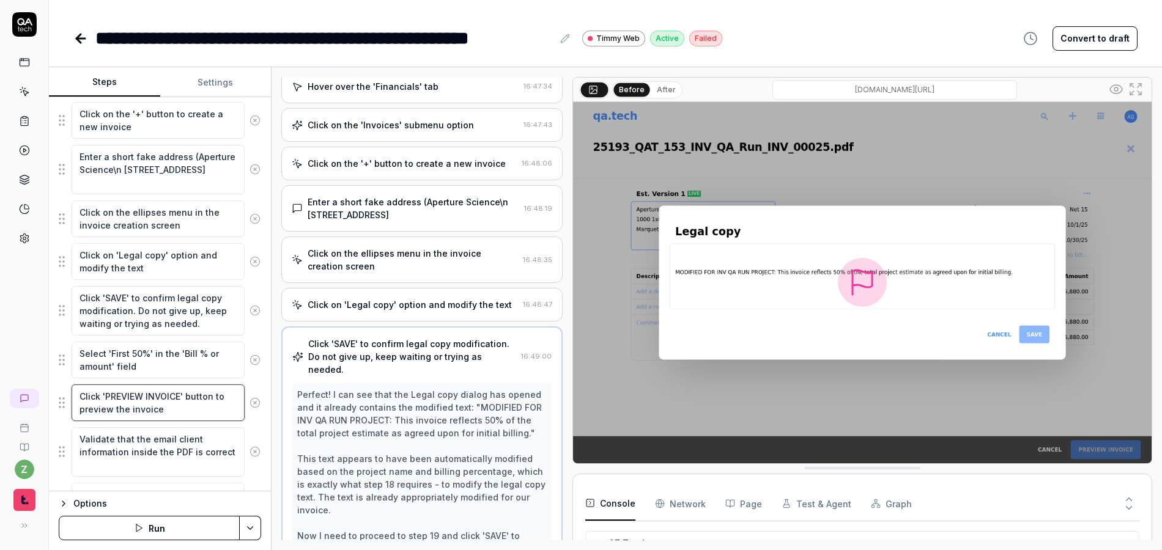
scroll to position [840, 0]
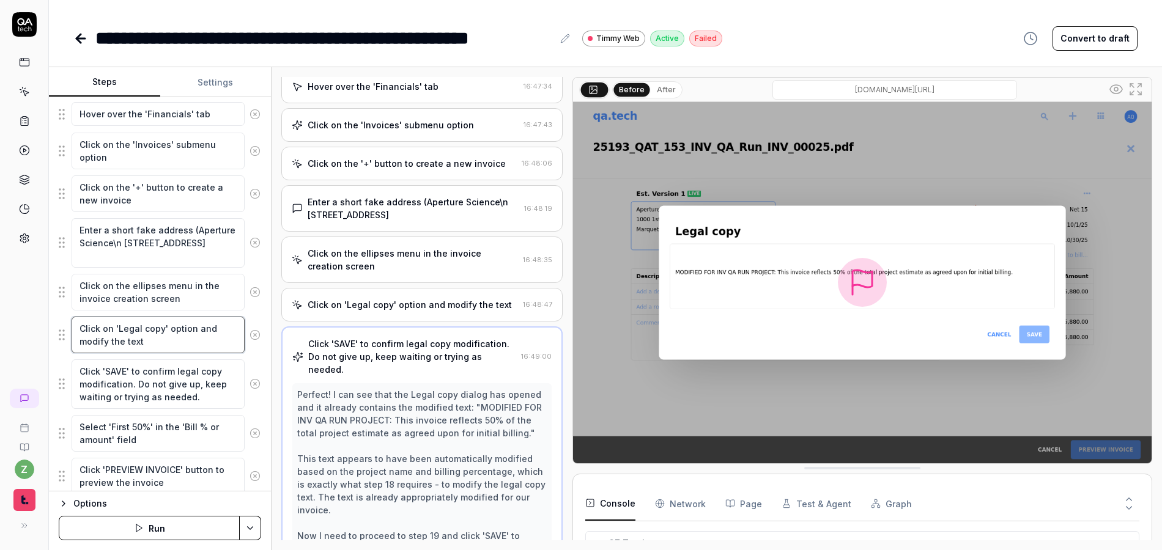
click at [164, 348] on textarea "Click on 'Legal copy' option and modify the text" at bounding box center [158, 335] width 173 height 37
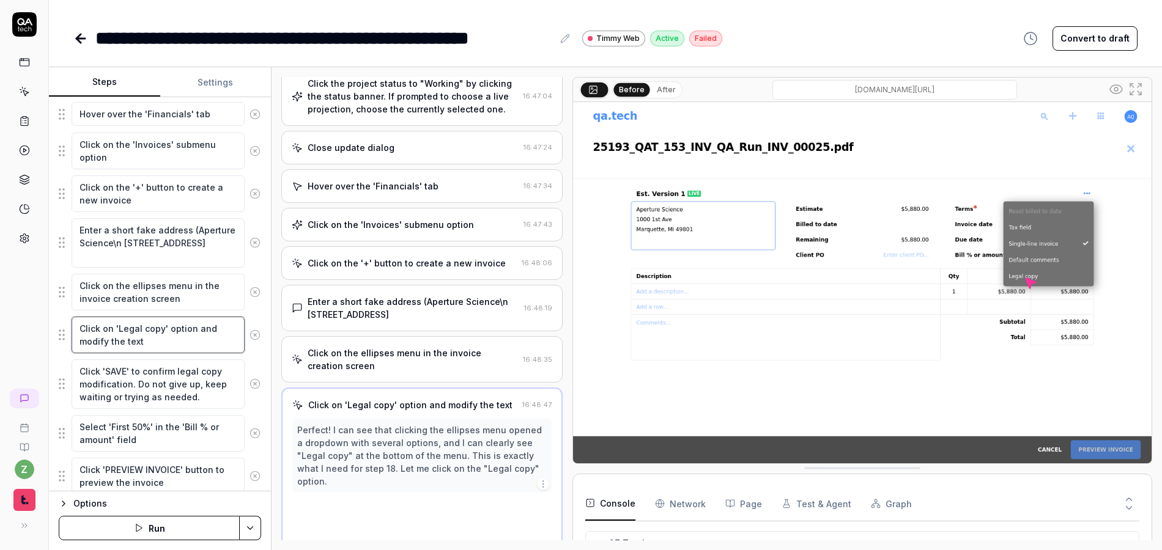
scroll to position [856, 0]
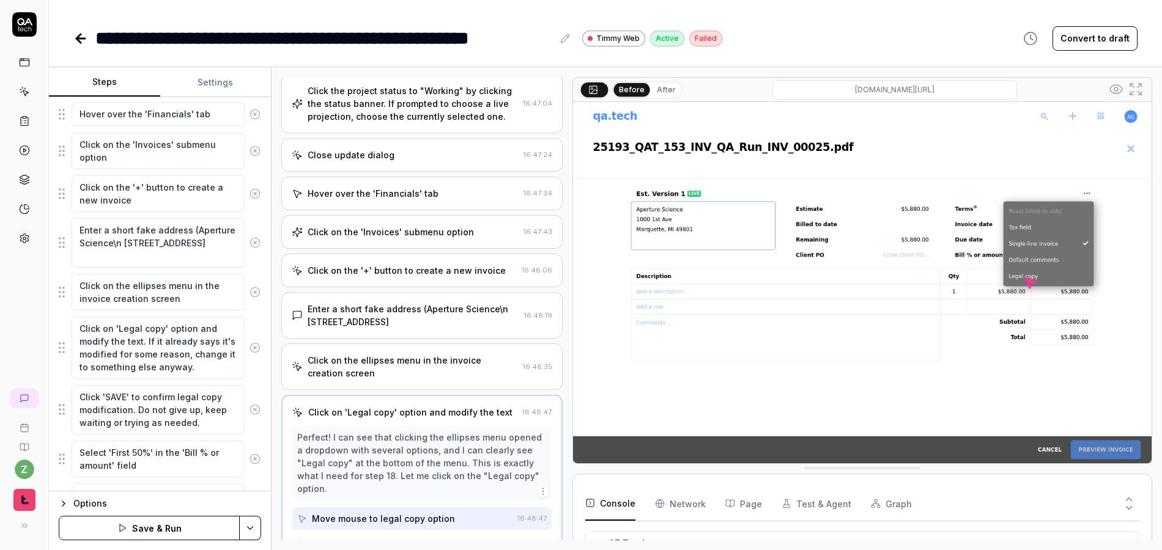
click at [251, 490] on button at bounding box center [255, 502] width 21 height 24
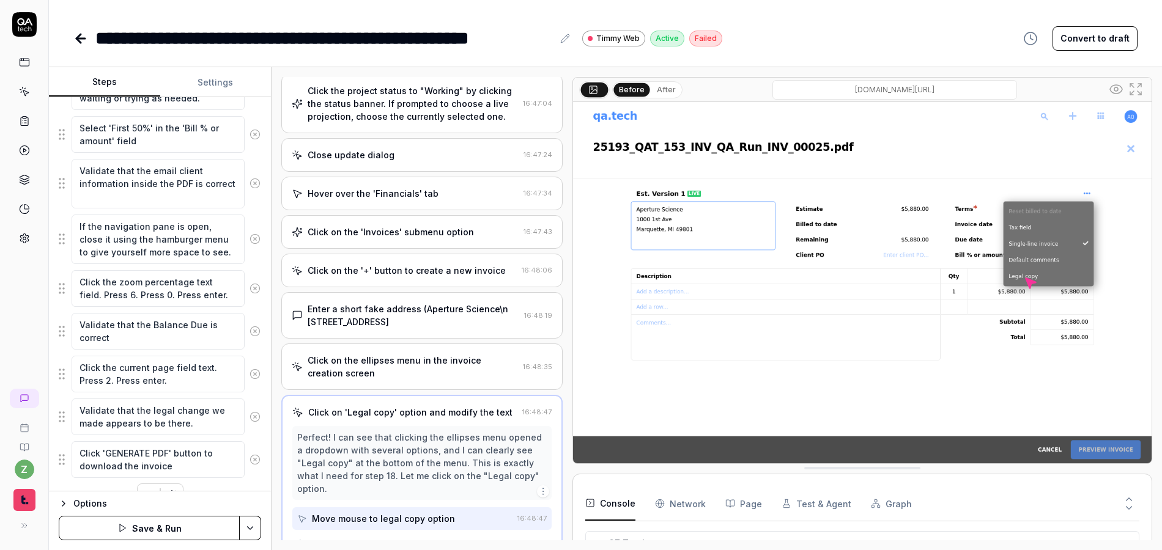
scroll to position [1189, 0]
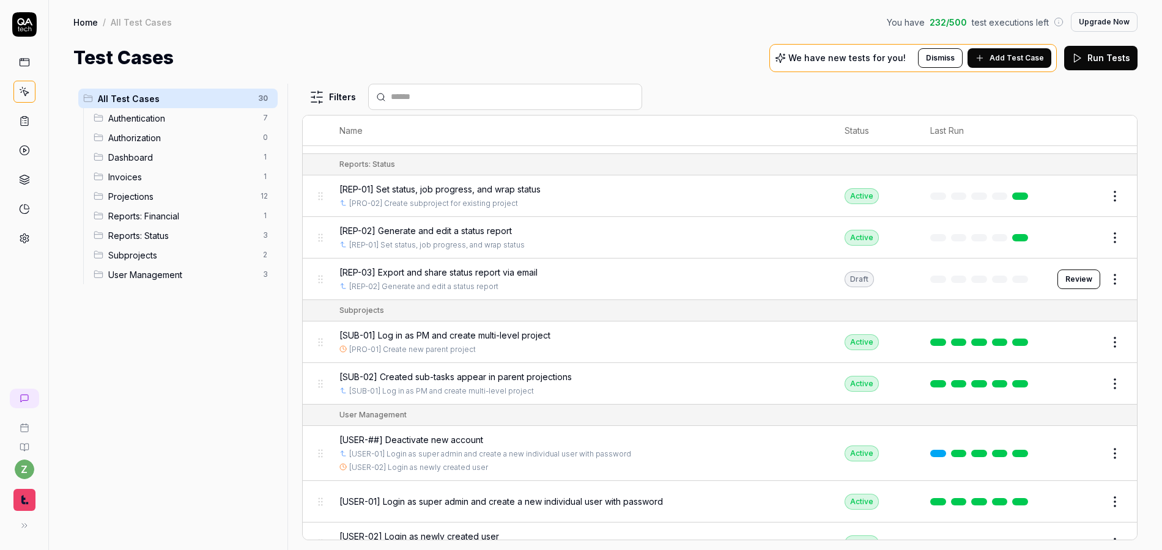
scroll to position [1051, 0]
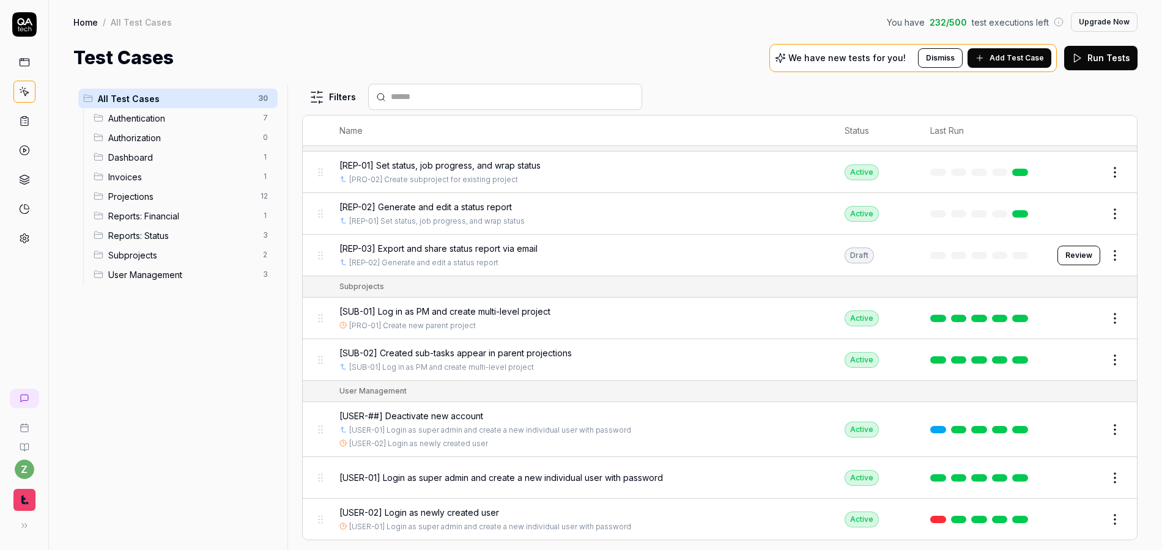
click at [157, 235] on span "Reports: Status" at bounding box center [181, 235] width 147 height 13
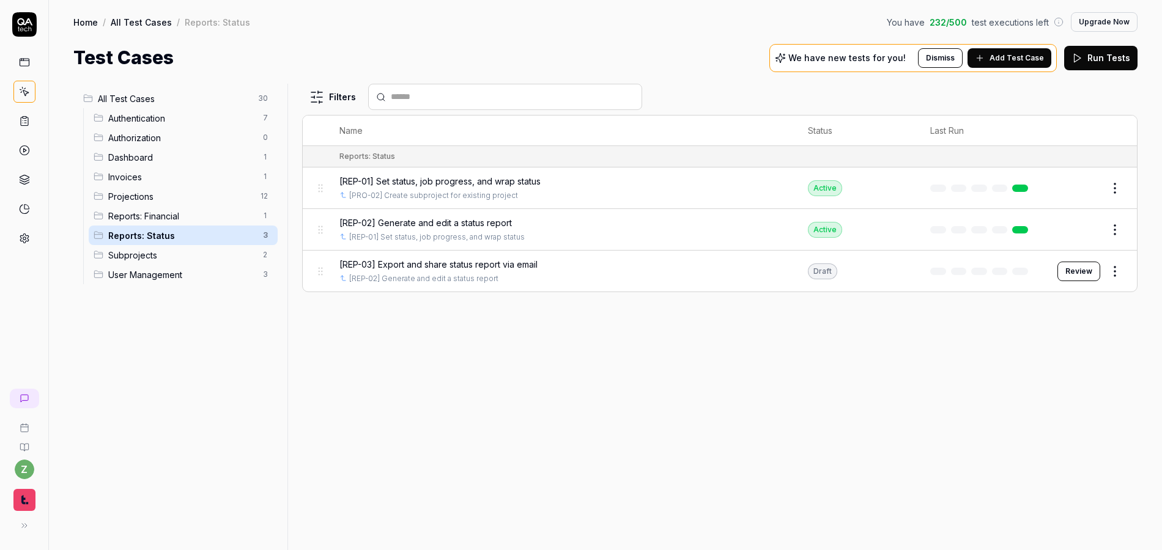
click at [520, 267] on span "[REP-03] Export and share status report via email" at bounding box center [438, 264] width 198 height 13
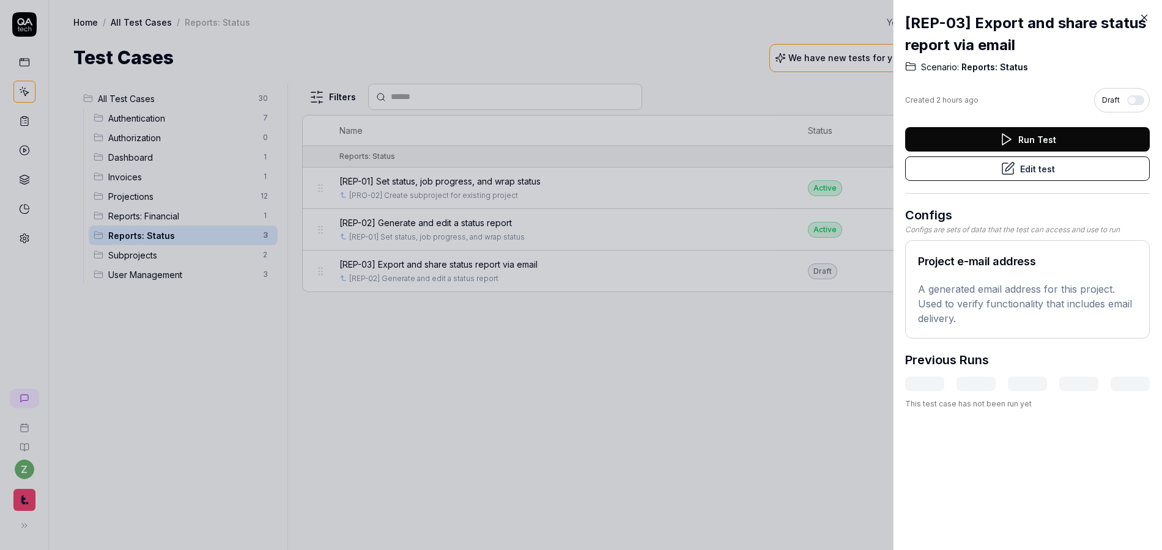
click at [1006, 173] on icon at bounding box center [1007, 168] width 15 height 15
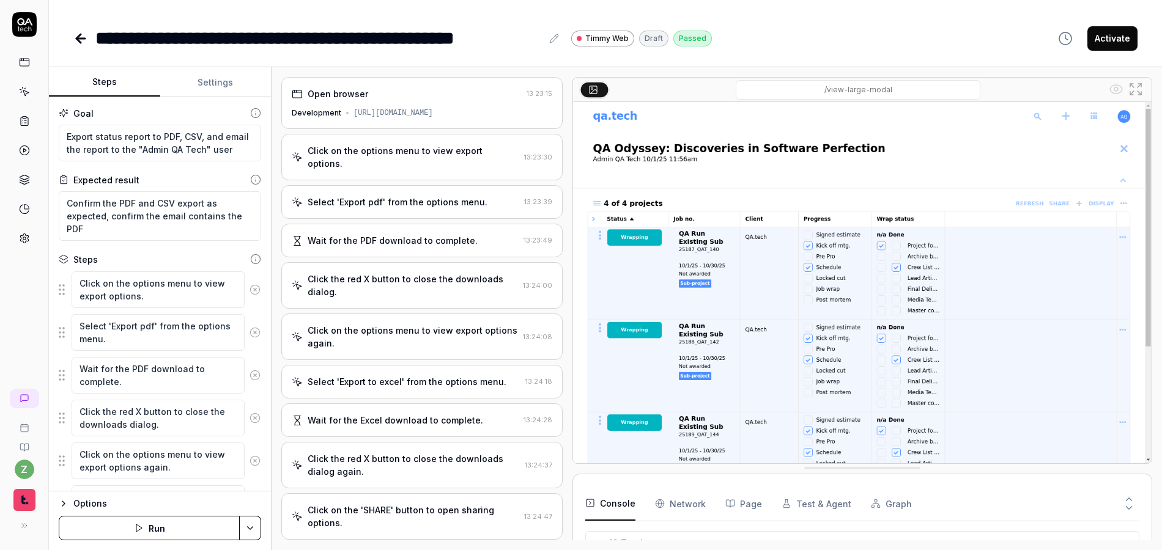
click at [397, 149] on div "Click on the options menu to view export options." at bounding box center [414, 157] width 212 height 26
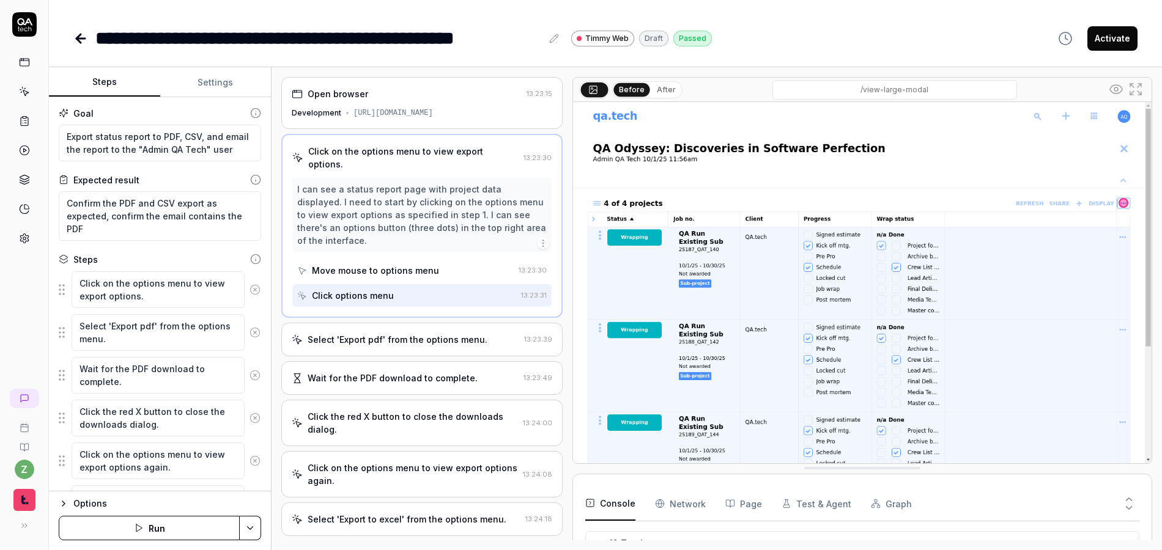
click at [394, 97] on div "Open browser" at bounding box center [407, 93] width 230 height 13
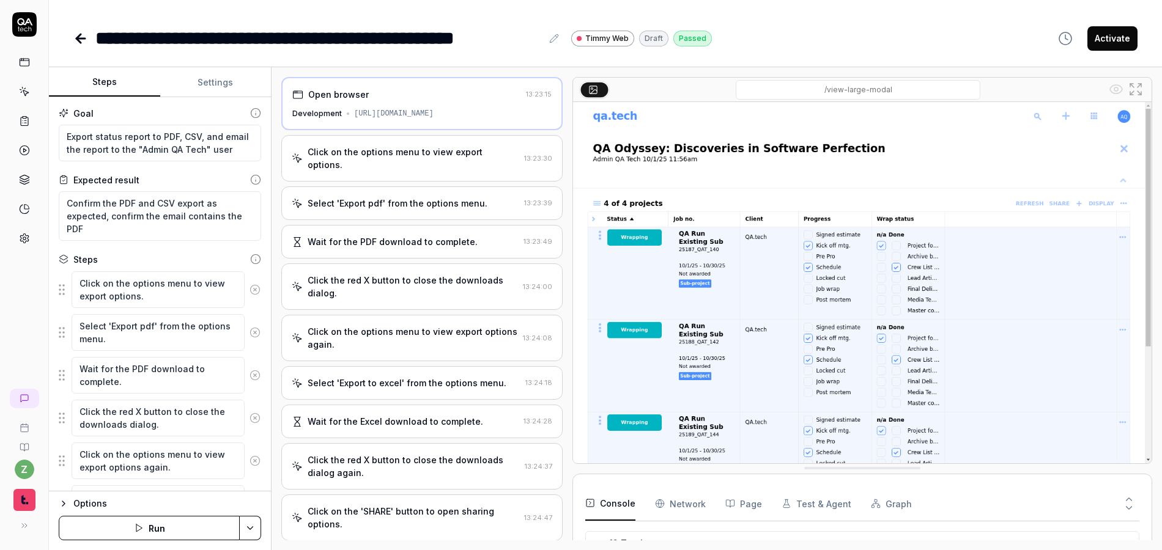
click at [201, 82] on button "Settings" at bounding box center [215, 82] width 111 height 29
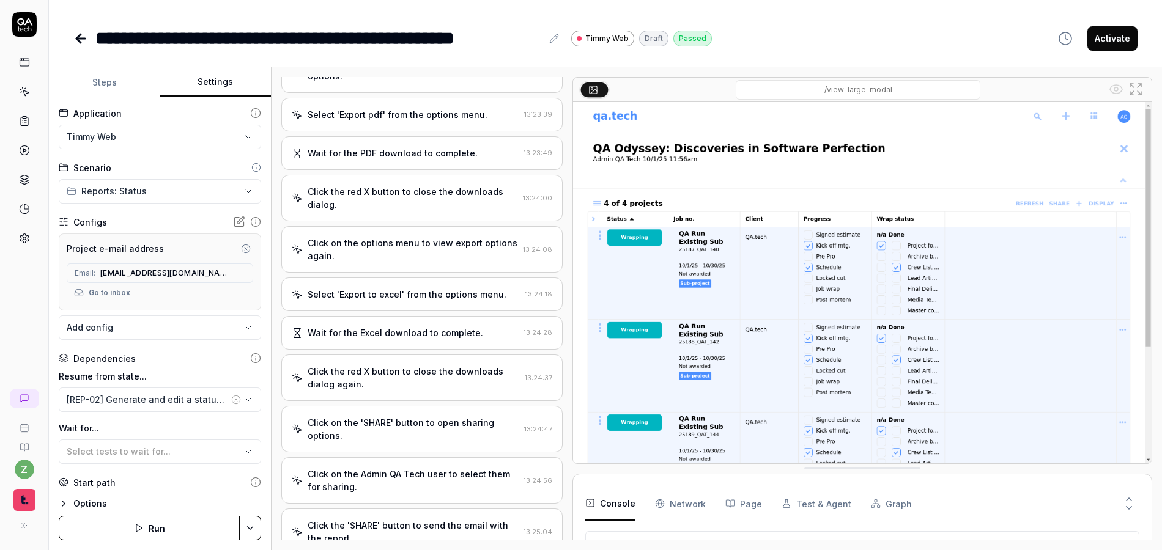
scroll to position [180, 0]
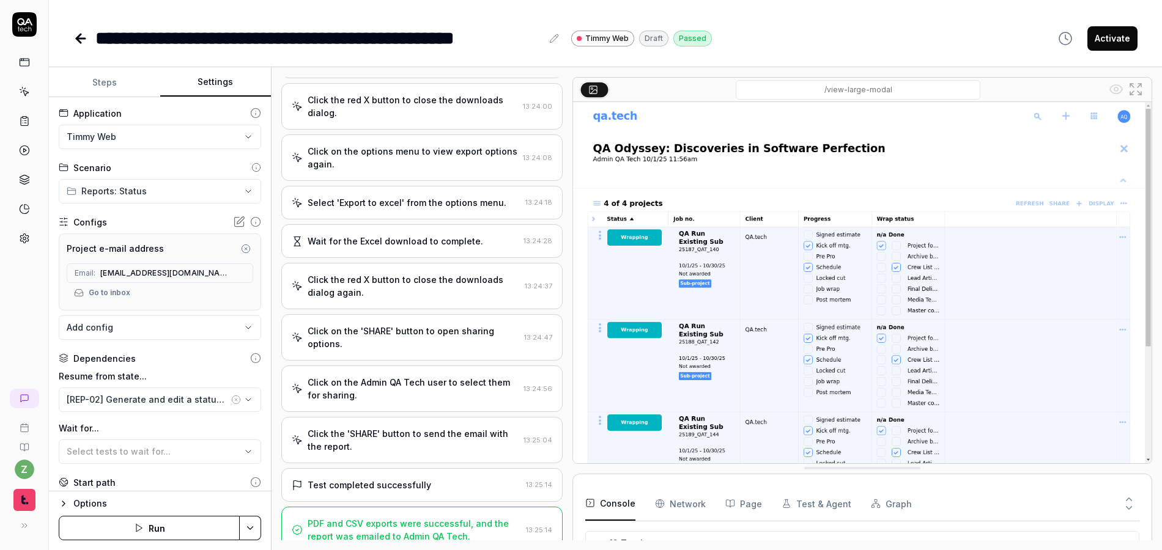
click at [443, 427] on div "Click the 'SHARE' button to send the email with the report." at bounding box center [413, 440] width 211 height 26
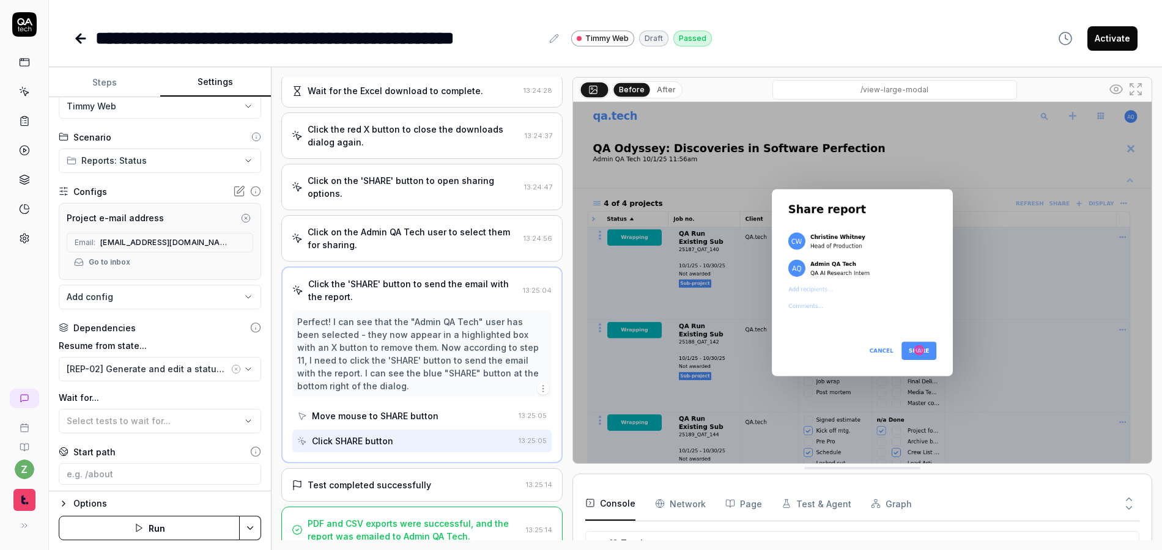
scroll to position [129, 0]
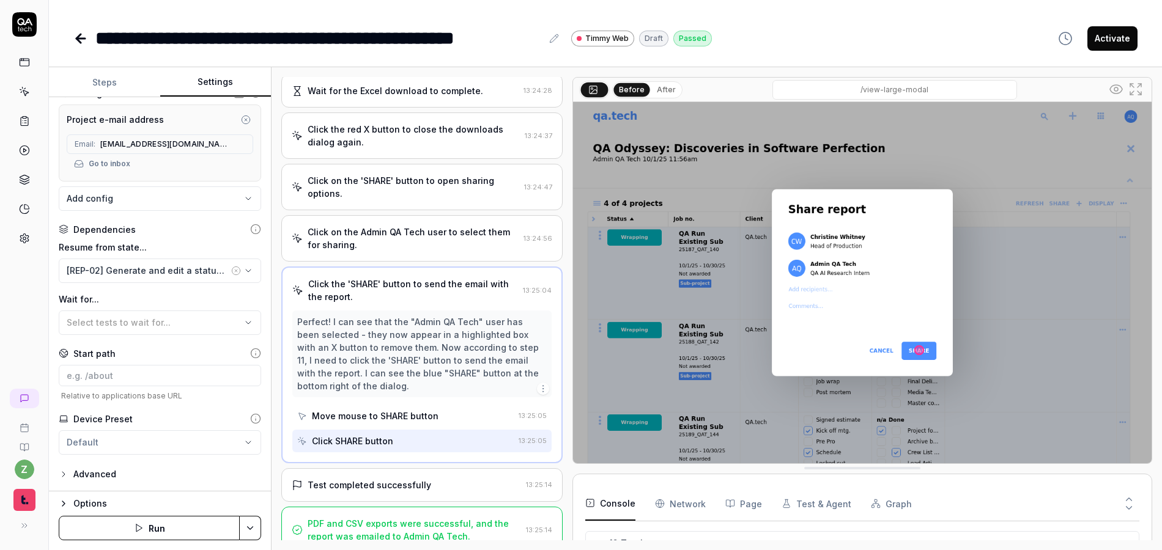
click at [98, 82] on button "Steps" at bounding box center [104, 82] width 111 height 29
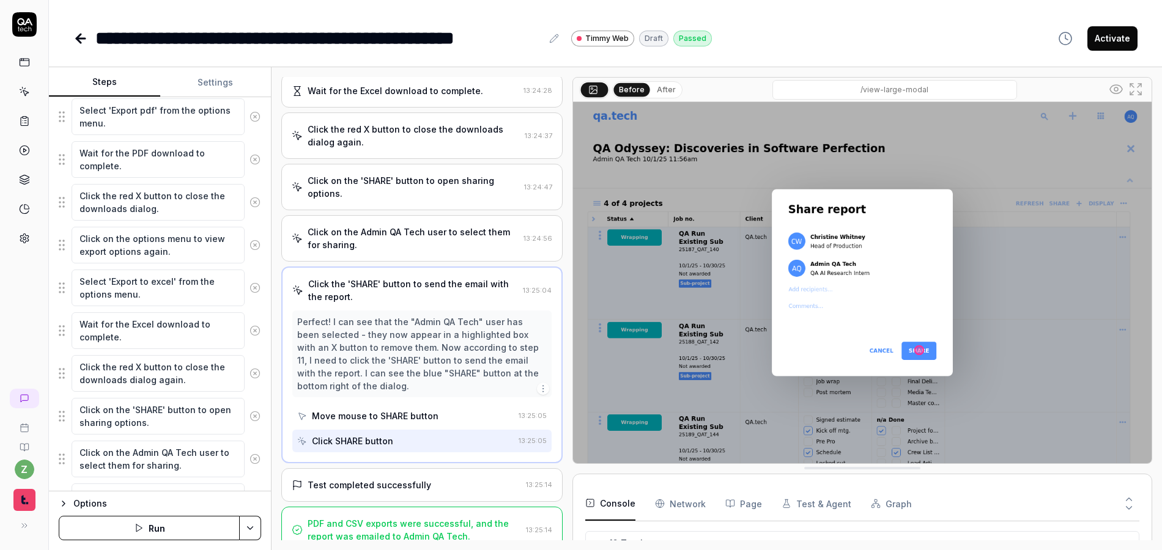
scroll to position [283, 0]
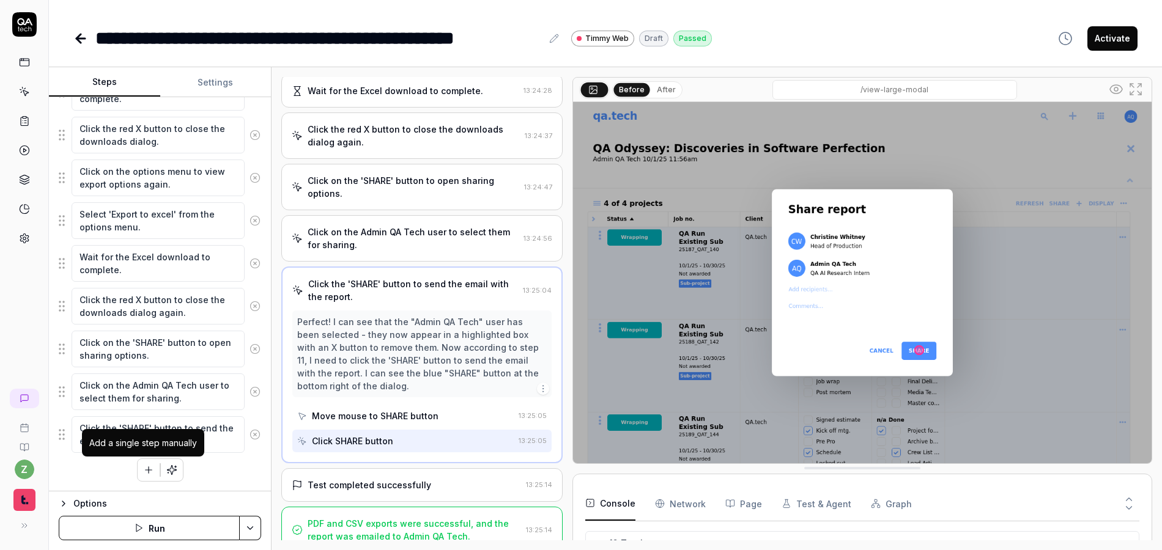
click at [138, 473] on button "button" at bounding box center [149, 470] width 22 height 22
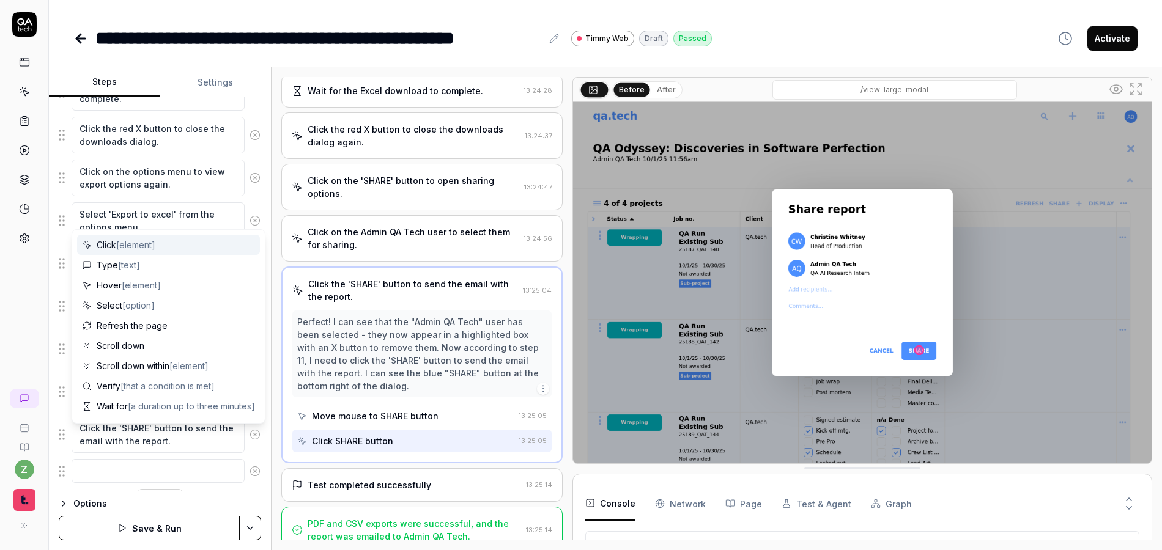
scroll to position [314, 0]
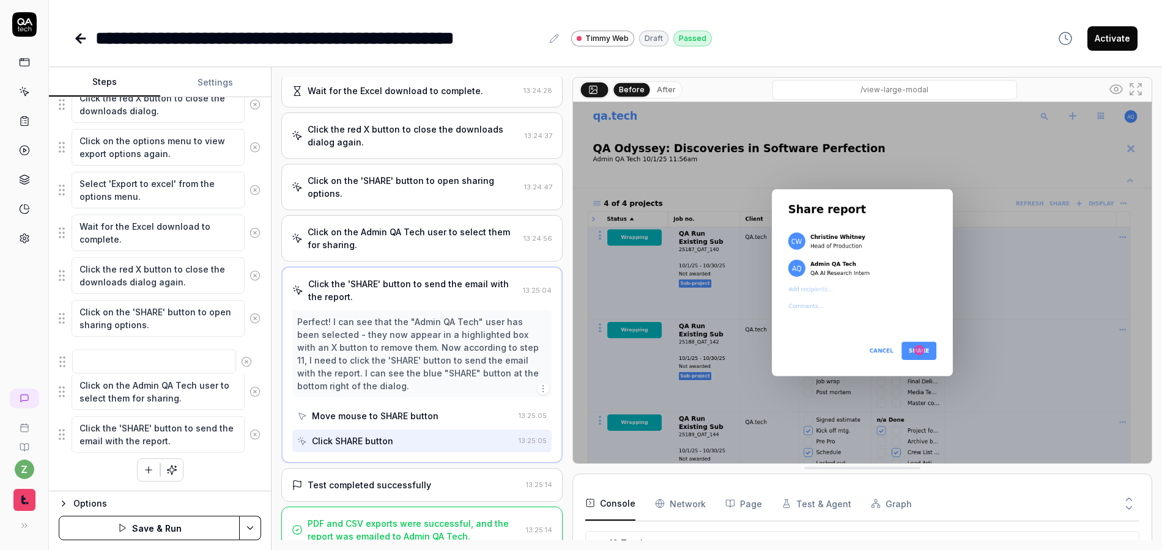
drag, startPoint x: 61, startPoint y: 442, endPoint x: 60, endPoint y: 361, distance: 80.7
click at [60, 361] on fieldset "Click on the options menu to view export options. Select 'Export pdf' from the …" at bounding box center [160, 205] width 202 height 497
click at [83, 386] on textarea "Click on the Admin QA Tech user to select them for sharing." at bounding box center [158, 392] width 173 height 37
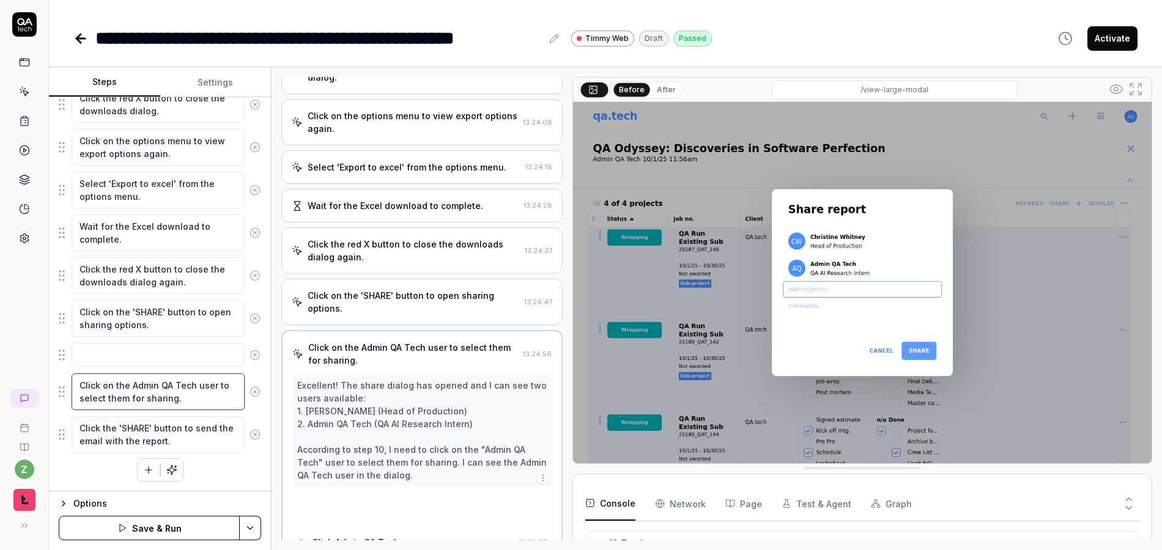
scroll to position [214, 0]
type textarea "*"
type textarea "IClick on the Admin QA Tech user to select them for sharing."
type textarea "*"
type textarea "IfClick on the Admin QA Tech user to select them for sharing."
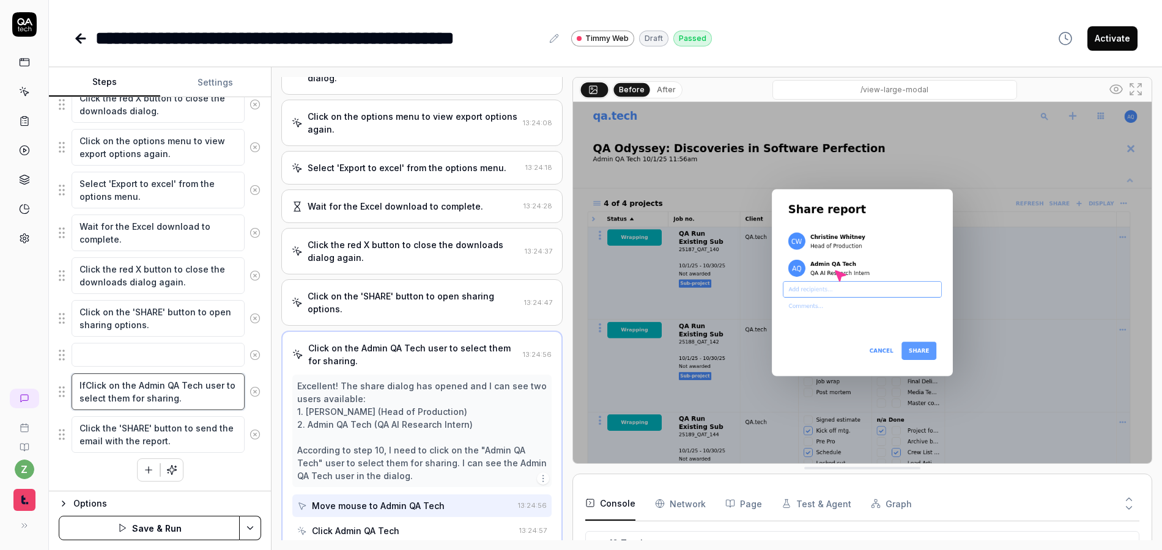
type textarea "*"
type textarea "If Click on the Admin QA Tech user to select them for sharing."
type textarea "*"
type textarea "If noClick on the Admin QA Tech user to select them for sharing."
type textarea "*"
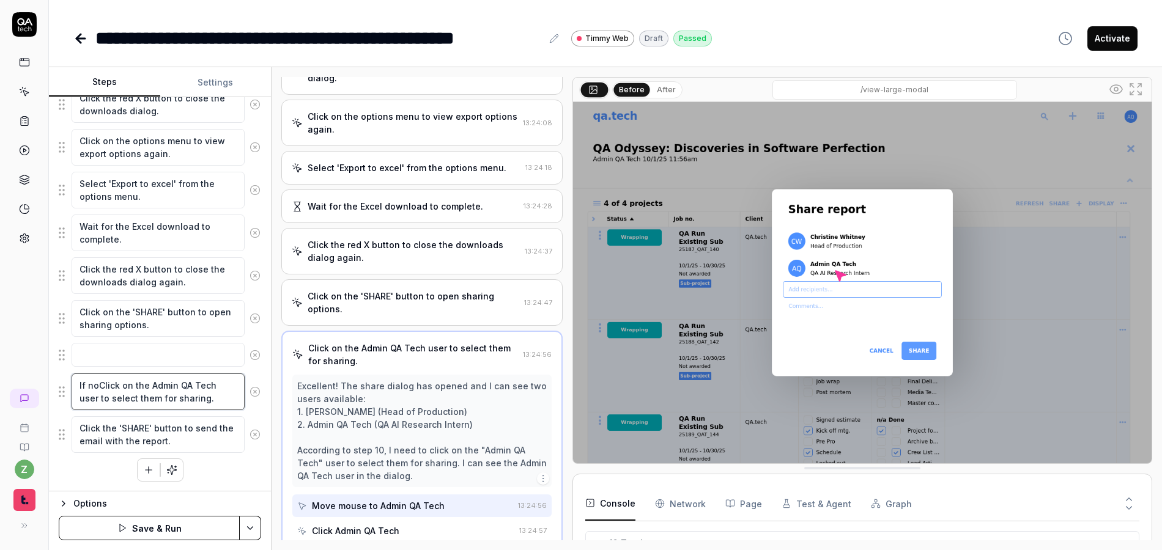
type textarea "If notClick on the Admin QA Tech user to select them for sharing."
type textarea "*"
type textarea "If not Click on the Admin QA Tech user to select them for sharing."
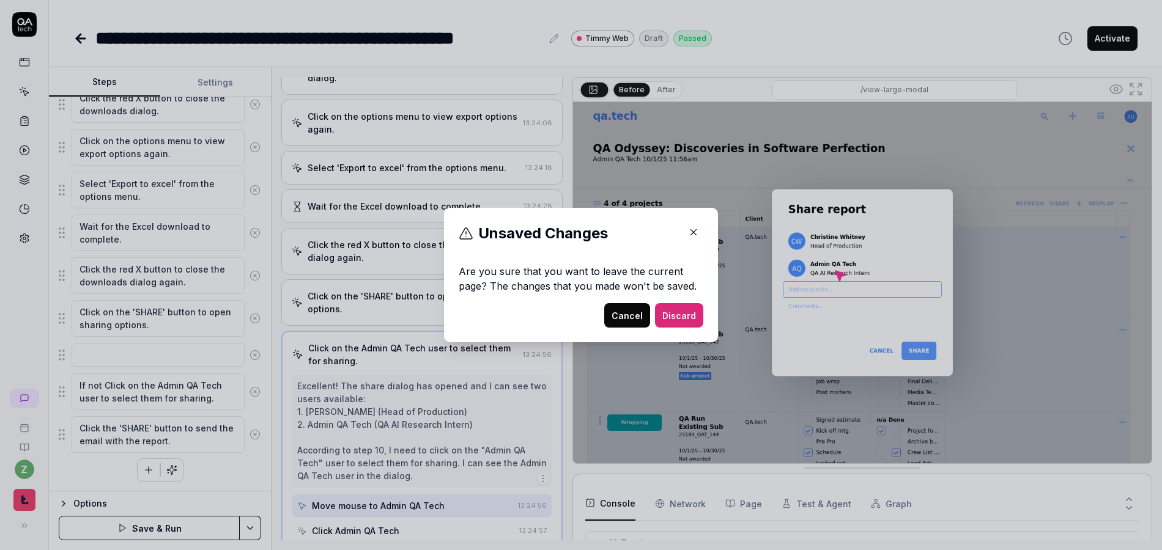
click at [648, 262] on div "Unsaved Changes Are you sure that you want to leave the current page? The chang…" at bounding box center [581, 263] width 245 height 81
click at [691, 232] on icon "button" at bounding box center [694, 233] width 6 height 6
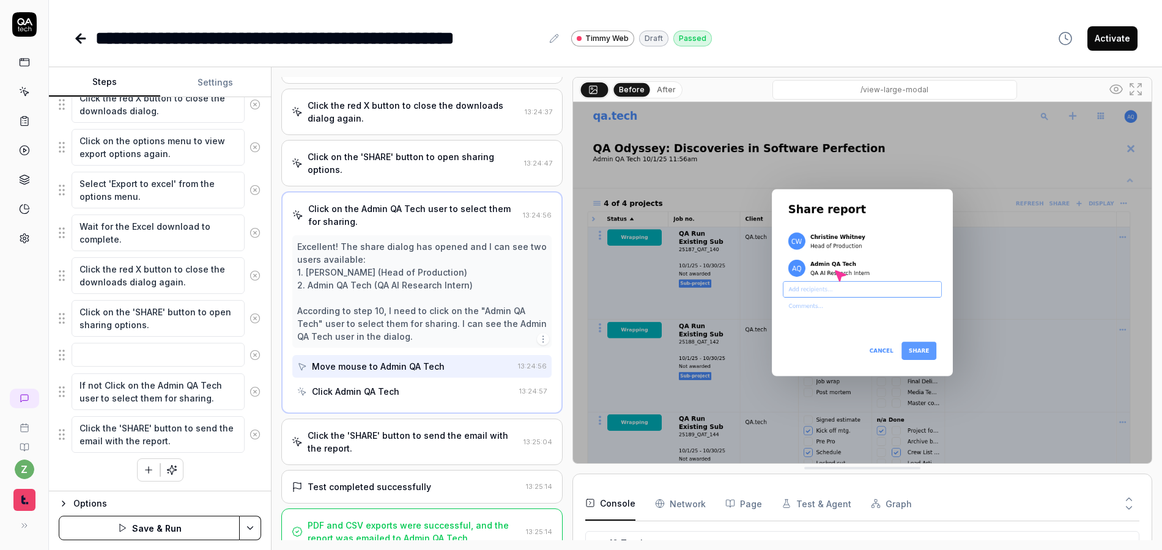
scroll to position [355, 0]
click at [146, 357] on textarea at bounding box center [158, 355] width 173 height 24
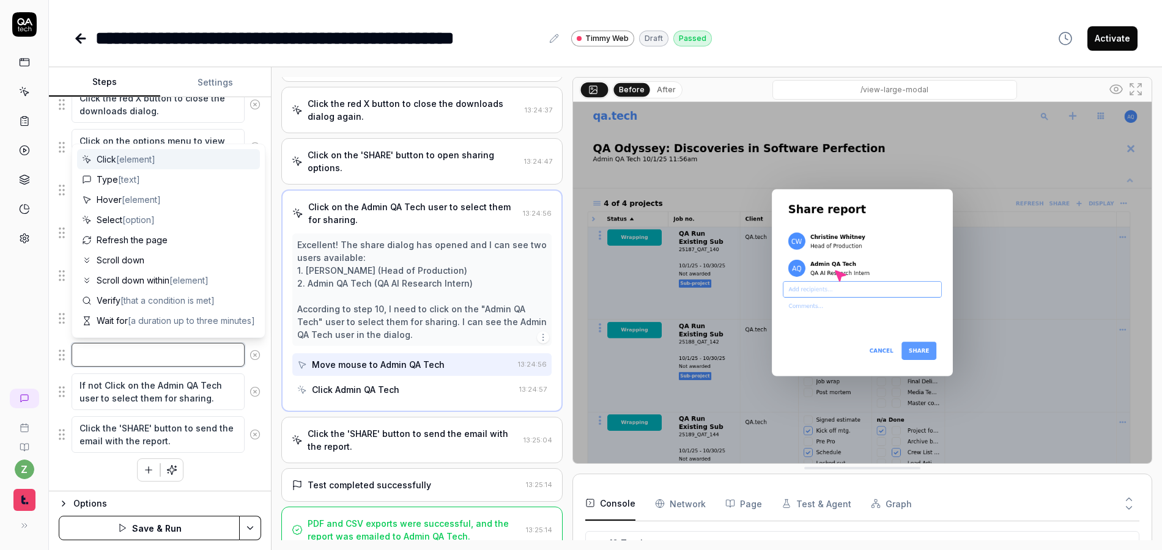
type textarea "*"
type textarea "H"
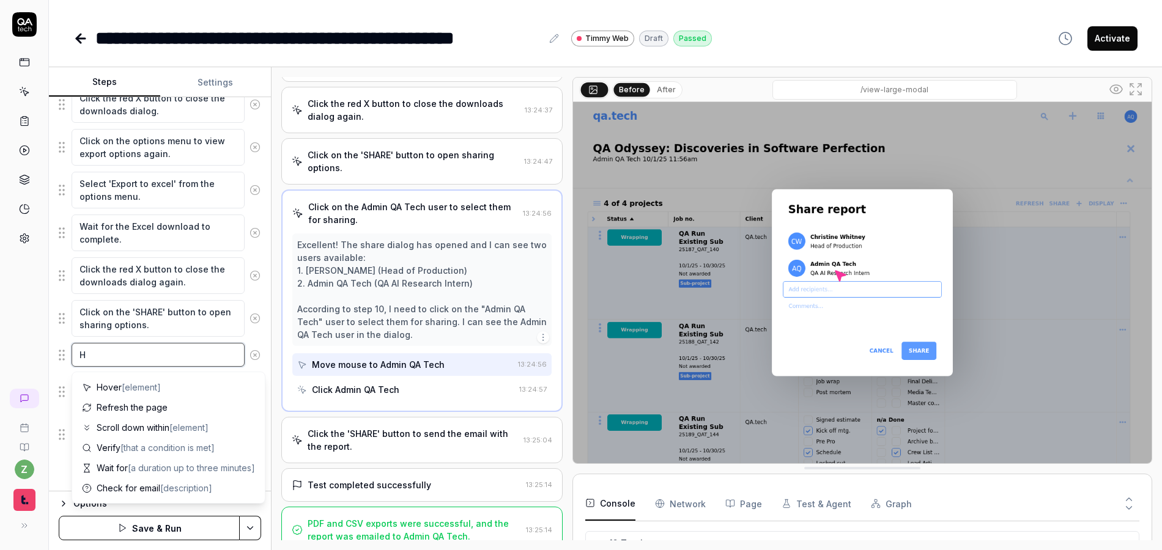
type textarea "*"
type textarea "Ho"
type textarea "*"
type textarea "Hov"
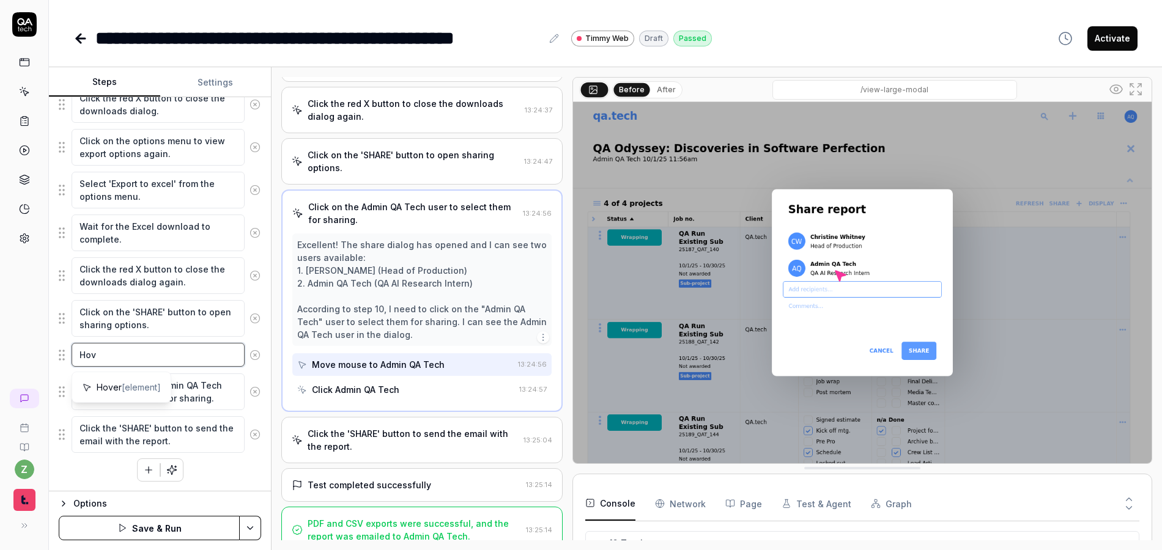
type textarea "*"
type textarea "Hove"
type textarea "*"
type textarea "Hover"
type textarea "*"
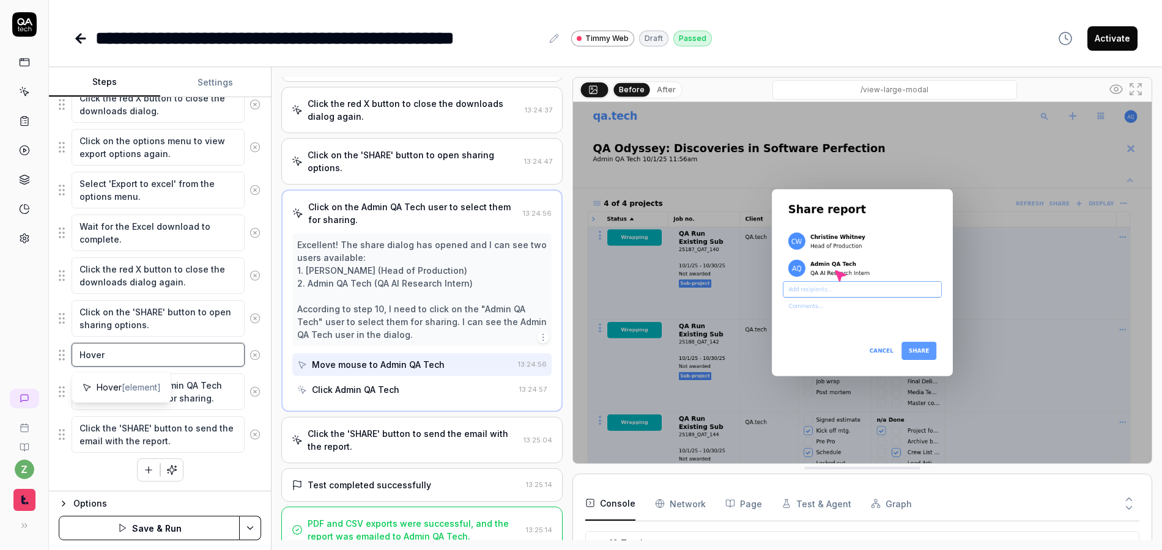
type textarea "Hover"
type textarea "*"
type textarea "Hover o"
type textarea "*"
type textarea "Hover ov"
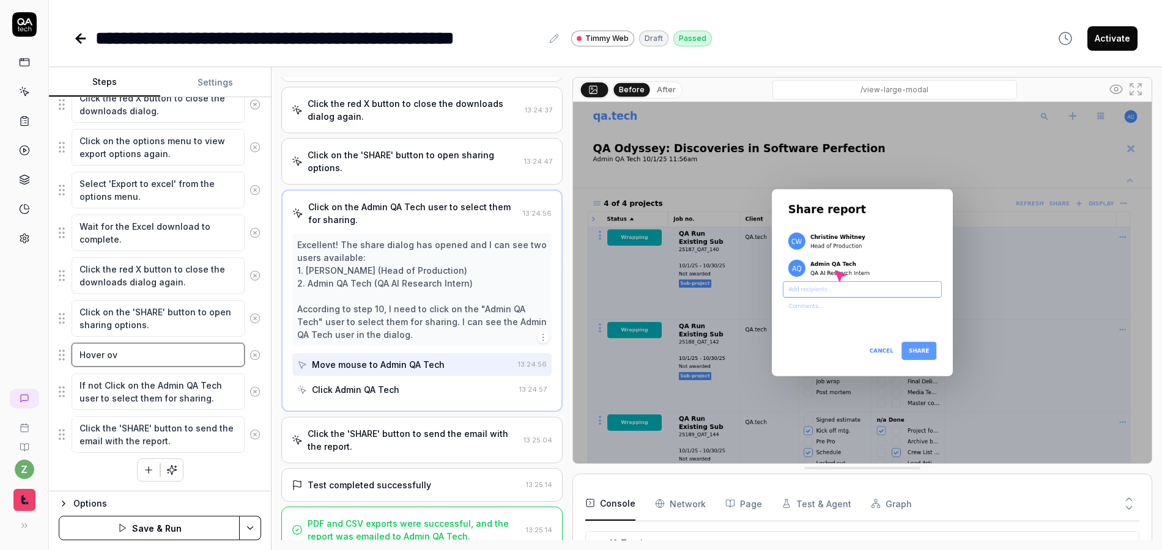
type textarea "*"
type textarea "Hover ove"
type textarea "*"
type textarea "Hover over"
type textarea "*"
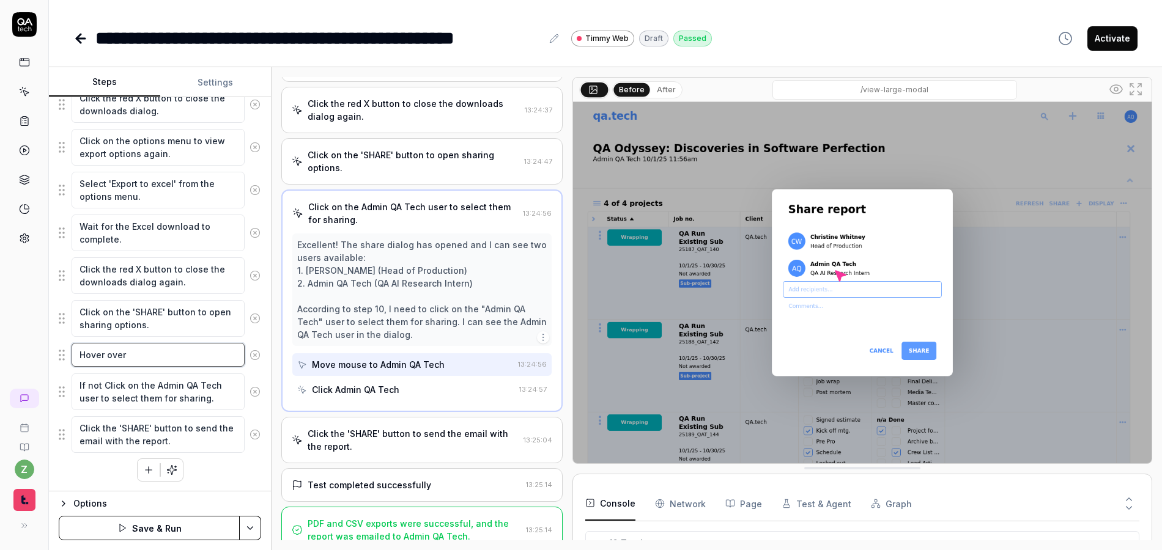
type textarea "Hover over"
type textarea "*"
type textarea "Hover over a"
type textarea "*"
type textarea "Hover over an"
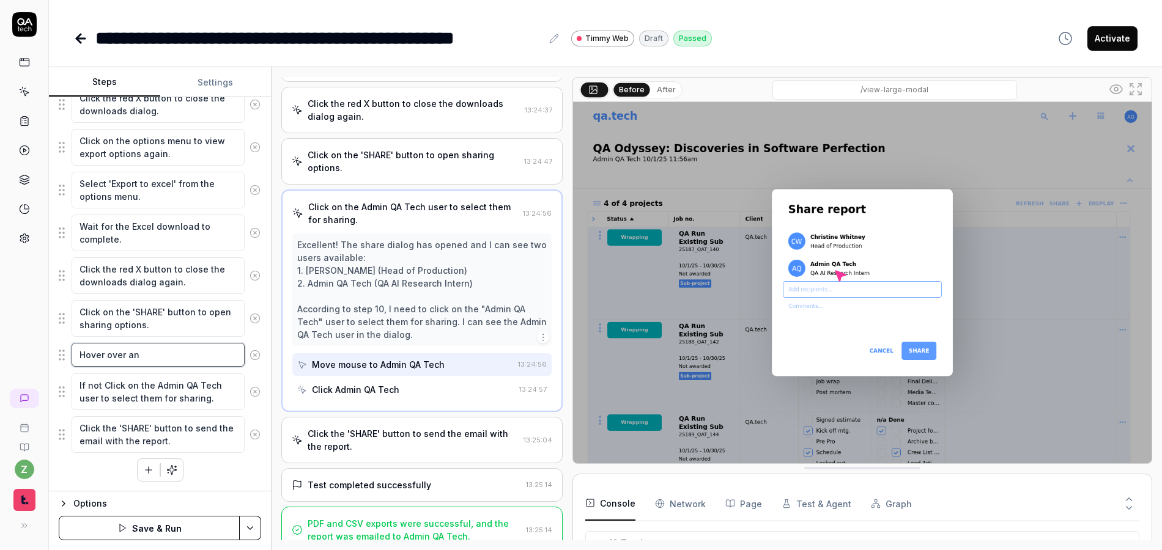
type textarea "*"
type textarea "Hover over any"
type textarea "*"
type textarea "Hover over any"
type textarea "*"
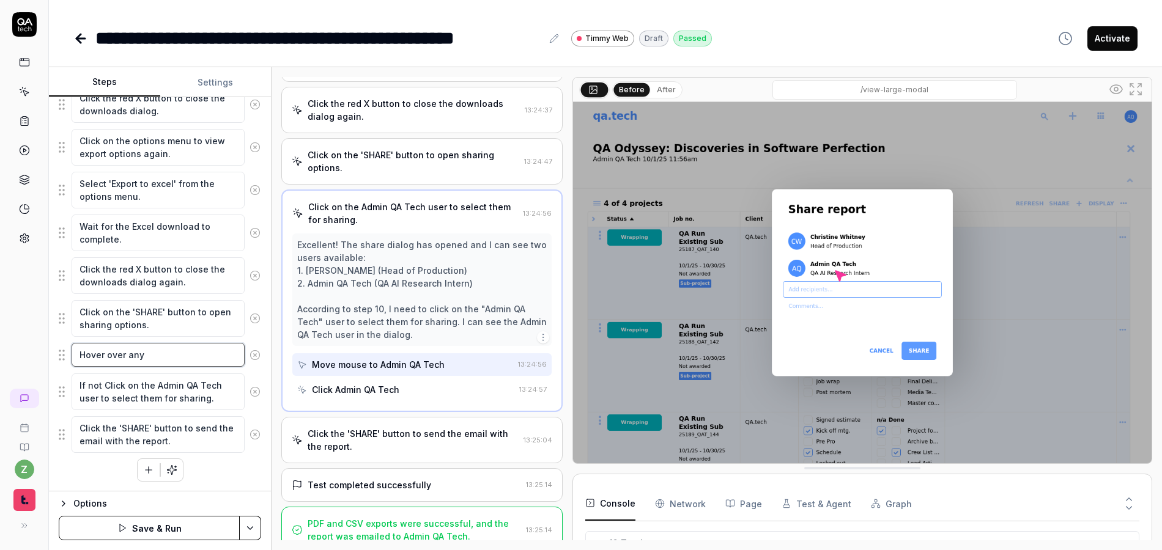
type textarea "Hover over any n"
type textarea "*"
type textarea "Hover over any no"
type textarea "*"
type textarea "Hover over any non"
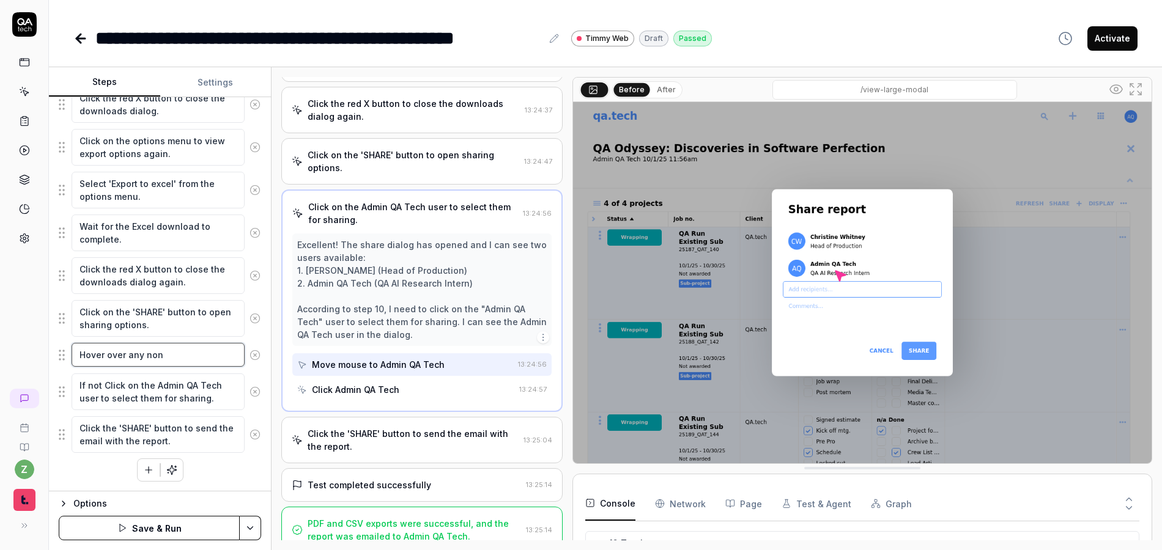
type textarea "*"
type textarea "Hover over any no"
type textarea "*"
type textarea "Hover over any n"
type textarea "*"
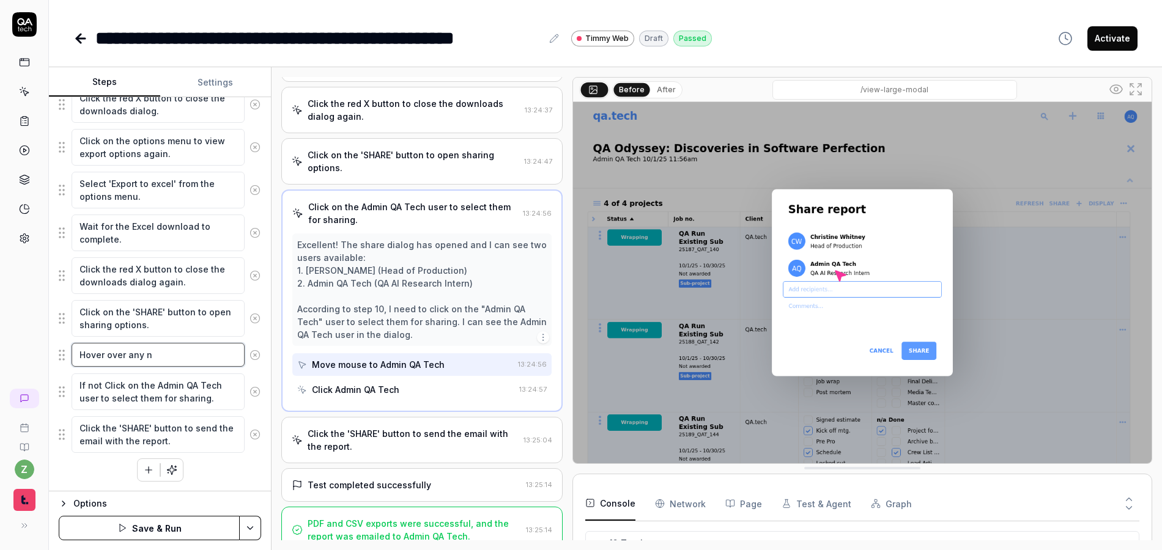
type textarea "Hover over any"
type textarea "*"
type textarea "Hover over any u"
type textarea "*"
type textarea "Hover over any us"
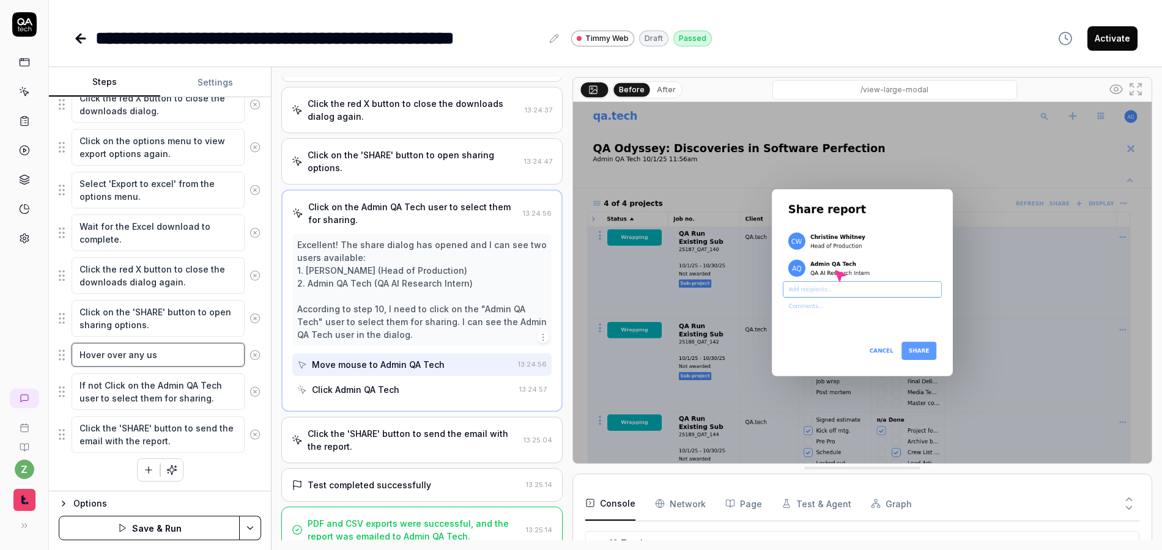
type textarea "*"
type textarea "Hover over any use"
type textarea "*"
type textarea "Hover over any user"
type textarea "*"
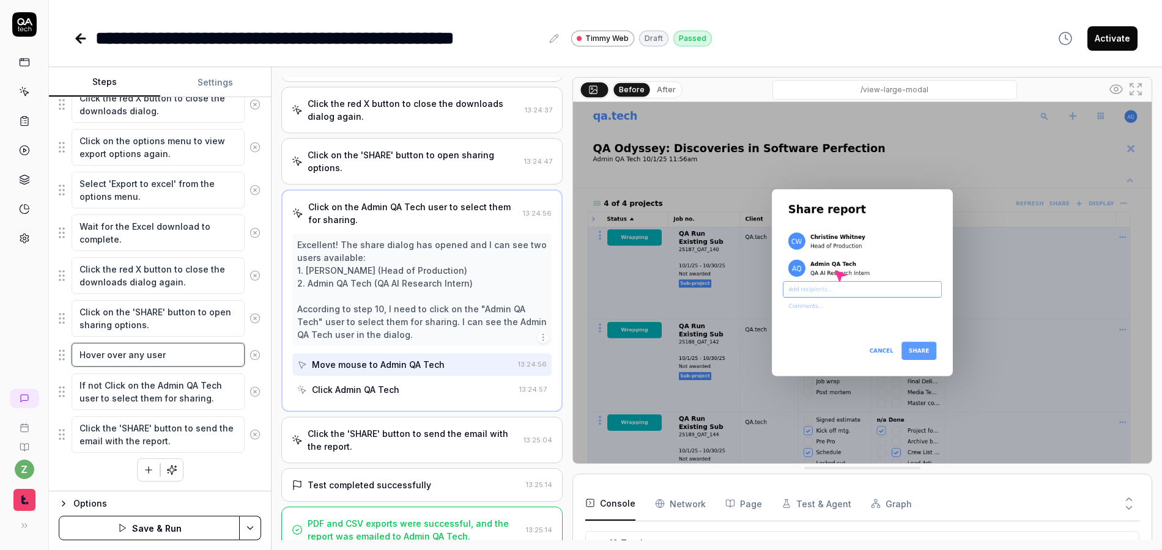
type textarea "Hover over any users"
type textarea "*"
type textarea "Hover over any users"
type textarea "*"
type textarea "Hover over any users t"
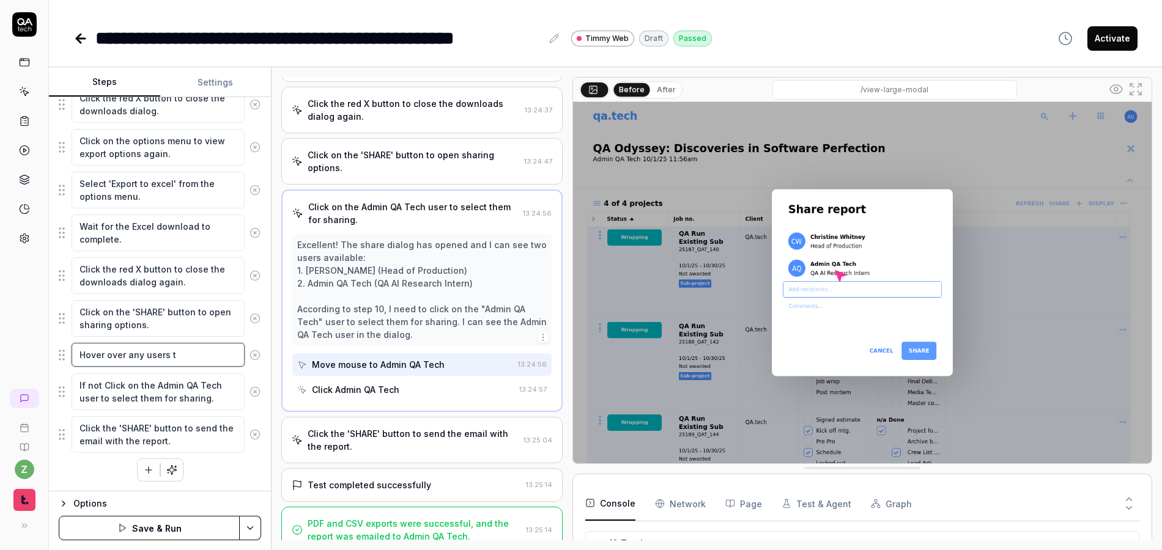
type textarea "*"
type textarea "Hover over any users th"
type textarea "*"
type textarea "Hover over any users tha"
type textarea "*"
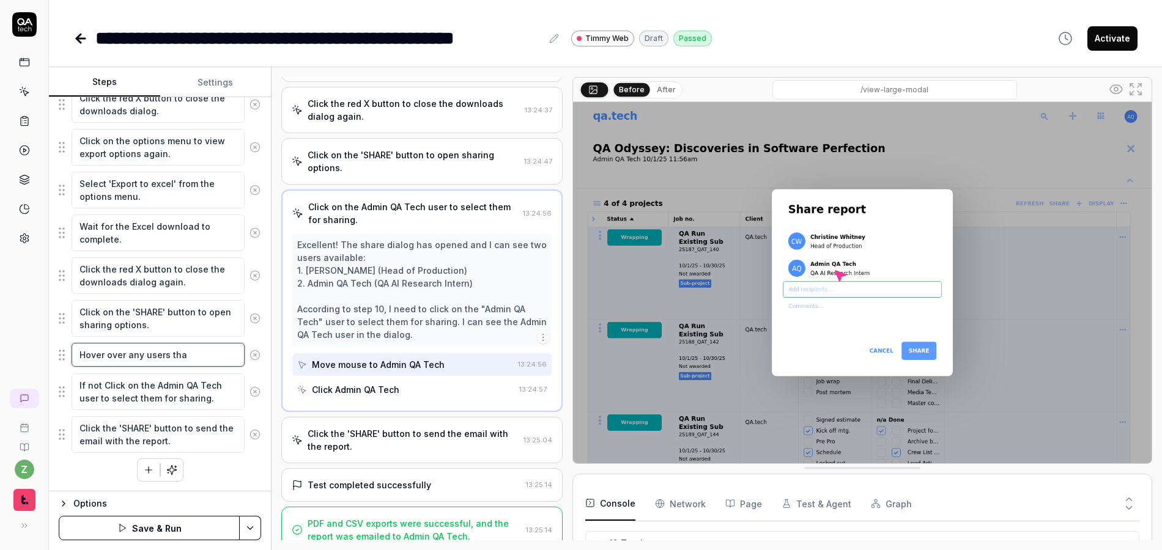
type textarea "Hover over any users that"
type textarea "*"
type textarea "Hover over any users that"
type textarea "*"
type textarea "Hover over any users that a"
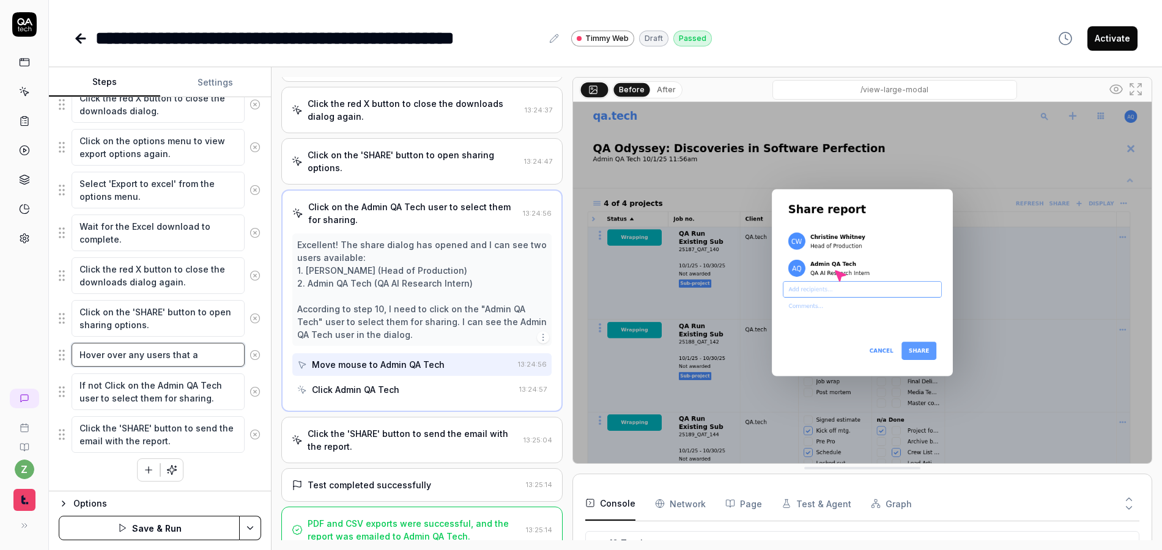
type textarea "*"
type textarea "Hover over any users that ar"
type textarea "*"
type textarea "Hover over any users that are"
type textarea "*"
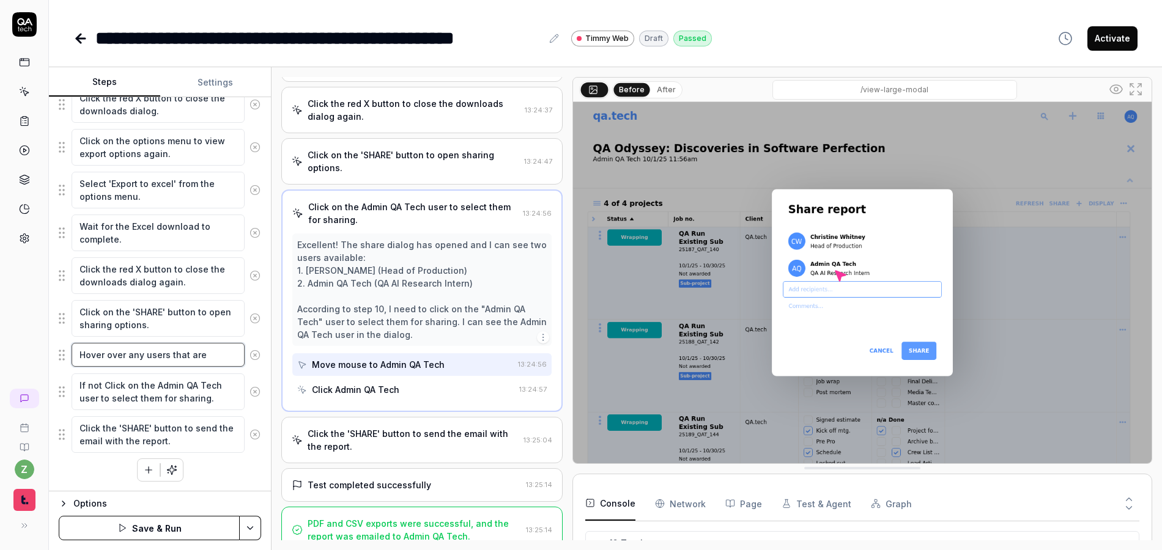
type textarea "Hover over any users that aren"
type textarea "*"
type textarea "Hover over any users that aren'"
type textarea "*"
type textarea "Hover over any users that aren't"
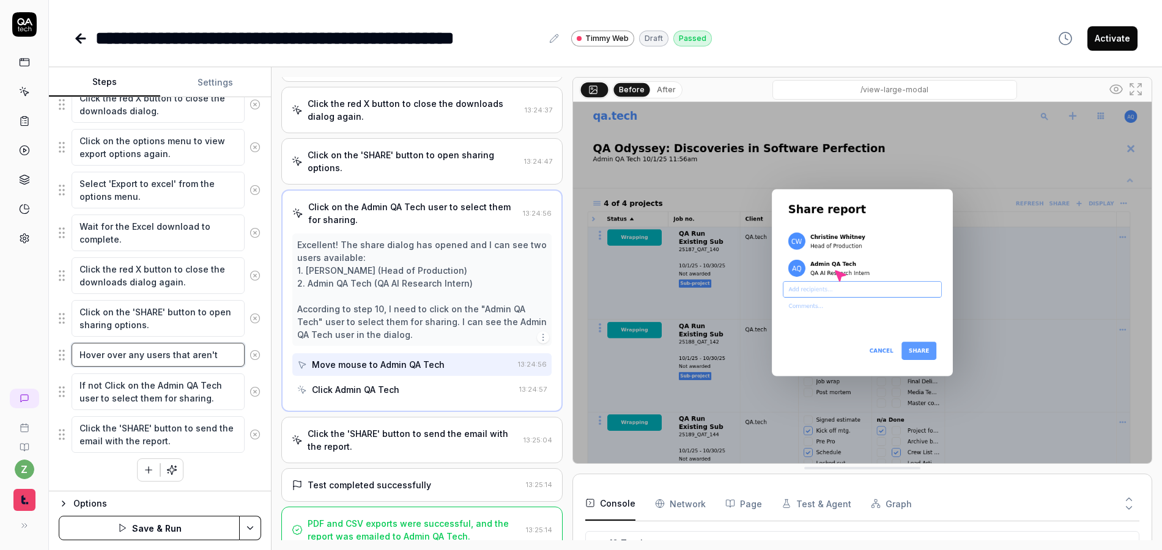
type textarea "*"
type textarea "Hover over any users that aren't"
type textarea "*"
type textarea "Hover over any users that aren't A"
type textarea "*"
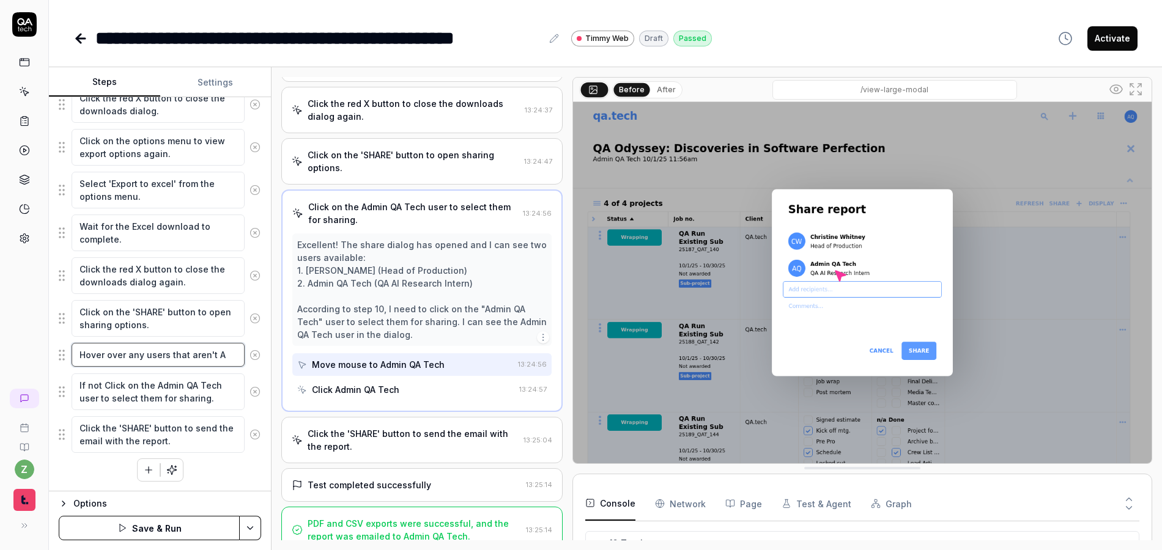
type textarea "Hover over any users that aren't Ad"
type textarea "*"
type textarea "Hover over any users that aren't Adm"
type textarea "*"
type textarea "Hover over any users that aren't Admi"
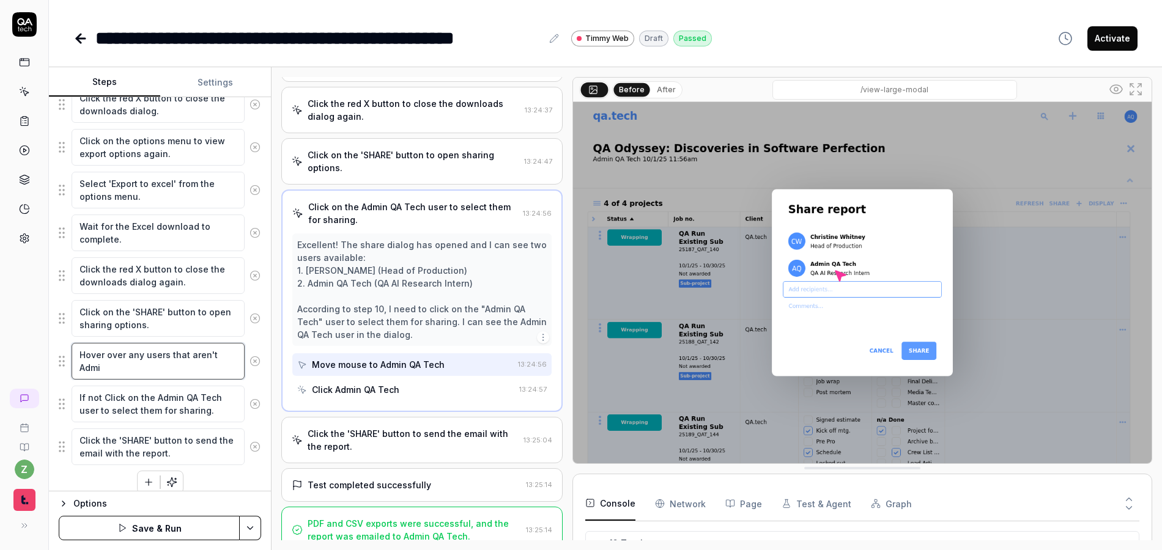
type textarea "*"
type textarea "Hover over any users that aren't Admin"
type textarea "*"
type textarea "Hover over any users that aren't Admin"
type textarea "*"
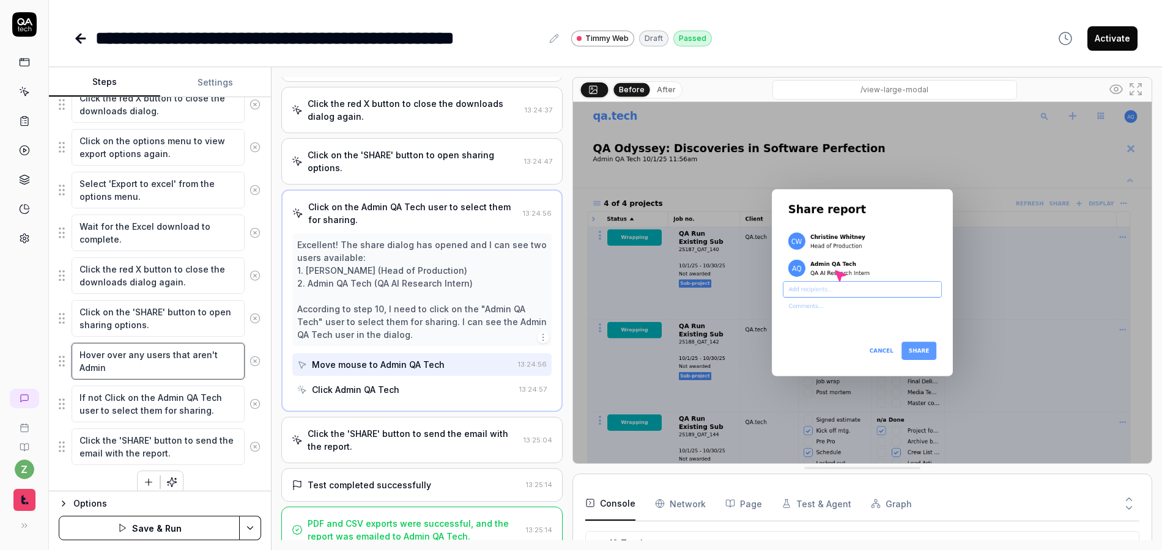
type textarea "Hover over any users that aren't Admin Q"
type textarea "*"
type textarea "Hover over any users that aren't Admin QA"
type textarea "*"
type textarea "Hover over any users that aren't Admin QA"
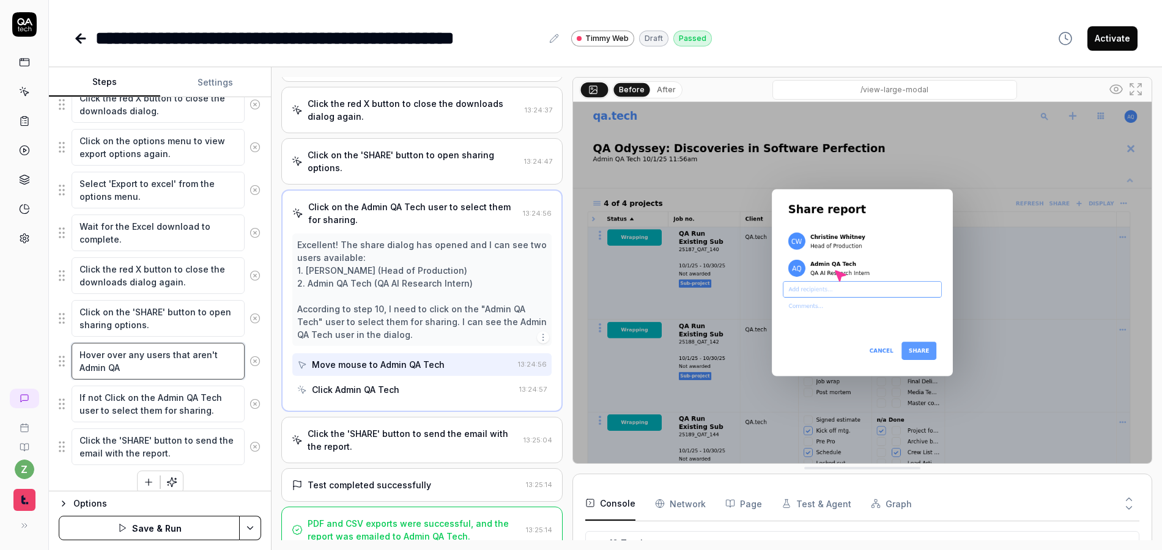
type textarea "*"
type textarea "Hover over any users that aren't Admin QA T"
type textarea "*"
type textarea "Hover over any users that aren't Admin QA Te"
type textarea "*"
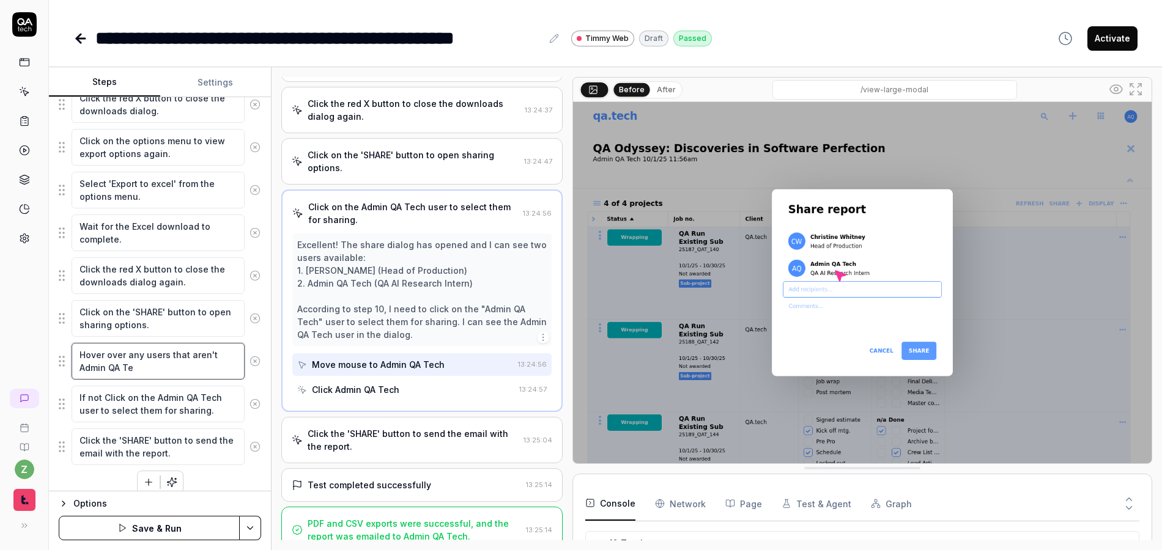
type textarea "Hover over any users that aren't Admin QA Tec"
type textarea "*"
type textarea "Hover over any users that aren't Admin QA Tech"
click at [103, 394] on textarea "If not Click on the Admin QA Tech user to select them for sharing." at bounding box center [158, 404] width 173 height 37
type textarea "*"
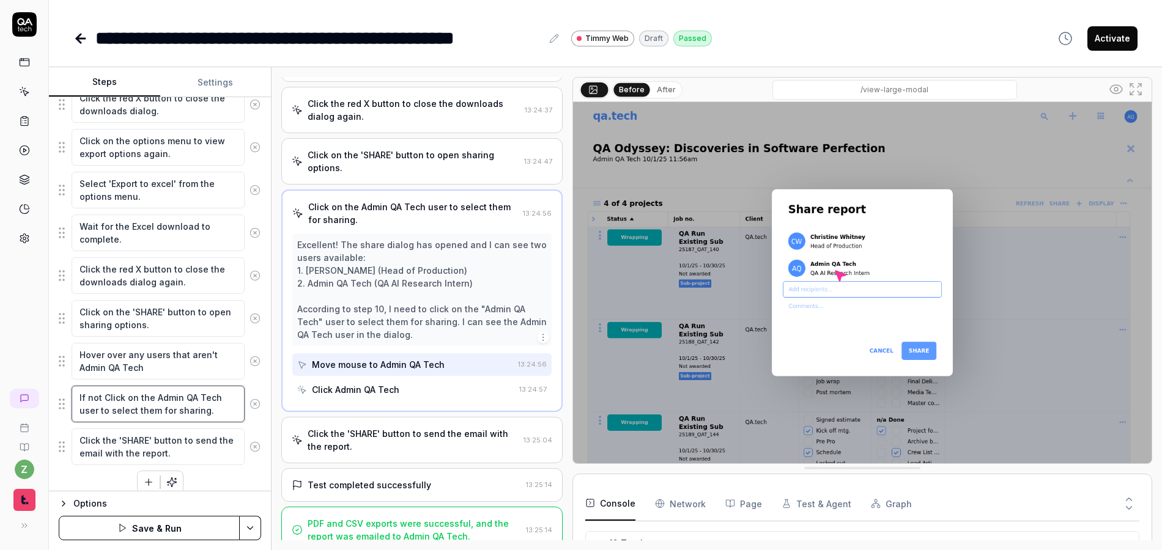
type textarea "If not aClick on the Admin QA Tech user to select them for sharing."
type textarea "*"
type textarea "If not alClick on the Admin QA Tech user to select them for sharing."
type textarea "*"
type textarea "If not alrClick on the Admin QA Tech user to select them for sharing."
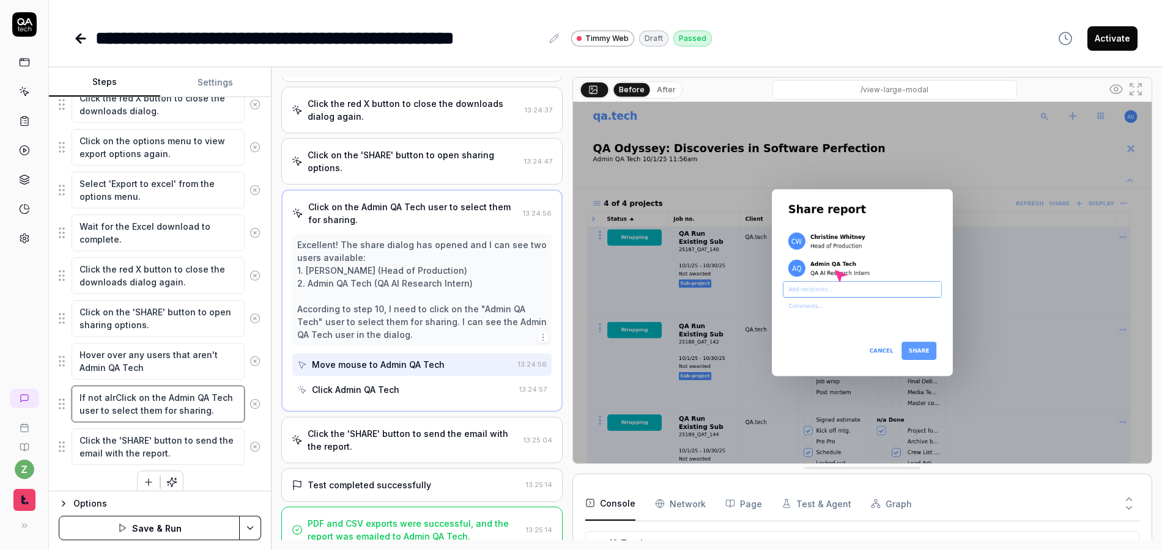
type textarea "*"
type textarea "If not alreClick on the Admin QA Tech user to select them for sharing."
type textarea "*"
type textarea "If not alreaClick on the Admin QA Tech user to select them for sharing."
type textarea "*"
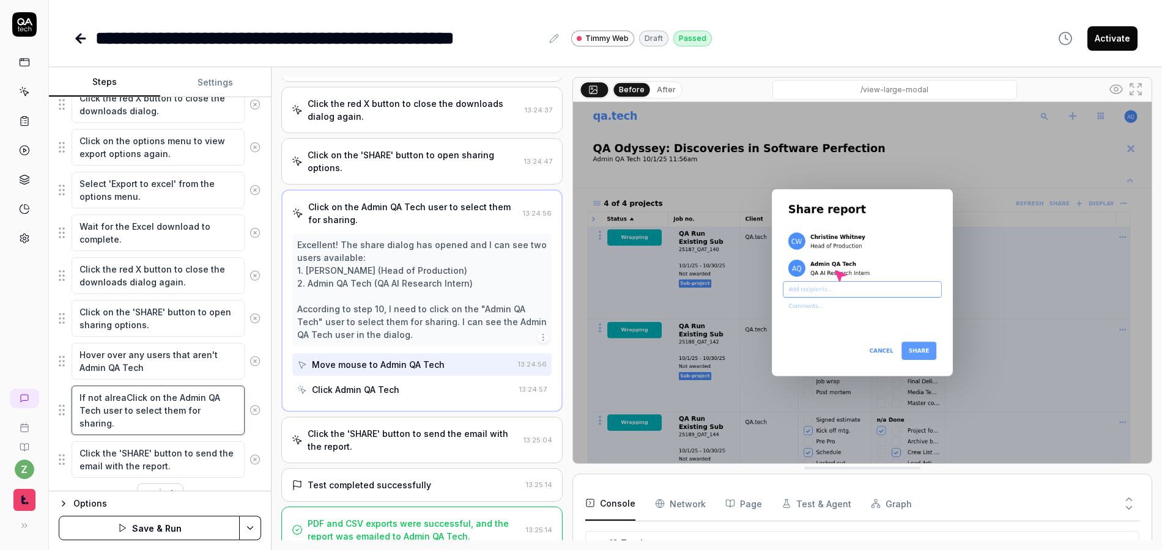
type textarea "If not alreadClick on the Admin QA Tech user to select them for sharing."
type textarea "*"
type textarea "If not alreadyClick on the Admin QA Tech user to select them for sharing."
type textarea "*"
type textarea "If not already Click on the Admin QA Tech user to select them for sharing."
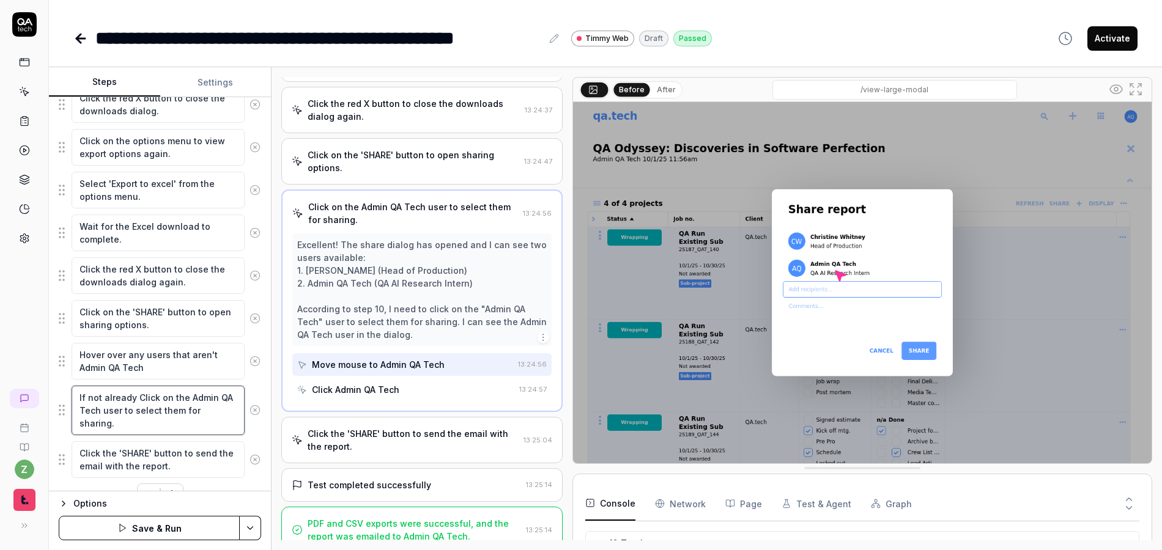
type textarea "*"
type textarea "If not already pClick on the Admin QA Tech user to select them for sharing."
type textarea "*"
type textarea "If not already prClick on the Admin QA Tech user to select them for sharing."
type textarea "*"
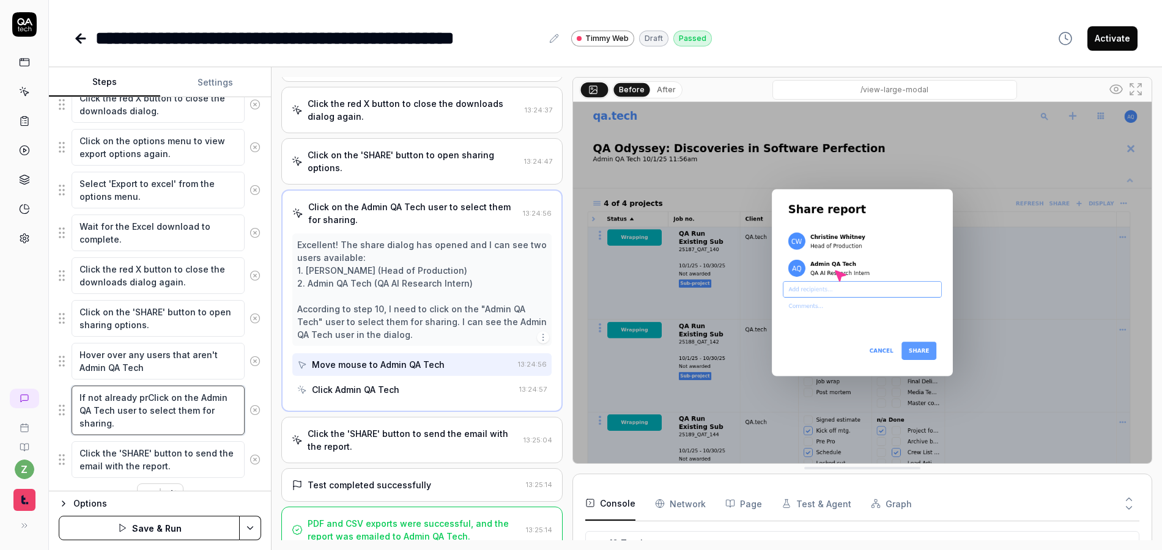
type textarea "If not already prsClick on the Admin QA Tech user to select them for sharing."
type textarea "*"
type textarea "If not already prseClick on the Admin QA Tech user to select them for sharing."
type textarea "*"
type textarea "If not already prsenClick on the Admin QA Tech user to select them for sharing."
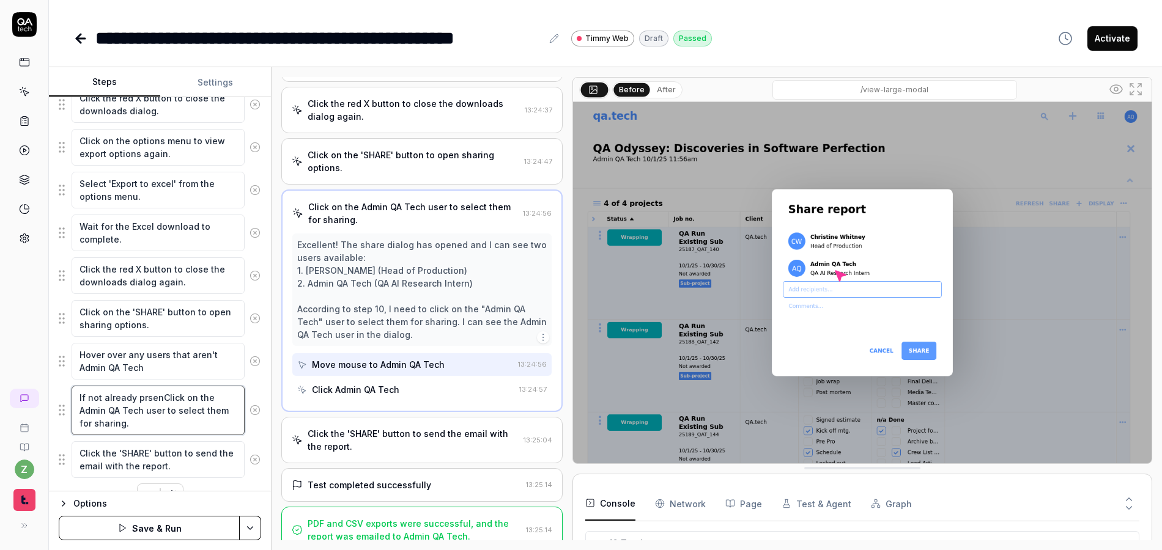
type textarea "*"
type textarea "If not already prseClick on the Admin QA Tech user to select them for sharing."
type textarea "*"
type textarea "If not already prsClick on the Admin QA Tech user to select them for sharing."
type textarea "*"
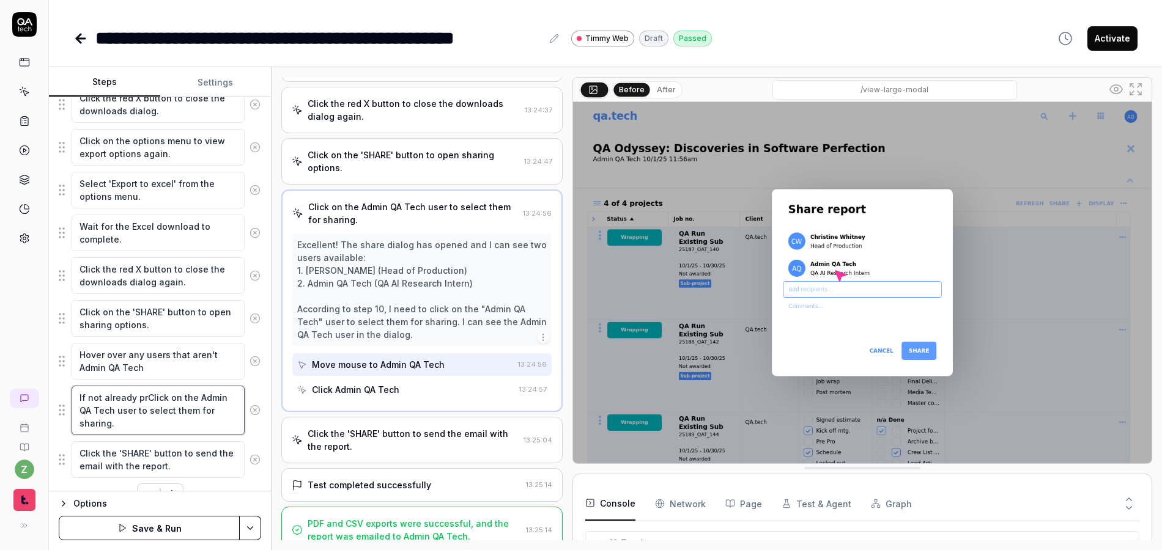
type textarea "If not already pClick on the Admin QA Tech user to select them for sharing."
type textarea "*"
type textarea "If not already peClick on the Admin QA Tech user to select them for sharing."
type textarea "*"
type textarea "If not already pClick on the Admin QA Tech user to select them for sharing."
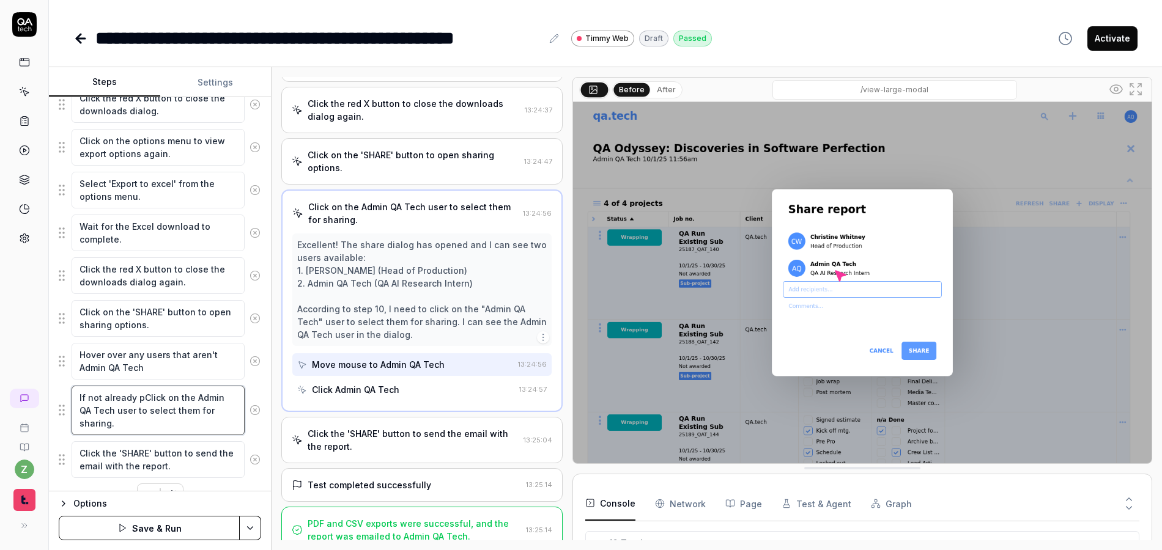
type textarea "*"
type textarea "If not already prClick on the Admin QA Tech user to select them for sharing."
type textarea "*"
type textarea "If not already preClick on the Admin QA Tech user to select them for sharing."
type textarea "*"
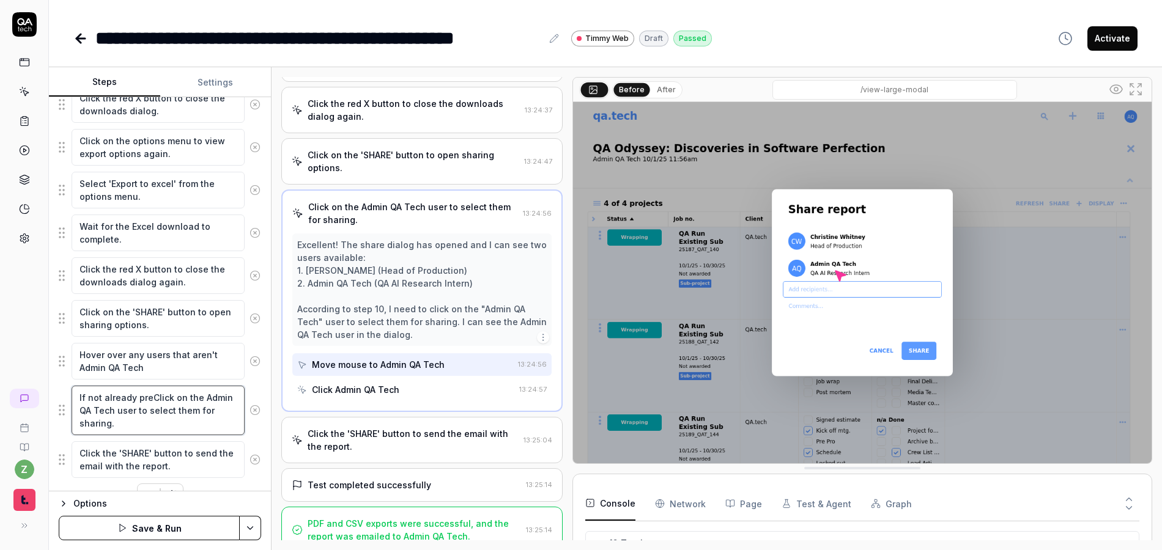
type textarea "If not already presClick on the Admin QA Tech user to select them for sharing."
type textarea "*"
type textarea "If not already preseClick on the Admin QA Tech user to select them for sharing."
type textarea "*"
type textarea "If not already presenClick on the Admin QA Tech user to select them for sharing."
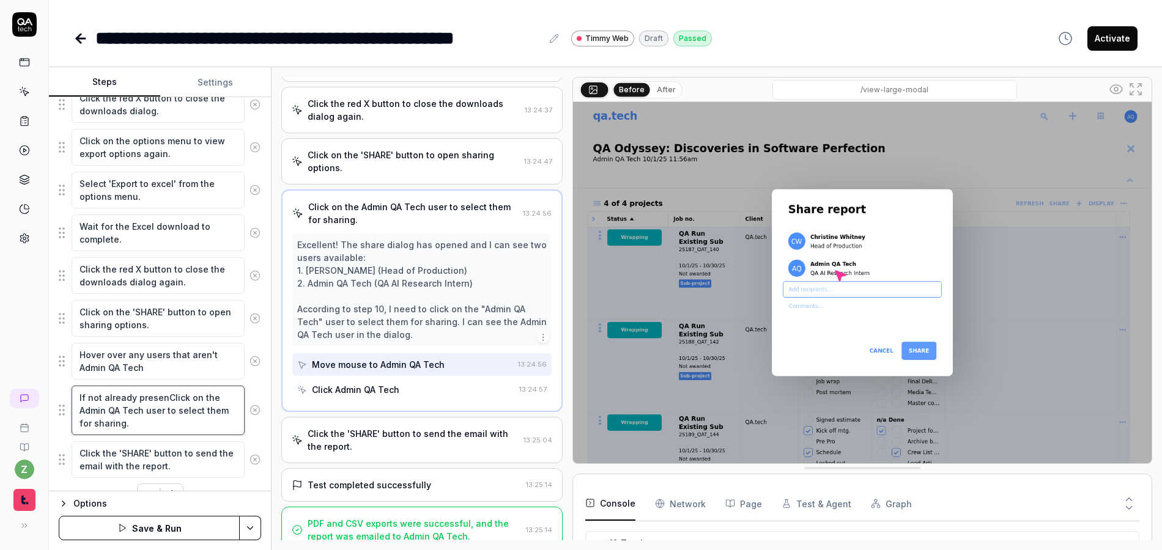
type textarea "*"
type textarea "If not already presentClick on the Admin QA Tech user to select them for sharin…"
type textarea "*"
type textarea "If not already present,Click on the Admin QA Tech user to select them for shari…"
type textarea "*"
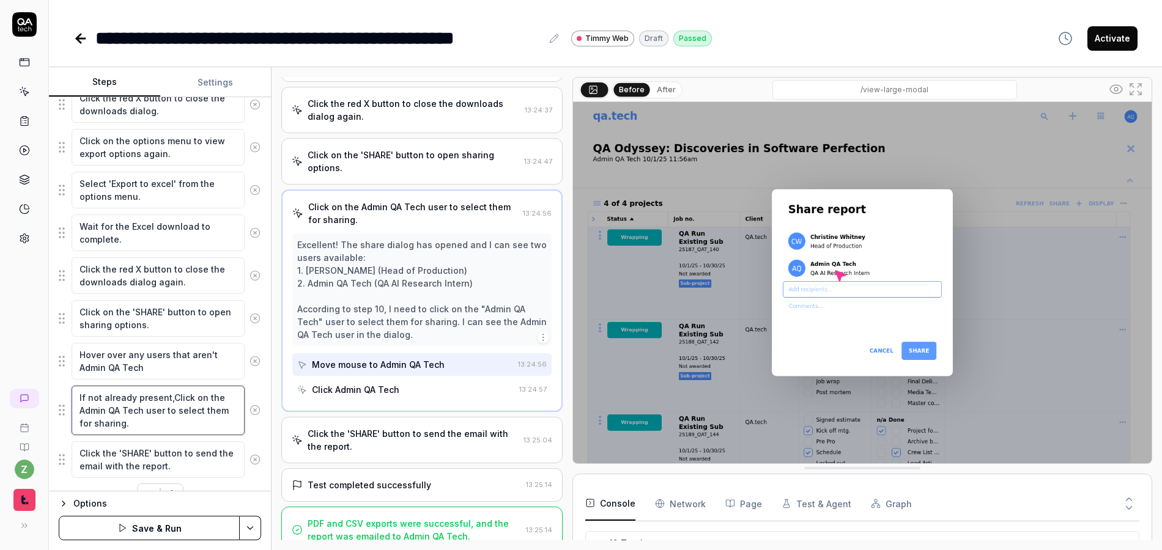
type textarea "If not already present, Click on the Admin QA Tech user to select them for shar…"
type textarea "*"
type textarea "If not already present, uClick on the Admin QA Tech user to select them for sha…"
type textarea "*"
type textarea "If not already present, usClick on the Admin QA Tech user to select them for sh…"
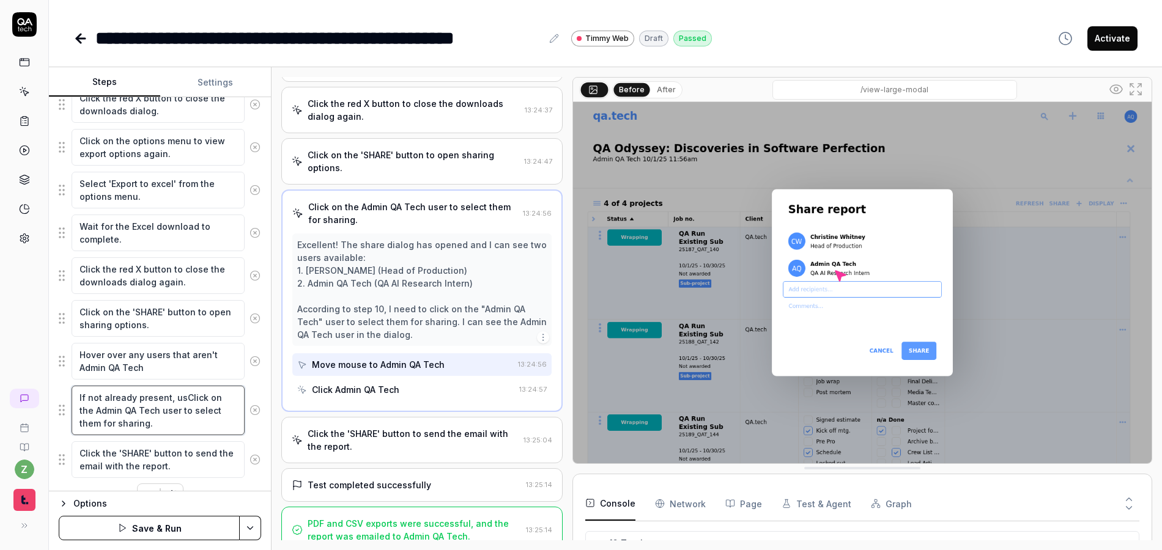
type textarea "*"
type textarea "If not already present, use Click on the Admin QA Tech user to select them for …"
type textarea "*"
type textarea "If not already present, use tClick on the Admin QA Tech user to select them for…"
type textarea "*"
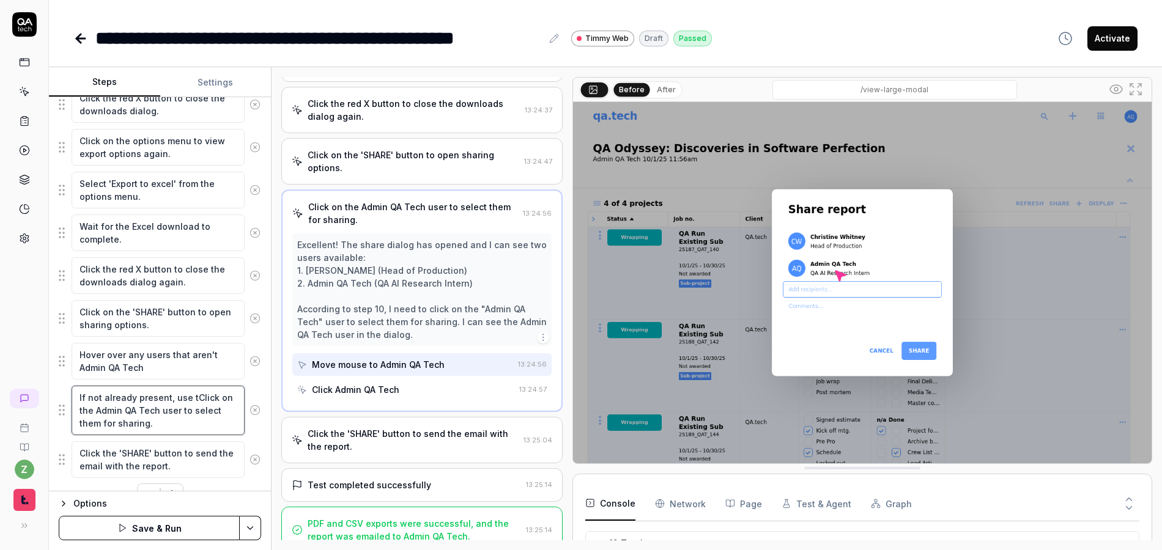
type textarea "If not already present, use thClick on the Admin QA Tech user to select them fo…"
type textarea "*"
type textarea "If not already present, use theClick on the Admin QA Tech user to select them f…"
type textarea "*"
type textarea "If not already present, use the Click on the Admin QA Tech user to select them …"
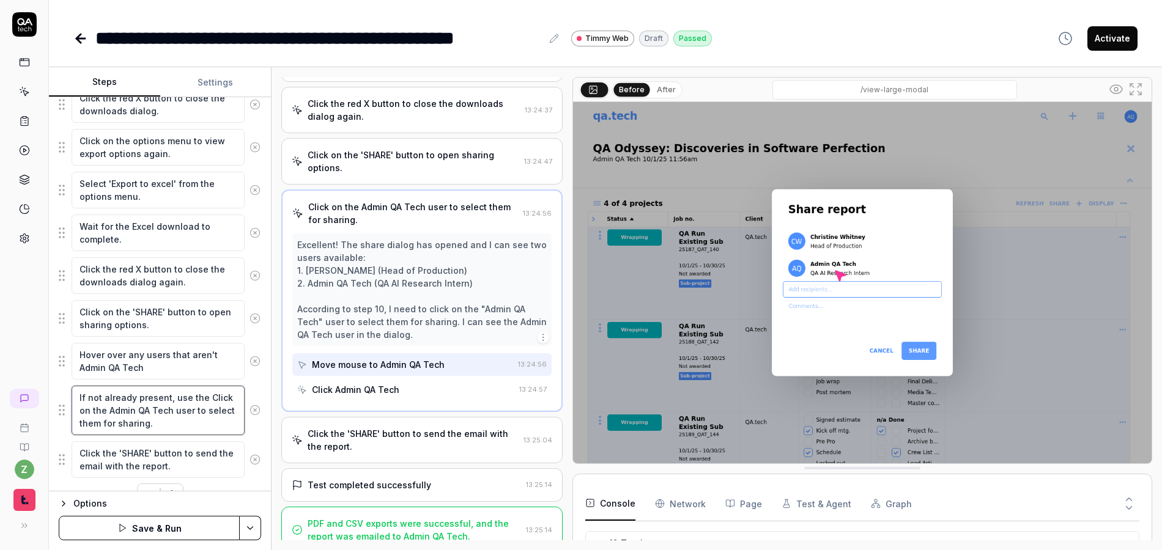
type textarea "*"
type textarea "If not already present, use the AClick on the Admin QA Tech user to select them…"
type textarea "*"
type textarea "If not already present, use the AdClick on the Admin QA Tech user to select the…"
type textarea "*"
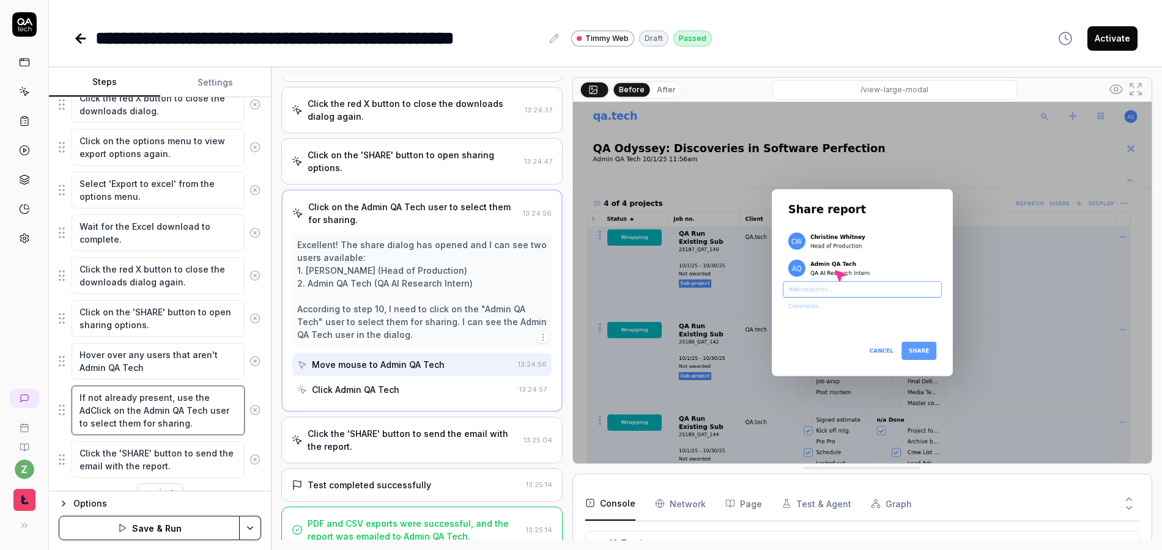
type textarea "If not already present, use the AddClick on the Admin QA Tech user to select th…"
type textarea "*"
type textarea "If not already present, use the Add Click on the Admin QA Tech user to select t…"
type textarea "*"
type textarea "If not already present, use the Add reClick on the Admin QA Tech user to select…"
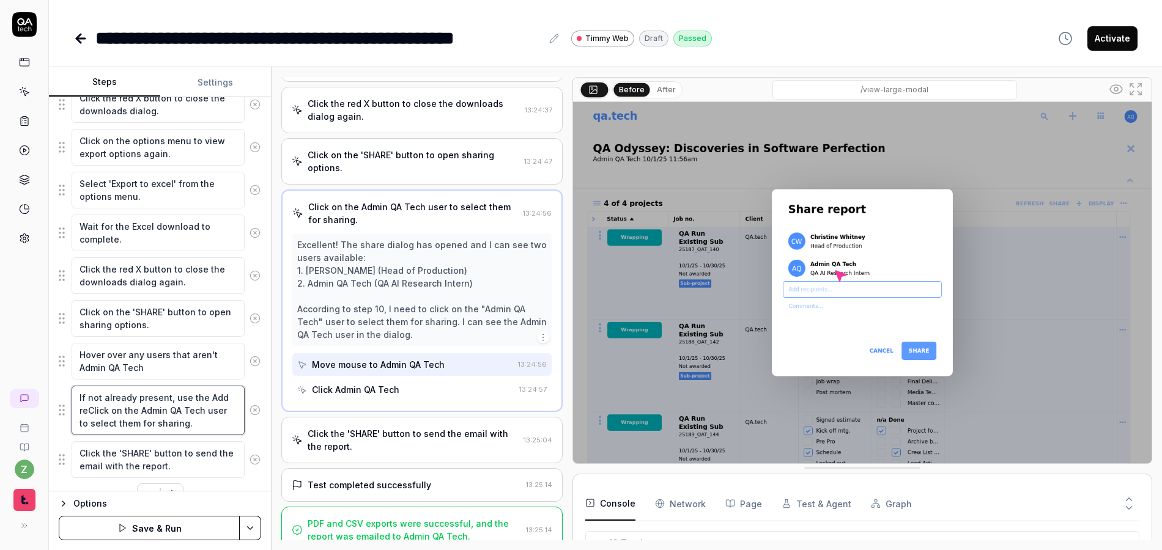
type textarea "*"
type textarea "If not already present, use the Add recClick on the Admin QA Tech user to selec…"
type textarea "*"
type textarea "If not already present, use the Add reciClick on the Admin QA Tech user to sele…"
type textarea "*"
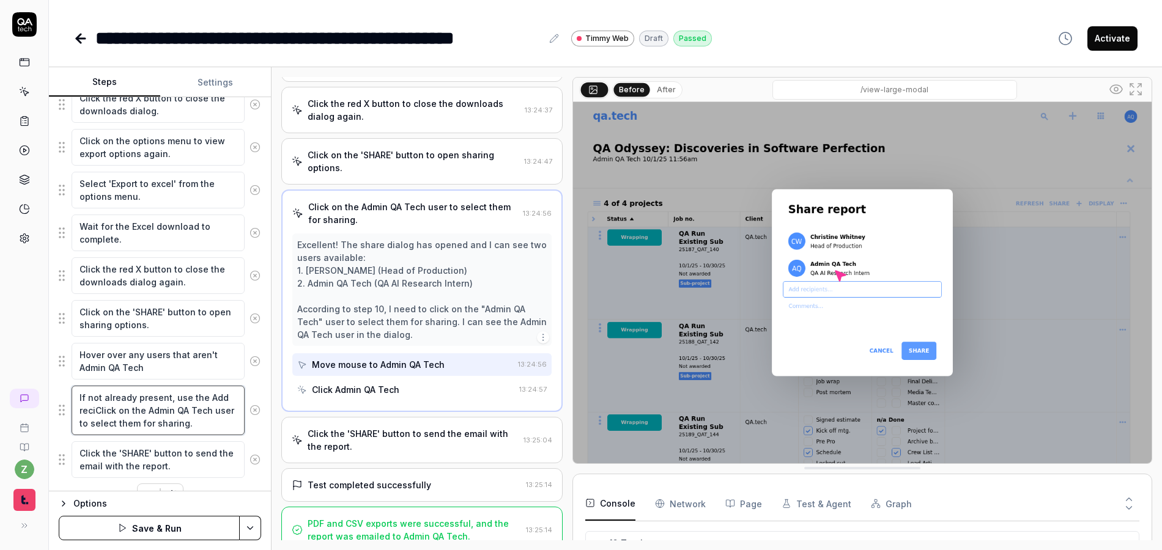
type textarea "If not already present, use the Add recipClick on the Admin QA Tech user to sel…"
type textarea "*"
type textarea "If not already present, use the Add recipeClick on the Admin QA Tech user to se…"
drag, startPoint x: 170, startPoint y: 441, endPoint x: 163, endPoint y: 422, distance: 20.7
click at [163, 422] on textarea "If not already present, use the Add recipients dropdown and select the Admin QA…" at bounding box center [158, 417] width 173 height 62
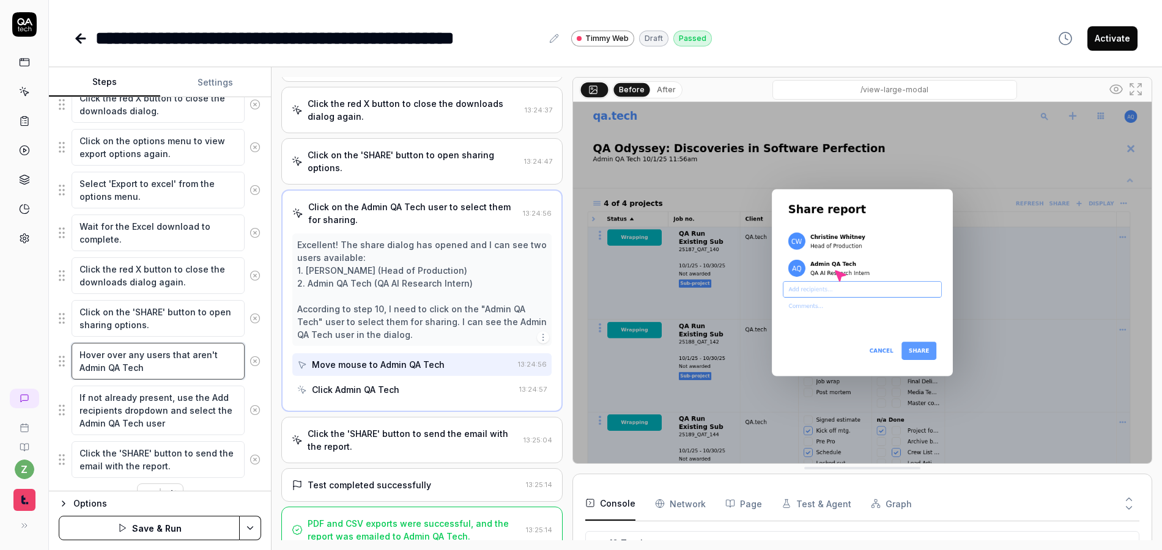
click at [171, 367] on textarea "Hover over any users that aren't Admin QA Tech" at bounding box center [158, 361] width 173 height 37
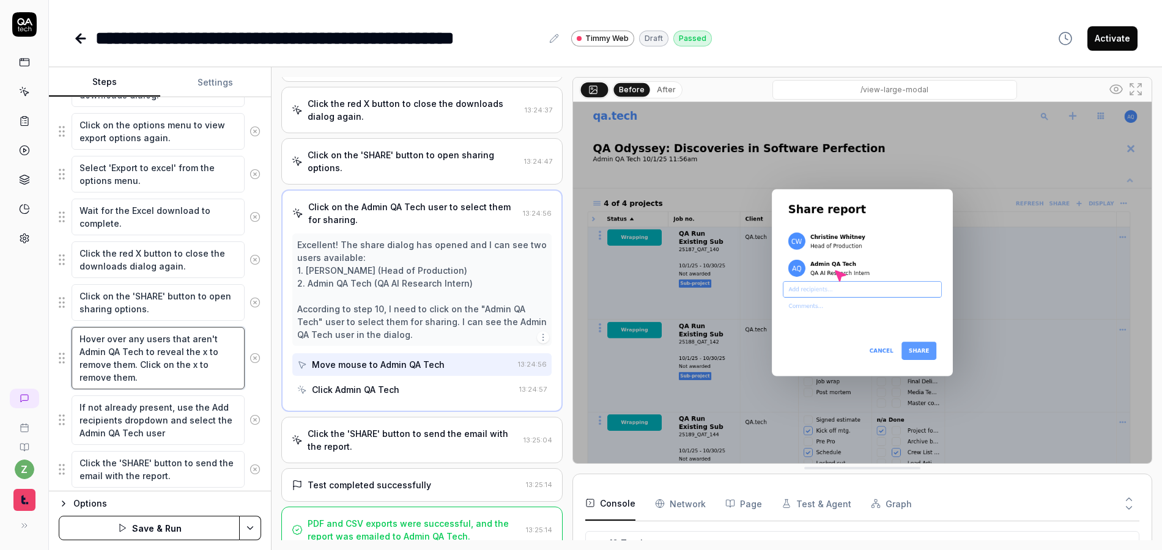
scroll to position [364, 0]
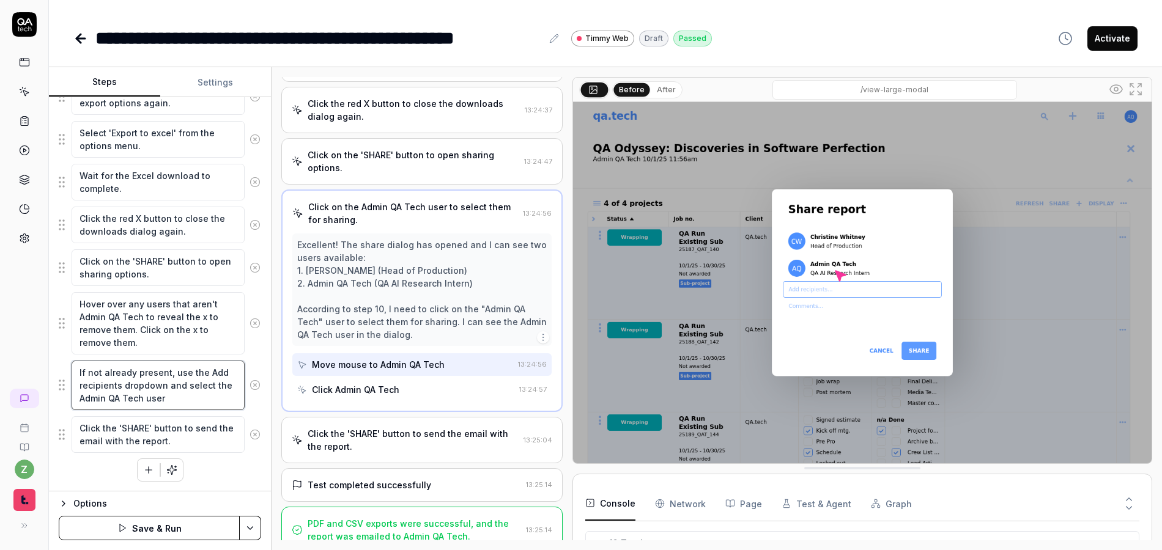
click at [191, 401] on textarea "If not already present, use the Add recipients dropdown and select the Admin QA…" at bounding box center [158, 386] width 173 height 50
click at [201, 445] on textarea "Click the 'SHARE' button to send the email with the report." at bounding box center [158, 434] width 173 height 37
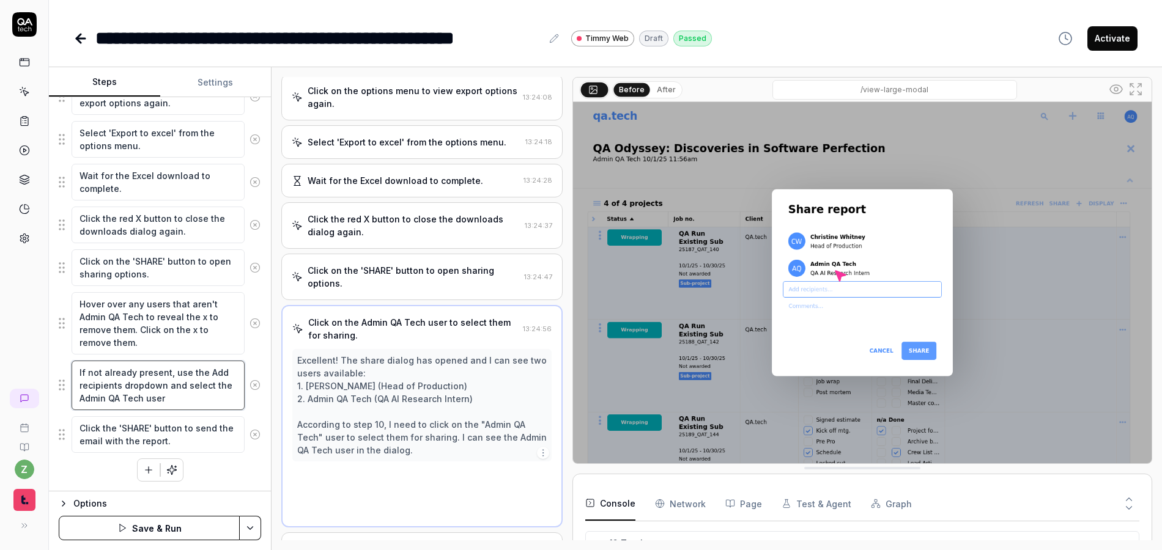
click at [190, 395] on textarea "If not already present, use the Add recipients dropdown and select the Admin QA…" at bounding box center [158, 386] width 173 height 50
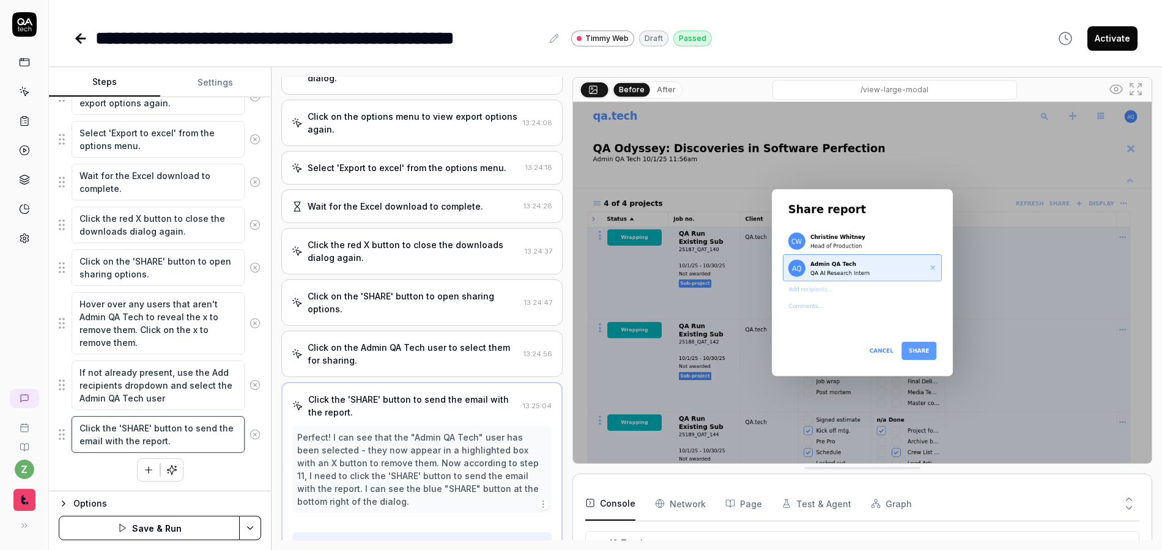
click at [201, 449] on textarea "Click the 'SHARE' button to send the email with the report." at bounding box center [158, 434] width 173 height 37
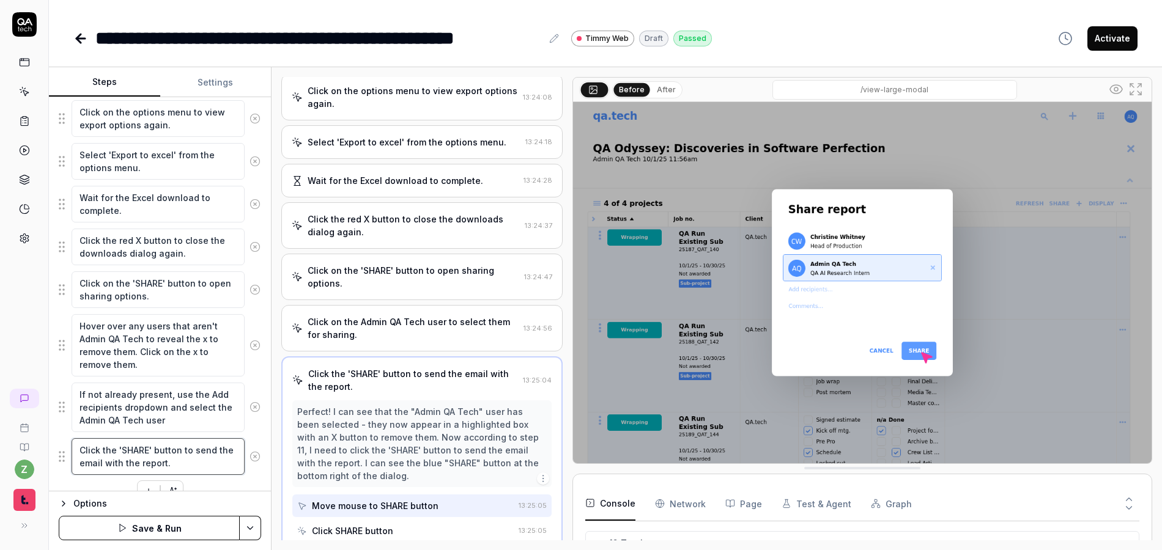
scroll to position [291, 0]
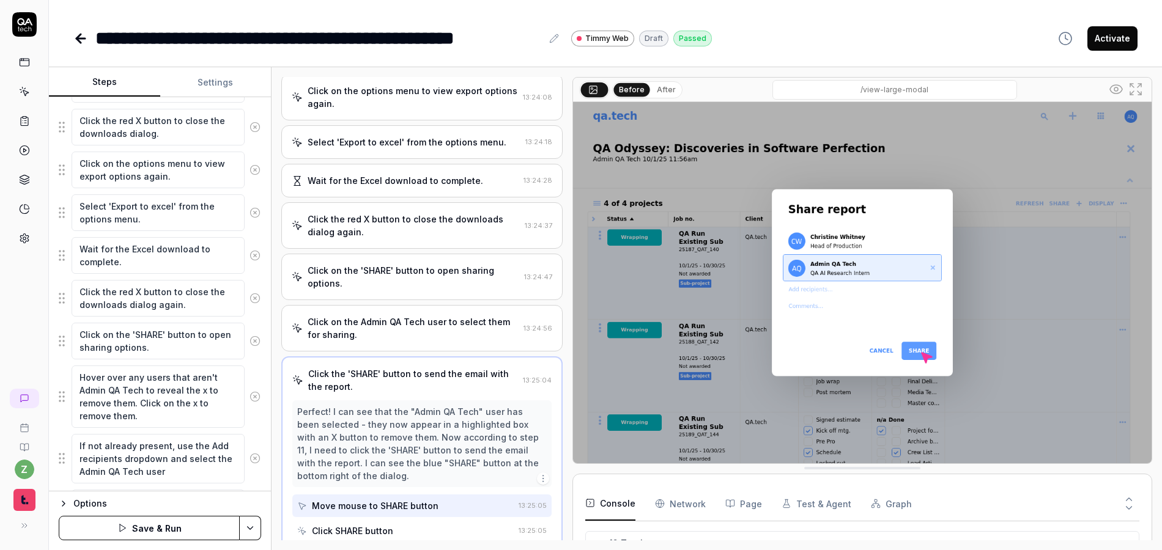
click at [248, 522] on html "**********" at bounding box center [581, 275] width 1162 height 550
click at [169, 440] on div "Save" at bounding box center [189, 443] width 156 height 27
click at [24, 96] on icon at bounding box center [24, 91] width 11 height 11
click at [28, 26] on icon at bounding box center [24, 24] width 24 height 24
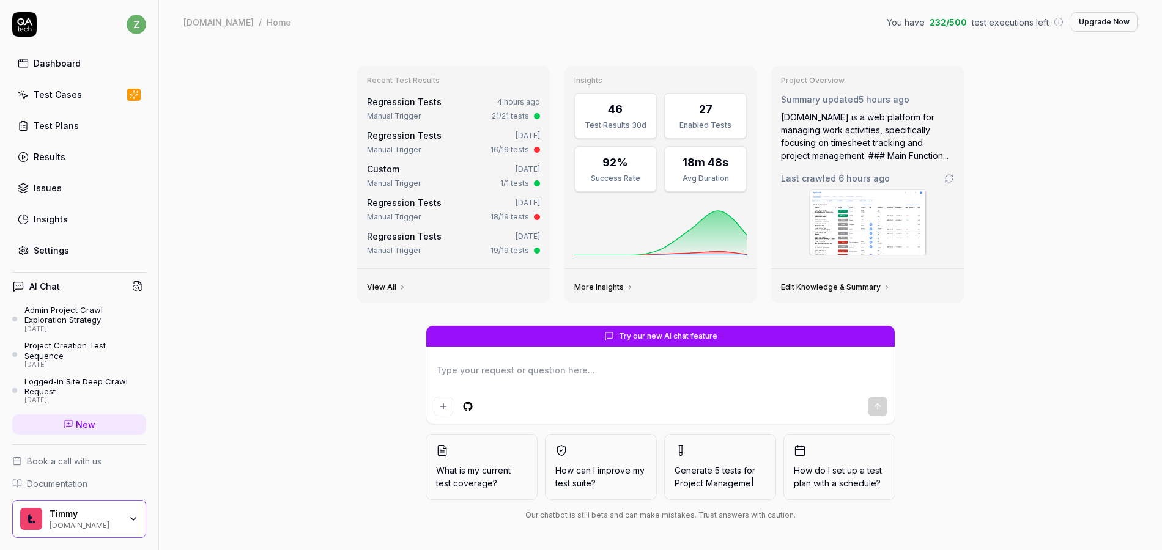
click at [67, 95] on div "Test Cases" at bounding box center [58, 94] width 48 height 13
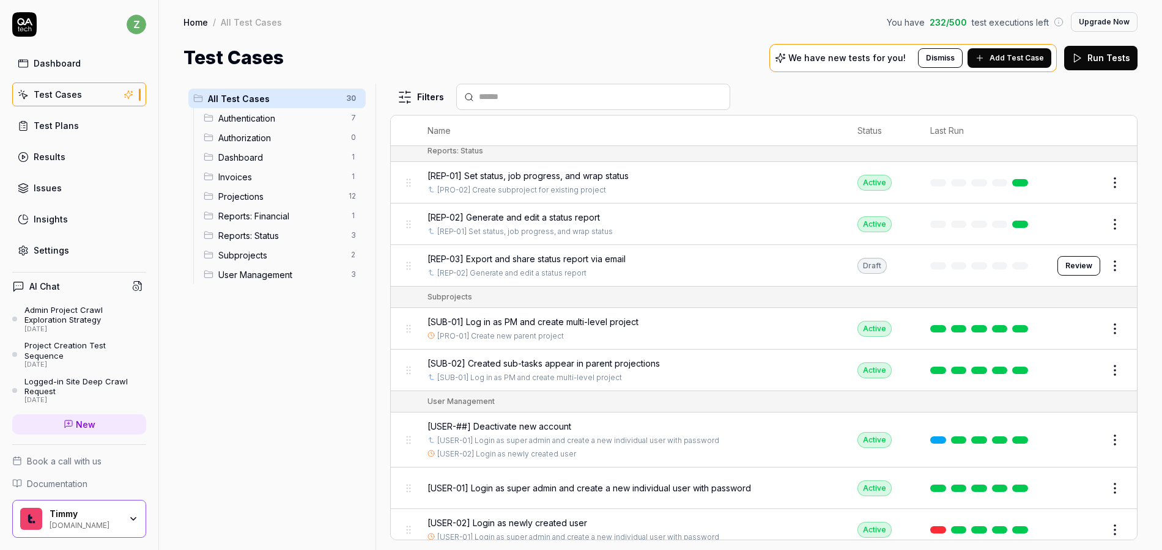
scroll to position [1051, 0]
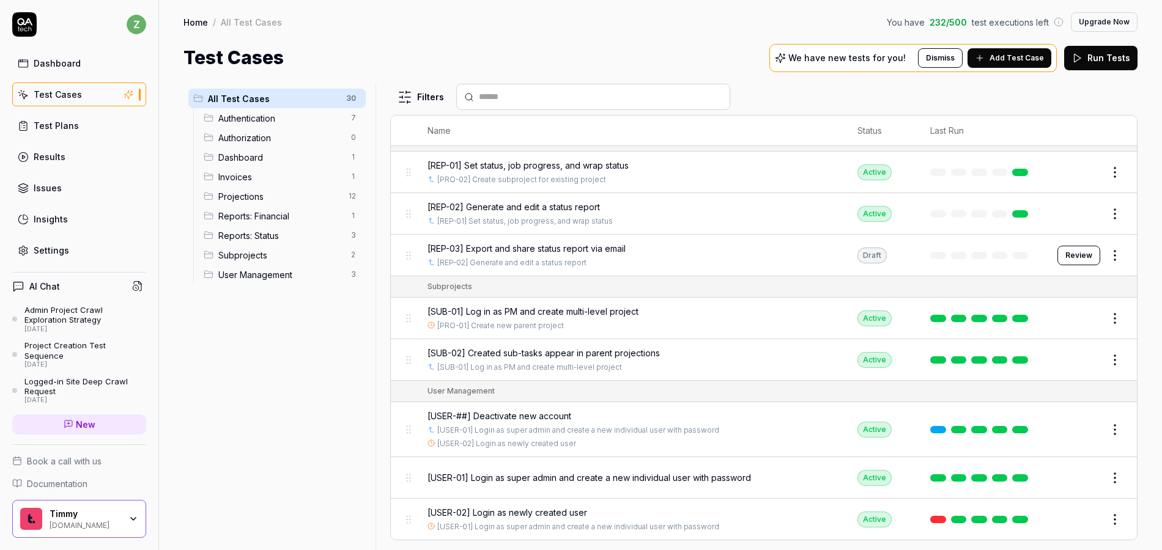
click at [253, 174] on span "Invoices" at bounding box center [280, 177] width 125 height 13
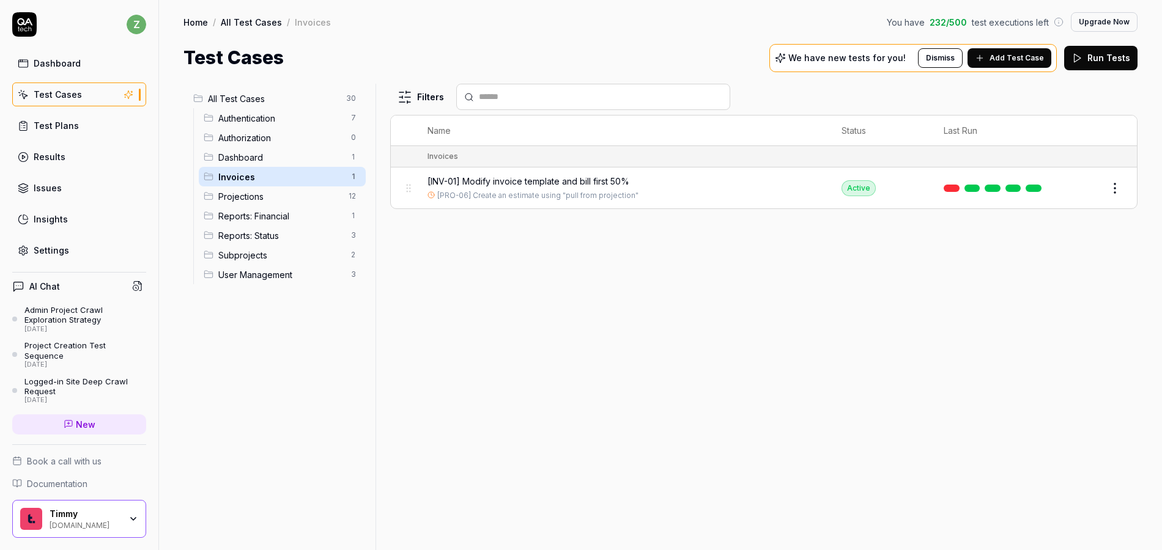
click at [511, 180] on span "[INV-01] Modify invoice template and bill first 50%" at bounding box center [528, 181] width 202 height 13
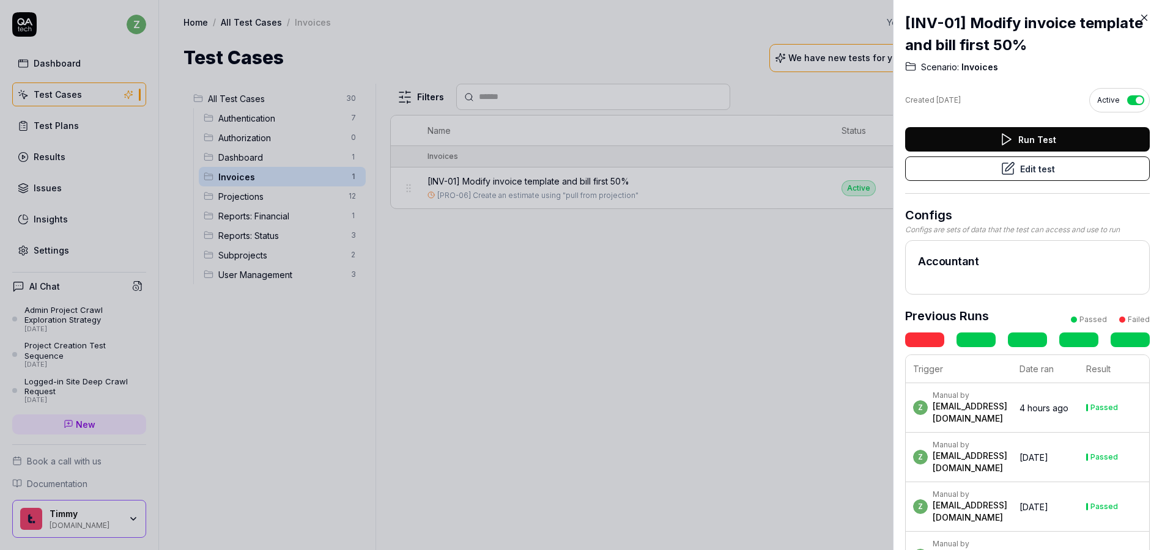
click at [1002, 173] on icon at bounding box center [1007, 168] width 15 height 15
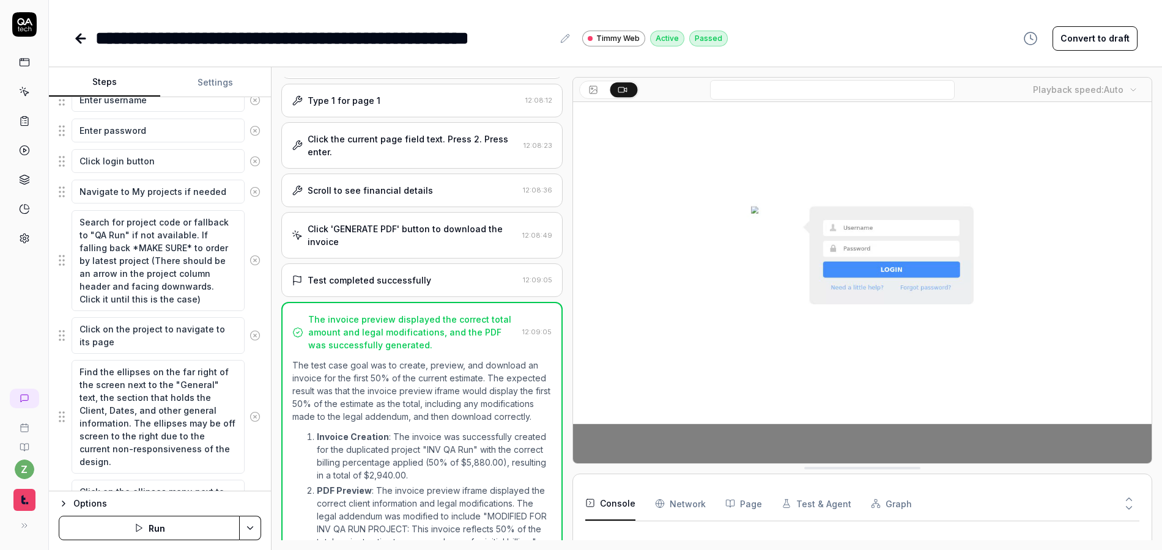
scroll to position [220, 0]
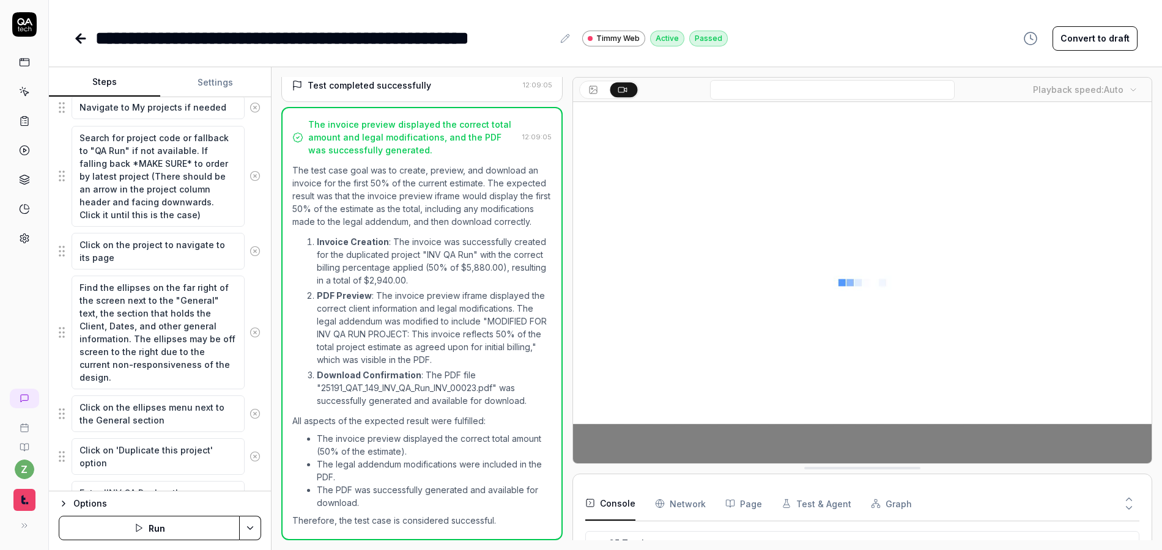
scroll to position [829, 0]
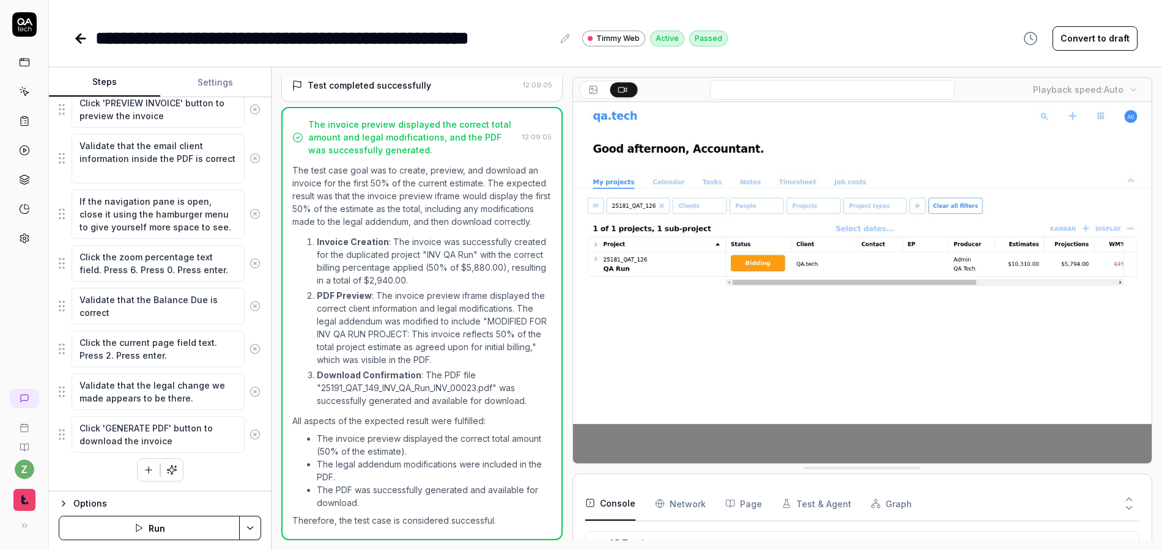
click at [143, 471] on icon "button" at bounding box center [148, 470] width 11 height 11
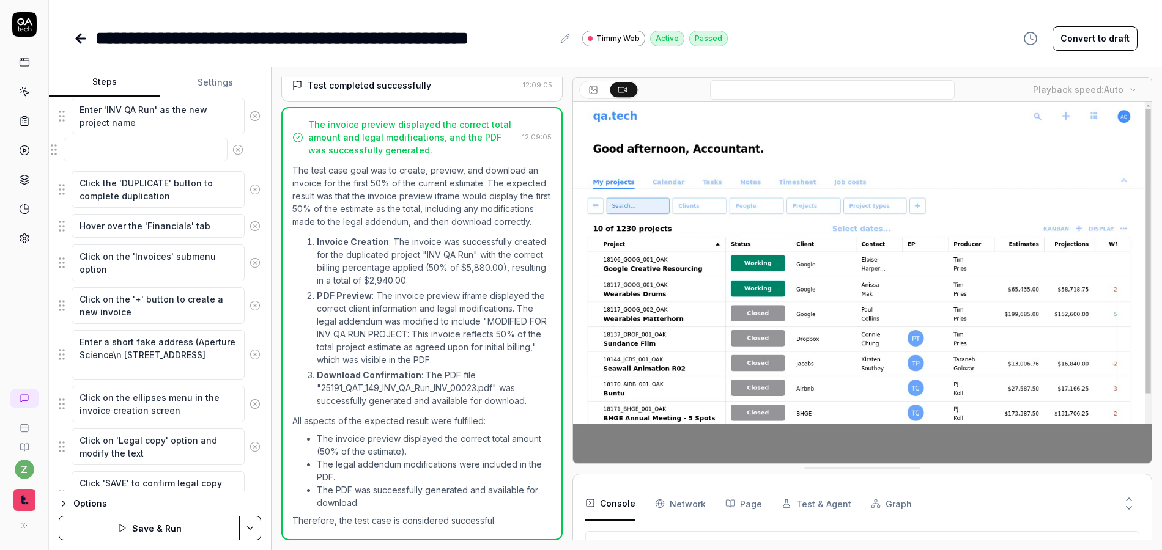
scroll to position [675, 0]
drag, startPoint x: 67, startPoint y: 441, endPoint x: 65, endPoint y: 199, distance: 242.1
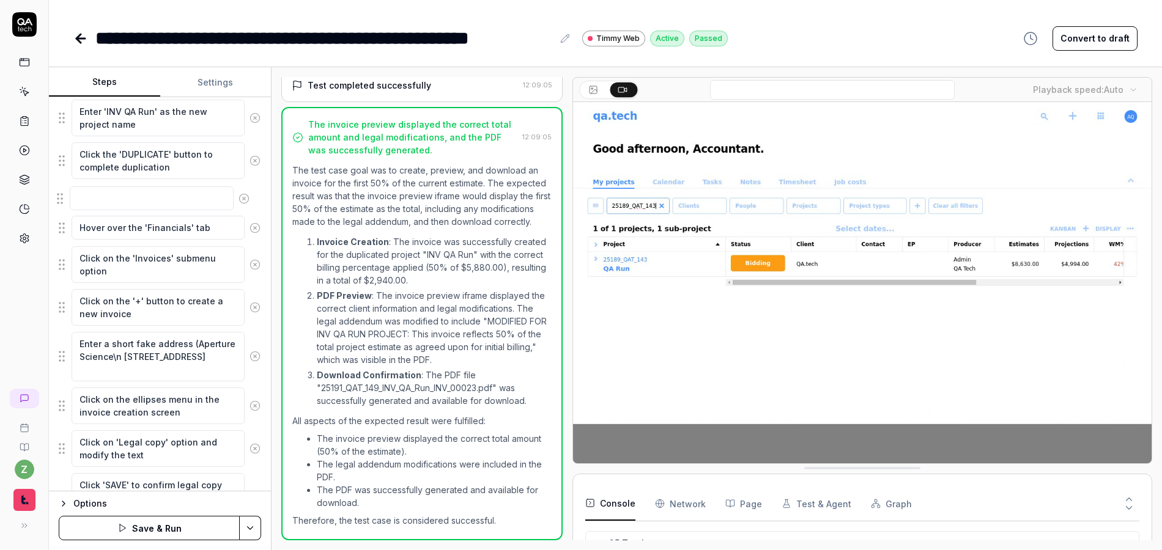
click at [65, 199] on fieldset "Enter username Enter password Click login button Navigate to My projects if nee…" at bounding box center [160, 278] width 202 height 1313
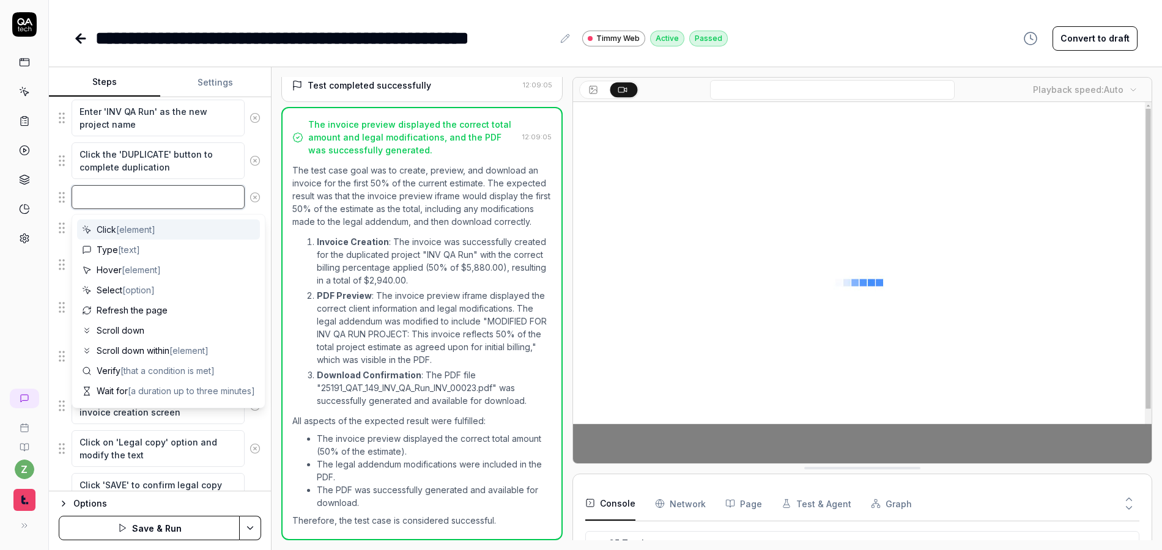
click at [88, 199] on textarea at bounding box center [158, 197] width 173 height 24
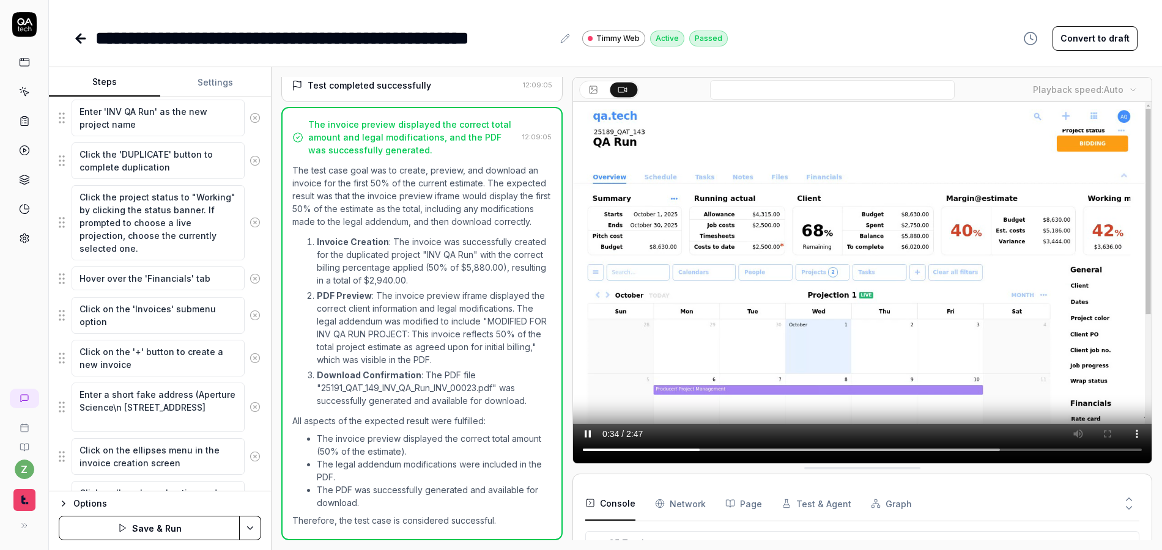
click at [251, 525] on html "**********" at bounding box center [581, 275] width 1162 height 550
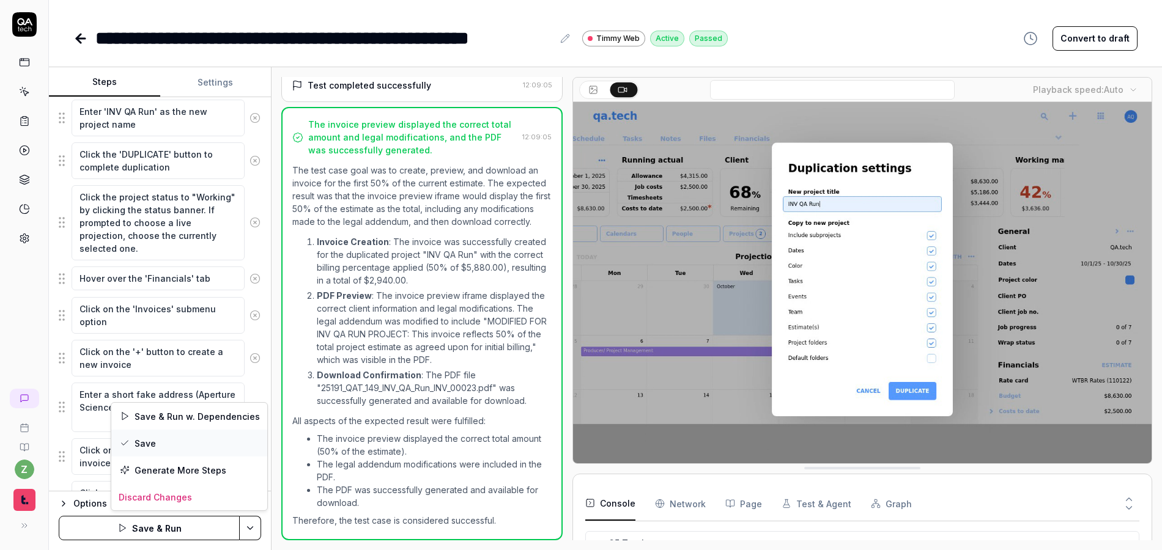
click at [191, 445] on div "Save" at bounding box center [189, 443] width 156 height 27
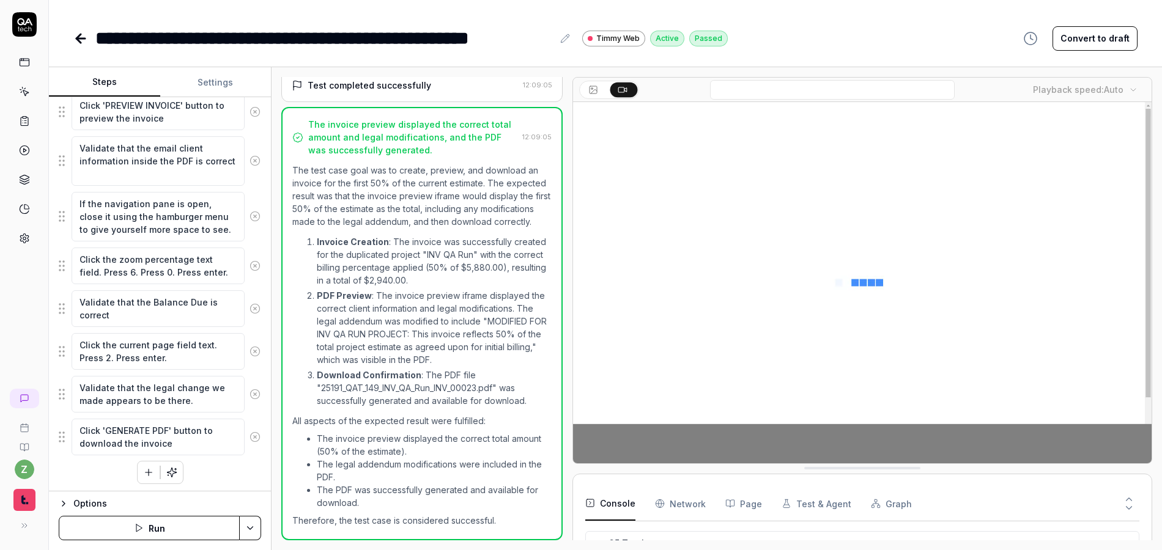
scroll to position [1206, 0]
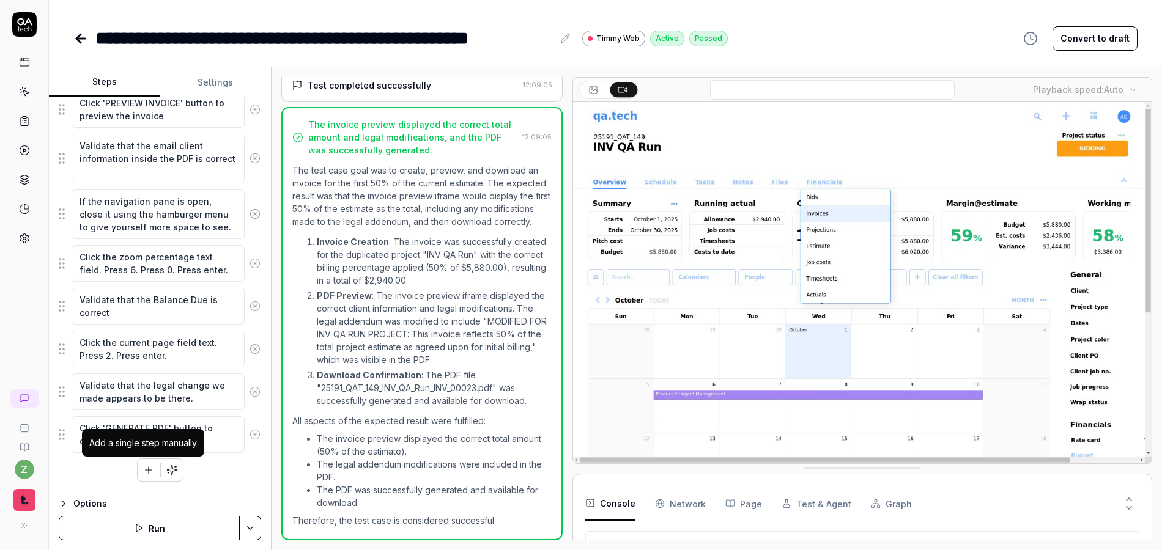
click at [143, 469] on icon "button" at bounding box center [148, 470] width 11 height 11
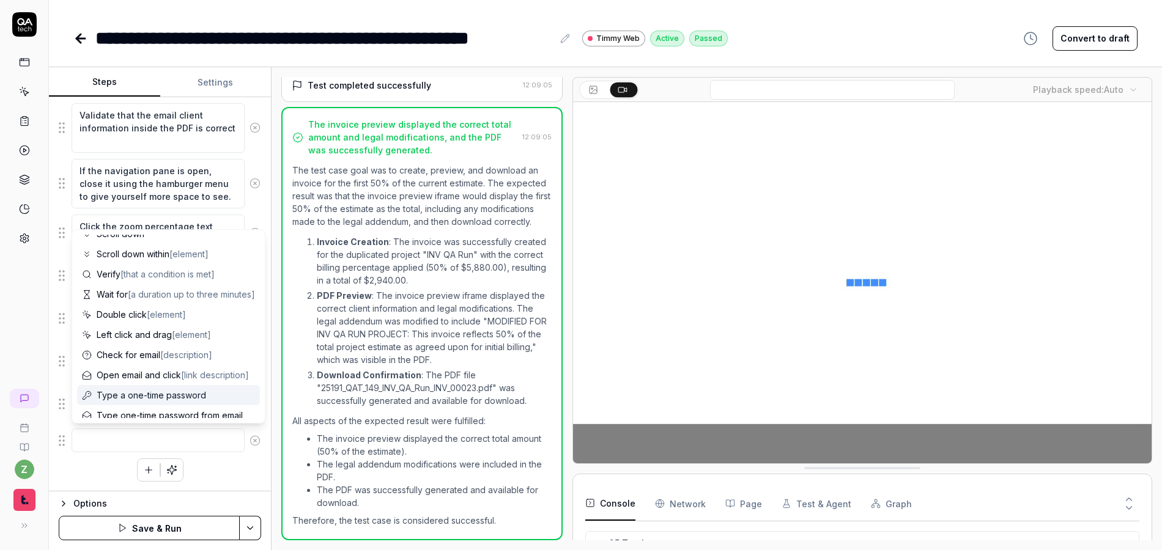
scroll to position [119, 0]
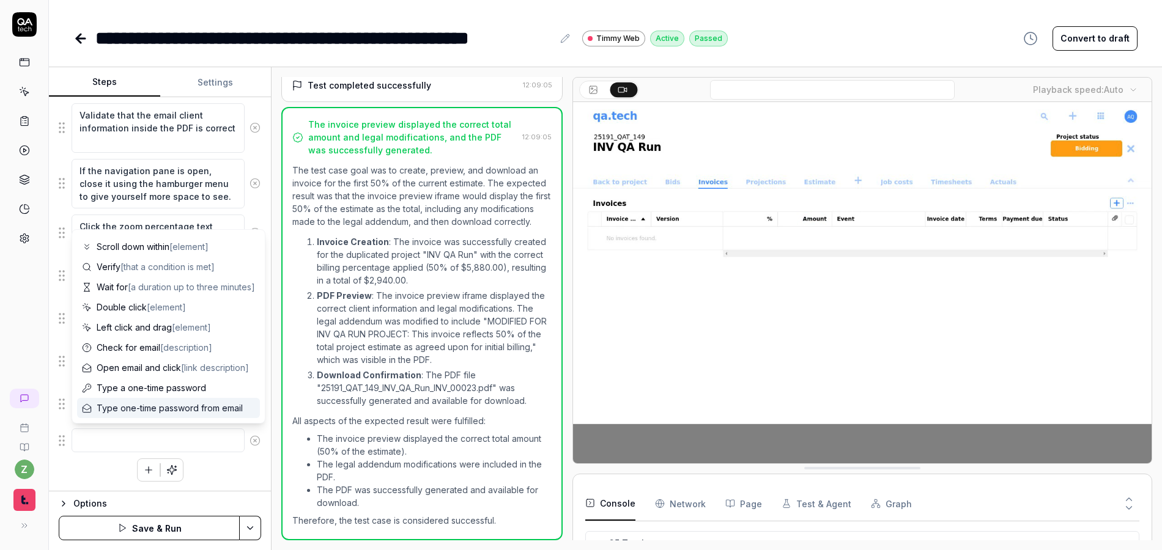
drag, startPoint x: 243, startPoint y: 443, endPoint x: 245, endPoint y: 465, distance: 22.1
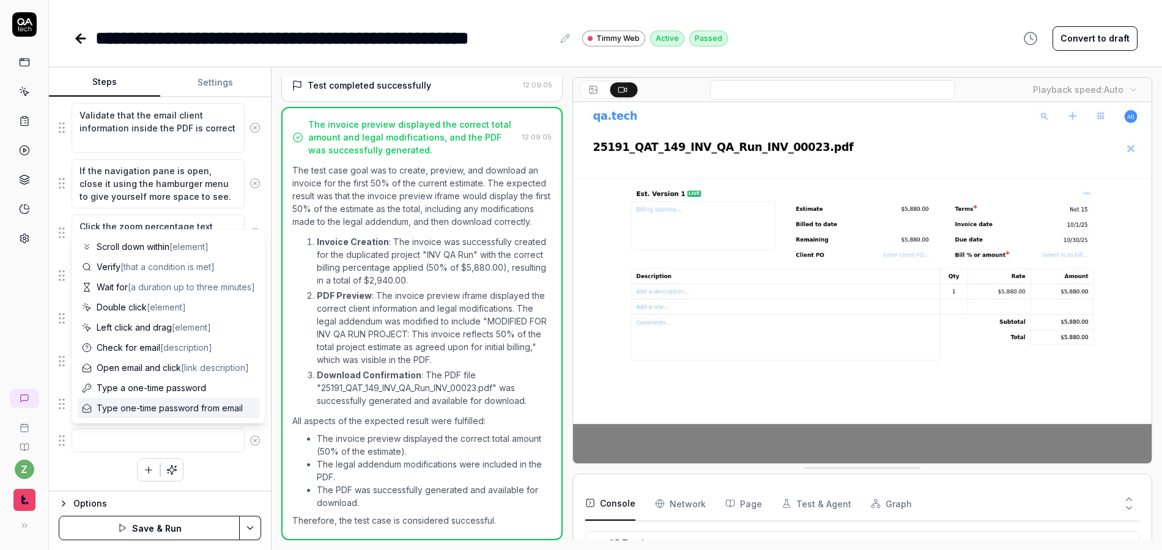
click at [249, 443] on icon at bounding box center [254, 440] width 11 height 11
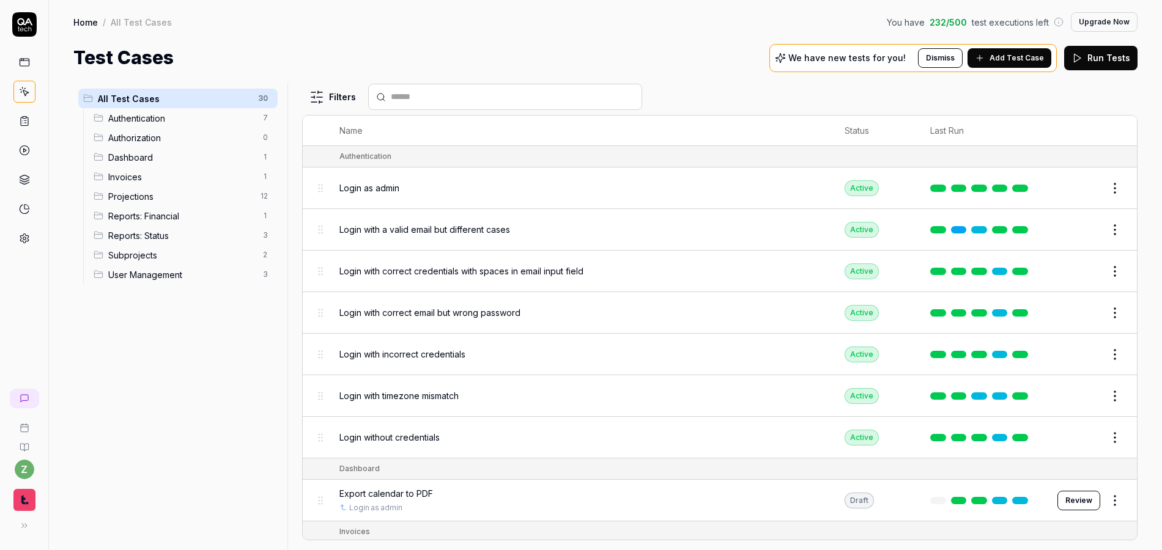
click at [158, 238] on span "Reports: Status" at bounding box center [181, 235] width 147 height 13
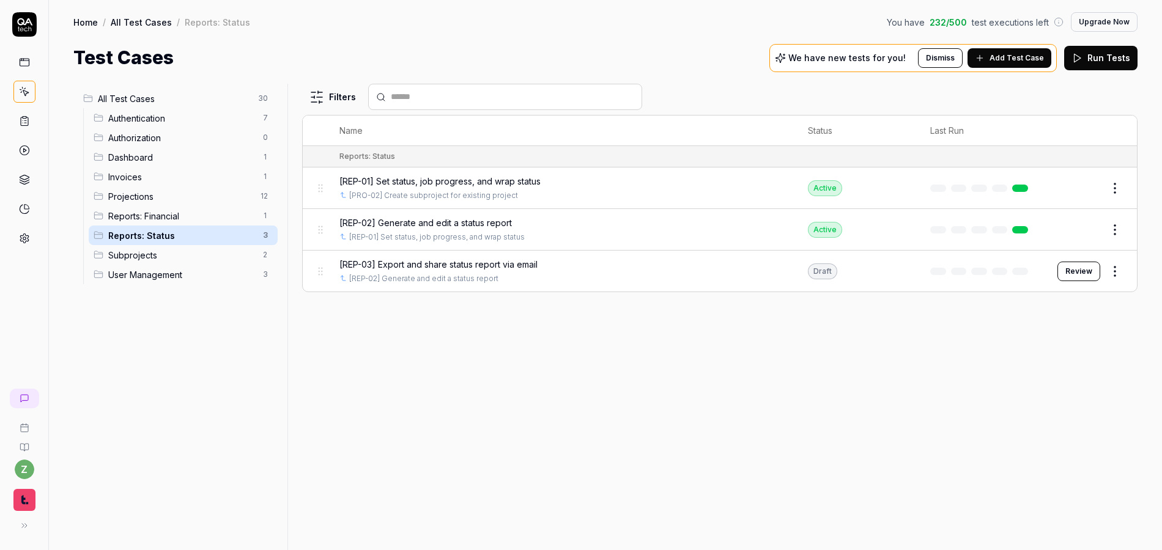
click at [460, 223] on span "[REP-02] Generate and edit a status report" at bounding box center [425, 222] width 172 height 13
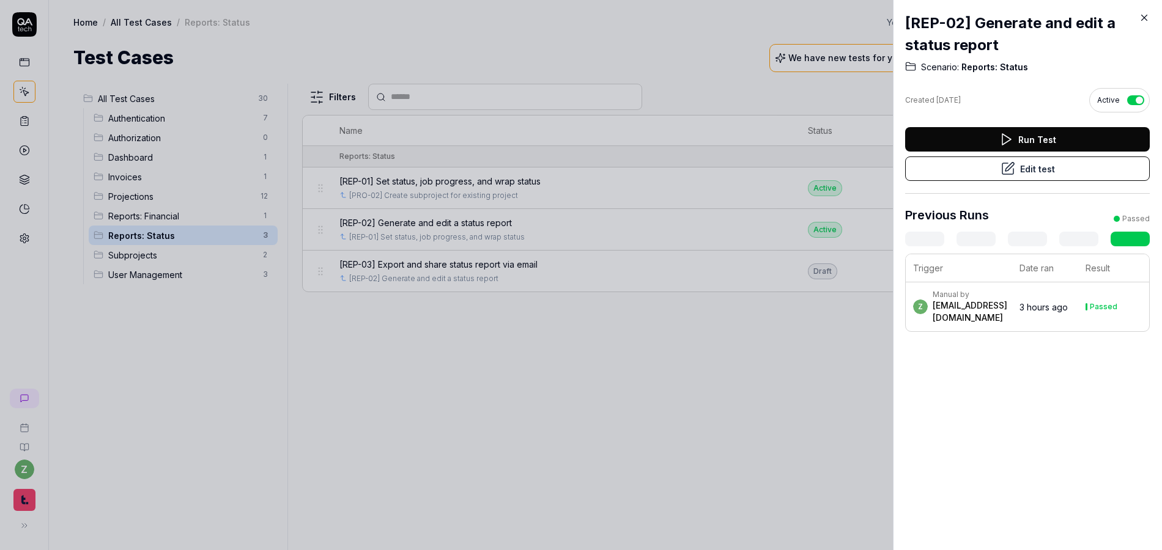
click at [1050, 173] on button "Edit test" at bounding box center [1027, 169] width 245 height 24
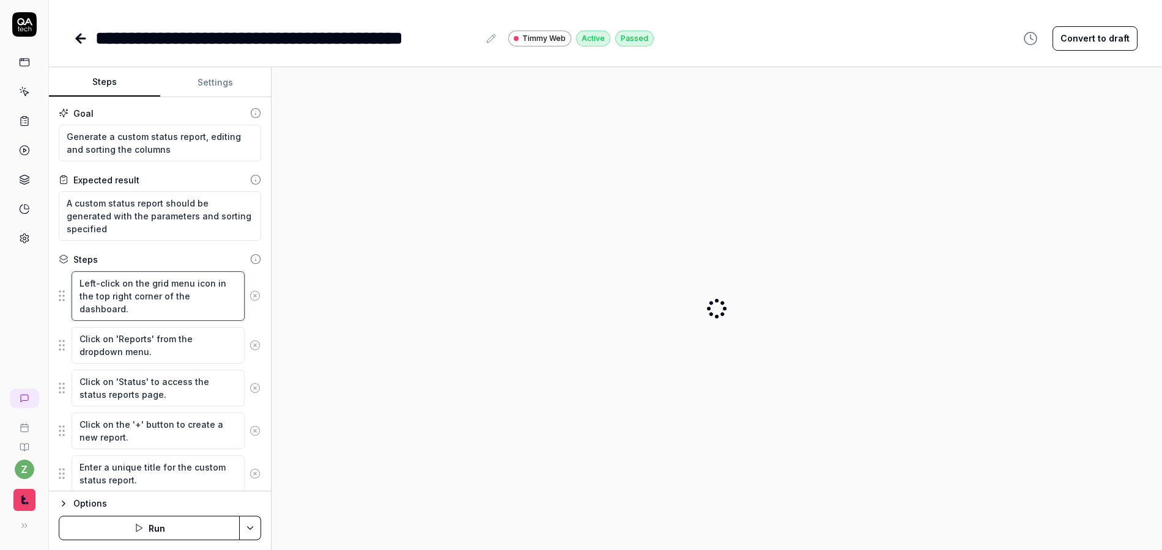
click at [170, 304] on textarea "Left-click on the grid menu icon in the top right corner of the dashboard." at bounding box center [158, 296] width 173 height 50
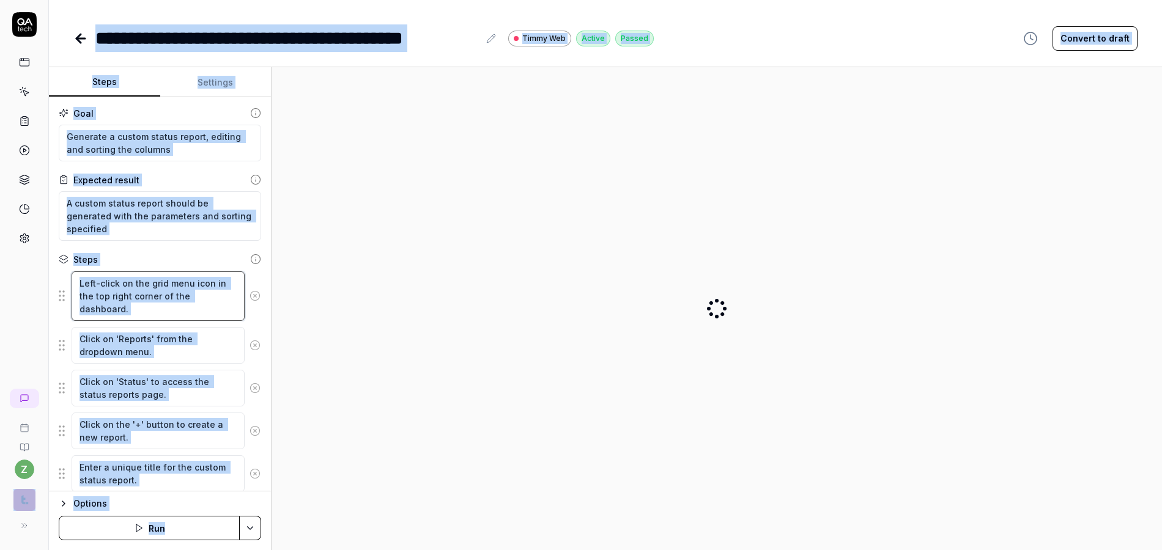
click at [171, 281] on textarea "Left-click on the grid menu icon in the top right corner of the dashboard." at bounding box center [158, 296] width 173 height 50
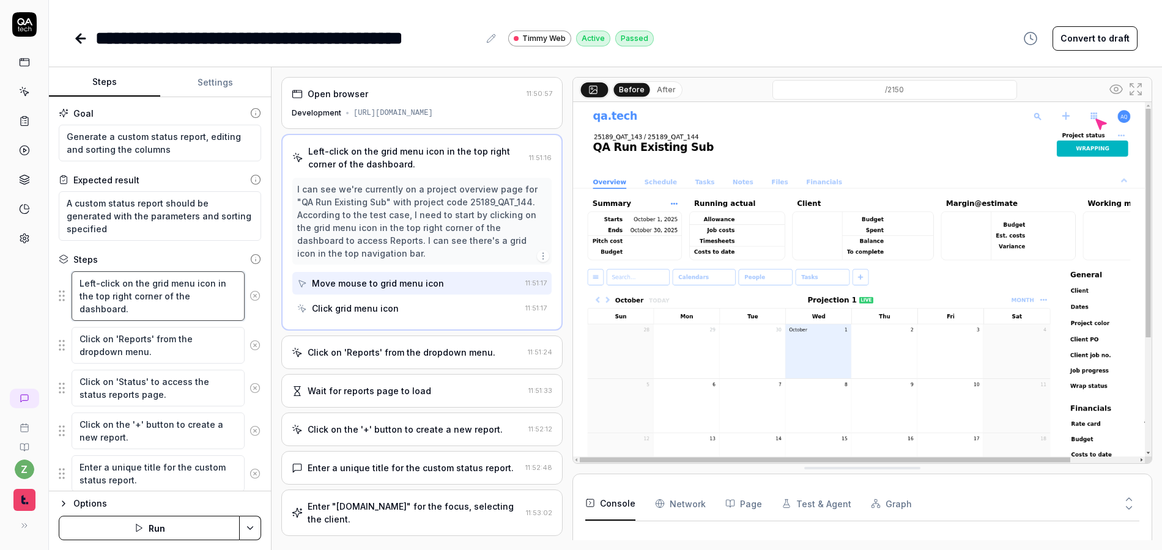
drag, startPoint x: 144, startPoint y: 305, endPoint x: 78, endPoint y: 285, distance: 69.6
click at [78, 285] on textarea "Left-click on the grid menu icon in the top right corner of the dashboard." at bounding box center [158, 296] width 173 height 50
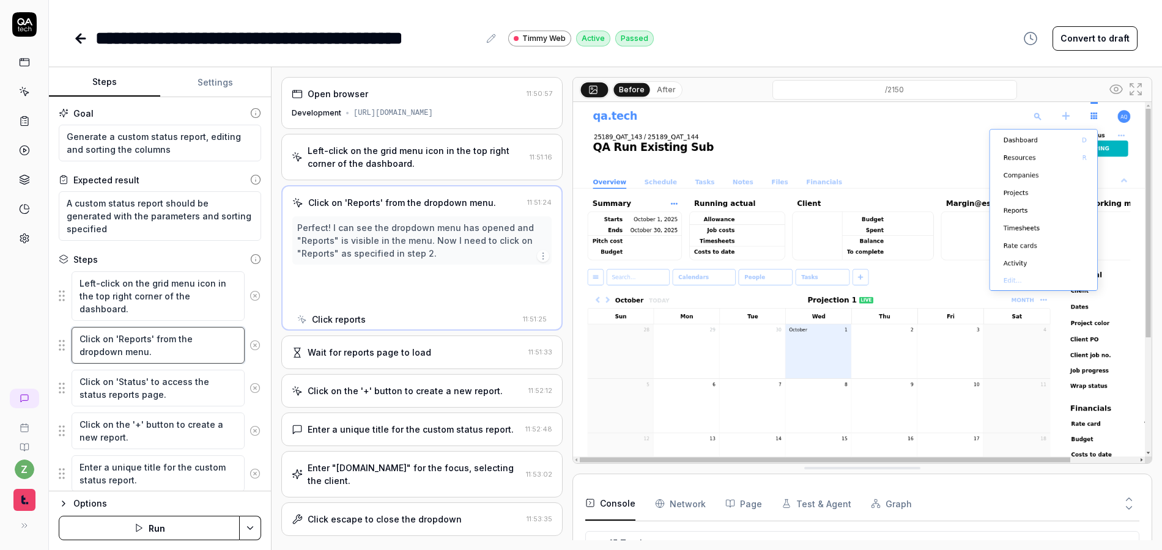
drag, startPoint x: 111, startPoint y: 339, endPoint x: 80, endPoint y: 340, distance: 31.2
click at [80, 340] on textarea "Click on 'Reports' from the dropdown menu." at bounding box center [158, 345] width 173 height 37
type textarea "*"
type textarea "H 'Reports' from the dropdown menu."
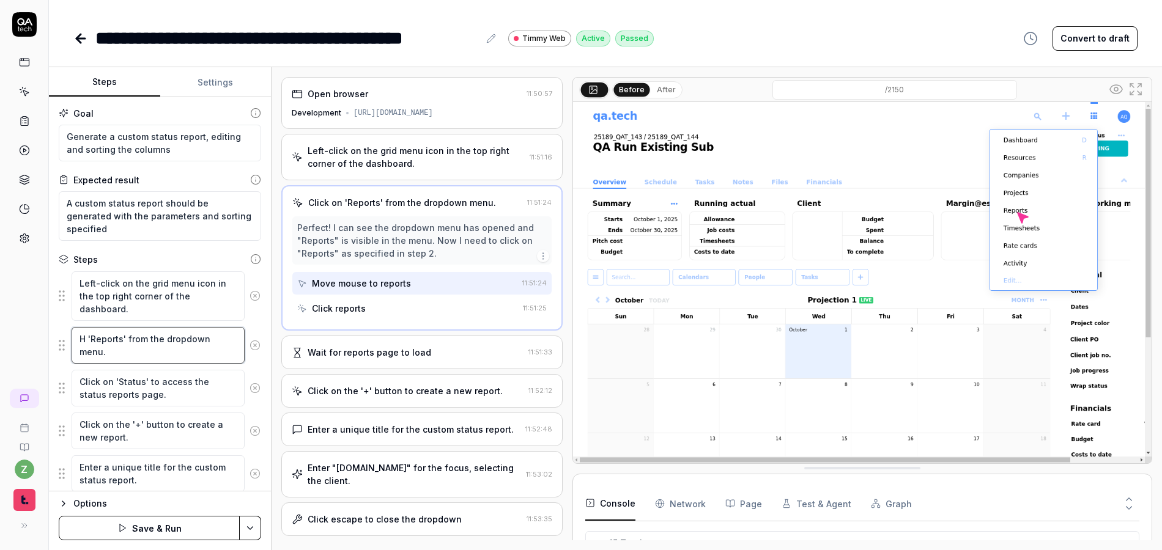
type textarea "*"
type textarea "Ho 'Reports' from the dropdown menu."
type textarea "*"
type textarea "Hov 'Reports' from the dropdown menu."
type textarea "*"
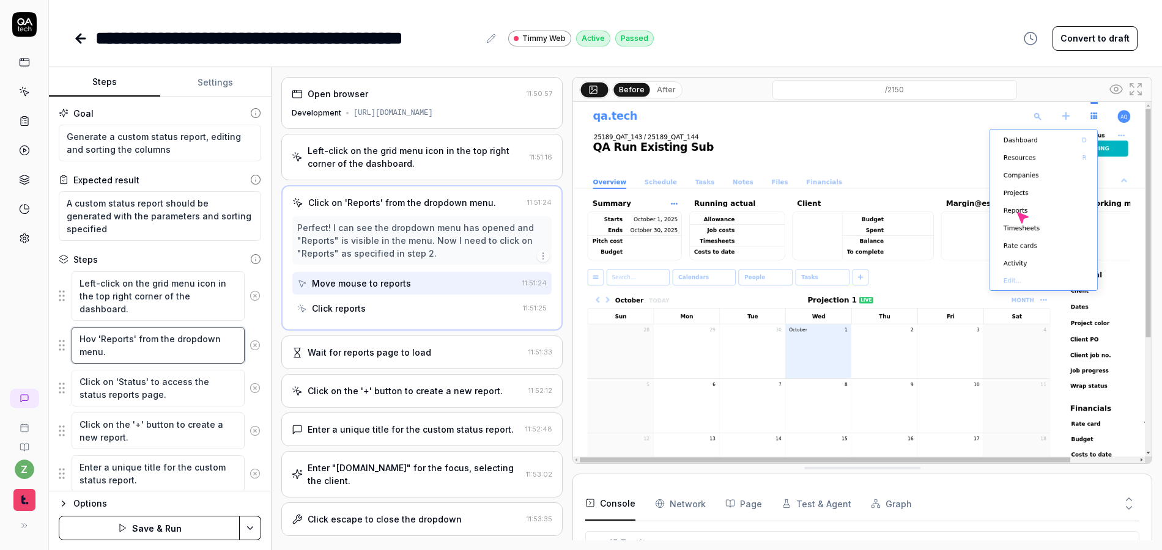
type textarea "Hove 'Reports' from the dropdown menu."
type textarea "*"
type textarea "Hover 'Reports' from the dropdown menu."
type textarea "*"
type textarea "Hover o 'Reports' from the dropdown menu."
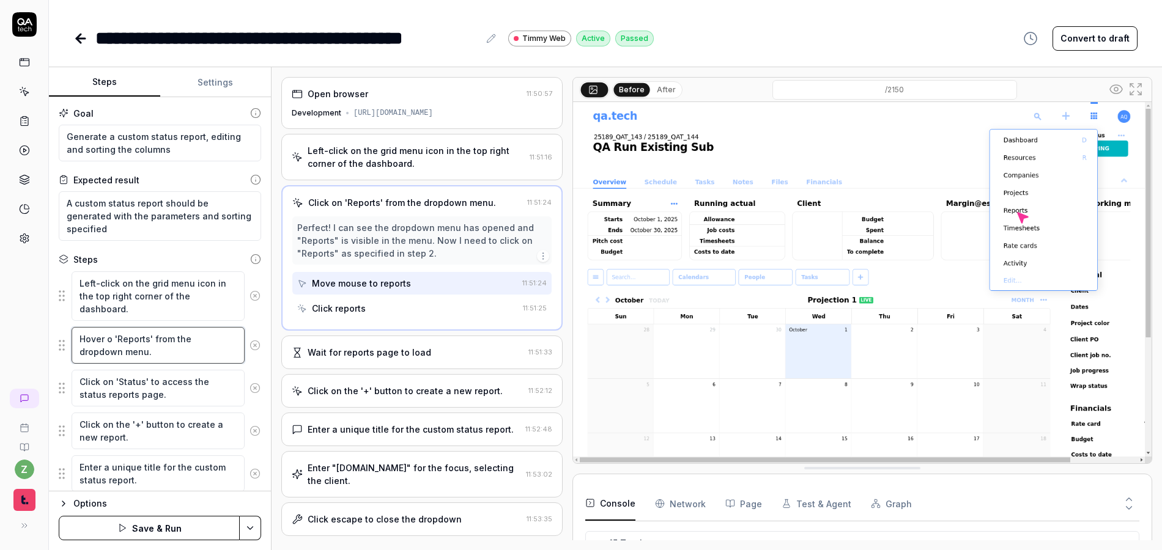
type textarea "*"
type textarea "Hover ov 'Reports' from the dropdown menu."
type textarea "*"
type textarea "Hover ove 'Reports' from the dropdown menu."
type textarea "*"
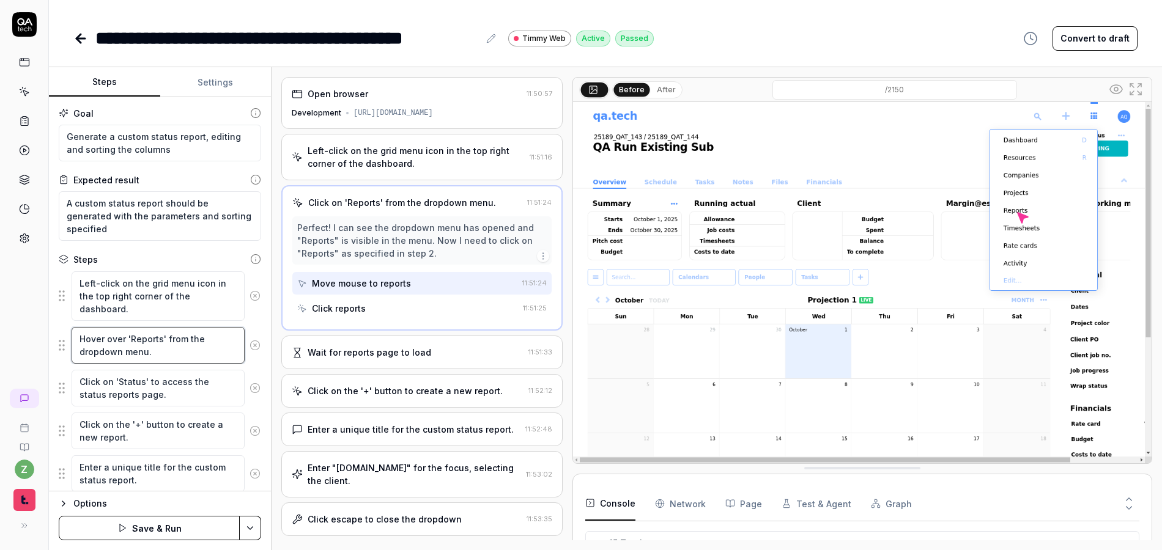
type textarea "Hover over 'Reports' from the dropdown menu."
type textarea "*"
type textarea "Hover over t 'Reports' from the dropdown menu."
type textarea "*"
type textarea "Hover over th 'Reports' from the dropdown menu."
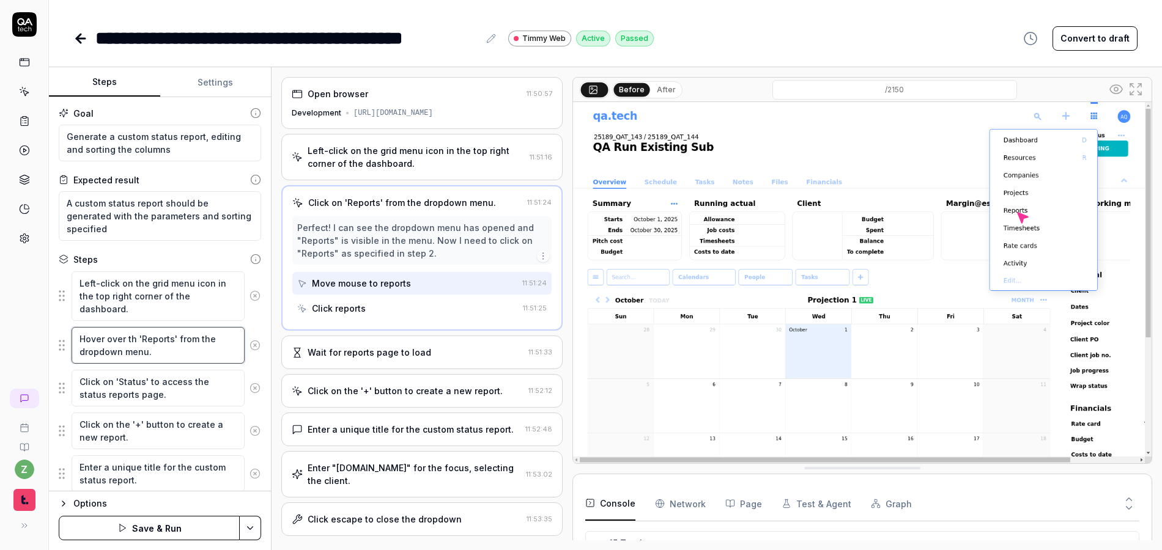
type textarea "*"
type textarea "Hover over the 'Reports' from the dropdown menu."
click at [184, 336] on textarea "Hover over the 'Reports' from the dropdown menu." at bounding box center [158, 345] width 173 height 37
type textarea "*"
type textarea "Hover over the 'Reports' ofrom the dropdown menu."
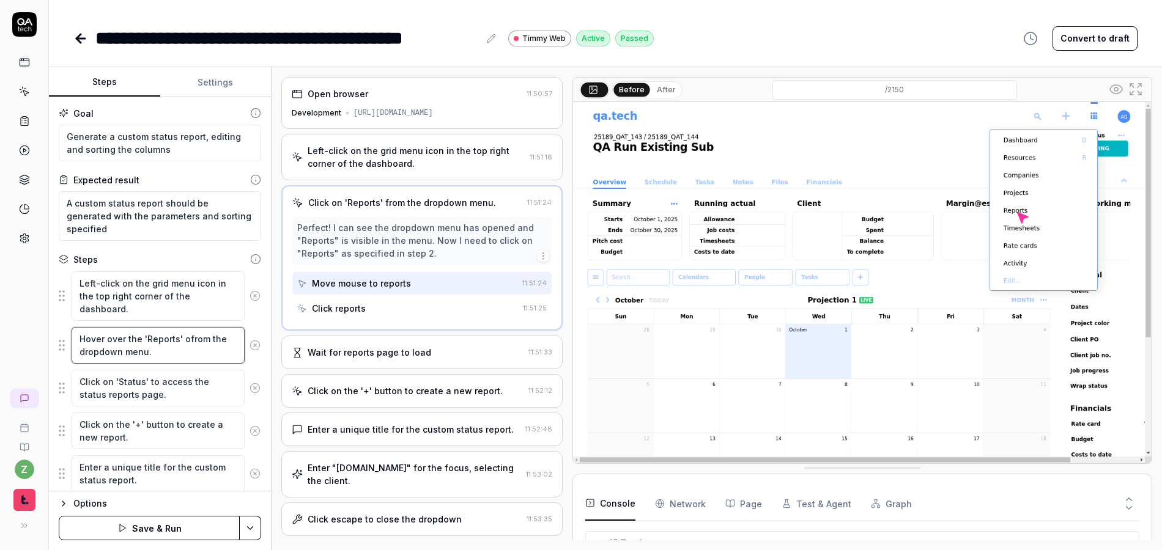
type textarea "*"
type textarea "Hover over the 'Reports' optfrom the dropdown menu."
type textarea "*"
type textarea "Hover over the 'Reports' optifrom the dropdown menu."
type textarea "*"
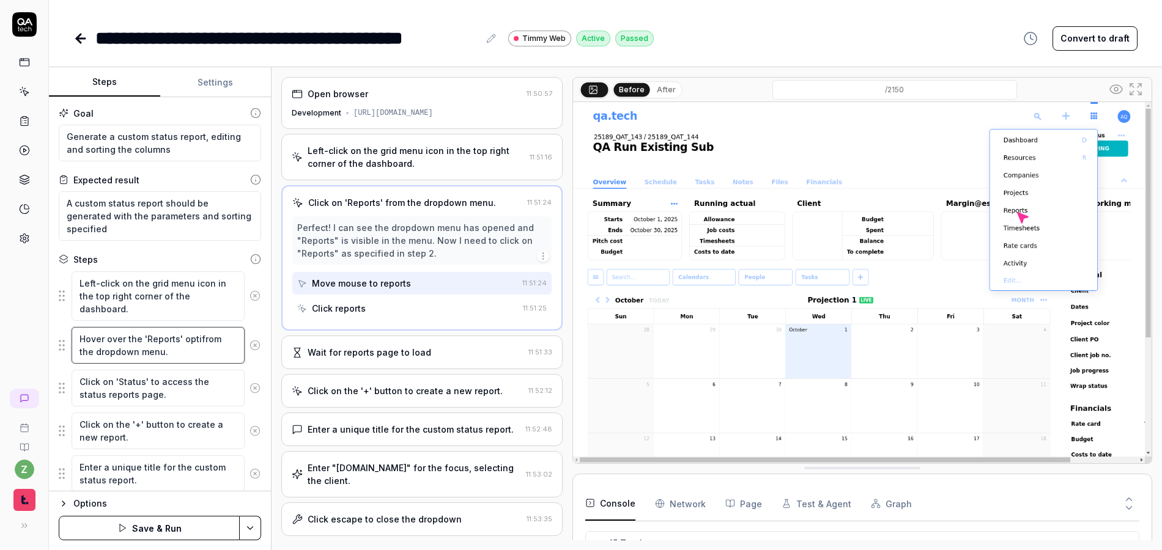
type textarea "Hover over the 'Reports' optiofrom the dropdown menu."
type textarea "*"
type textarea "Hover over the 'Reports' optionfrom the dropdown menu."
type textarea "*"
type textarea "Hover over the 'Reports' option from the dropdown menu."
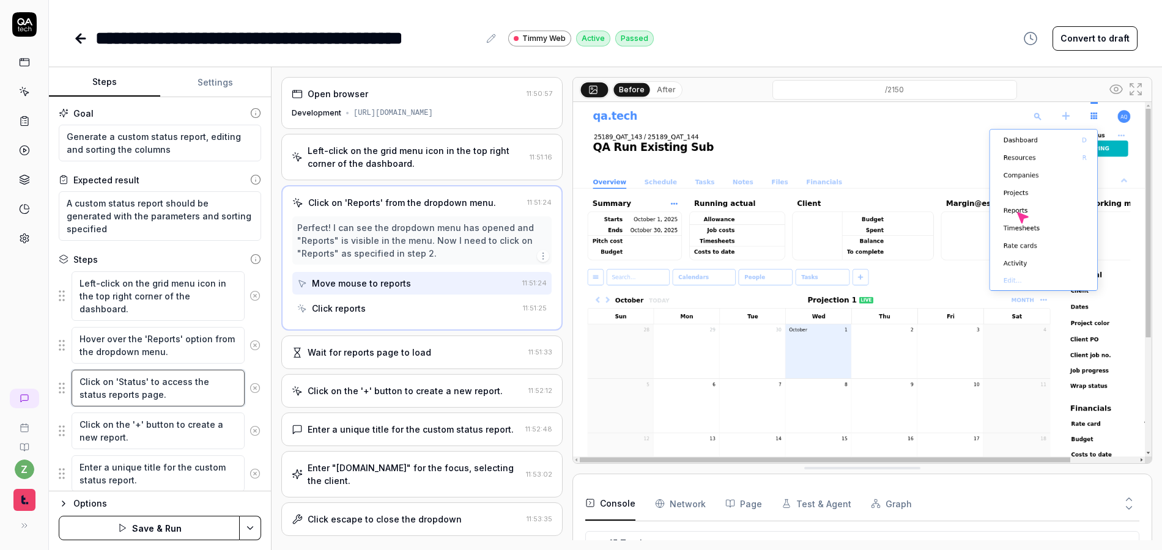
click at [178, 397] on textarea "Click on 'Status' to access the status reports page." at bounding box center [158, 388] width 173 height 37
type textarea "*"
type textarea "Click on 'Status' to access the status reports page"
click at [149, 377] on textarea "Click on 'Status' to access the status reports page" at bounding box center [158, 388] width 173 height 37
type textarea "*"
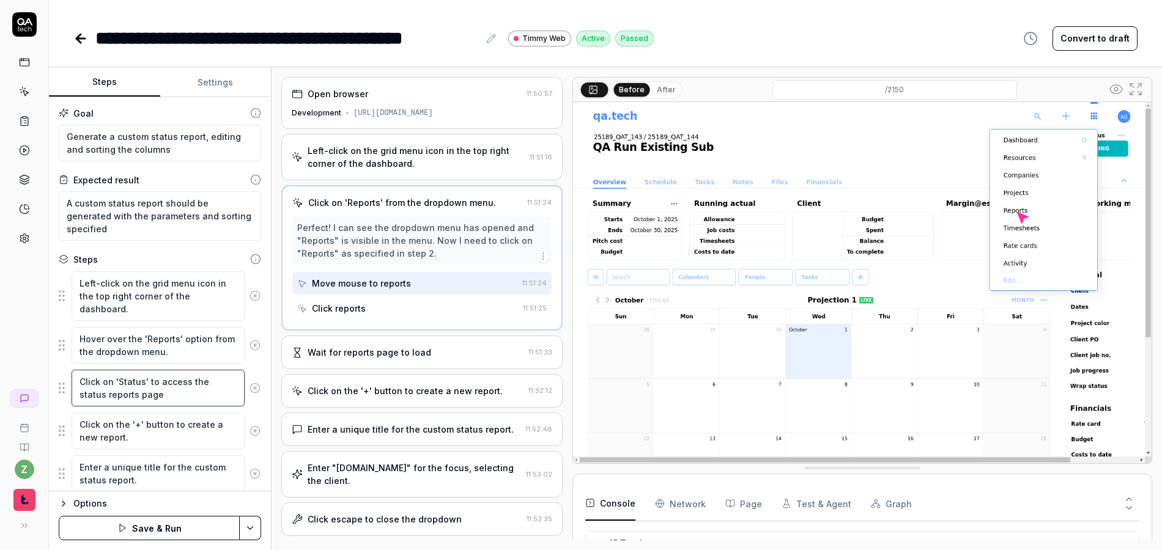
type textarea "Click on 'Status' fto access the status reports page"
type textarea "*"
type textarea "Click on 'Status' frto access the status reports page"
type textarea "*"
type textarea "Click on 'Status' froto access the status reports page"
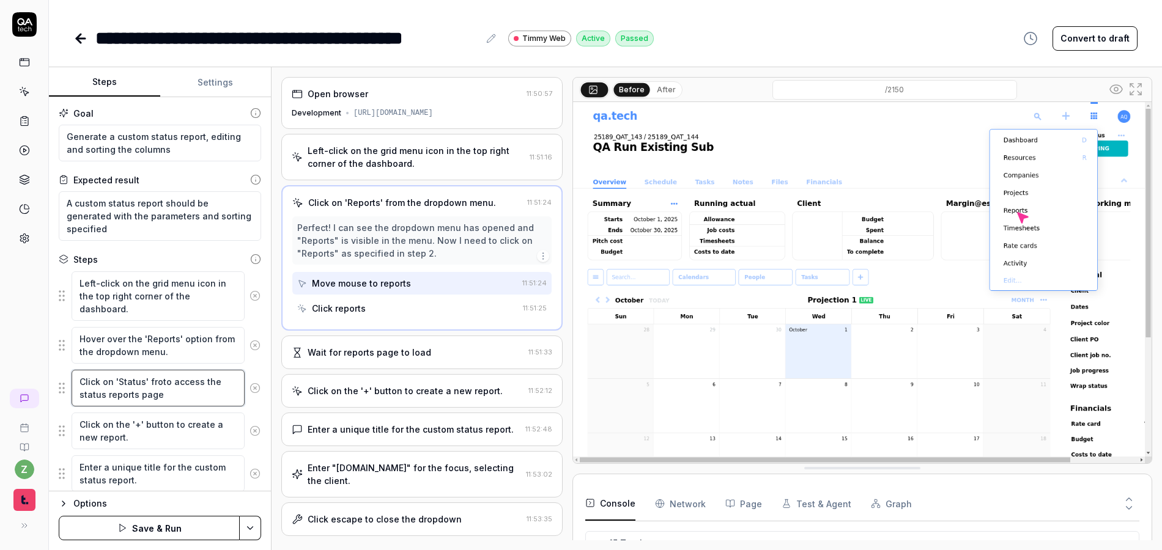
type textarea "*"
type textarea "Click on 'Status' fromto access the status reports page"
type textarea "*"
type textarea "Click on 'Status' from tto access the status reports page"
type textarea "*"
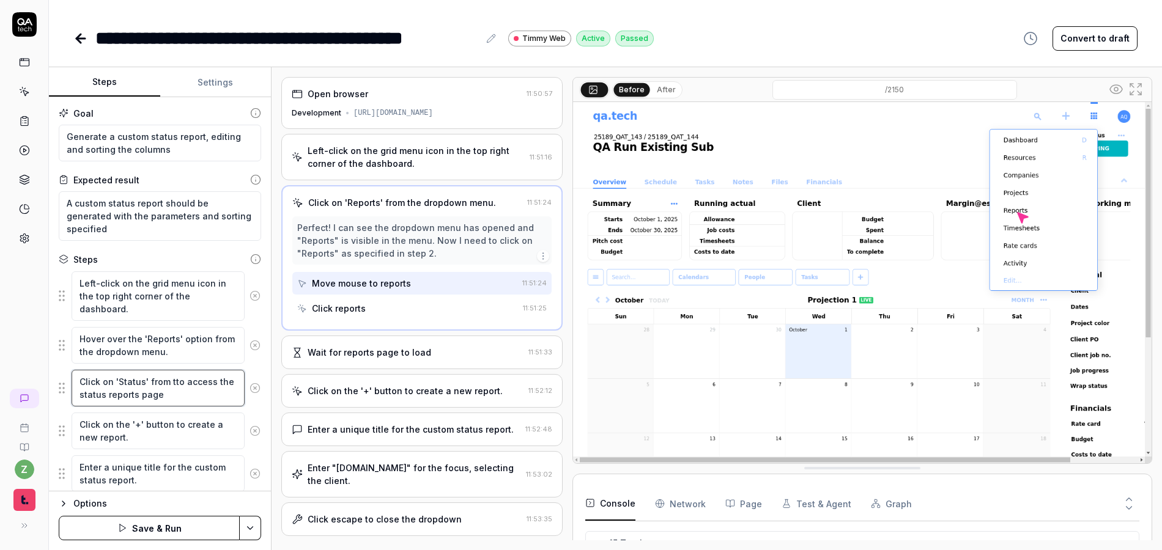
type textarea "Click on 'Status' from thto access the status reports page"
type textarea "*"
type textarea "Click on 'Status' from theto access the status reports page"
type textarea "*"
type textarea "Click on 'Status' from the to access the status reports page"
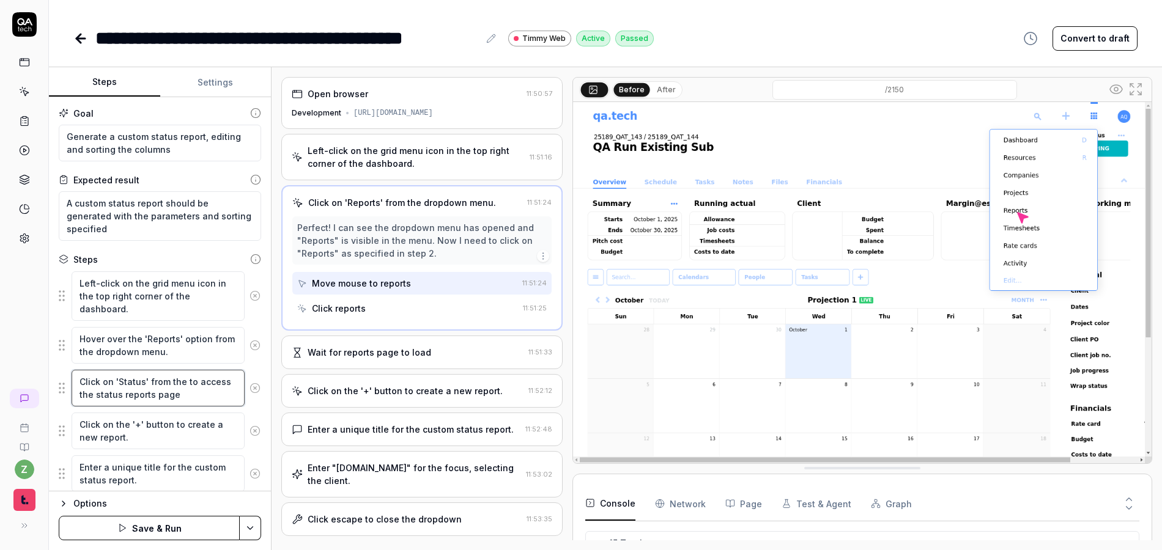
type textarea "*"
type textarea "Click on 'Status' from the sto access the status reports page"
type textarea "*"
type textarea "Click on 'Status' from the [PERSON_NAME] access the status reports page"
type textarea "*"
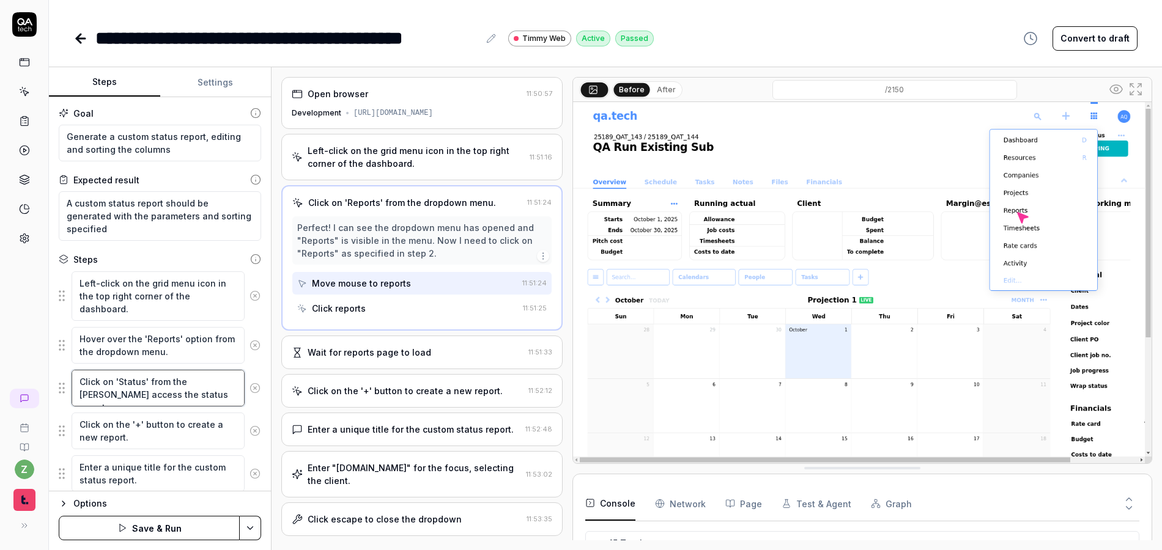
type textarea "Click on 'Status' from the subto access the status reports page"
type textarea "*"
type textarea "Click on 'Status' from the submto access the status reports page"
type textarea "*"
type textarea "Click on 'Status' from the submeto access the status reports page"
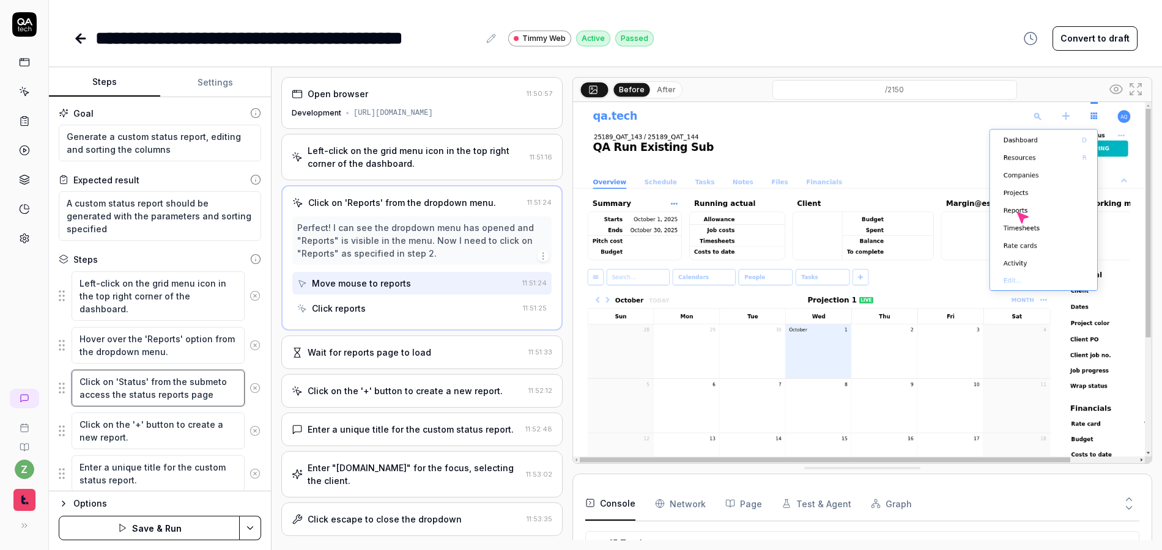
type textarea "*"
type textarea "Click on 'Status' from the submento access the status reports page"
type textarea "*"
type textarea "Click on 'Status' from the submenuto access the status reports page"
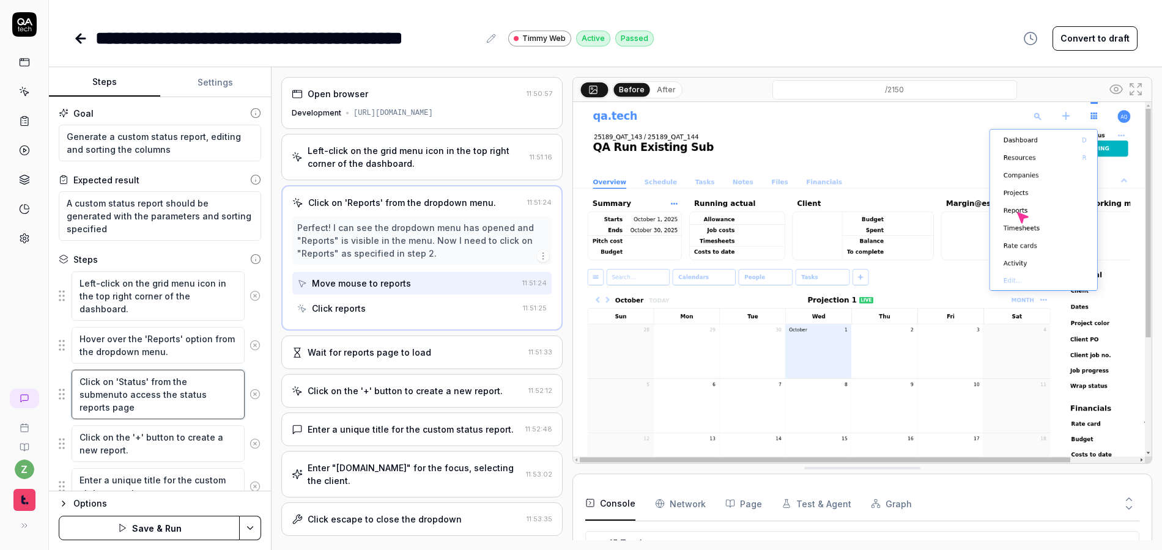
type textarea "*"
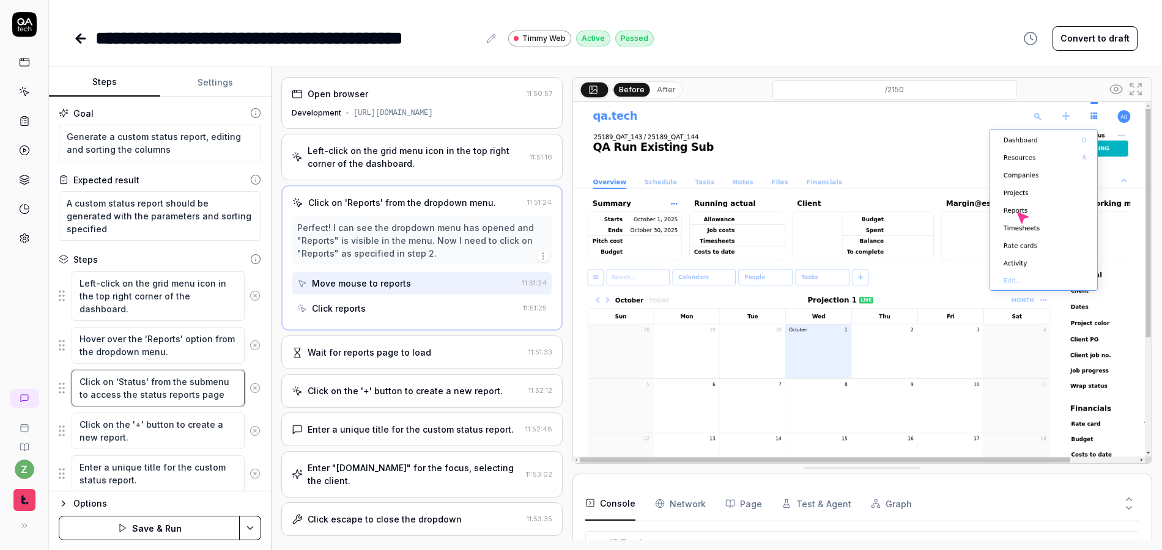
type textarea "Click on 'Status' from the submenu to access the status reports page"
click at [253, 520] on html "**********" at bounding box center [581, 275] width 1162 height 550
click at [149, 443] on div "Save" at bounding box center [189, 443] width 156 height 27
click at [55, 330] on div "Goal Generate a custom status report, editing and sorting the columns Expected …" at bounding box center [160, 294] width 222 height 394
click at [216, 385] on textarea "Click on 'Status' from the submenu to access the status reports page" at bounding box center [158, 388] width 173 height 37
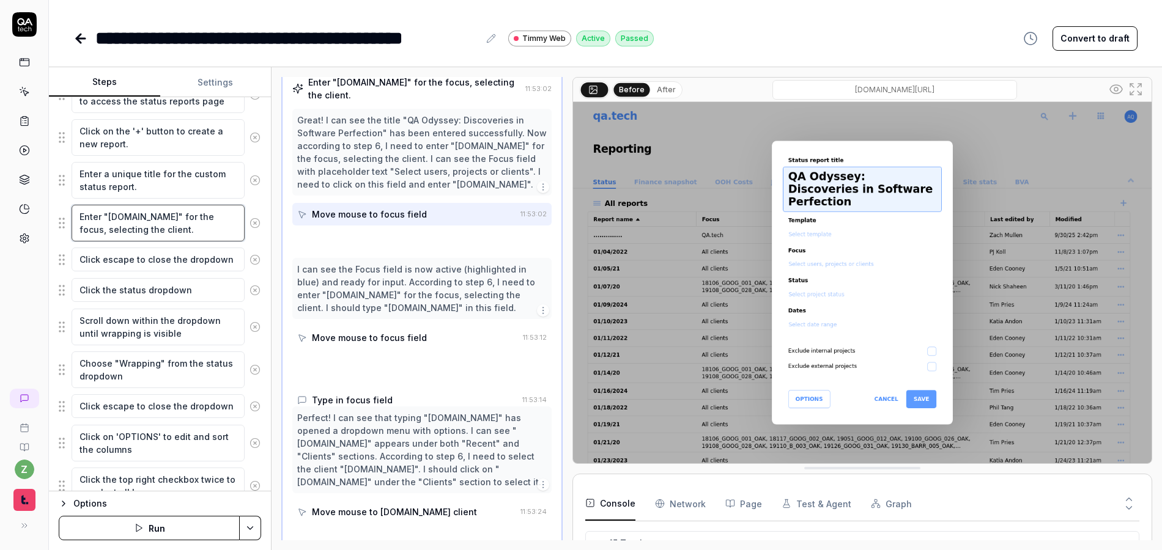
scroll to position [281, 0]
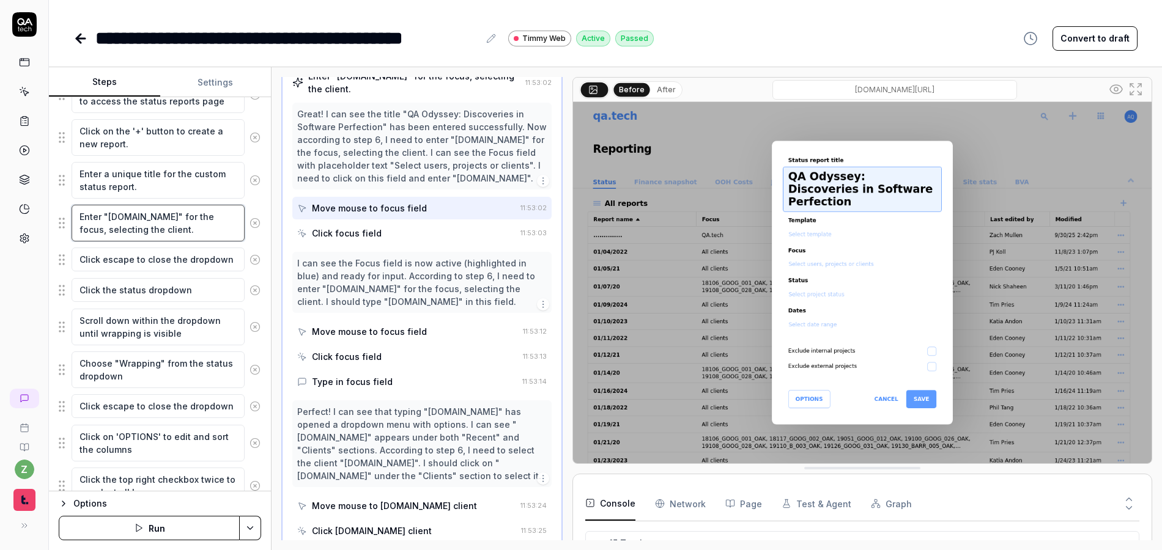
drag, startPoint x: 191, startPoint y: 237, endPoint x: 57, endPoint y: 219, distance: 134.5
click at [57, 219] on div "Goal Generate a custom status report, editing and sorting the columns Expected …" at bounding box center [160, 294] width 222 height 394
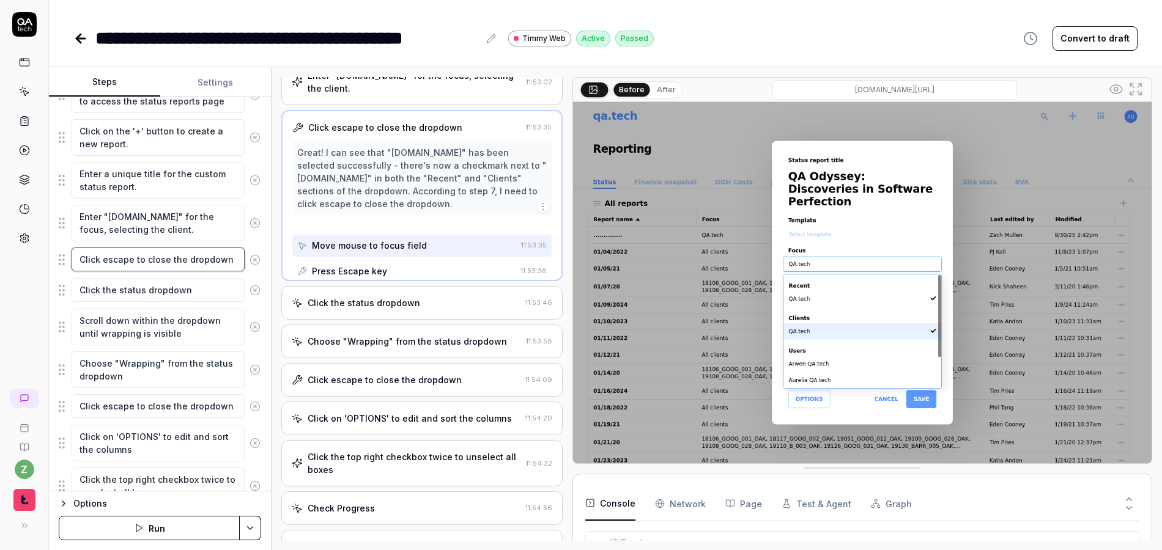
click at [133, 268] on textarea "Click escape to close the dropdown" at bounding box center [158, 260] width 173 height 24
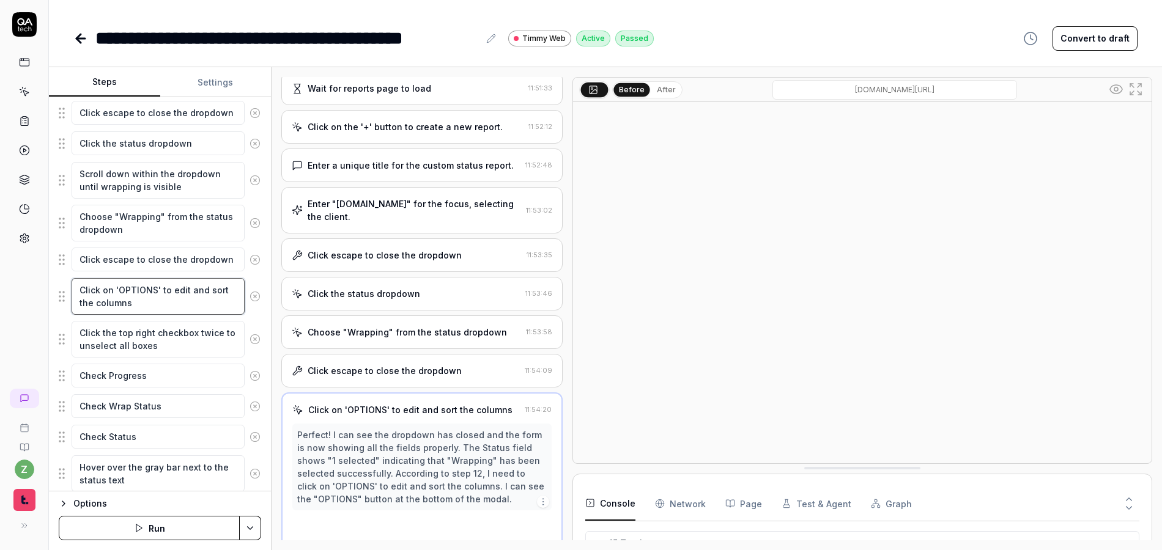
scroll to position [175, 0]
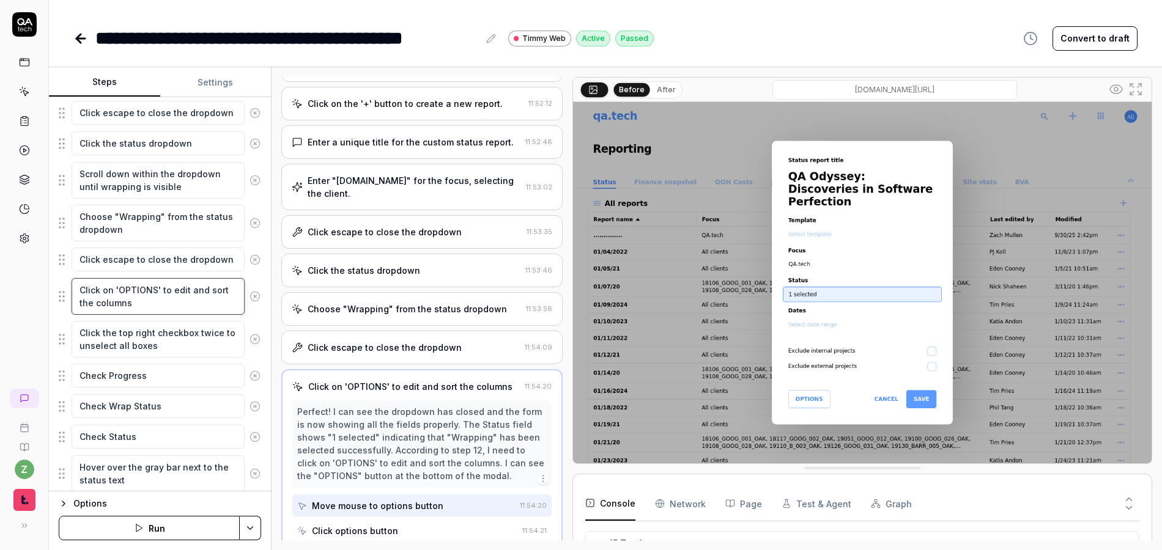
drag, startPoint x: 156, startPoint y: 301, endPoint x: 59, endPoint y: 289, distance: 97.4
click at [59, 289] on div "Click on 'OPTIONS' to edit and sort the columns" at bounding box center [160, 297] width 202 height 38
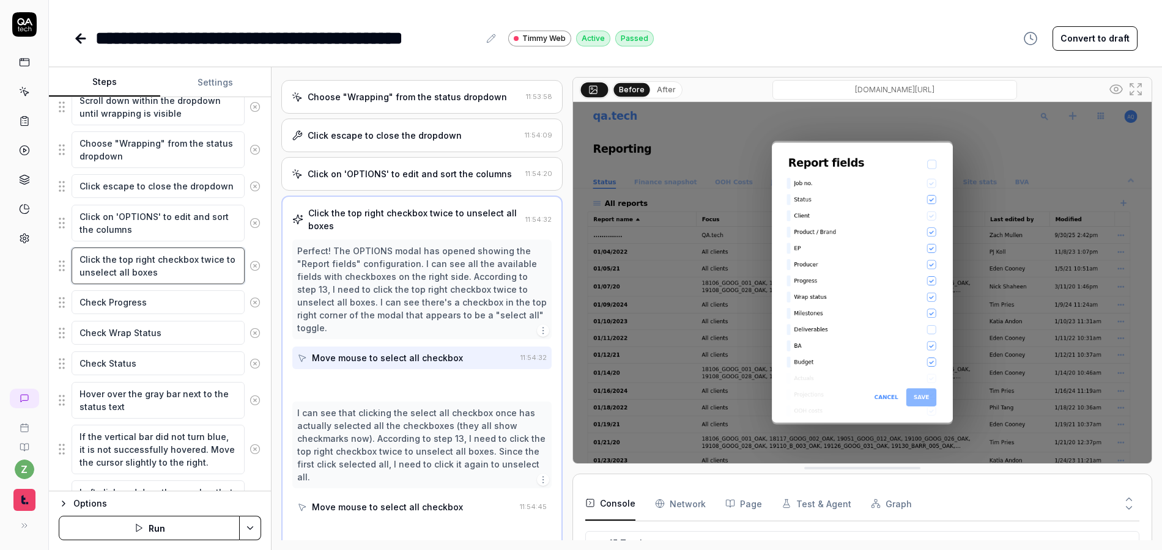
scroll to position [389, 0]
drag, startPoint x: 179, startPoint y: 275, endPoint x: 74, endPoint y: 248, distance: 108.0
click at [76, 248] on textarea "Click the top right checkbox twice to unselect all boxes" at bounding box center [158, 266] width 173 height 37
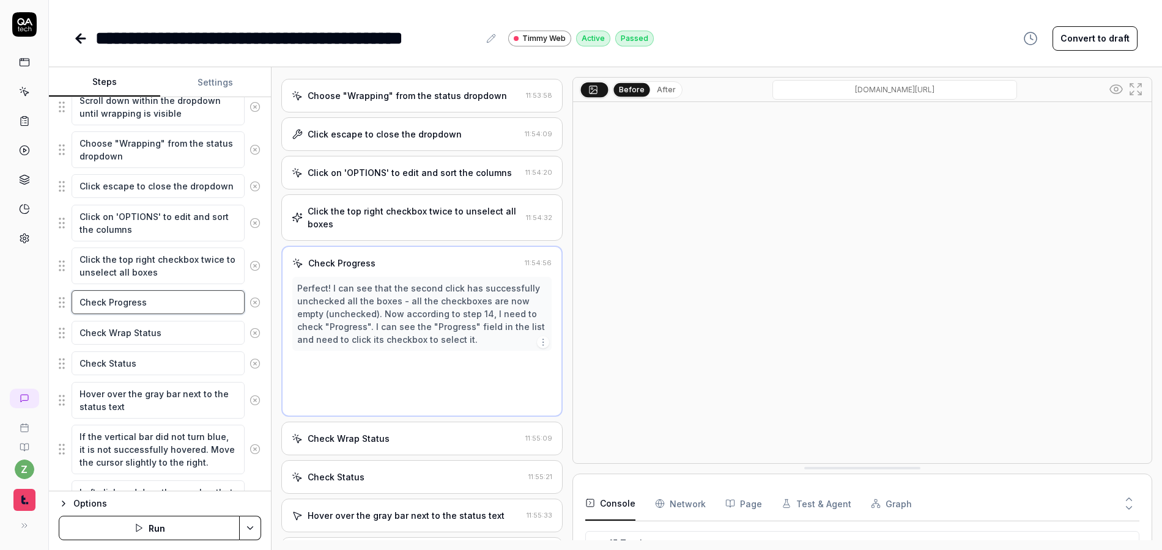
drag, startPoint x: 160, startPoint y: 301, endPoint x: 1, endPoint y: 323, distance: 160.5
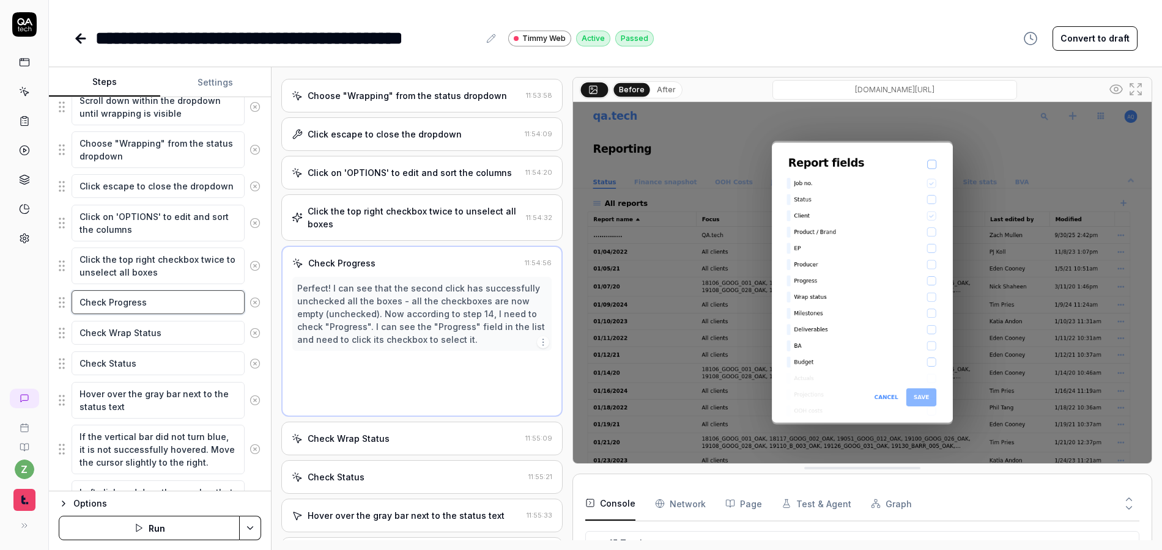
click at [160, 301] on textarea "Check Progress" at bounding box center [158, 302] width 173 height 24
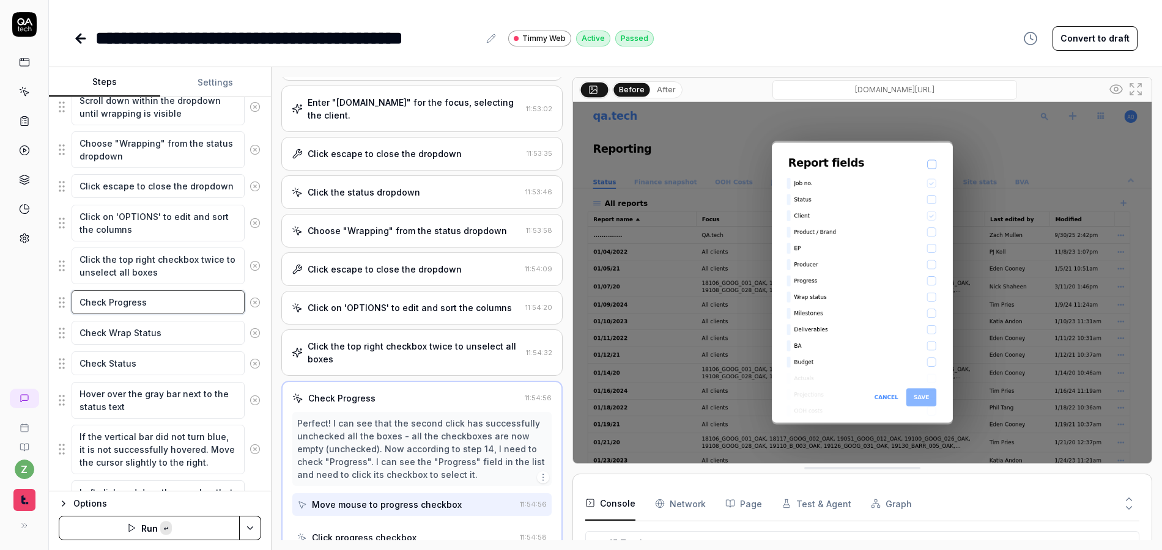
scroll to position [253, 0]
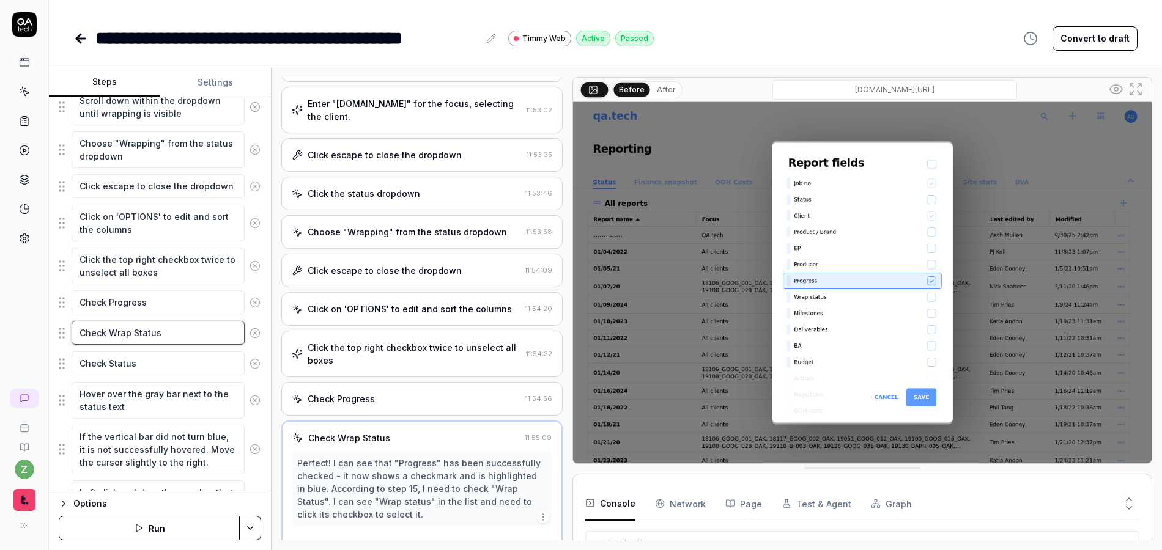
click at [130, 331] on textarea "Check Wrap Status" at bounding box center [158, 333] width 173 height 24
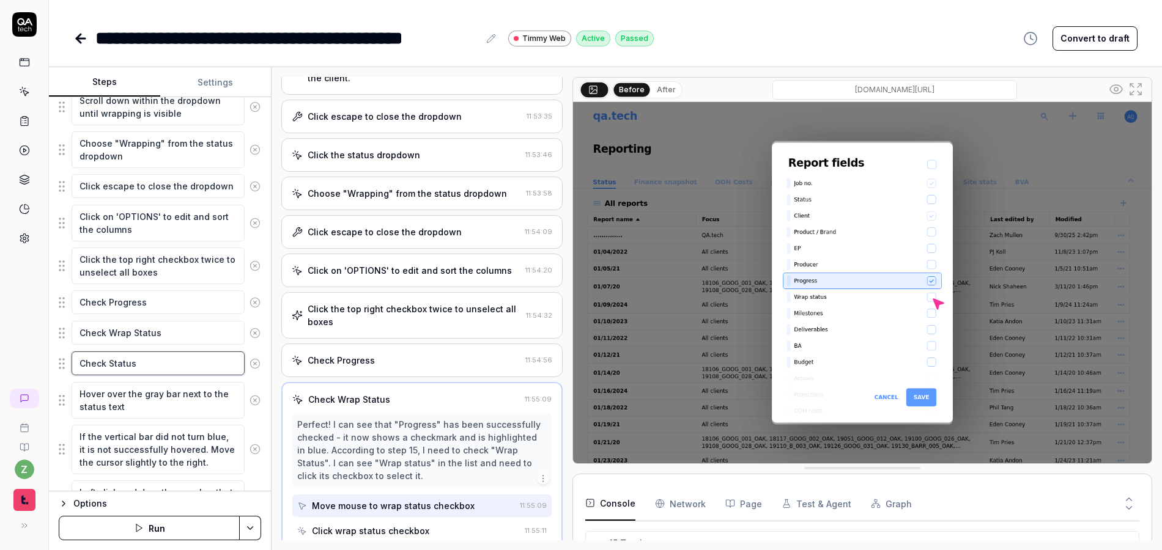
click at [116, 366] on textarea "Check Status" at bounding box center [158, 364] width 173 height 24
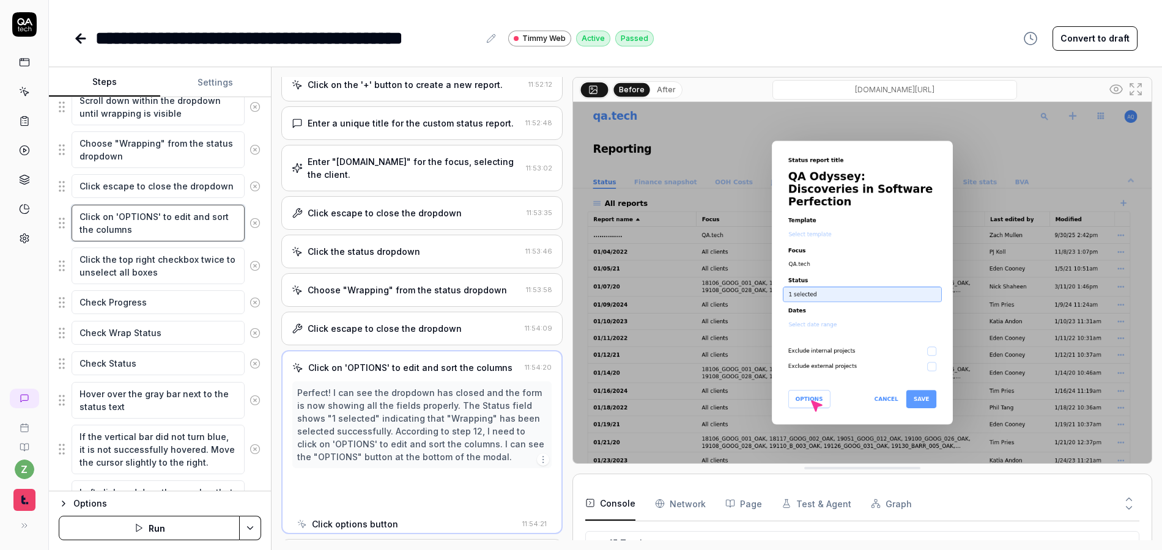
scroll to position [175, 0]
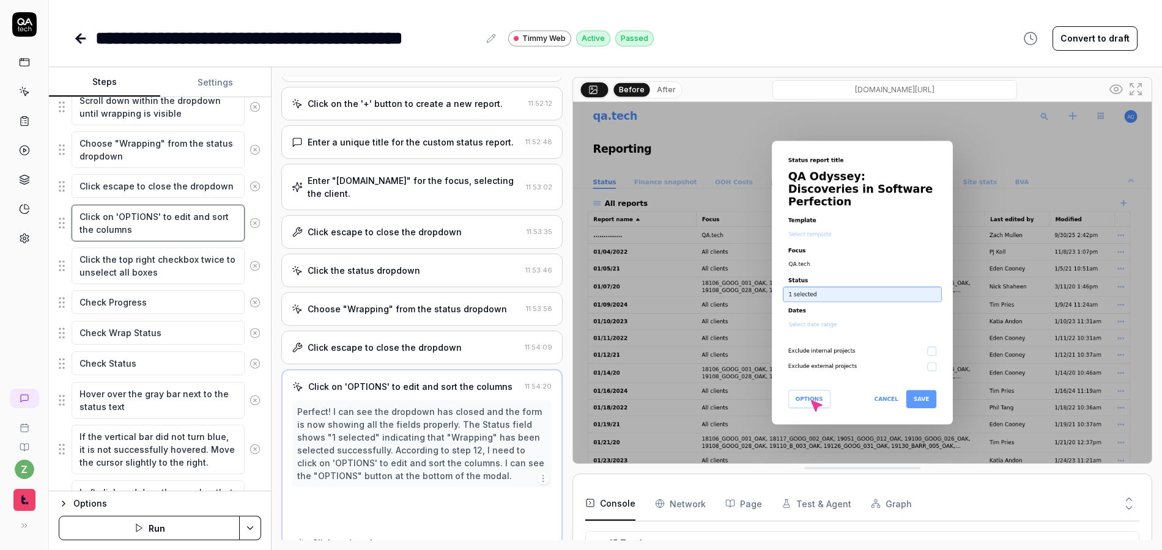
drag, startPoint x: 153, startPoint y: 235, endPoint x: 20, endPoint y: 223, distance: 133.8
click at [75, 216] on textarea "Click on 'OPTIONS' to edit and sort the columns" at bounding box center [158, 223] width 173 height 37
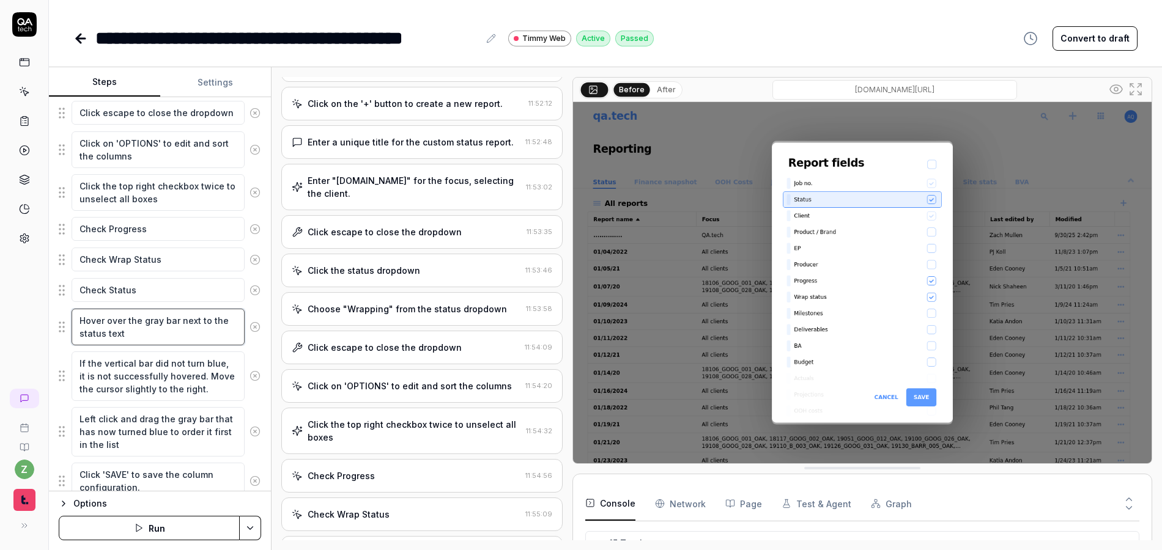
click at [152, 338] on textarea "Hover over the gray bar next to the status text" at bounding box center [158, 327] width 173 height 37
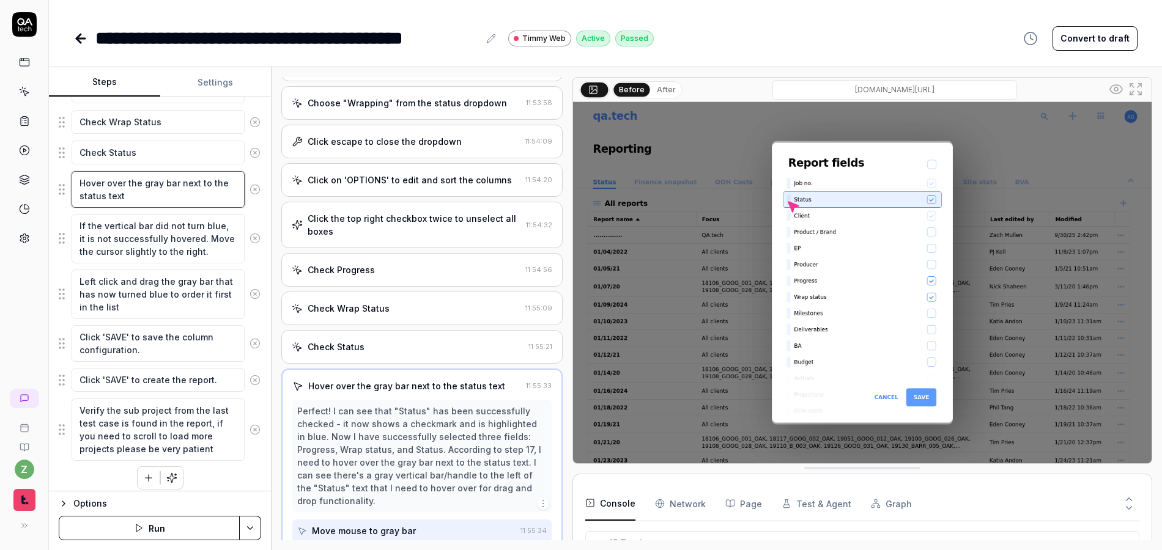
scroll to position [733, 0]
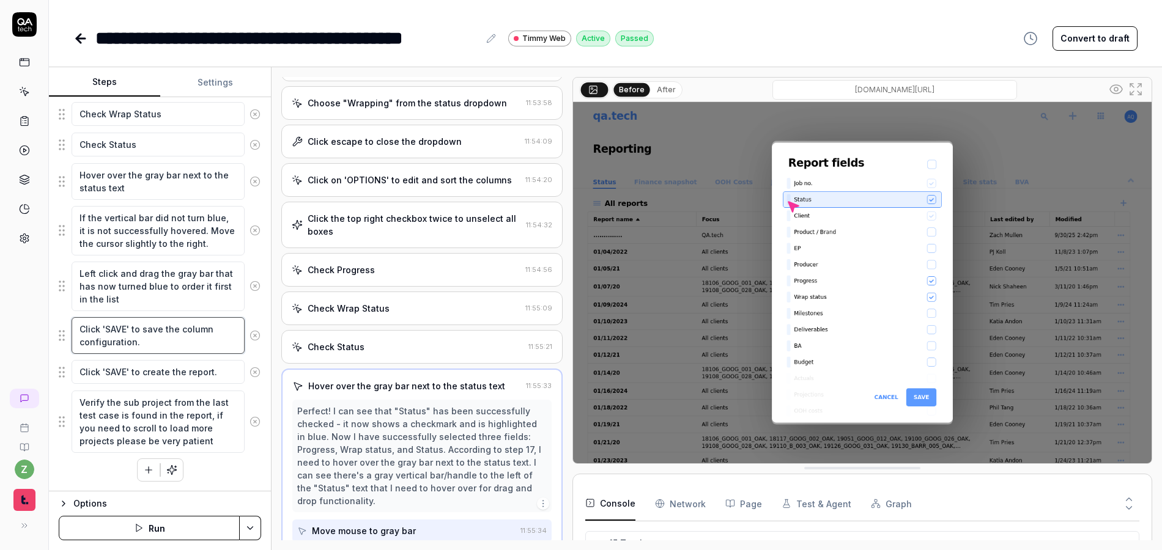
click at [166, 345] on textarea "Click 'SAVE' to save the column configuration." at bounding box center [158, 335] width 173 height 37
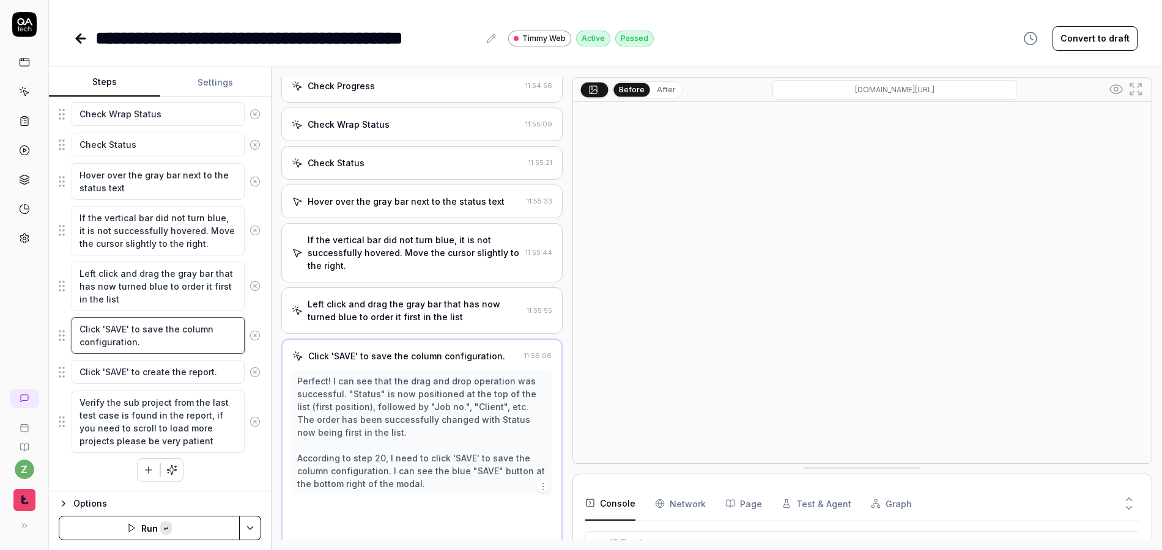
scroll to position [574, 0]
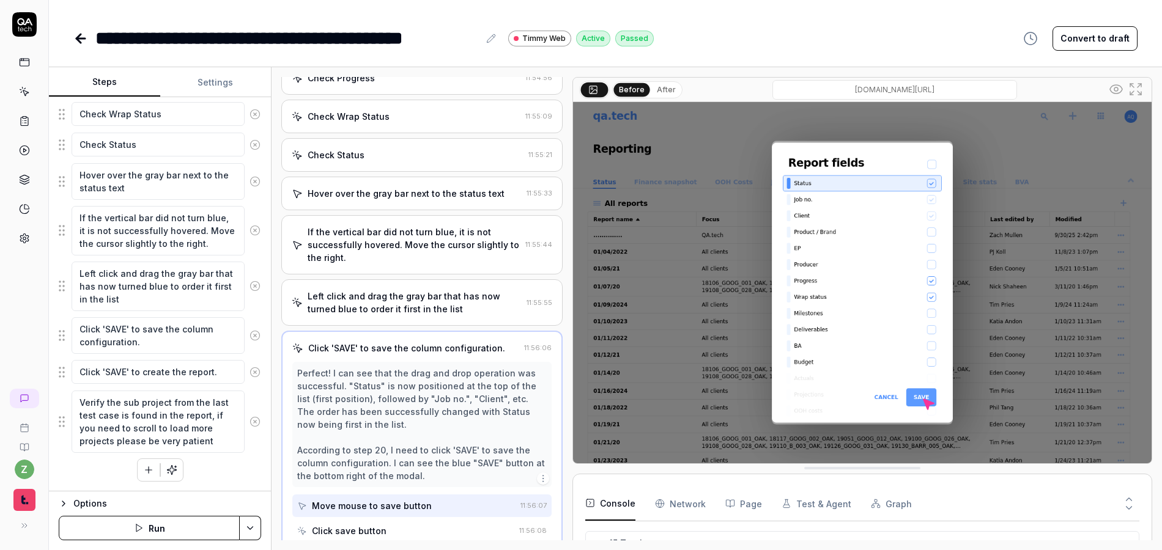
type textarea "*"
click at [213, 89] on button "Settings" at bounding box center [215, 82] width 111 height 29
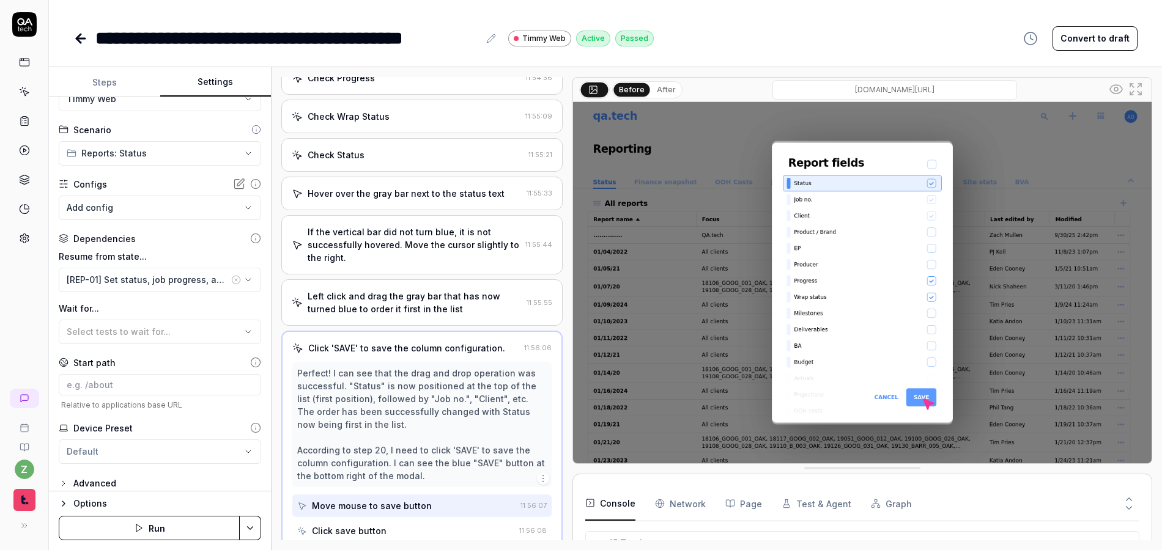
scroll to position [47, 0]
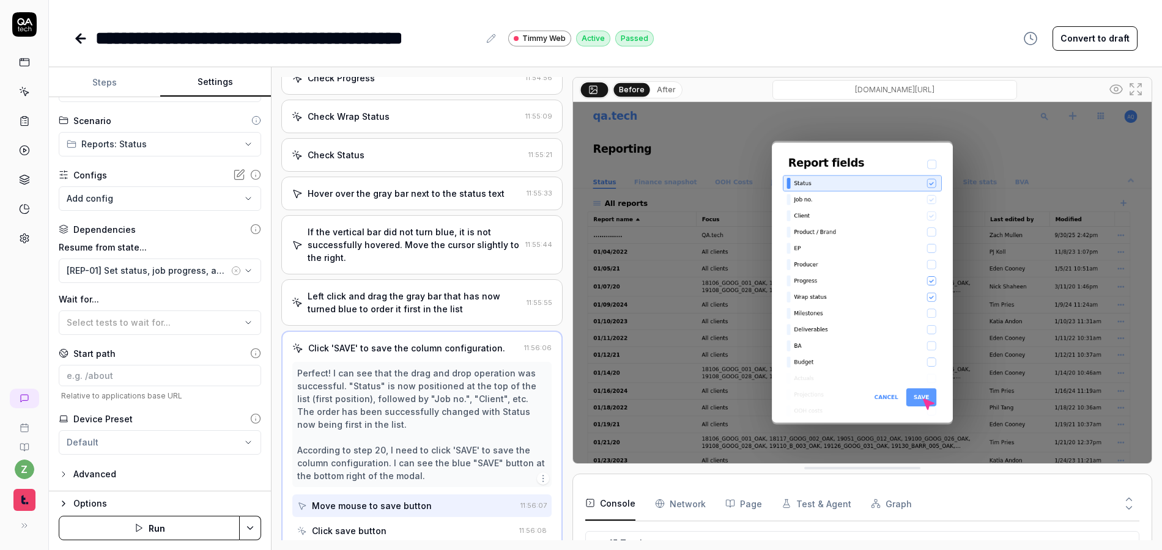
click at [90, 481] on div "Advanced" at bounding box center [94, 474] width 43 height 15
click at [95, 477] on div "Advanced" at bounding box center [94, 474] width 43 height 15
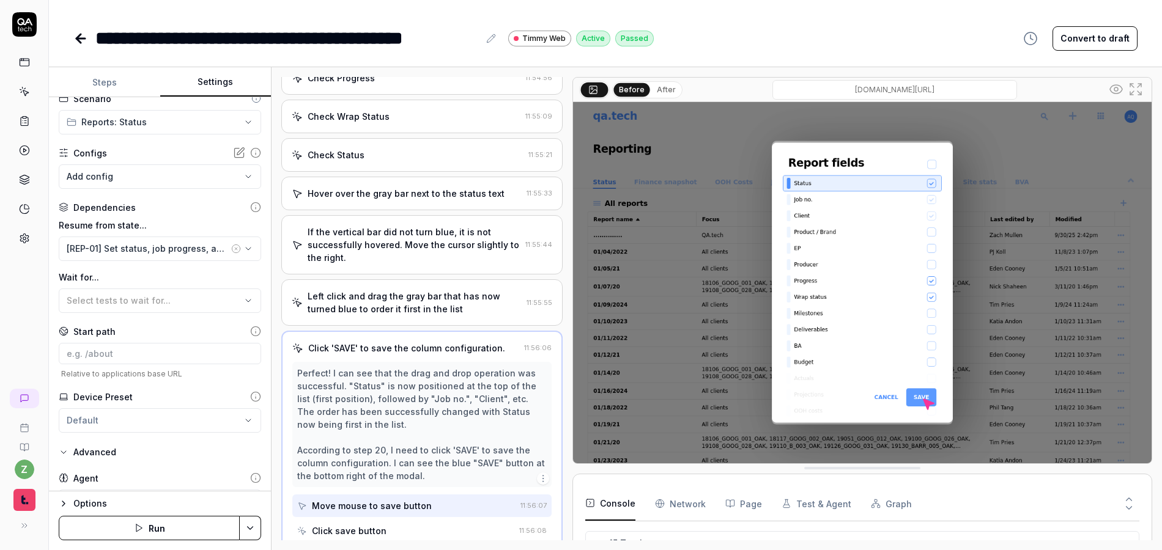
scroll to position [144, 0]
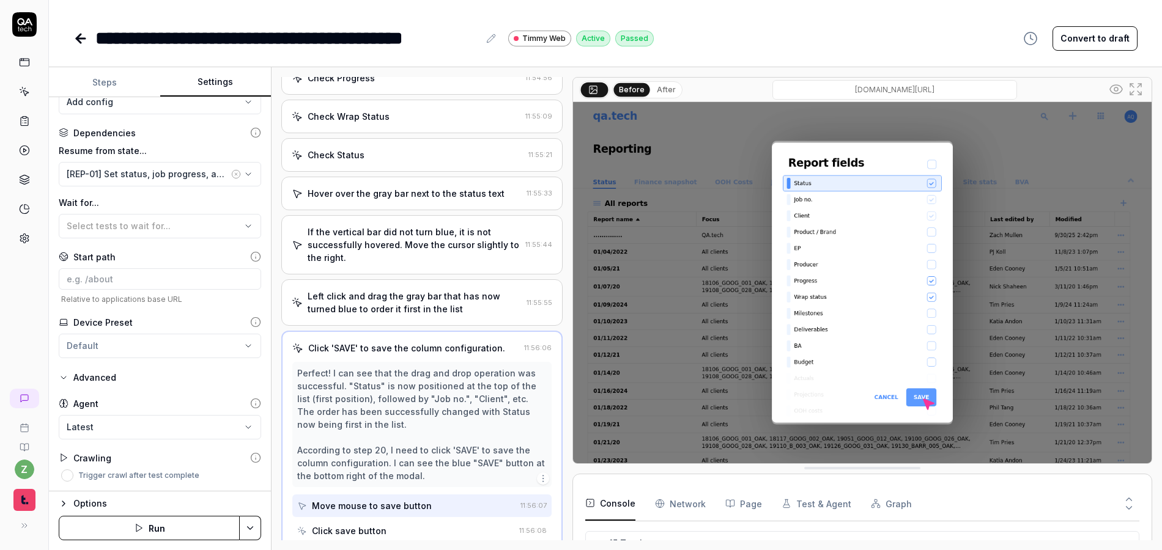
click at [250, 457] on icon at bounding box center [255, 457] width 11 height 11
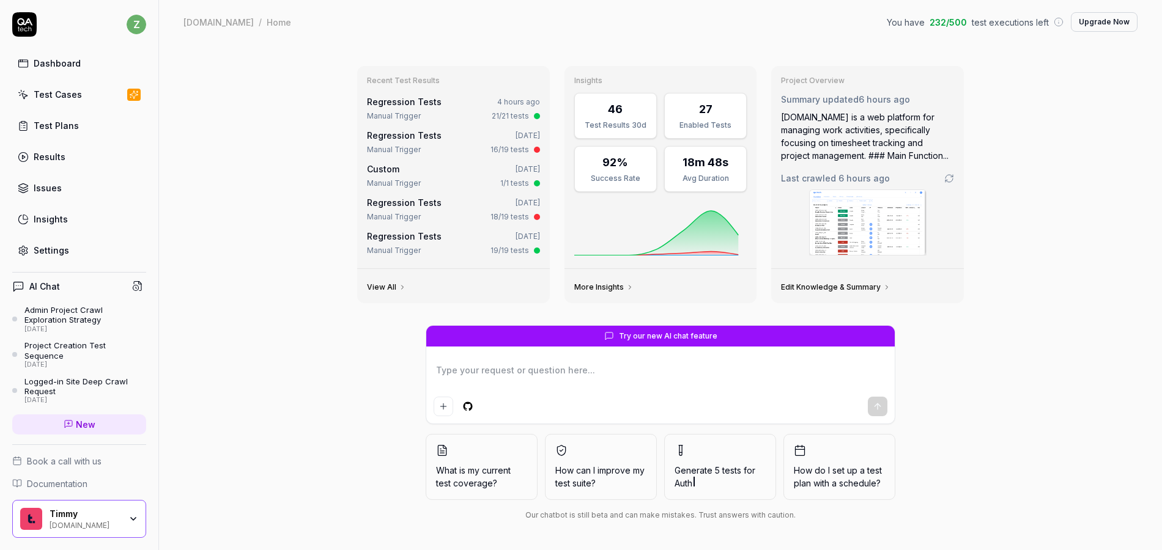
type textarea "*"
click at [57, 97] on div "Test Cases" at bounding box center [58, 94] width 48 height 13
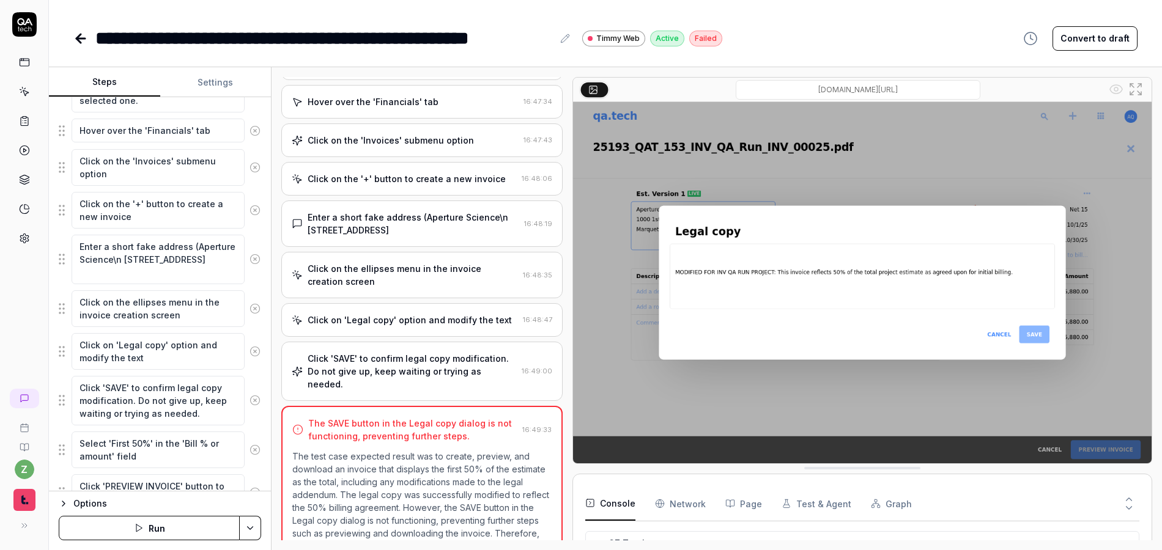
scroll to position [878, 0]
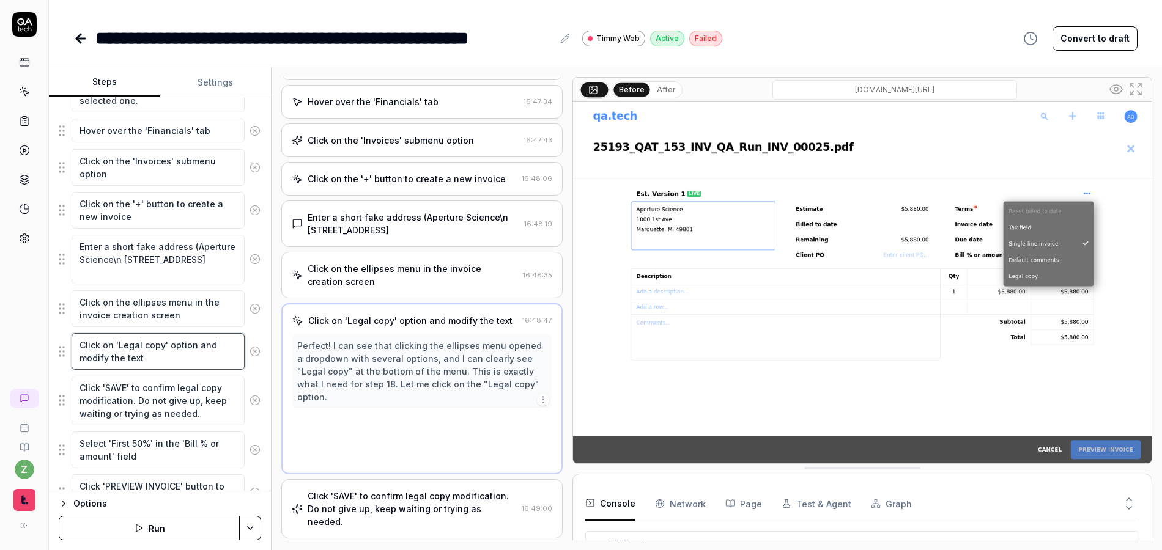
click at [176, 361] on textarea "Click on 'Legal copy' option and modify the text" at bounding box center [158, 351] width 173 height 37
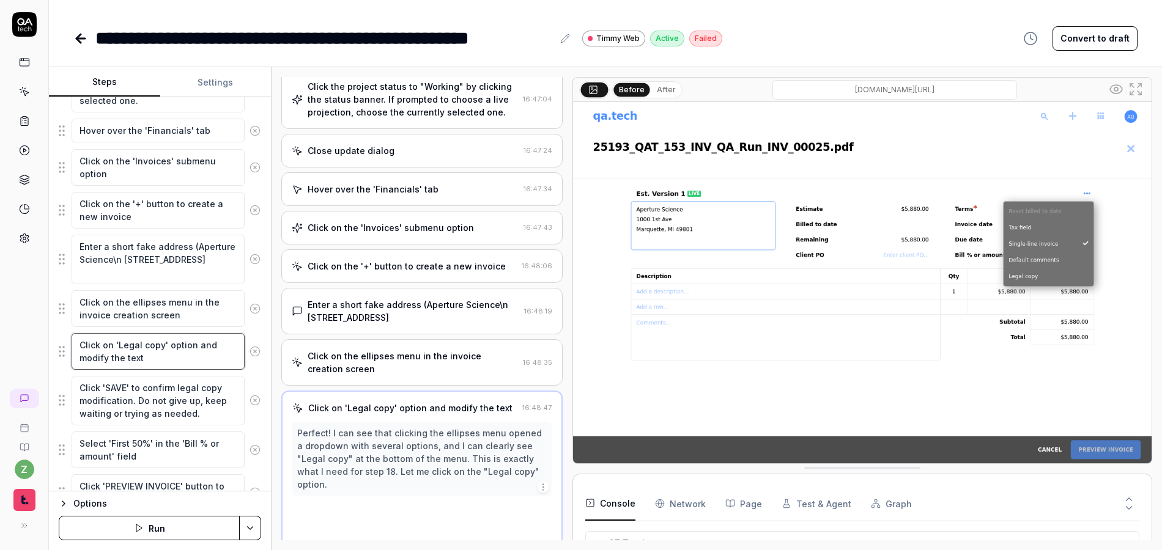
scroll to position [856, 0]
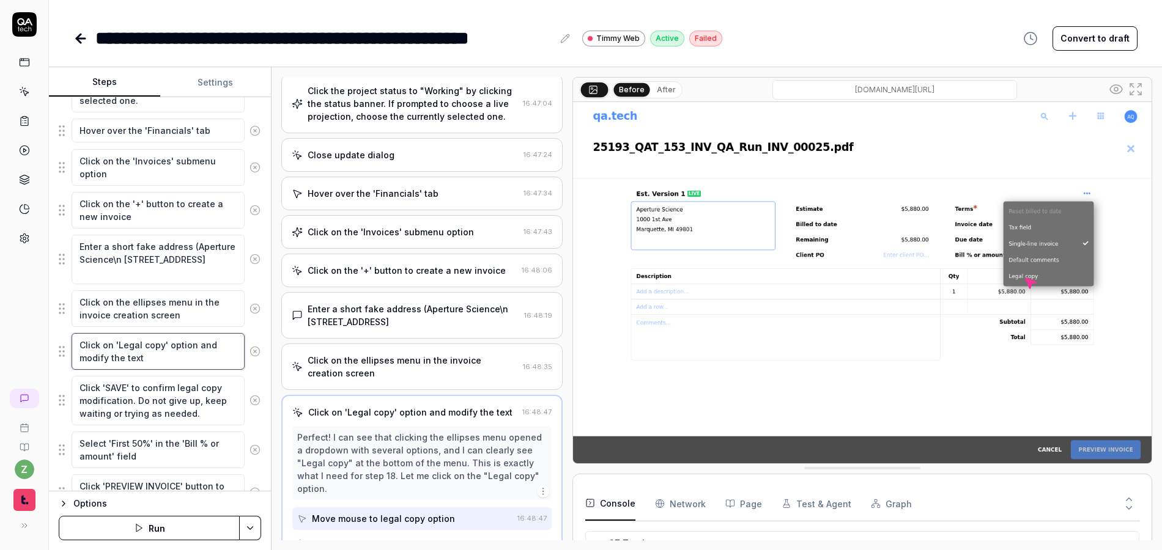
type textarea "*"
type textarea "Click on 'Legal copy' option and modify the text."
type textarea "*"
type textarea "Click on 'Legal copy' option and modify the text."
type textarea "*"
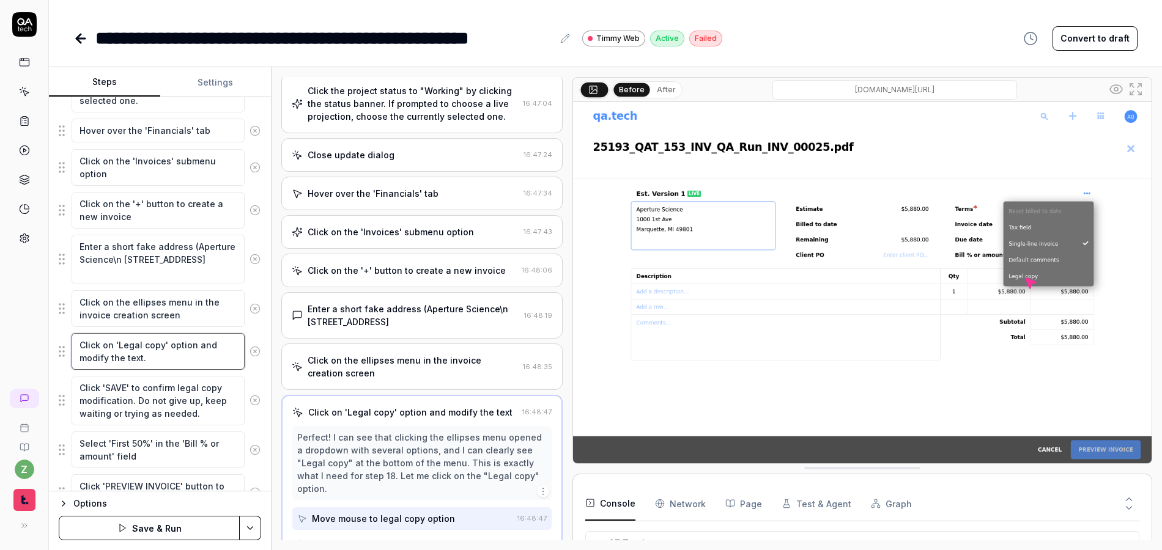
type textarea "Click on 'Legal copy' option and modify the text. I"
type textarea "*"
type textarea "Click on 'Legal copy' option and modify the text. If"
type textarea "*"
type textarea "Click on 'Legal copy' option and modify the text. If"
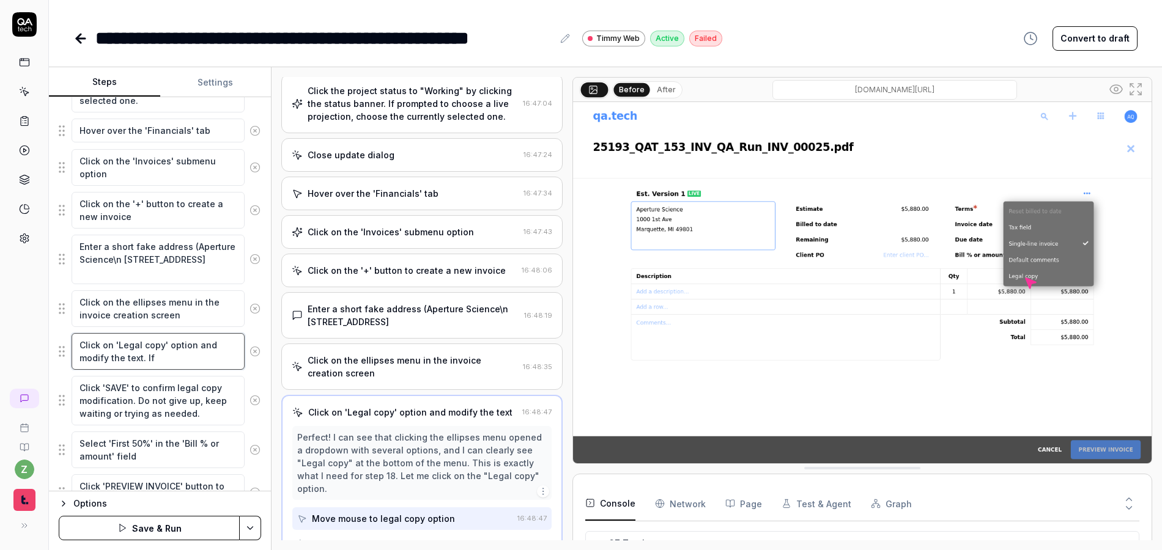
type textarea "*"
type textarea "Click on 'Legal copy' option and modify the text. If i"
type textarea "*"
type textarea "Click on 'Legal copy' option and modify the text. If it"
type textarea "*"
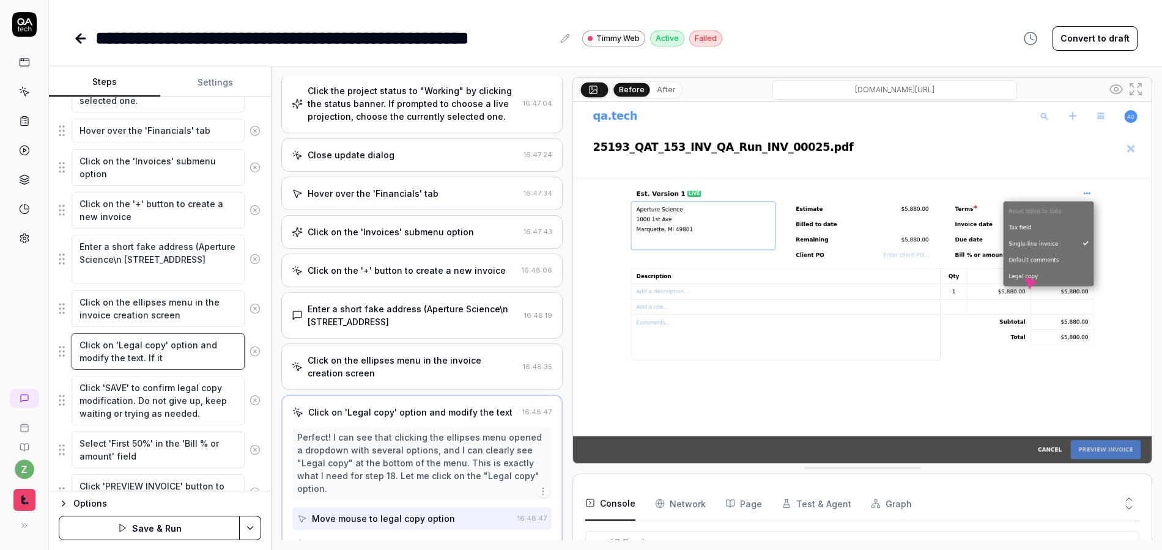
type textarea "Click on 'Legal copy' option and modify the text. If it a"
type textarea "*"
type textarea "Click on 'Legal copy' option and modify the text. If it al"
type textarea "*"
type textarea "Click on 'Legal copy' option and modify the text. If it alr"
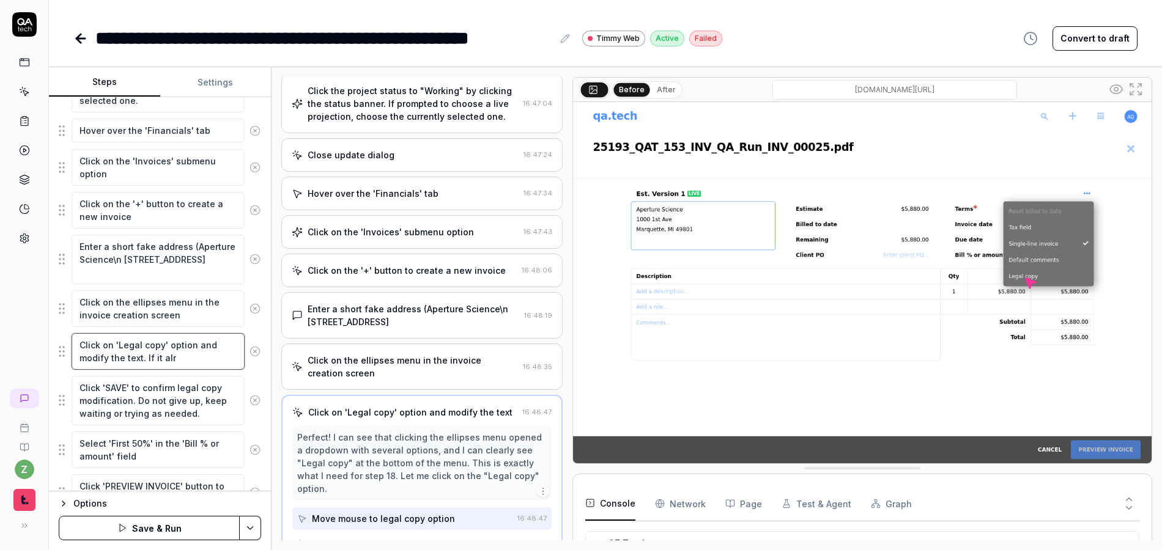
type textarea "*"
type textarea "Click on 'Legal copy' option and modify the text. If it alre"
type textarea "*"
type textarea "Click on 'Legal copy' option and modify the text. If it alrea"
type textarea "*"
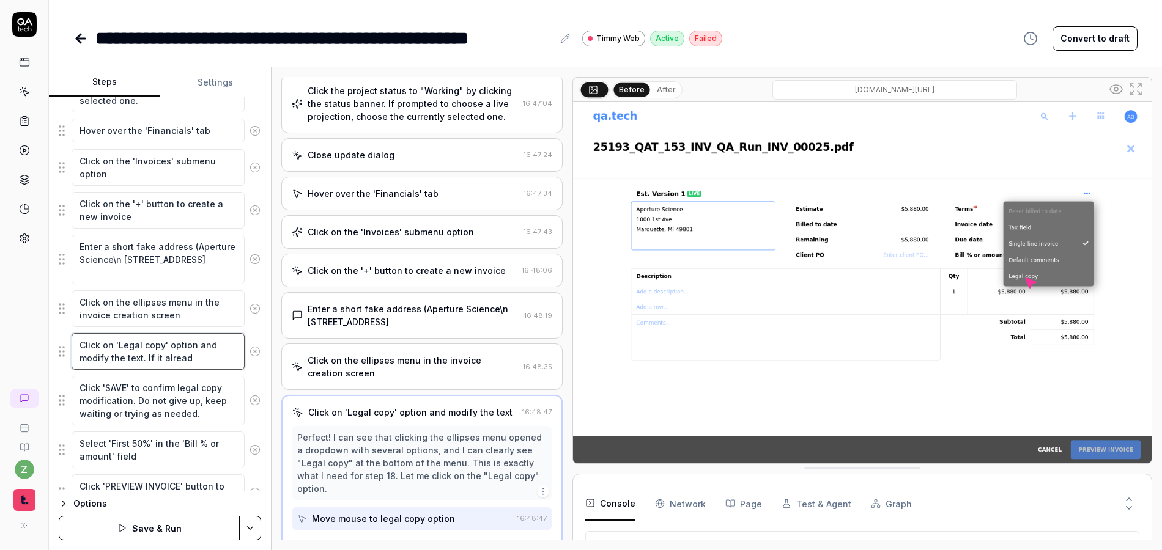
type textarea "Click on 'Legal copy' option and modify the text. If it already"
type textarea "*"
type textarea "Click on 'Legal copy' option and modify the text. If it already"
type textarea "*"
type textarea "Click on 'Legal copy' option and modify the text. If it already s"
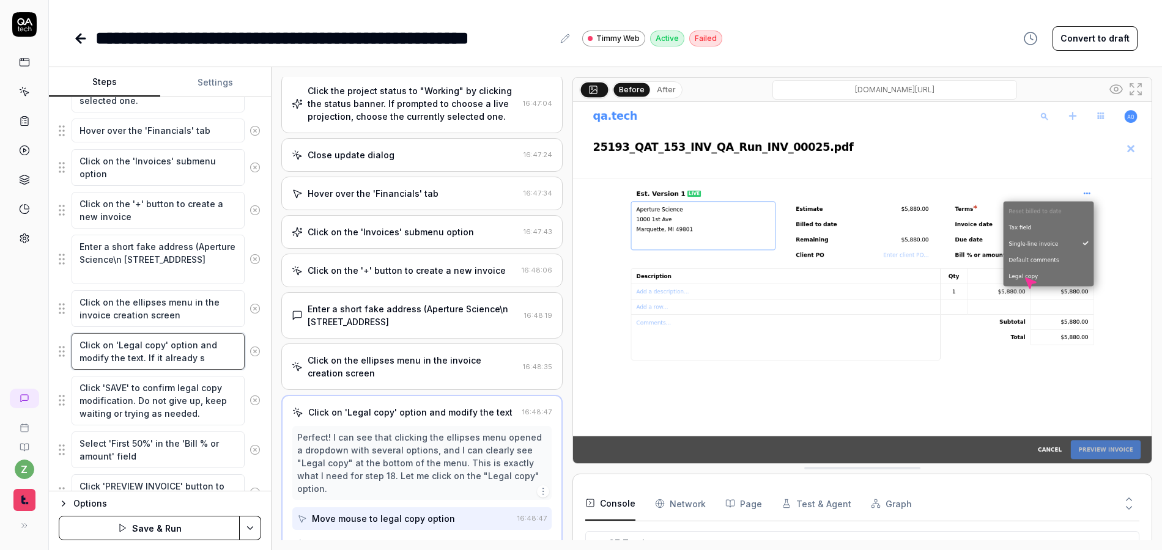
type textarea "*"
type textarea "Click on 'Legal copy' option and modify the text. If it already sa"
type textarea "*"
type textarea "Click on 'Legal copy' option and modify the text. If it already says"
type textarea "*"
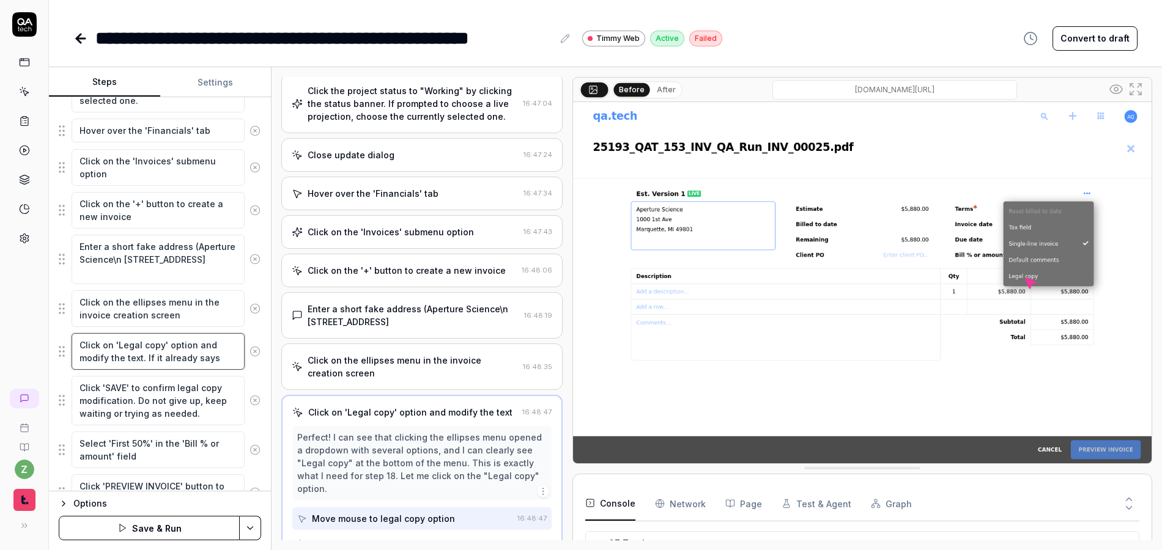
type textarea "Click on 'Legal copy' option and modify the text. If it already says"
type textarea "*"
type textarea "Click on 'Legal copy' option and modify the text. If it already says it"
type textarea "*"
type textarea "Click on 'Legal copy' option and modify the text. If it already says it'"
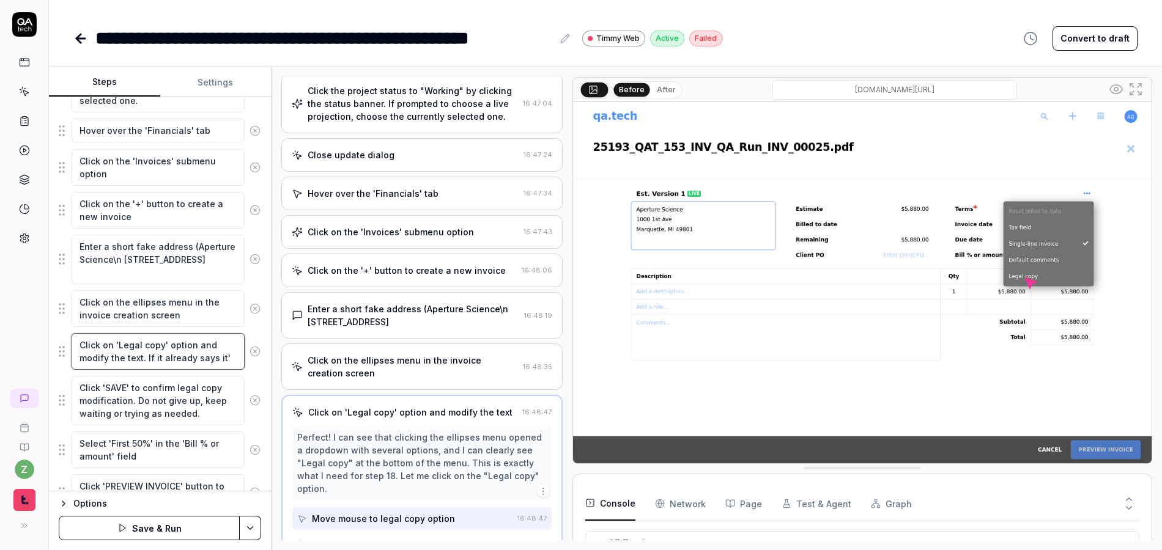
type textarea "*"
type textarea "Click on 'Legal copy' option and modify the text. If it already says it's"
type textarea "*"
type textarea "Click on 'Legal copy' option and modify the text. If it already says it's m"
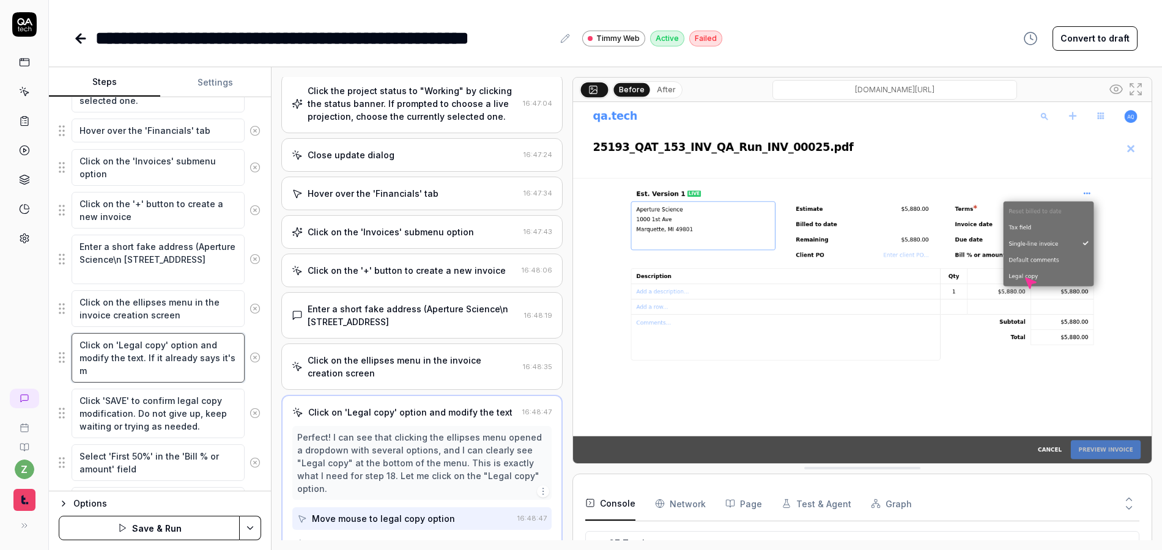
type textarea "*"
type textarea "Click on 'Legal copy' option and modify the text. If it already says it's mod"
type textarea "*"
type textarea "Click on 'Legal copy' option and modify the text. If it already says it's modif"
type textarea "*"
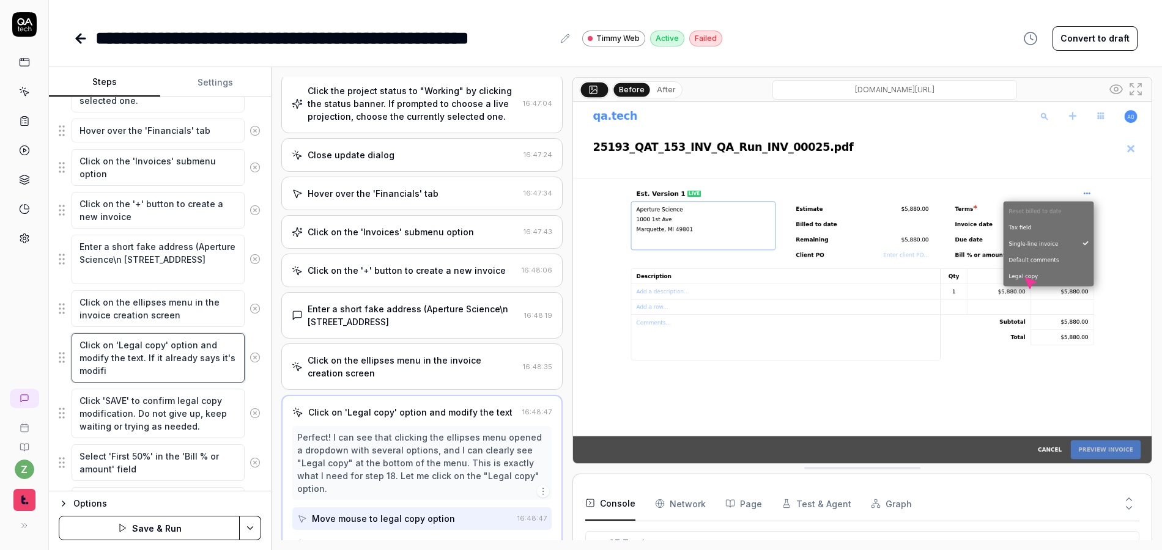
type textarea "Click on 'Legal copy' option and modify the text. If it already says it's modif…"
type textarea "*"
type textarea "Click on 'Legal copy' option and modify the text. If it already says it's modif…"
type textarea "*"
type textarea "Click on 'Legal copy' option and modify the text. If it already says it's modif…"
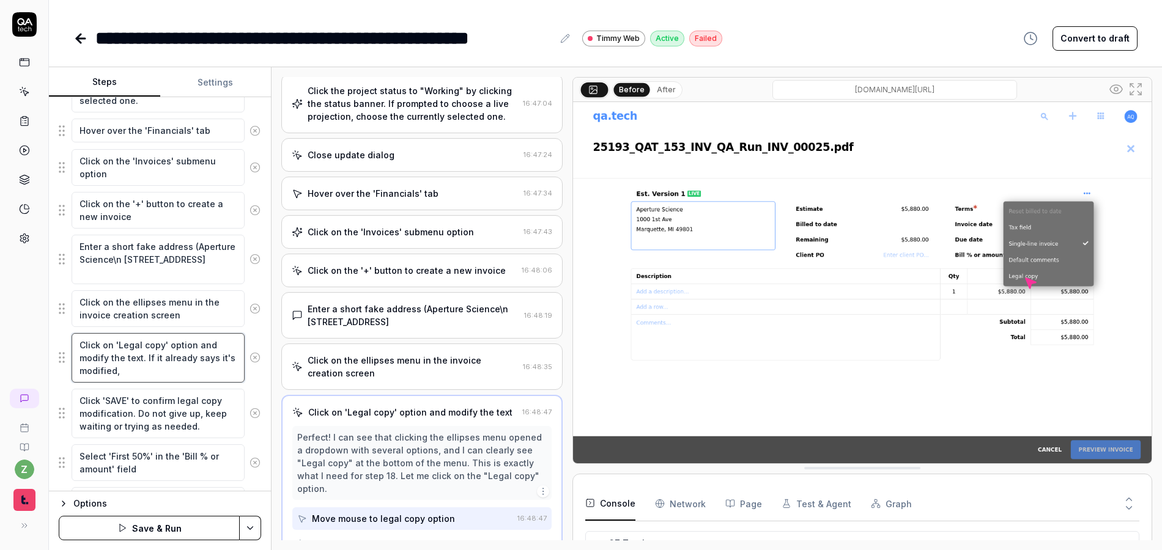
type textarea "*"
type textarea "Click on 'Legal copy' option and modify the text. If it already says it's modif…"
type textarea "*"
type textarea "Click on 'Legal copy' option and modify the text. If it already says it's modif…"
type textarea "*"
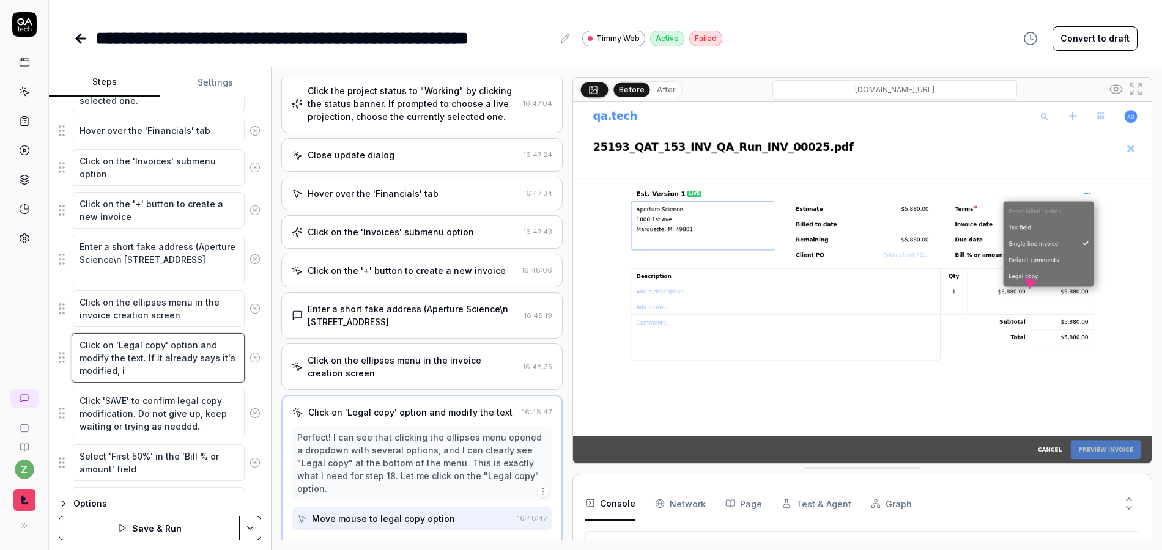
type textarea "Click on 'Legal copy' option and modify the text. If it already says it's modif…"
type textarea "*"
type textarea "Click on 'Legal copy' option and modify the text. If it already says it's modif…"
type textarea "*"
type textarea "Click on 'Legal copy' option and modify the text. If it already says it's modif…"
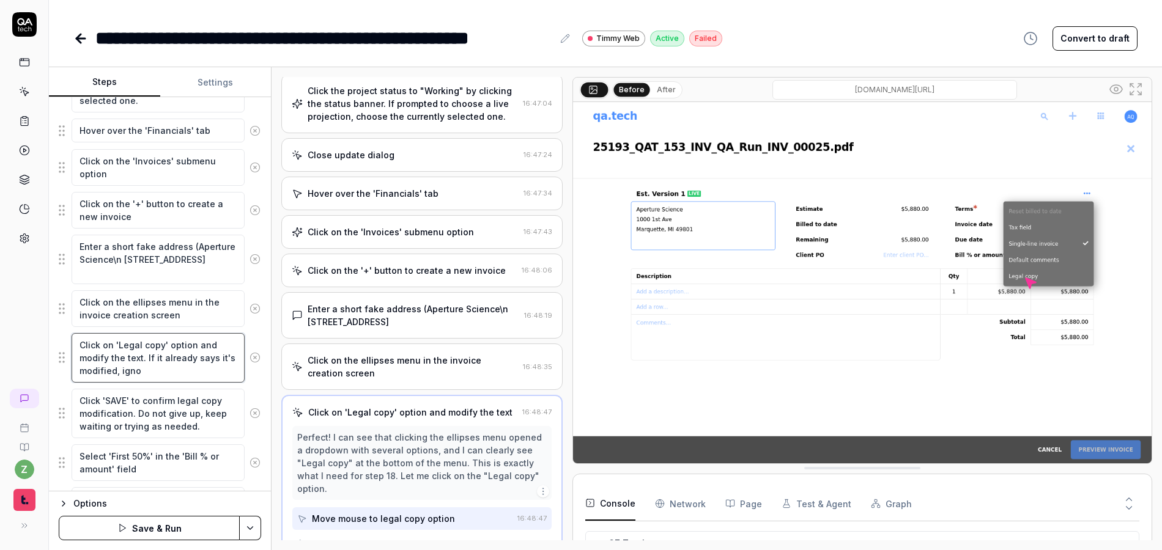
type textarea "*"
type textarea "Click on 'Legal copy' option and modify the text. If it already says it's modif…"
type textarea "*"
type textarea "Click on 'Legal copy' option and modify the text. If it already says it's modif…"
type textarea "*"
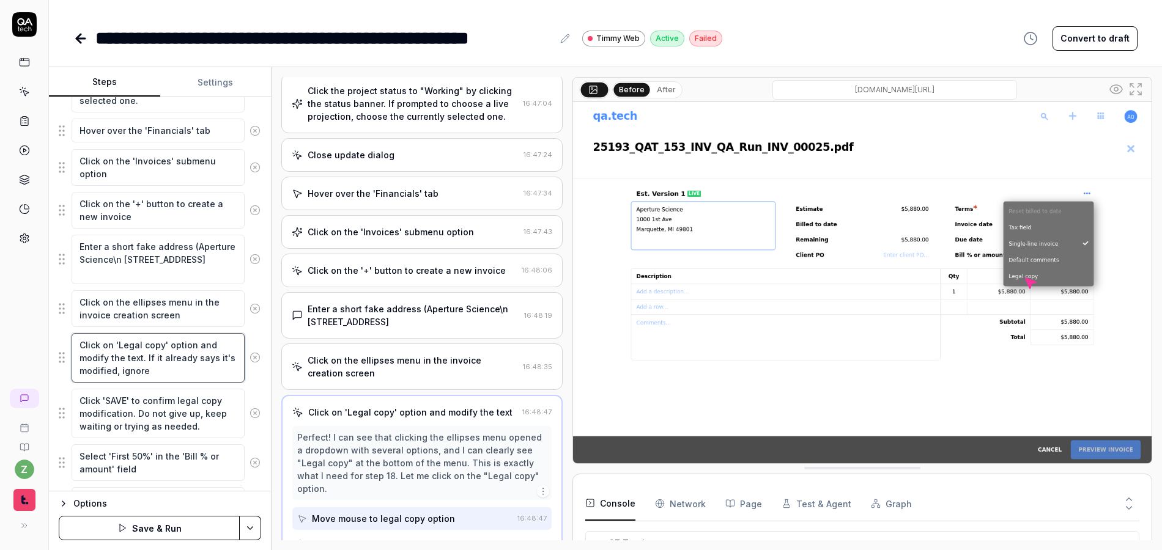
type textarea "Click on 'Legal copy' option and modify the text. If it already says it's modif…"
type textarea "*"
type textarea "Click on 'Legal copy' option and modify the text. If it already says it's modif…"
type textarea "*"
type textarea "Click on 'Legal copy' option and modify the text. If it already says it's modif…"
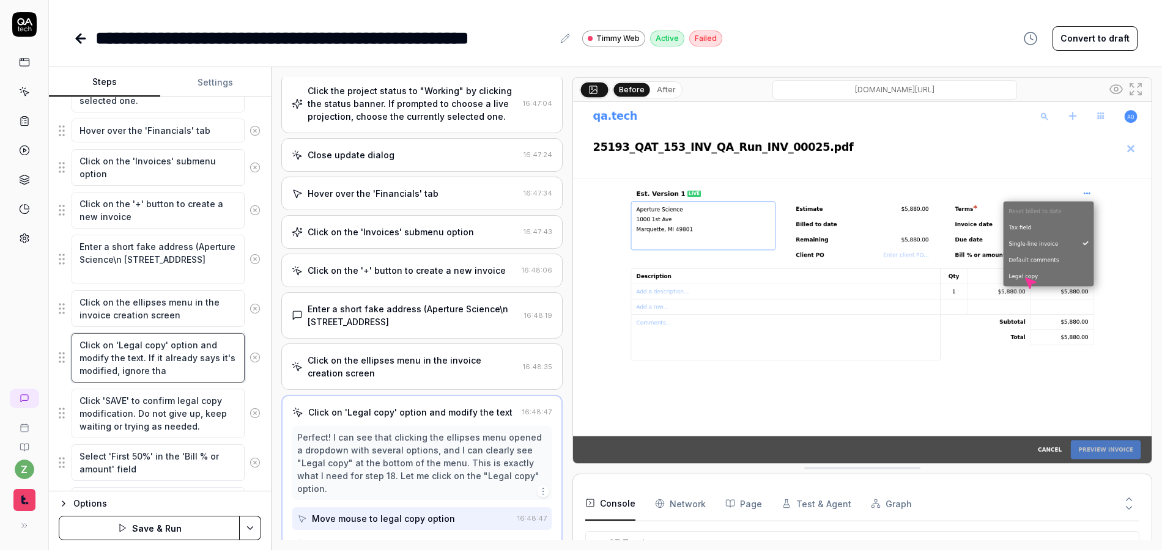
type textarea "*"
type textarea "Click on 'Legal copy' option and modify the text. If it already says it's modif…"
type textarea "*"
type textarea "Click on 'Legal copy' option and modify the text. If it already says it's modif…"
type textarea "*"
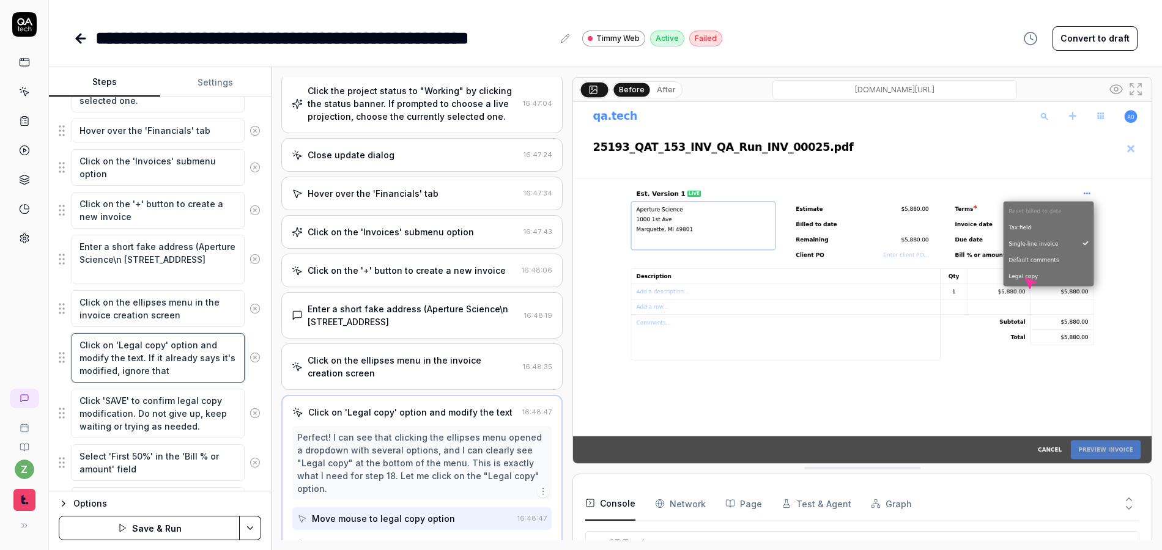
type textarea "Click on 'Legal copy' option and modify the text. If it already says it's modif…"
type textarea "*"
type textarea "Click on 'Legal copy' option and modify the text. If it already says it's modif…"
type textarea "*"
type textarea "Click on 'Legal copy' option and modify the text. If it already says it's modif…"
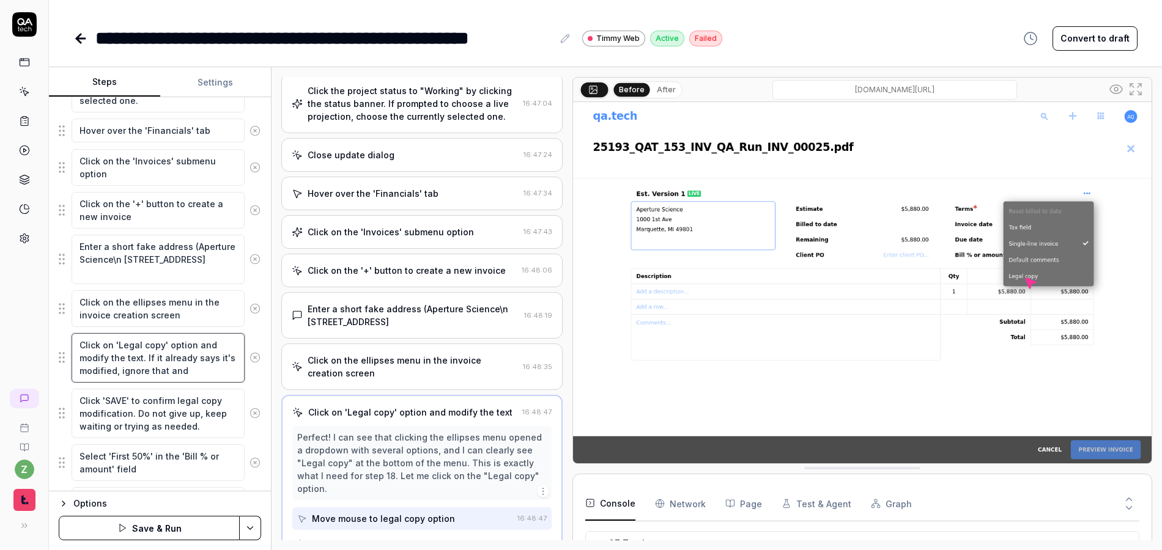
type textarea "*"
type textarea "Click on 'Legal copy' option and modify the text. If it already says it's modif…"
type textarea "*"
type textarea "Click on 'Legal copy' option and modify the text. If it already says it's modif…"
type textarea "*"
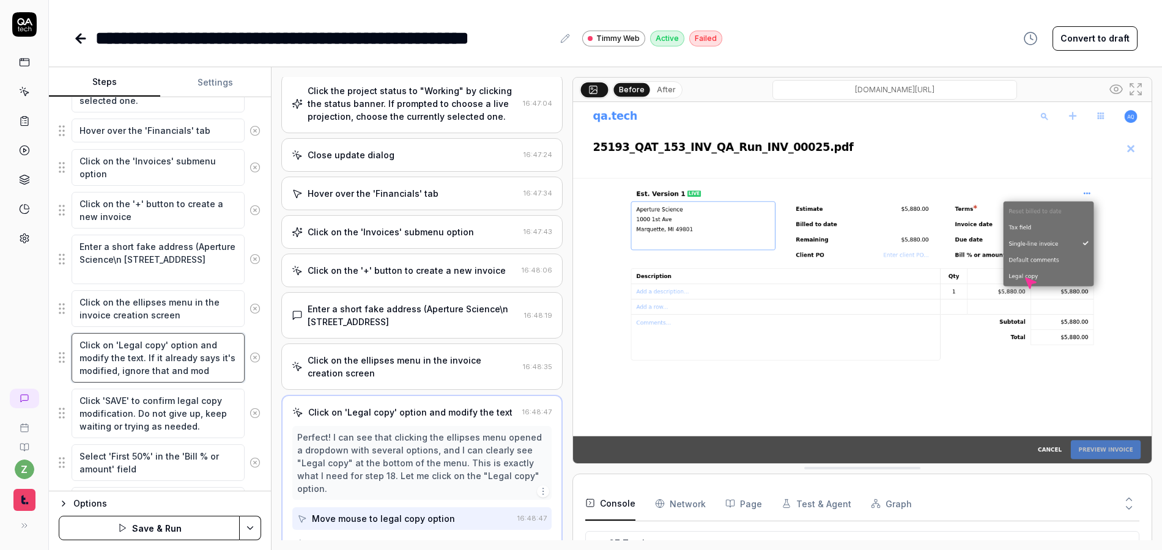
type textarea "Click on 'Legal copy' option and modify the text. If it already says it's modif…"
type textarea "*"
type textarea "Click on 'Legal copy' option and modify the text. If it already says it's modif…"
type textarea "*"
type textarea "Click on 'Legal copy' option and modify the text. If it already says it's modif…"
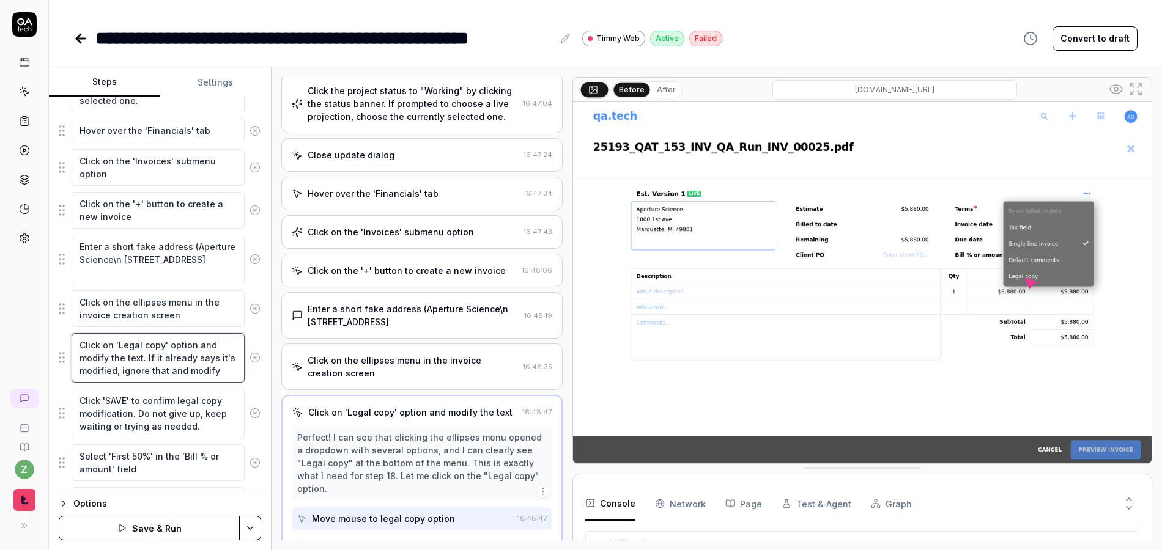
type textarea "*"
type textarea "Click on 'Legal copy' option and modify the text. If it already says it's modif…"
type textarea "*"
type textarea "Click on 'Legal copy' option and modify the text. If it already says it's modif…"
type textarea "*"
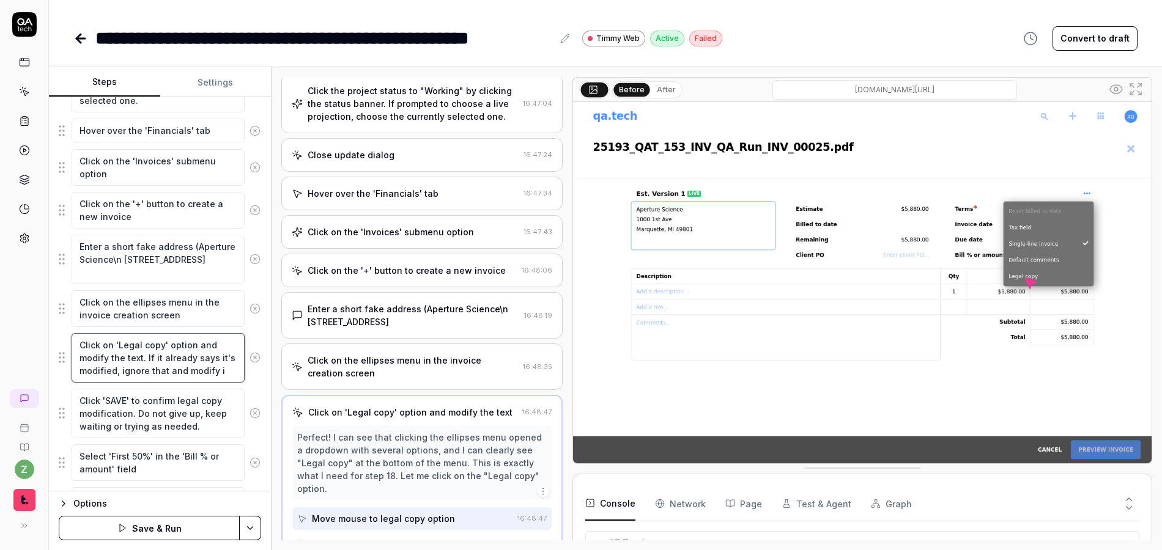
type textarea "Click on 'Legal copy' option and modify the text. If it already says it's modif…"
type textarea "*"
type textarea "Click on 'Legal copy' option and modify the text. If it already says it's modif…"
type textarea "*"
type textarea "Click on 'Legal copy' option and modify the text. If it already says it's modif…"
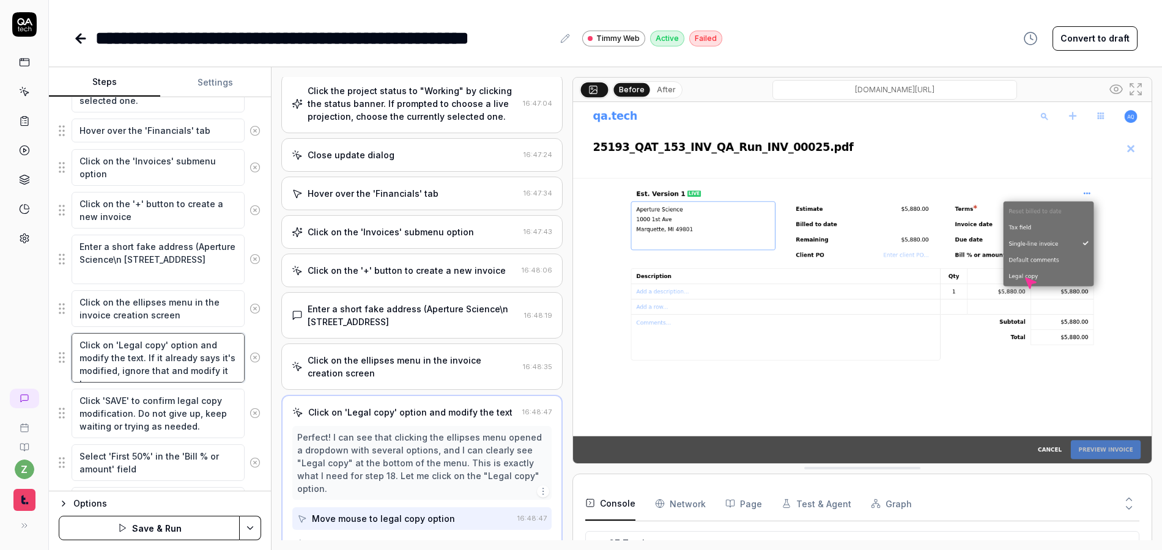
type textarea "*"
type textarea "Click on 'Legal copy' option and modify the text. If it already says it's modif…"
type textarea "*"
type textarea "Click on 'Legal copy' option and modify the text. If it already says it's modif…"
type textarea "*"
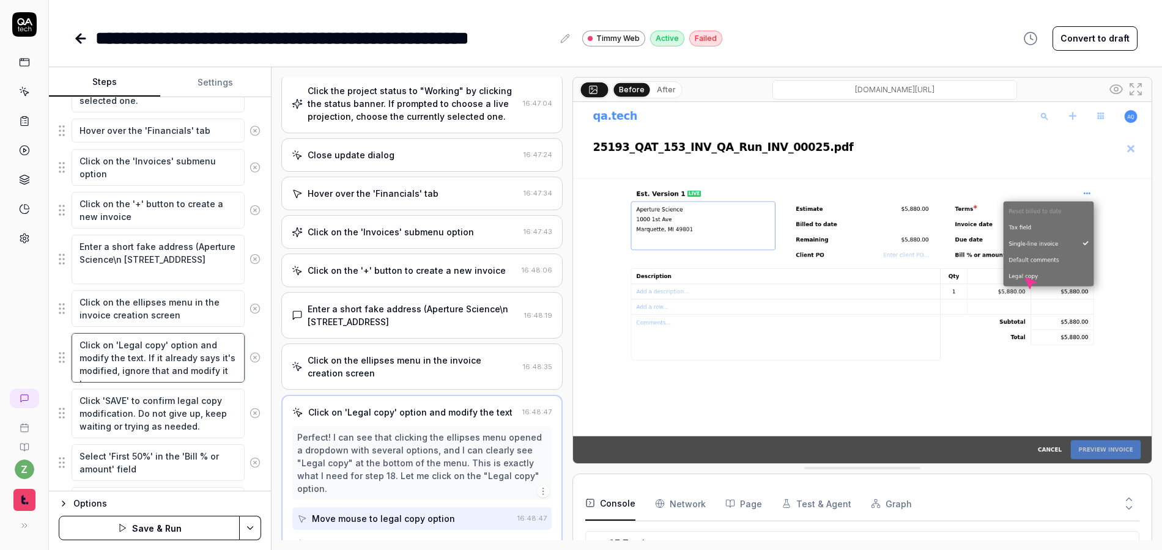
type textarea "Click on 'Legal copy' option and modify the text. If it already says it's modif…"
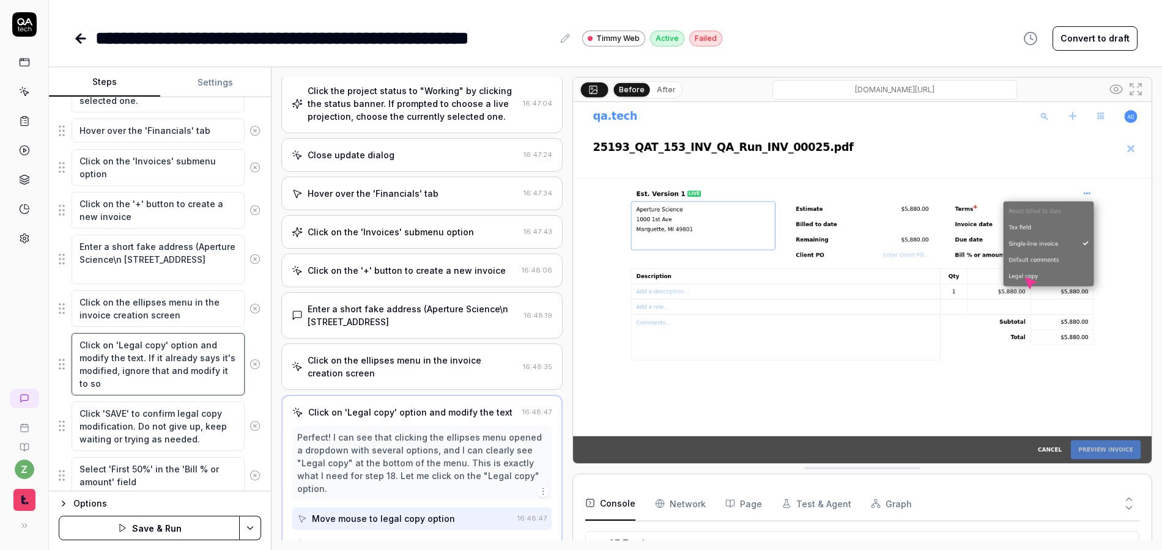
type textarea "*"
type textarea "Click on 'Legal copy' option and modify the text. If it already says it's modif…"
type textarea "*"
type textarea "Click on 'Legal copy' option and modify the text. If it already says it's modif…"
type textarea "*"
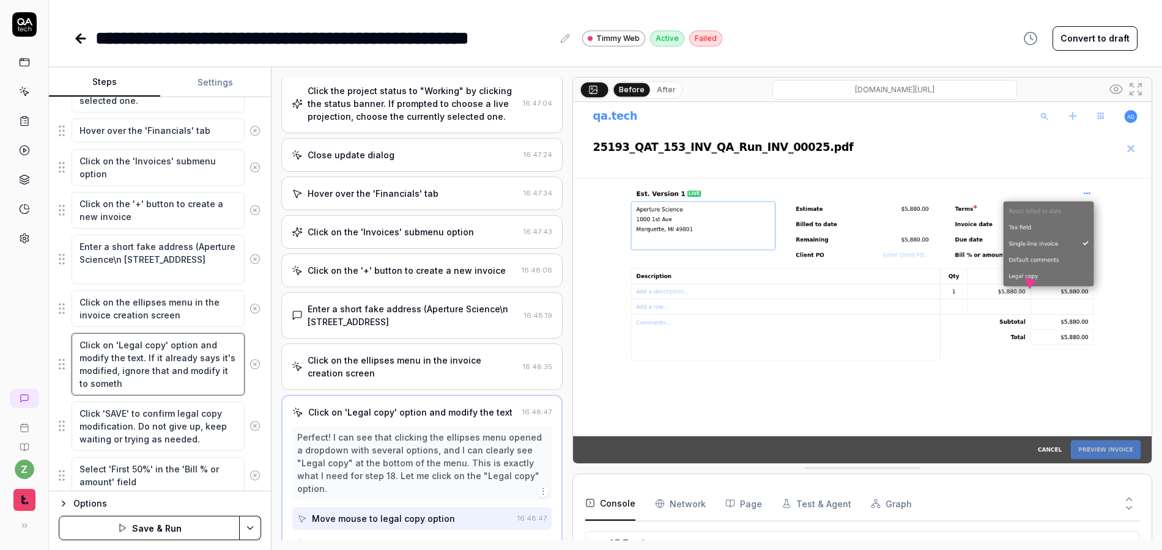
type textarea "Click on 'Legal copy' option and modify the text. If it already says it's modif…"
type textarea "*"
type textarea "Click on 'Legal copy' option and modify the text. If it already says it's modif…"
type textarea "*"
type textarea "Click on 'Legal copy' option and modify the text. If it already says it's modif…"
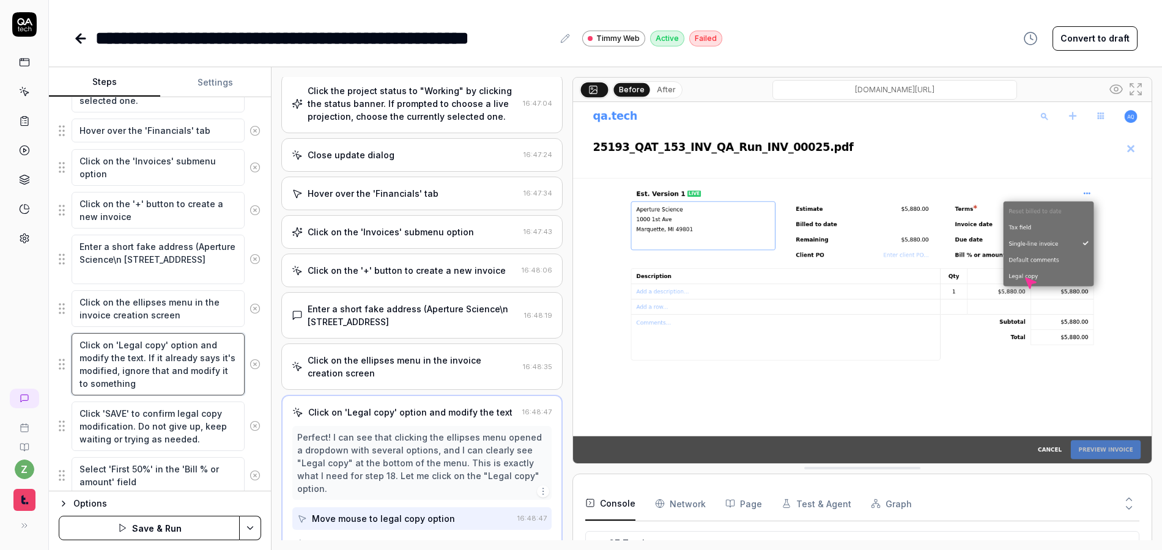
type textarea "*"
type textarea "Click on 'Legal copy' option and modify the text. If it already says it's modif…"
type textarea "*"
type textarea "Click on 'Legal copy' option and modify the text. If it already says it's modif…"
type textarea "*"
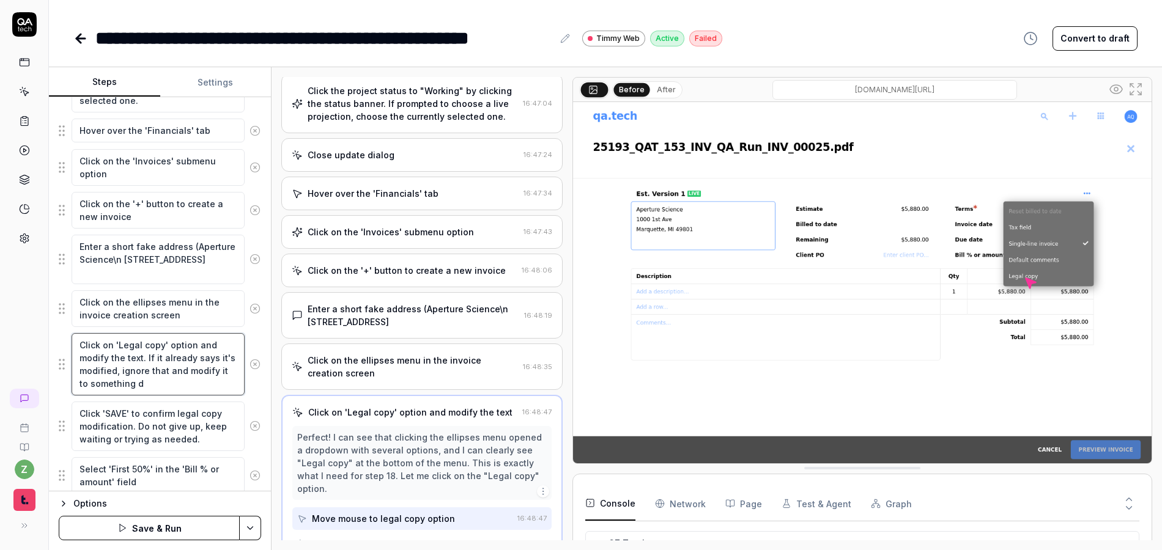
type textarea "Click on 'Legal copy' option and modify the text. If it already says it's modif…"
type textarea "*"
type textarea "Click on 'Legal copy' option and modify the text. If it already says it's modif…"
type textarea "*"
type textarea "Click on 'Legal copy' option and modify the text. If it already says it's modif…"
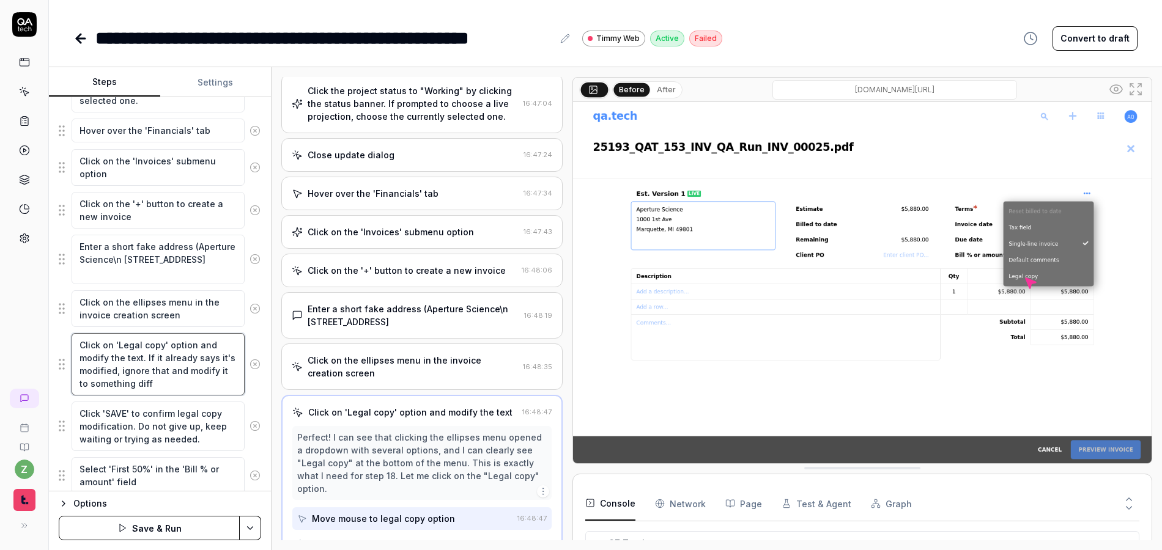
type textarea "*"
type textarea "Click on 'Legal copy' option and modify the text. If it already says it's modif…"
type textarea "*"
type textarea "Click on 'Legal copy' option and modify the text. If it already says it's modif…"
type textarea "*"
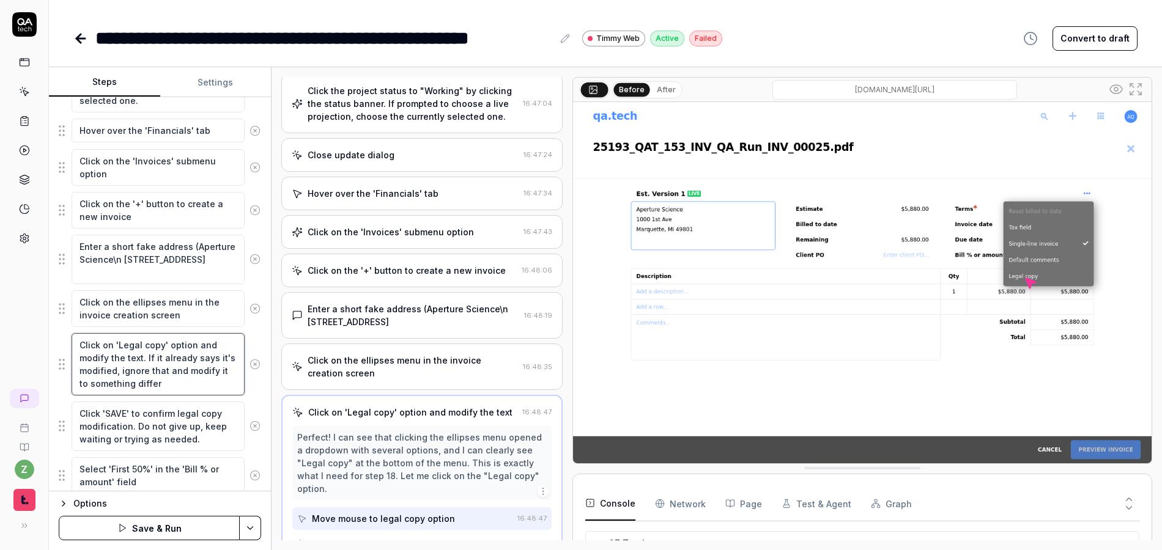
type textarea "Click on 'Legal copy' option and modify the text. If it already says it's modif…"
type textarea "*"
type textarea "Click on 'Legal copy' option and modify the text. If it already says it's modif…"
type textarea "*"
type textarea "Click on 'Legal copy' option and modify the text. If it already says it's modif…"
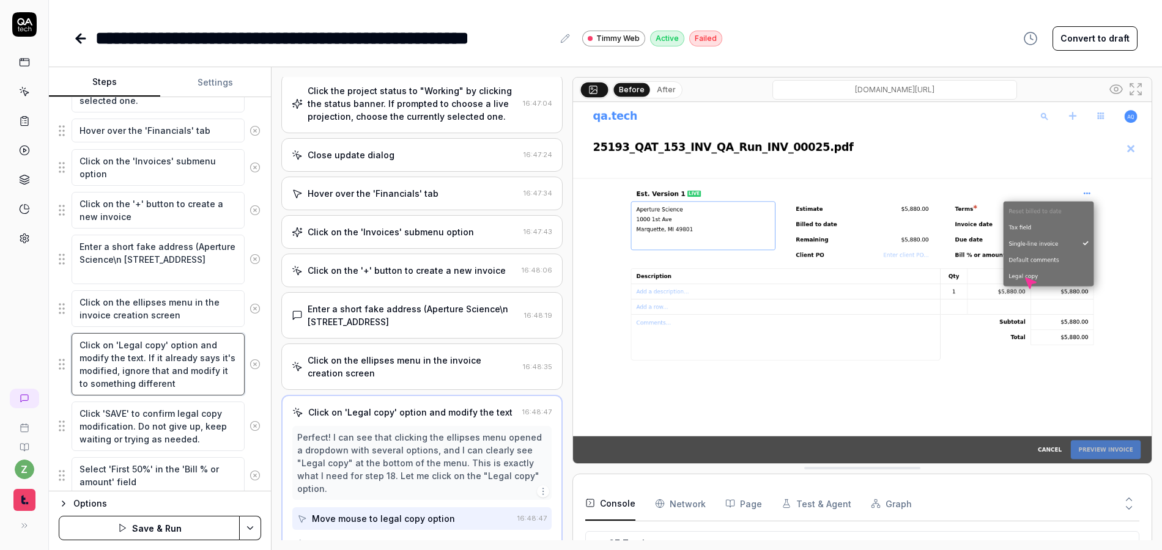
type textarea "*"
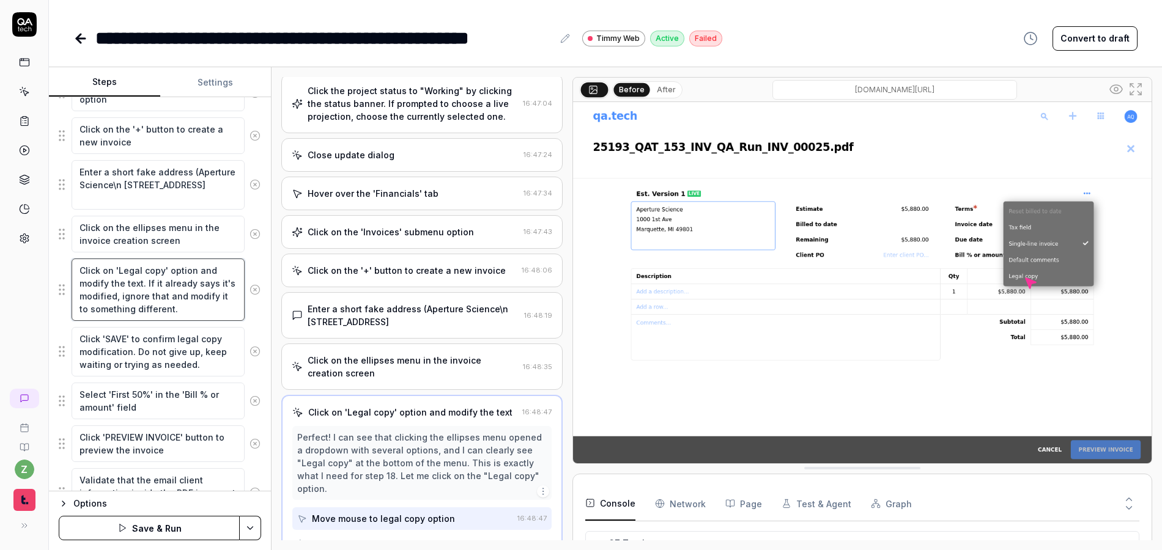
scroll to position [1232, 0]
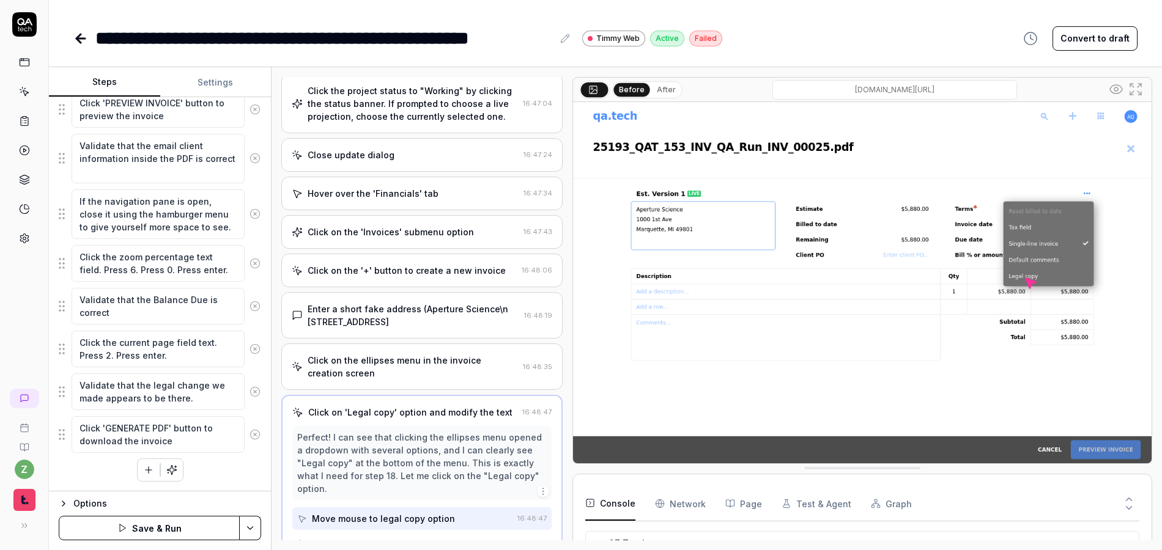
type textarea "Click on 'Legal copy' option and modify the text. If it already says it's modif…"
click at [257, 524] on html "**********" at bounding box center [581, 275] width 1162 height 550
click at [176, 443] on div "Save" at bounding box center [189, 443] width 156 height 27
type textarea "*"
click at [85, 39] on icon at bounding box center [80, 38] width 15 height 15
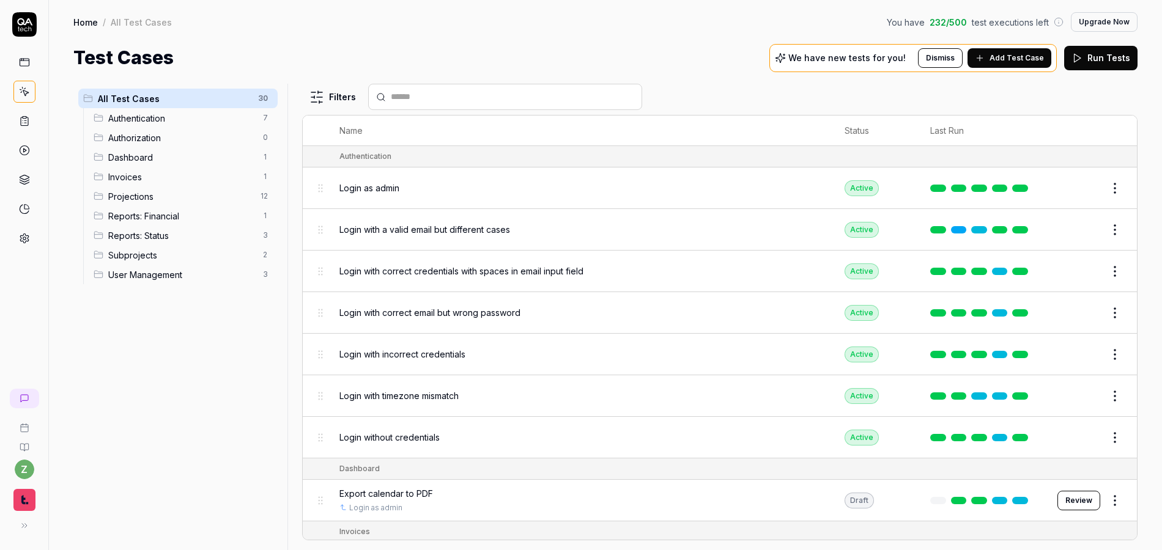
click at [160, 219] on span "Reports: Financial" at bounding box center [181, 216] width 147 height 13
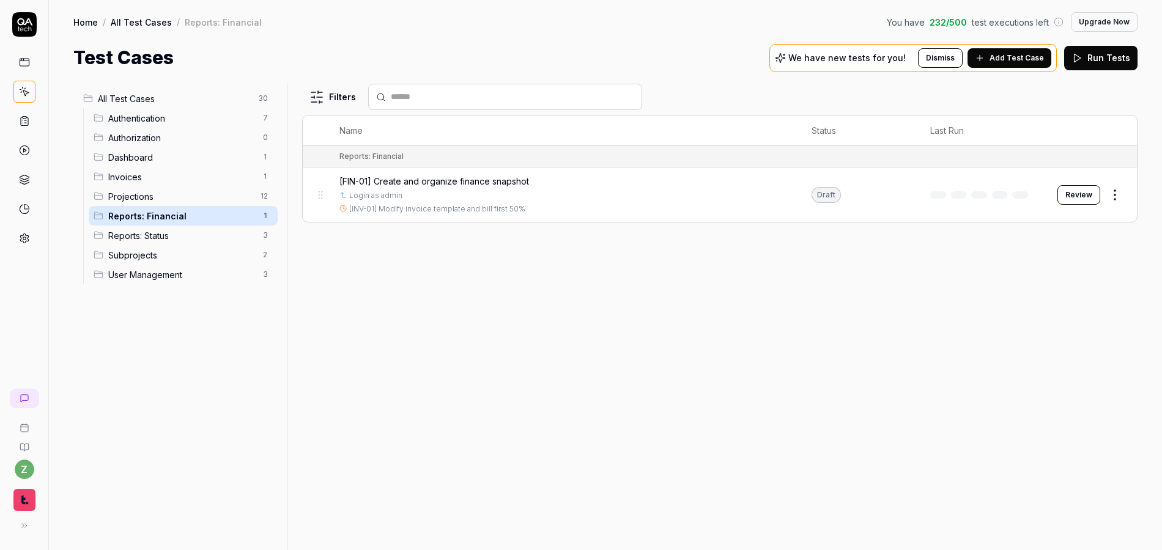
click at [266, 217] on html "z Home / All Test Cases / Reports: Financial You have 232 / 500 test executions…" at bounding box center [581, 275] width 1162 height 550
click at [202, 238] on div "Rename Scenario" at bounding box center [213, 239] width 123 height 27
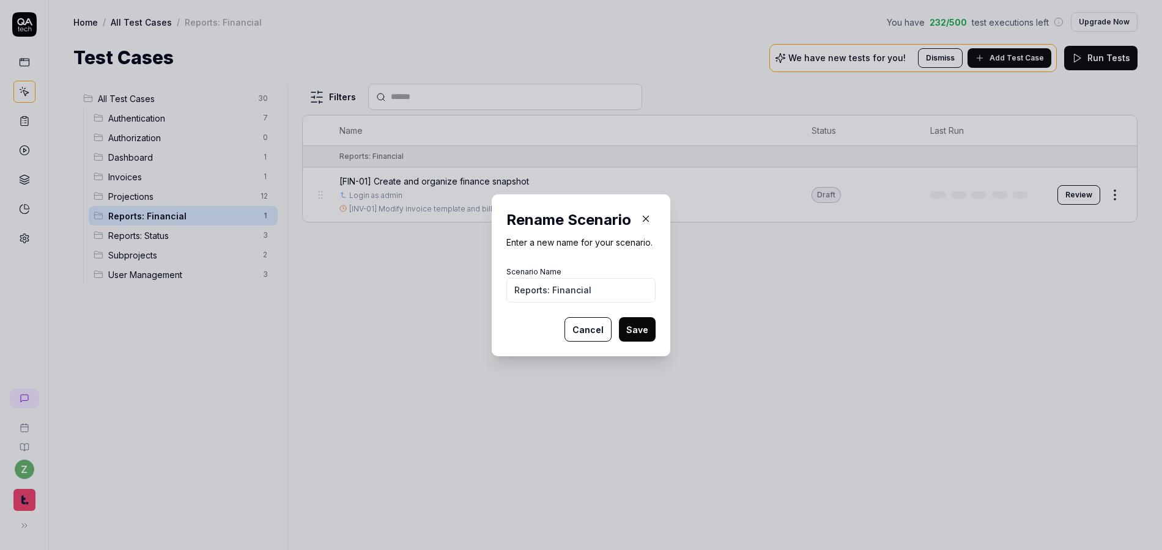
click at [595, 284] on input "Reports: Financial" at bounding box center [580, 290] width 149 height 24
drag, startPoint x: 594, startPoint y: 295, endPoint x: 582, endPoint y: 291, distance: 13.4
click at [574, 294] on input "Reports: Financial" at bounding box center [580, 290] width 149 height 24
type input "Reports: Finance Snapshot"
click at [629, 327] on button "Save" at bounding box center [637, 329] width 37 height 24
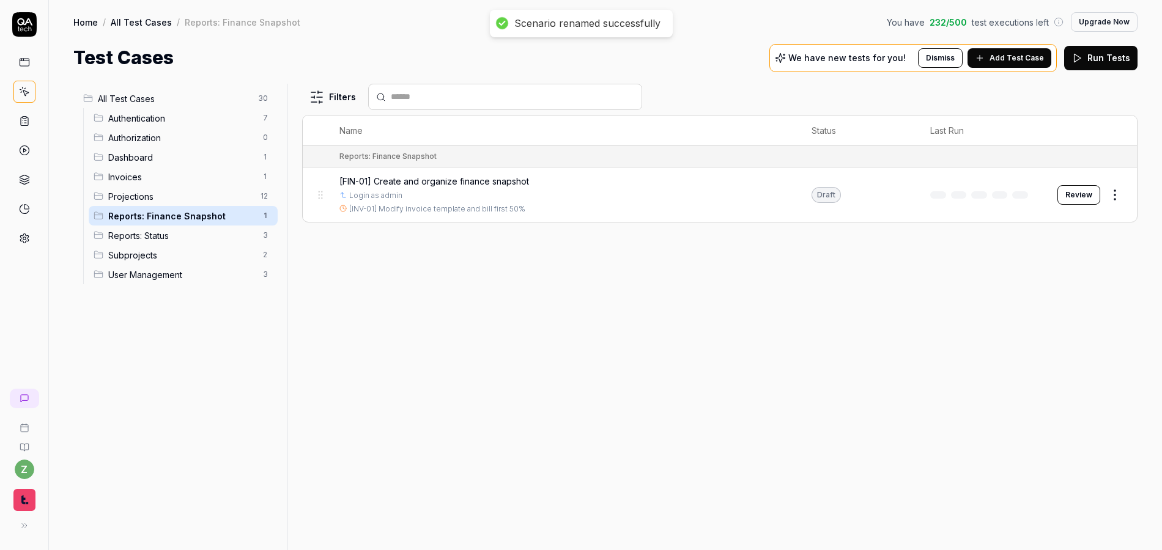
click at [651, 264] on div "Filters Name Status Last Run Reports: Finance Snapshot [FIN-01] Create and orga…" at bounding box center [719, 317] width 835 height 467
click at [1087, 201] on button "Review" at bounding box center [1078, 195] width 43 height 20
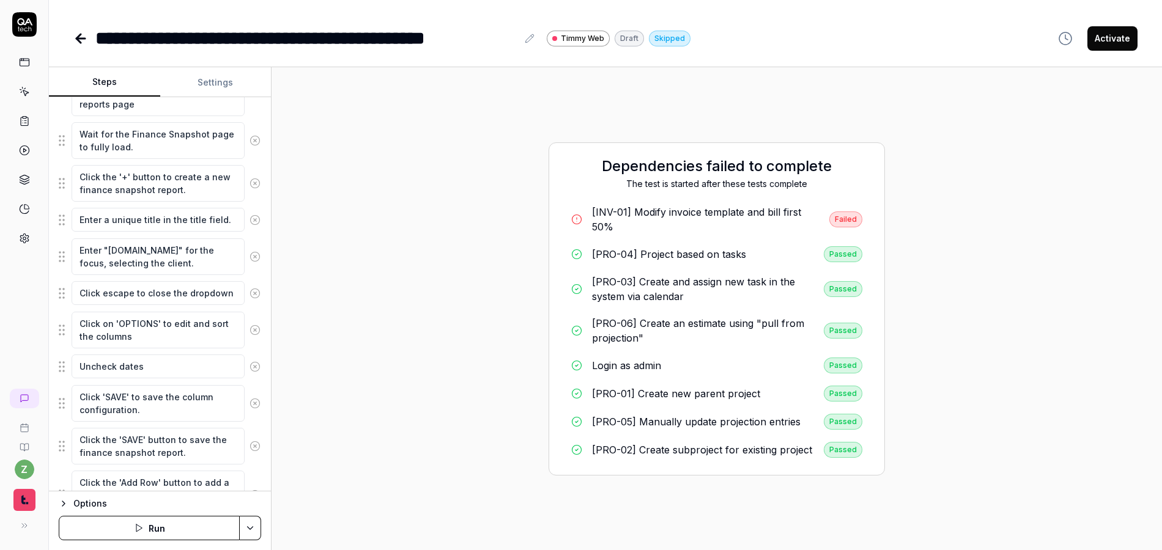
scroll to position [675, 0]
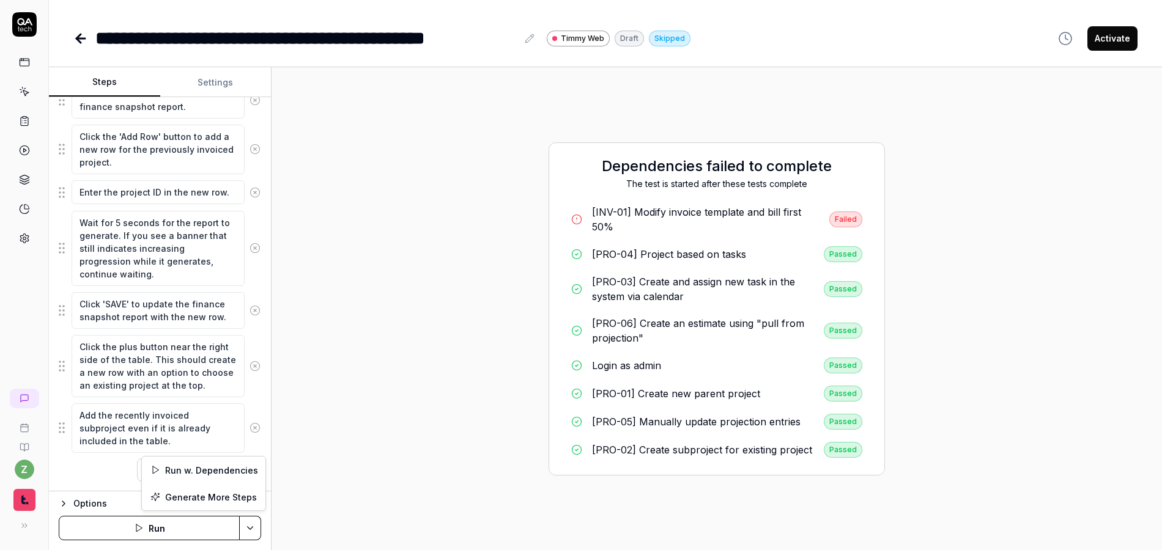
click at [254, 525] on html "**********" at bounding box center [581, 275] width 1162 height 550
click at [228, 469] on div "Run w. Dependencies" at bounding box center [204, 470] width 124 height 27
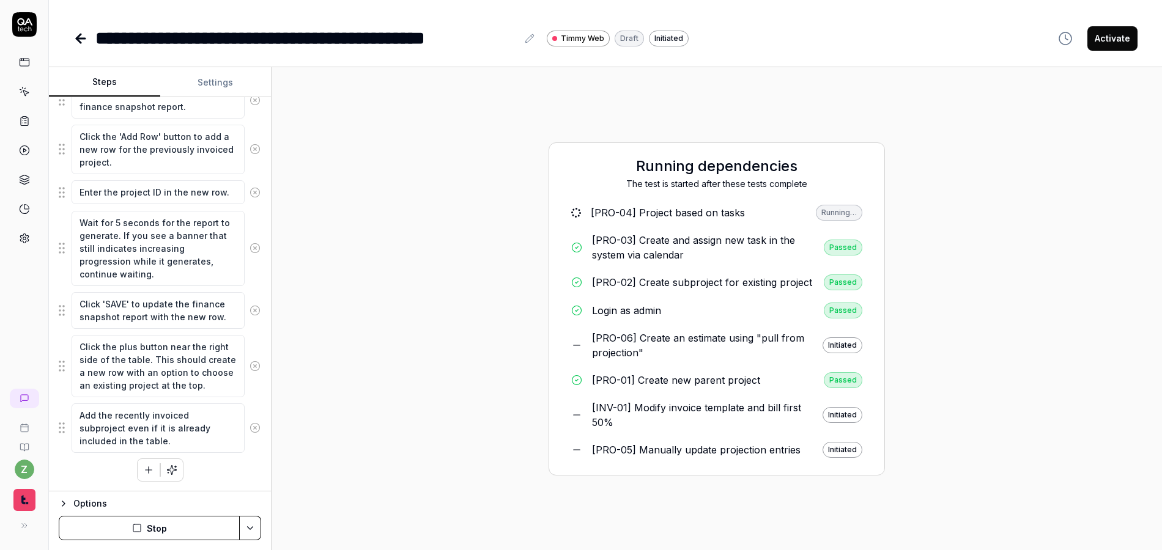
click at [442, 143] on div "Running dependencies The test is started after these tests complete [PRO-04] Pr…" at bounding box center [716, 308] width 871 height 463
click at [685, 334] on div "[PRO-06] Create an estimate using "pull from projection"" at bounding box center [705, 345] width 227 height 29
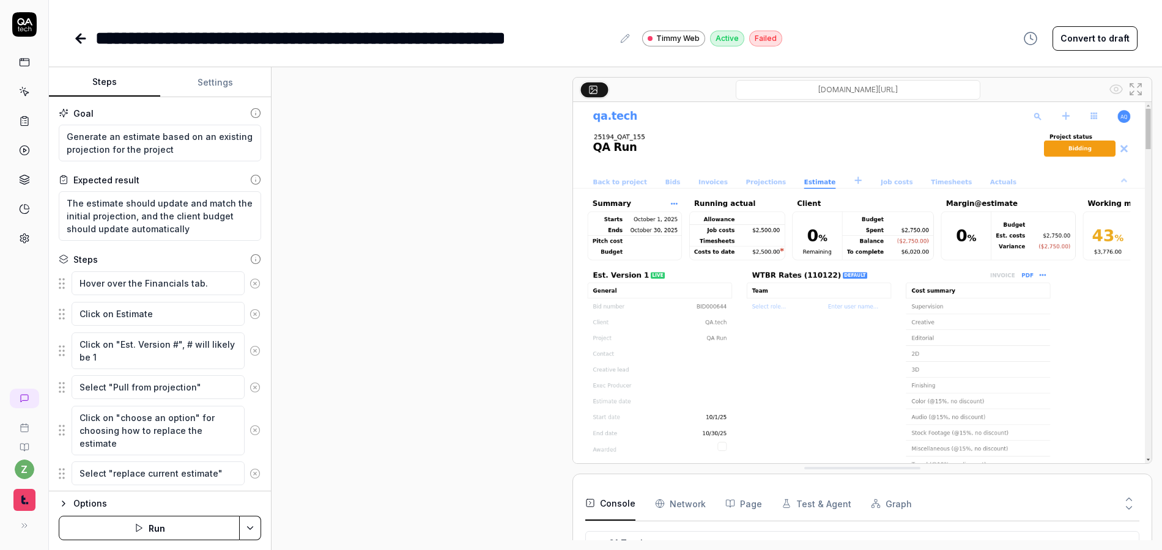
scroll to position [750, 0]
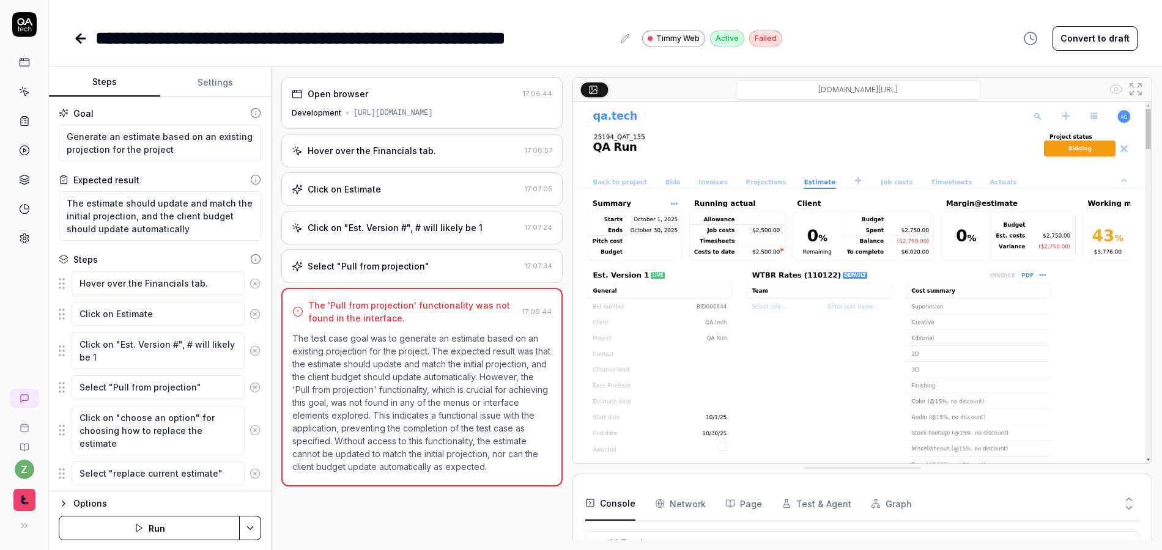
click at [375, 260] on div "Select "Pull from projection"" at bounding box center [369, 266] width 122 height 13
type textarea "*"
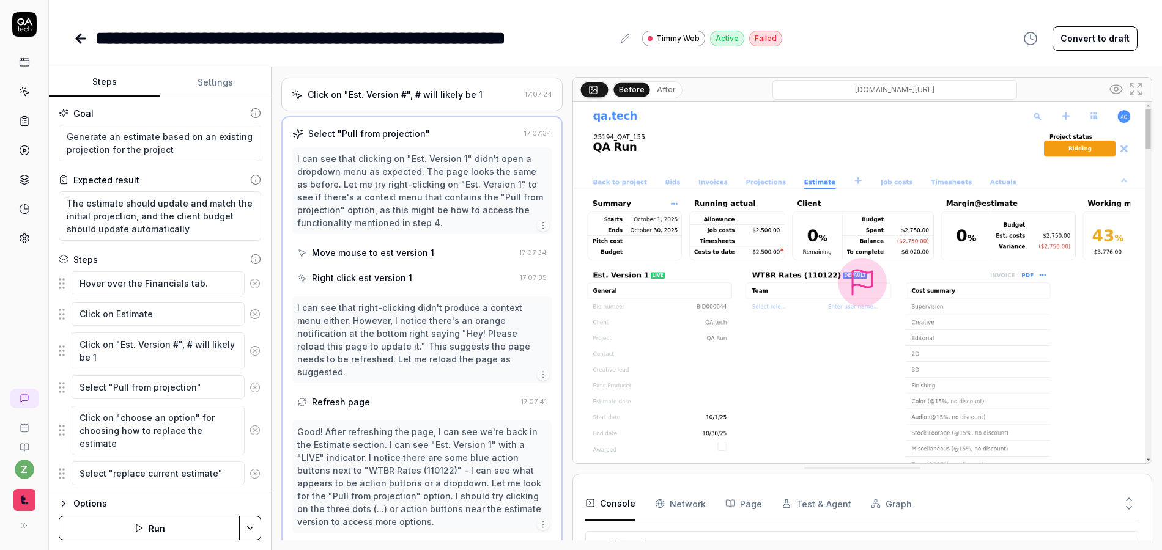
scroll to position [147, 0]
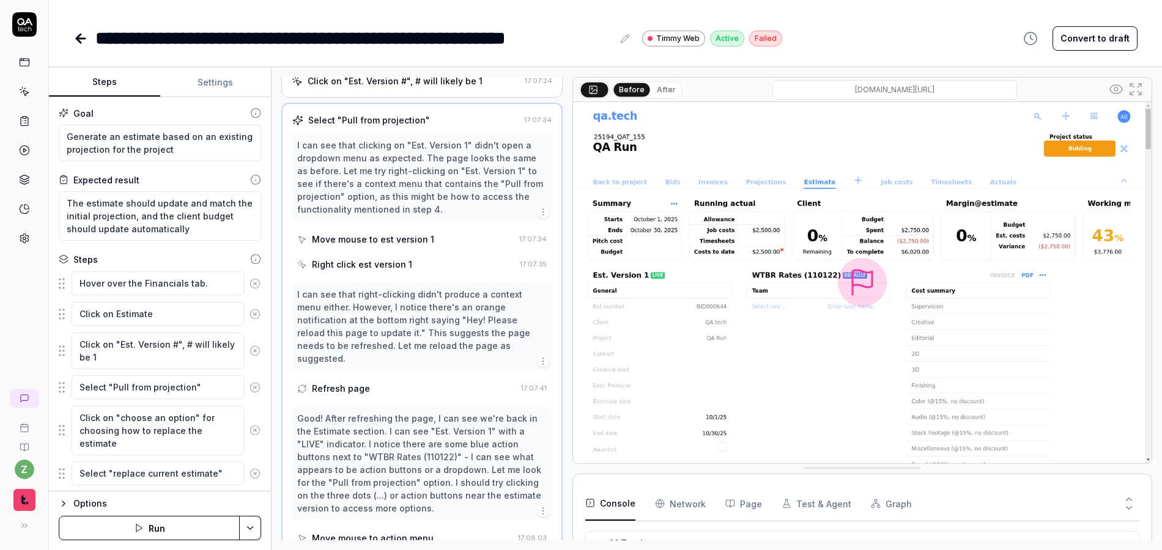
click at [378, 237] on div "Move mouse to est version 1" at bounding box center [373, 239] width 122 height 13
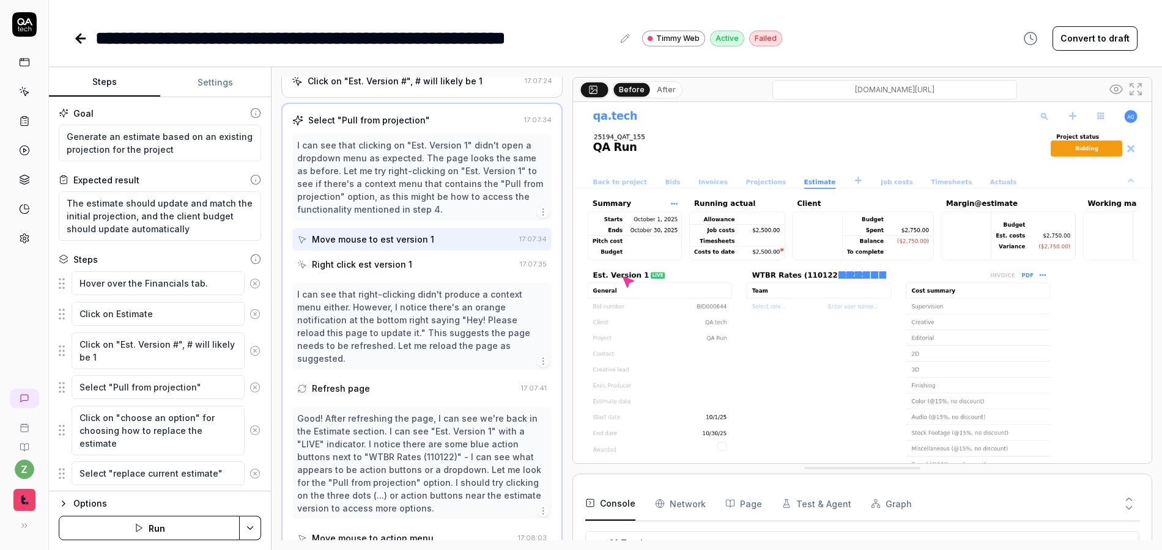
click at [392, 258] on div "Right click est version 1" at bounding box center [362, 264] width 100 height 13
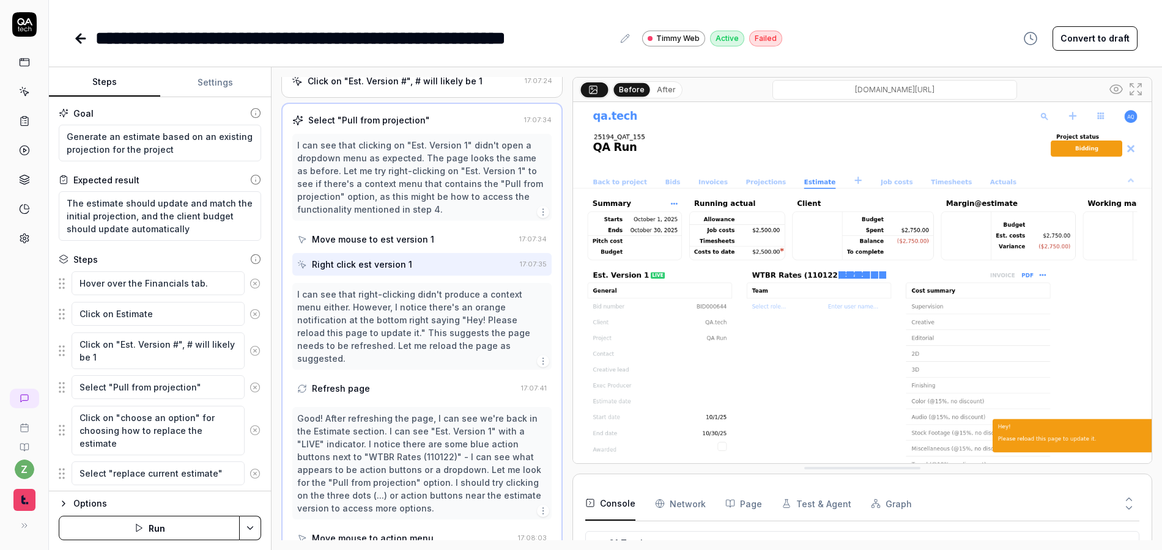
click at [394, 377] on div "Refresh page" at bounding box center [406, 388] width 219 height 23
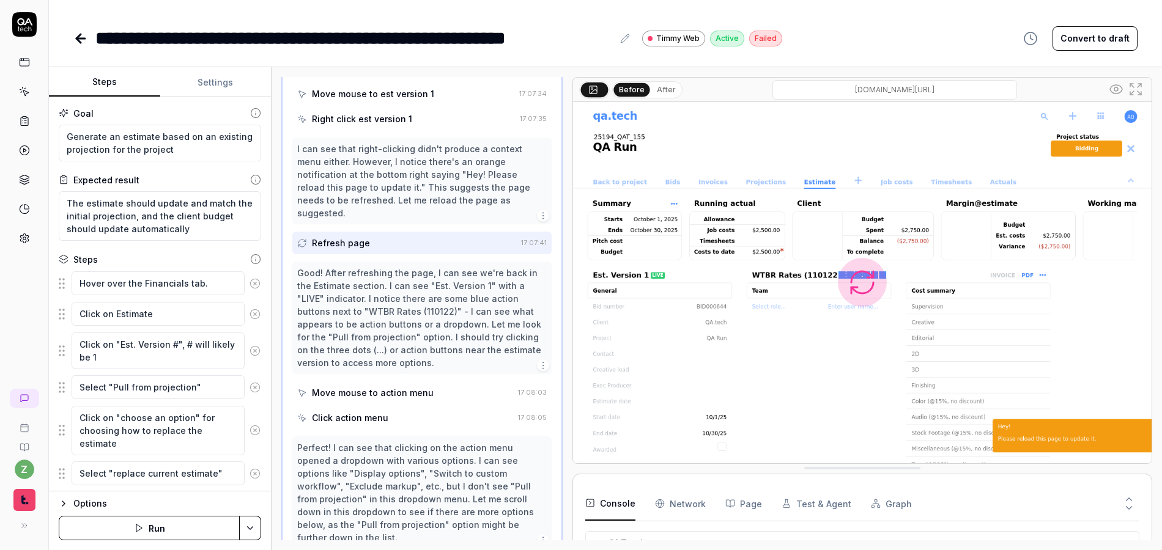
scroll to position [294, 0]
click at [396, 385] on div "Move mouse to action menu" at bounding box center [373, 391] width 122 height 13
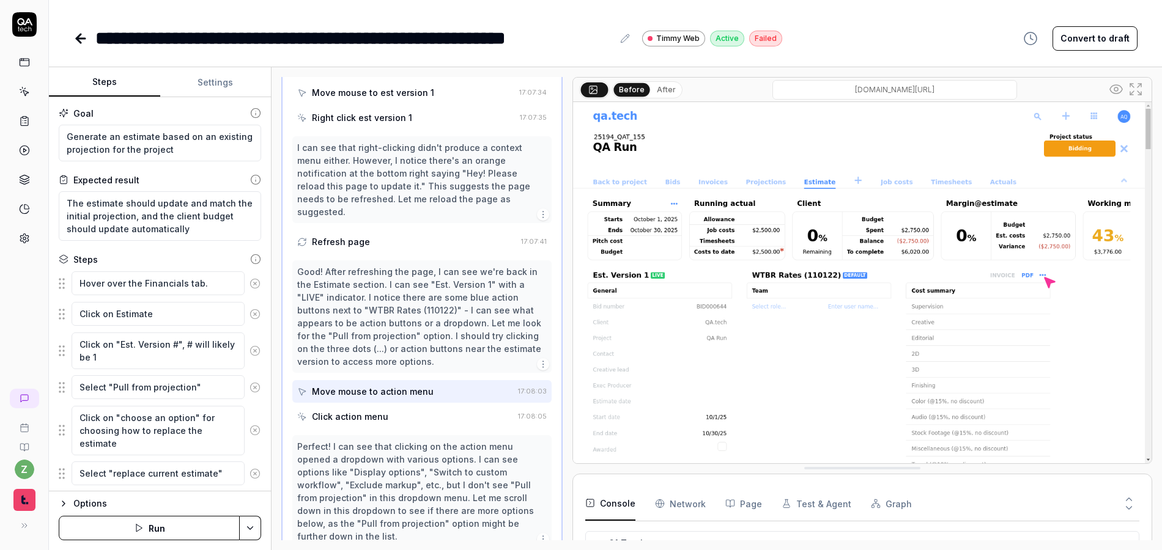
scroll to position [367, 0]
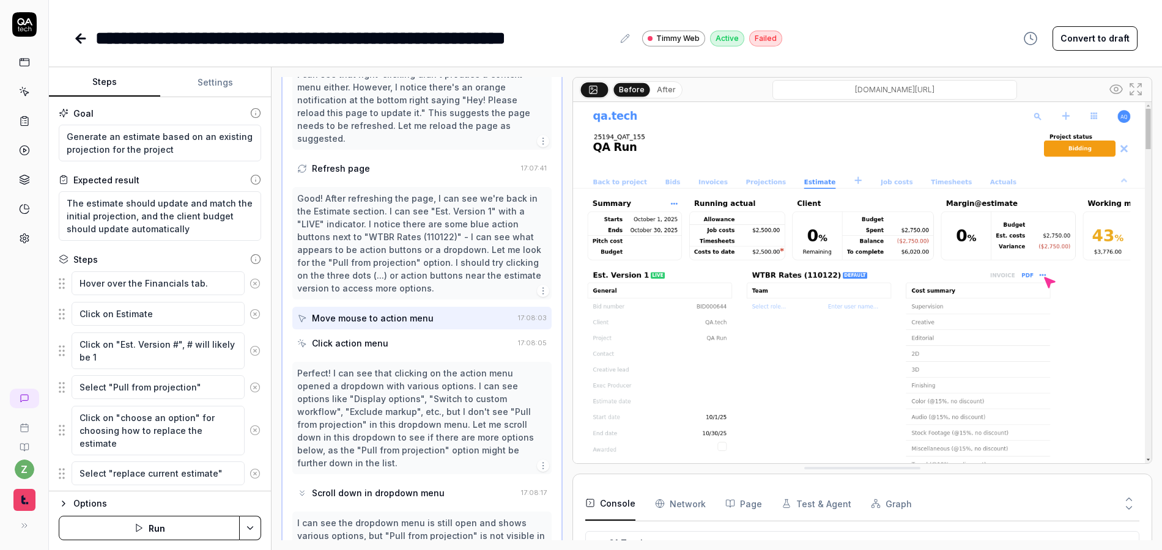
click at [394, 332] on div "Click action menu" at bounding box center [405, 343] width 216 height 23
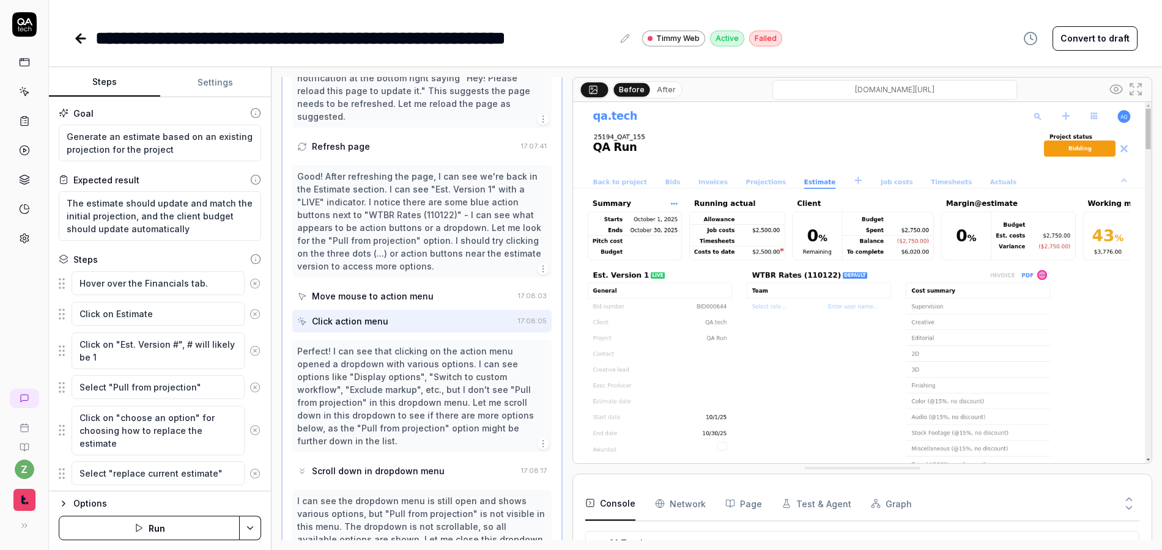
scroll to position [440, 0]
